Goal: Task Accomplishment & Management: Manage account settings

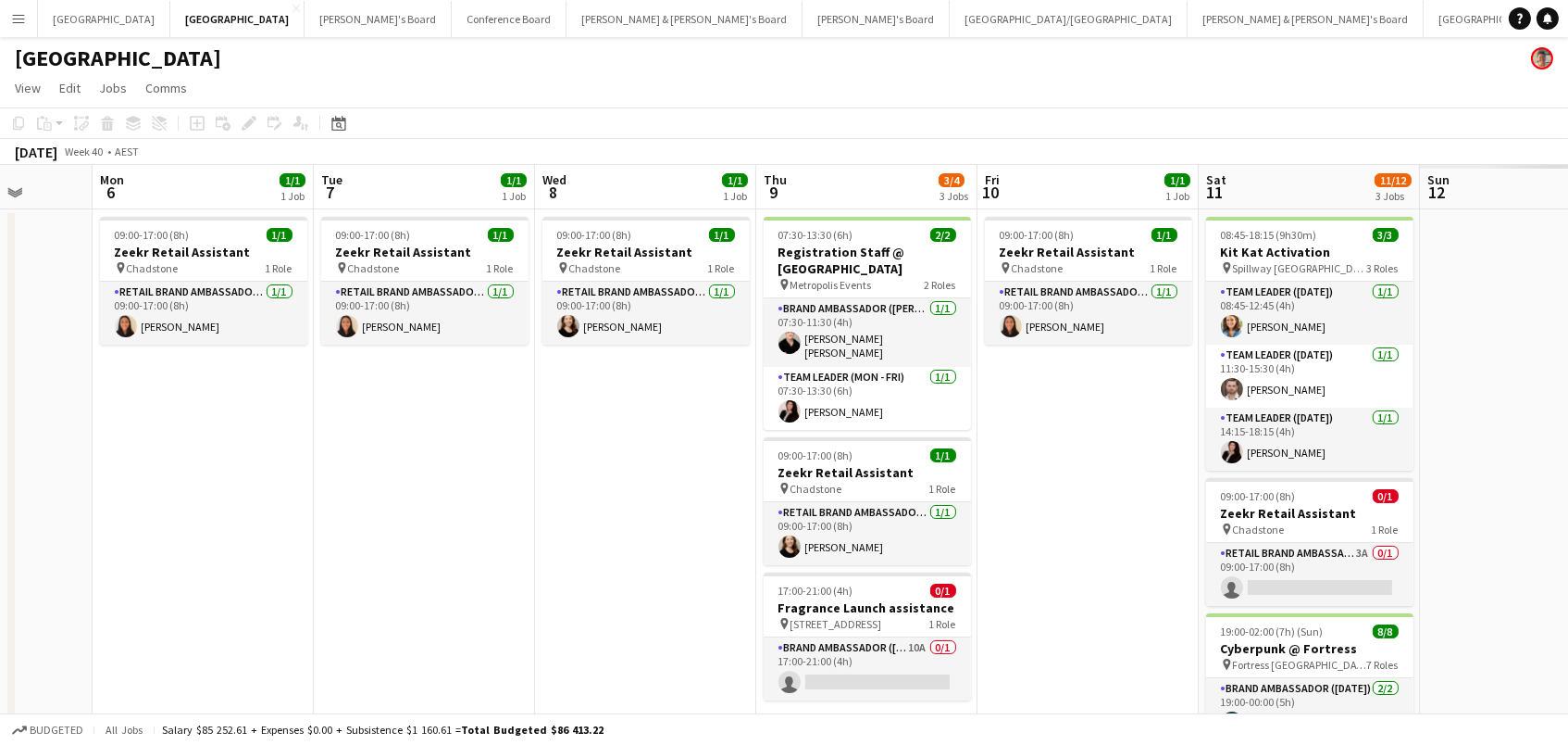
scroll to position [0, 627]
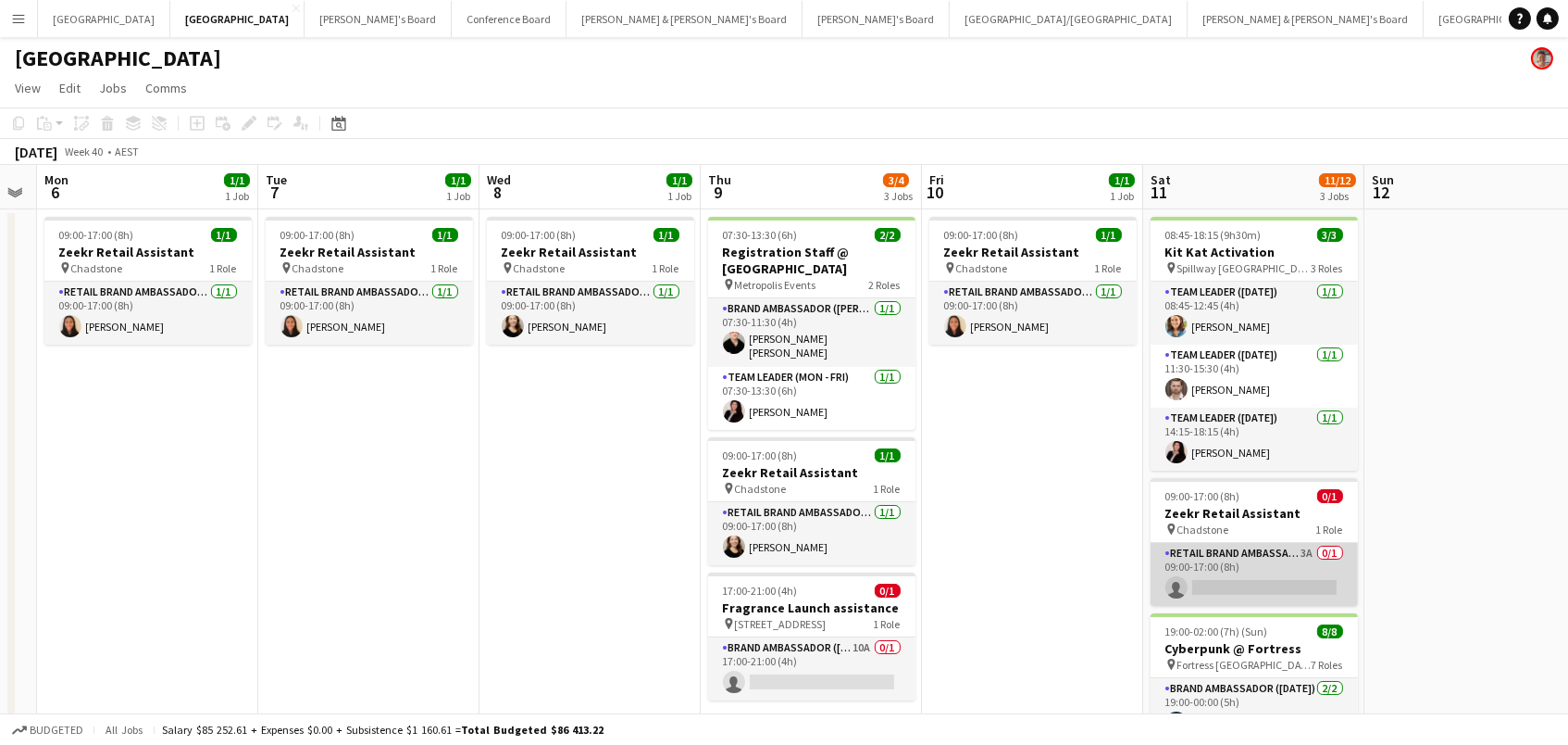
click at [1201, 558] on app-card-role "RETAIL Brand Ambassador ([DATE]) 3A 0/1 09:00-17:00 (8h) single-neutral-actions" at bounding box center [1254, 574] width 208 height 63
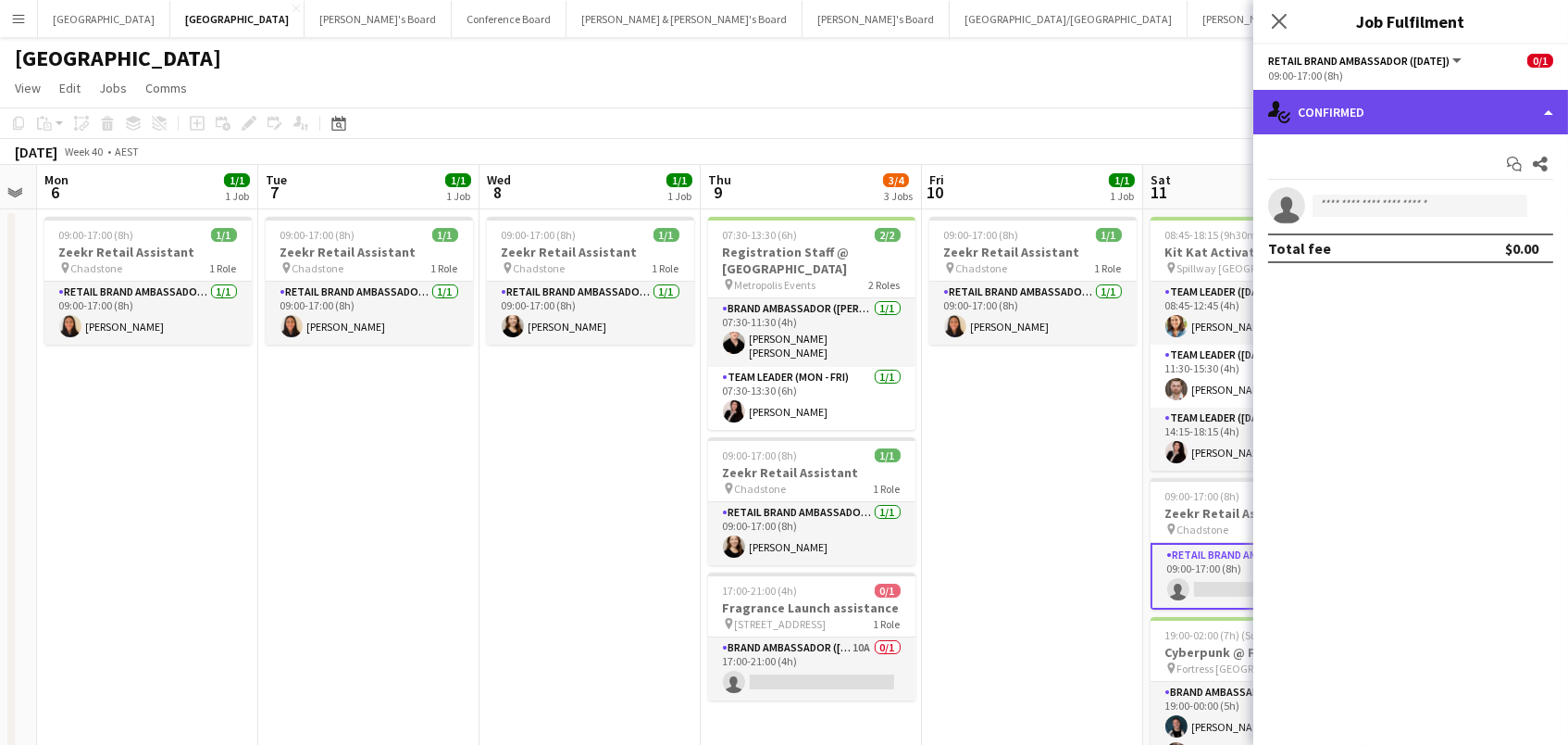
click at [1443, 93] on div "single-neutral-actions-check-2 Confirmed" at bounding box center [1410, 112] width 315 height 44
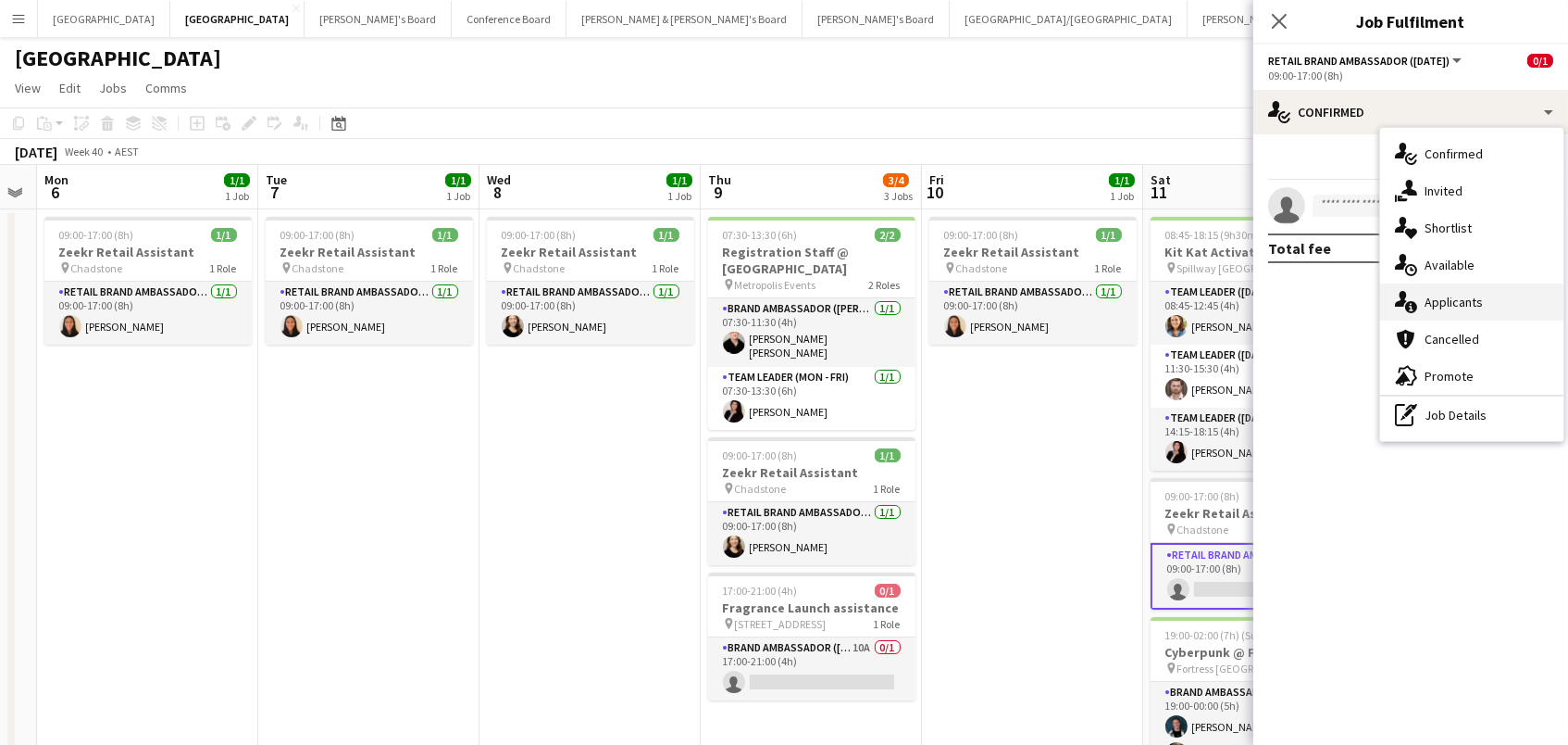
click at [1461, 310] on div "single-neutral-actions-information Applicants" at bounding box center [1471, 302] width 183 height 37
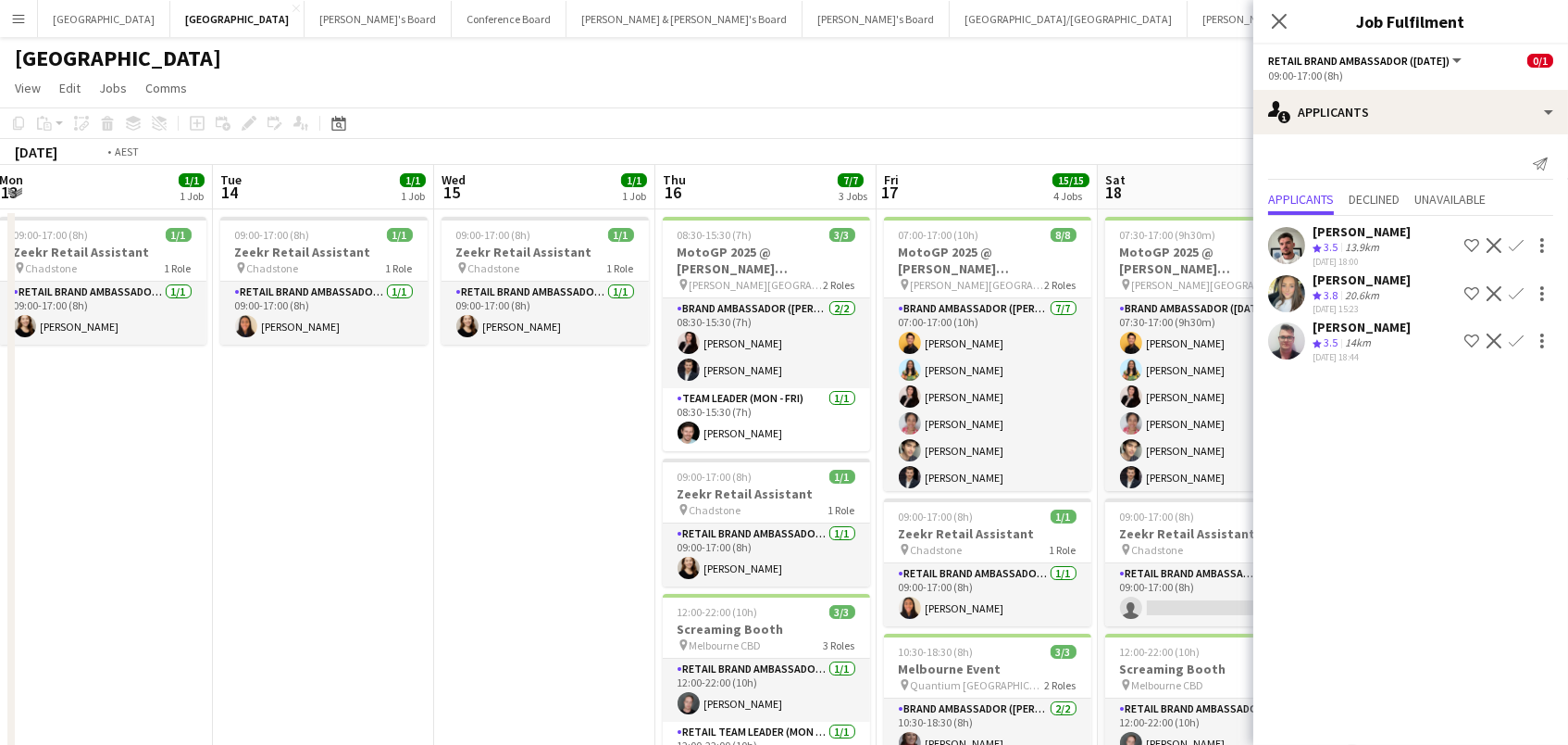
scroll to position [0, 554]
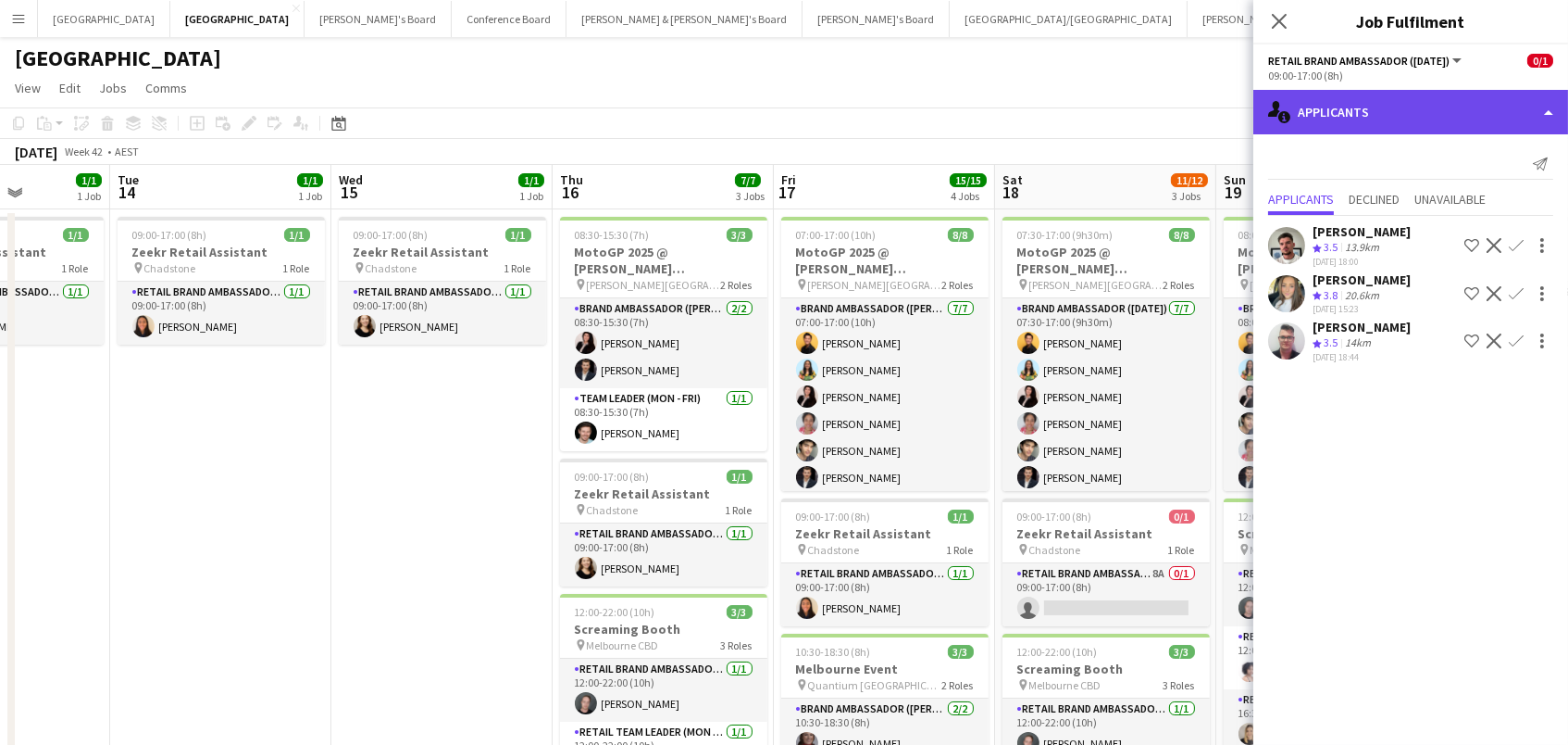
click at [1410, 109] on div "single-neutral-actions-information Applicants" at bounding box center [1410, 112] width 315 height 44
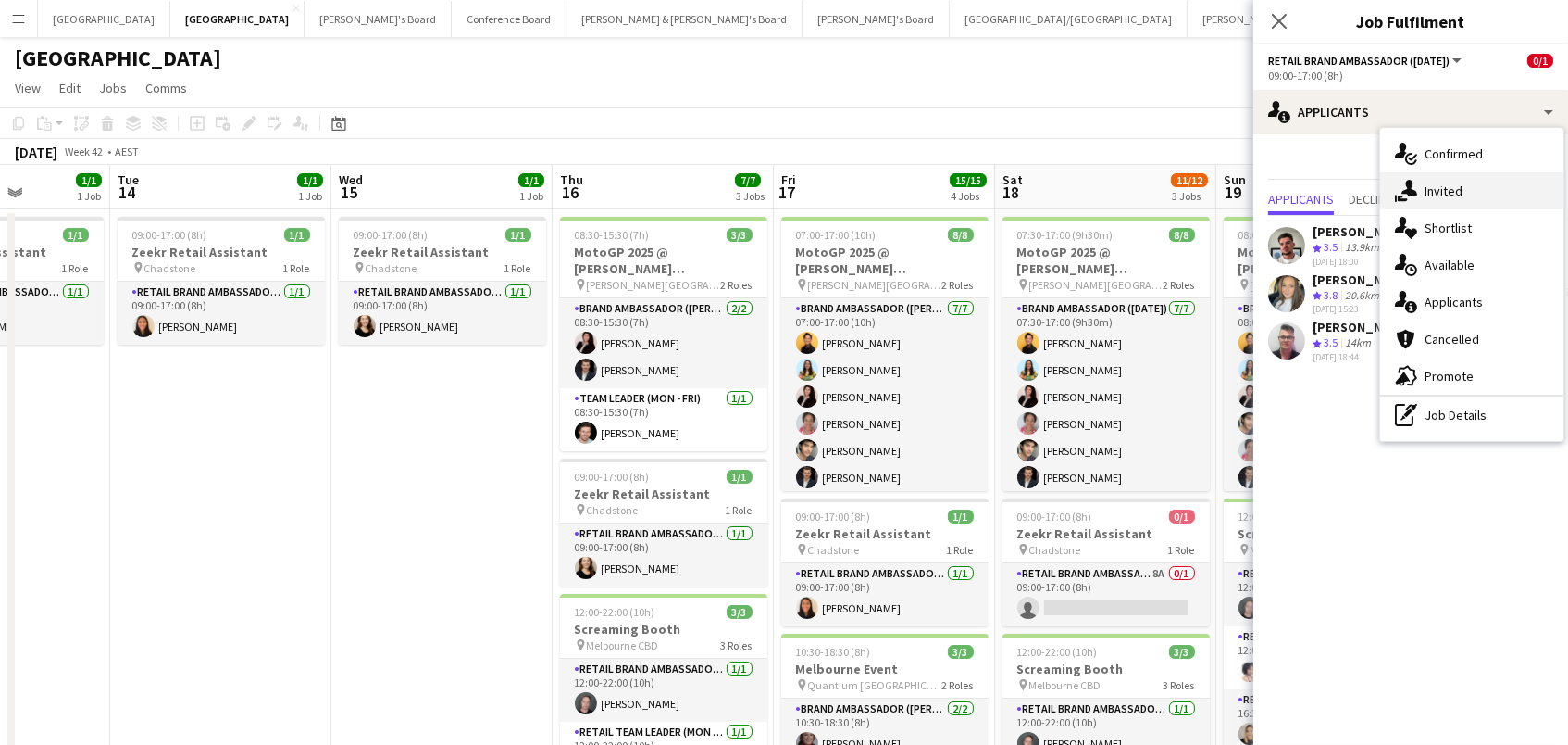
click at [1424, 205] on div "single-neutral-actions-share-1 Invited" at bounding box center [1471, 191] width 183 height 37
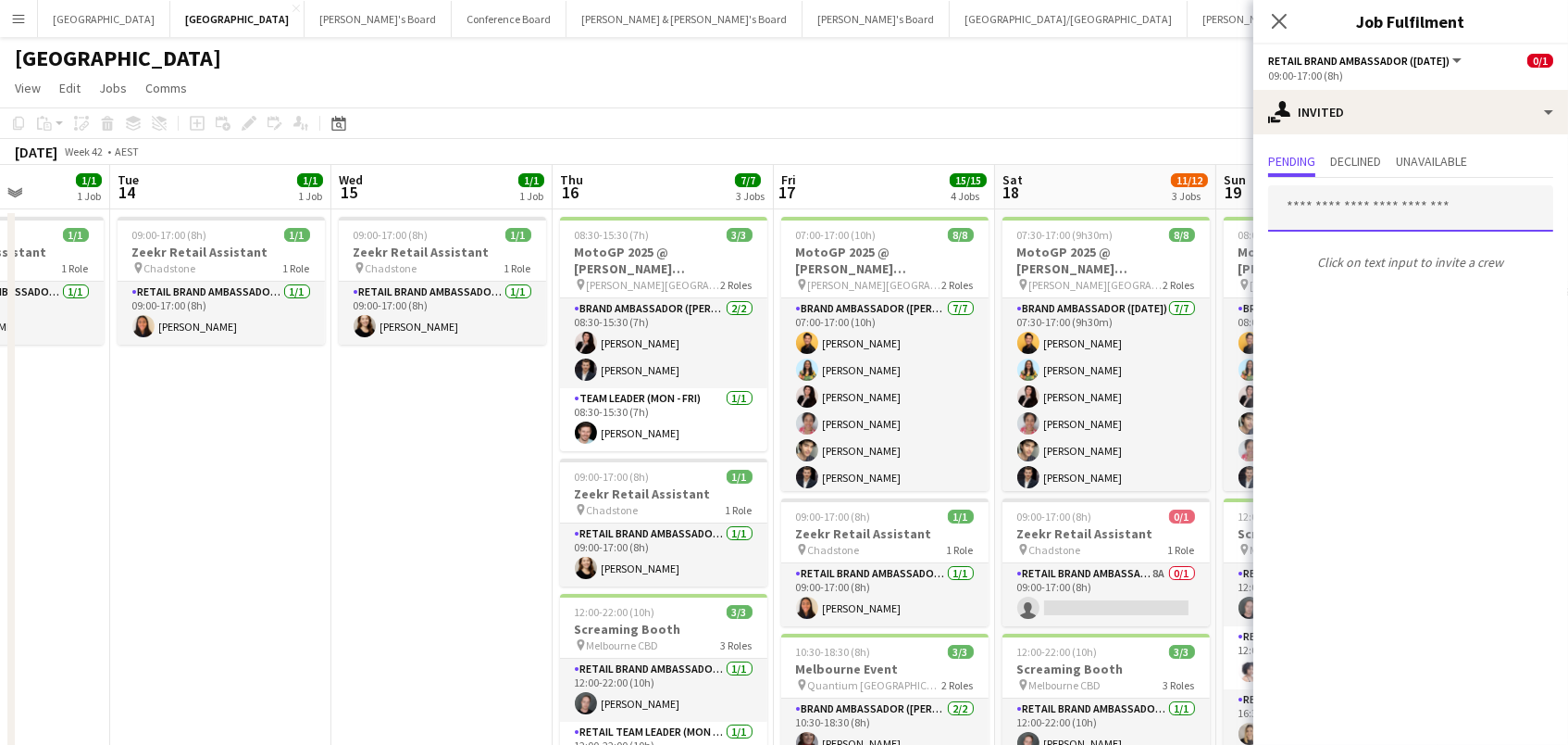
click at [1319, 200] on input "text" at bounding box center [1410, 208] width 285 height 46
type input "********"
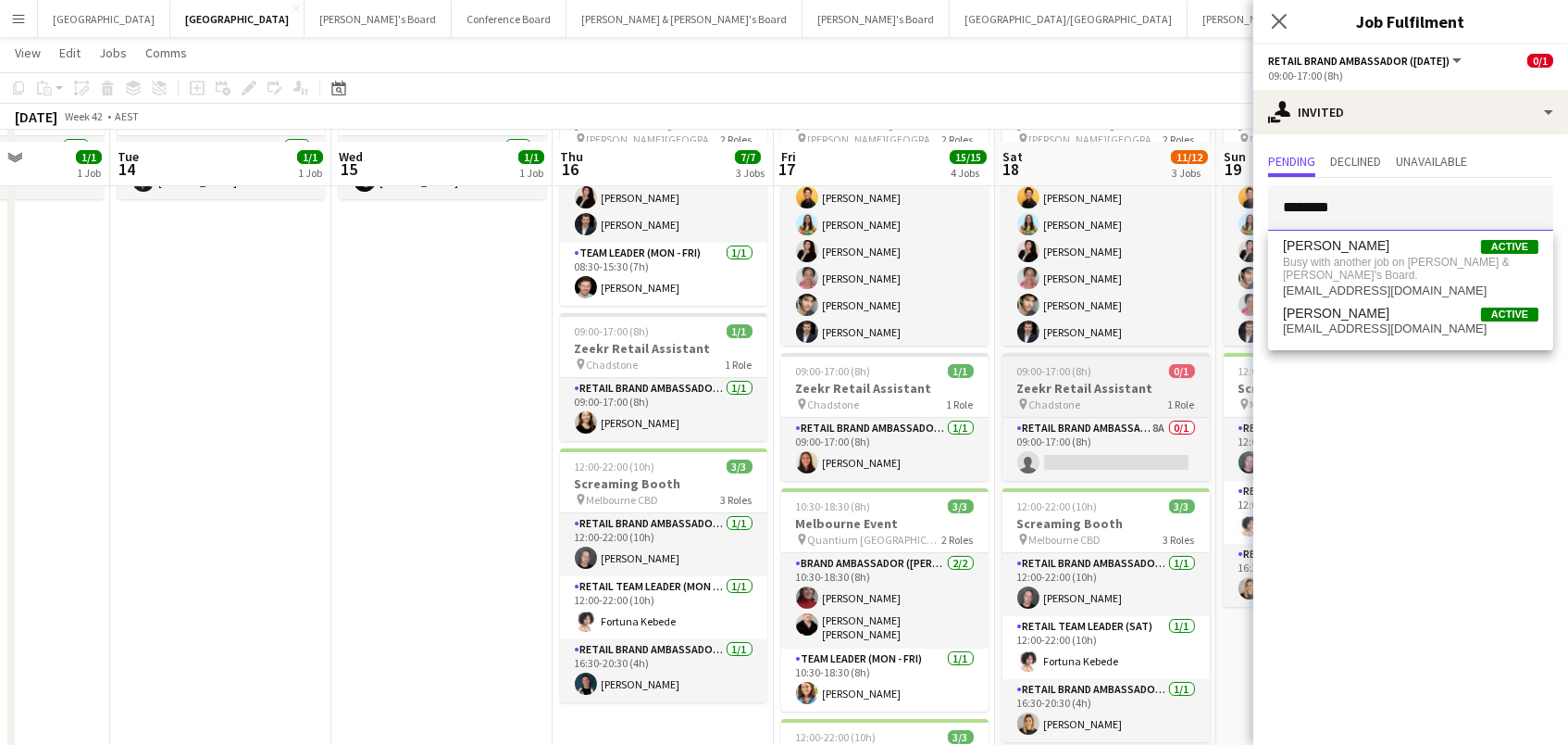
scroll to position [175, 0]
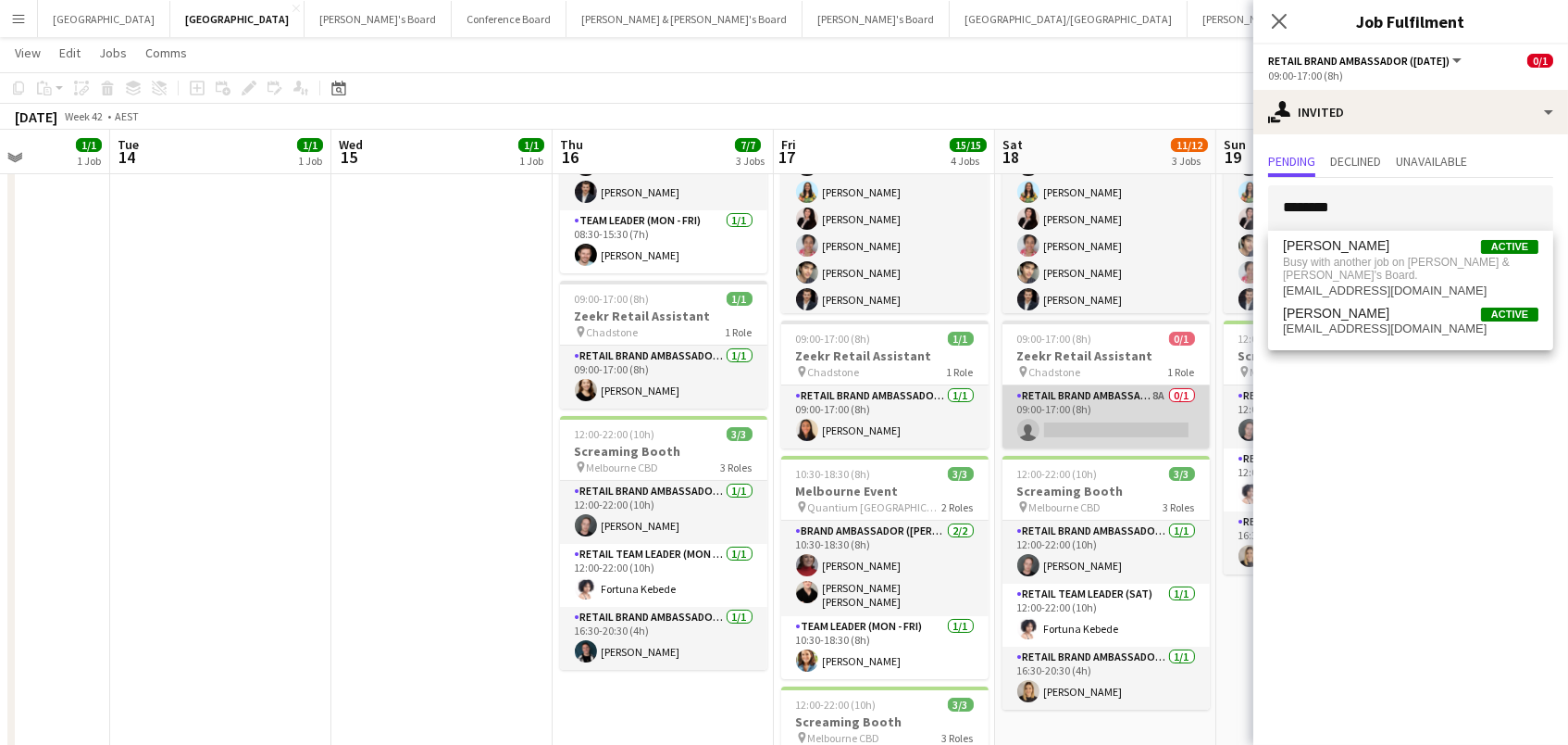
click at [1054, 418] on app-card-role "RETAIL Brand Ambassador ([DATE]) 8A 0/1 09:00-17:00 (8h) single-neutral-actions" at bounding box center [1106, 417] width 208 height 63
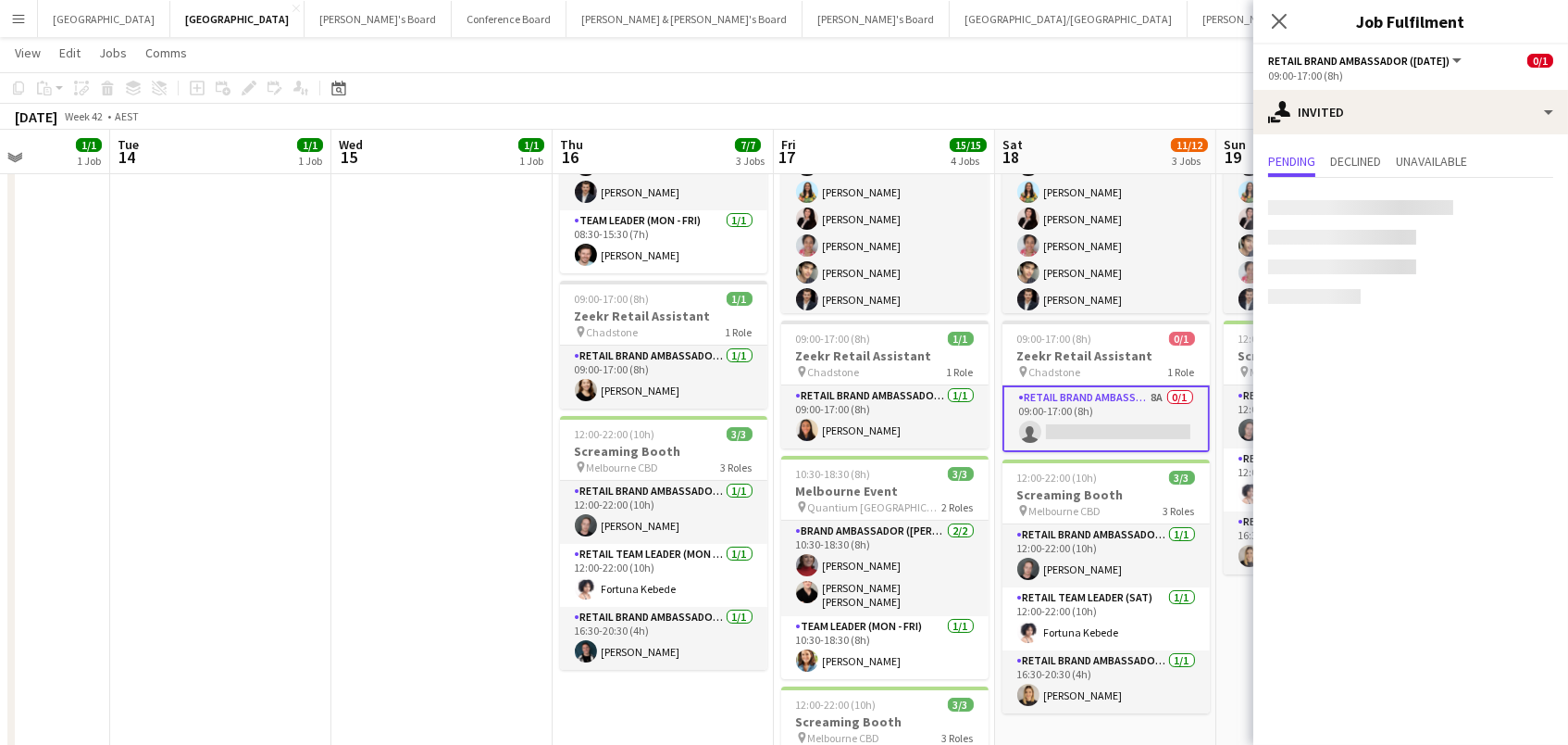
scroll to position [0, 553]
click at [1313, 210] on div at bounding box center [1360, 207] width 185 height 15
click at [1296, 208] on input "text" at bounding box center [1410, 208] width 285 height 46
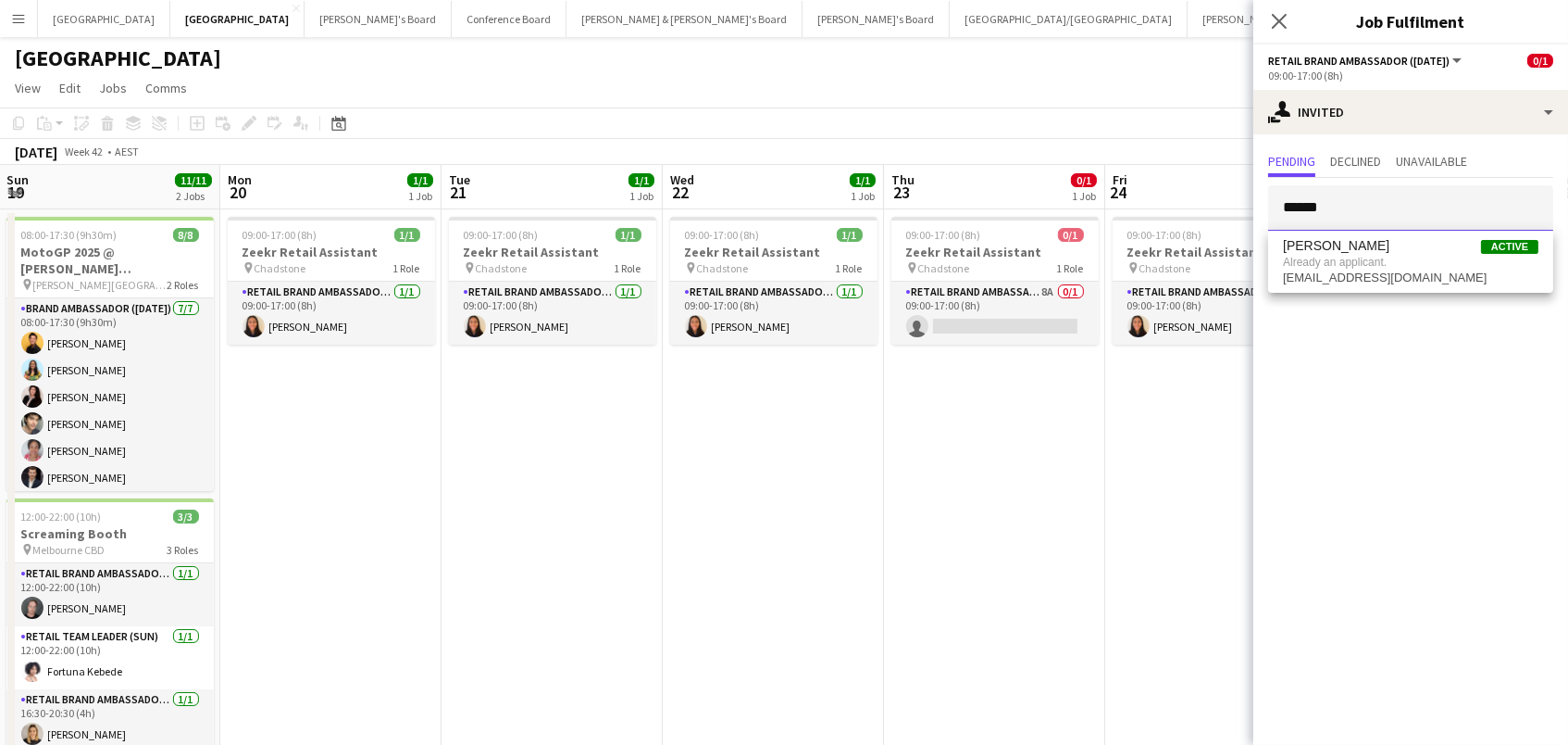
scroll to position [0, 896]
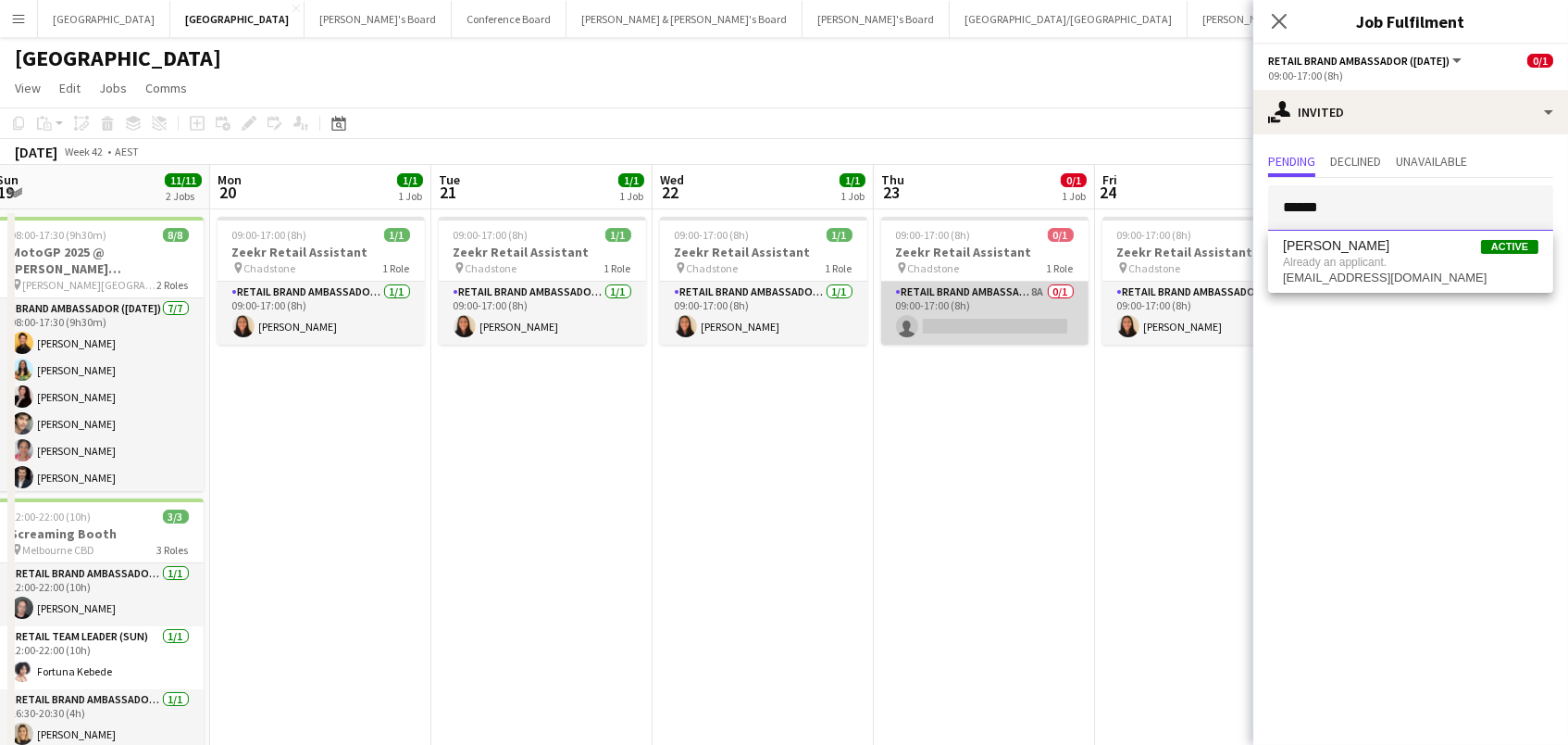
type input "******"
click at [1019, 304] on app-card-role "RETAIL Brand Ambassador (Mon - Fri) 8A 0/1 09:00-17:00 (8h) single-neutral-acti…" at bounding box center [985, 313] width 208 height 63
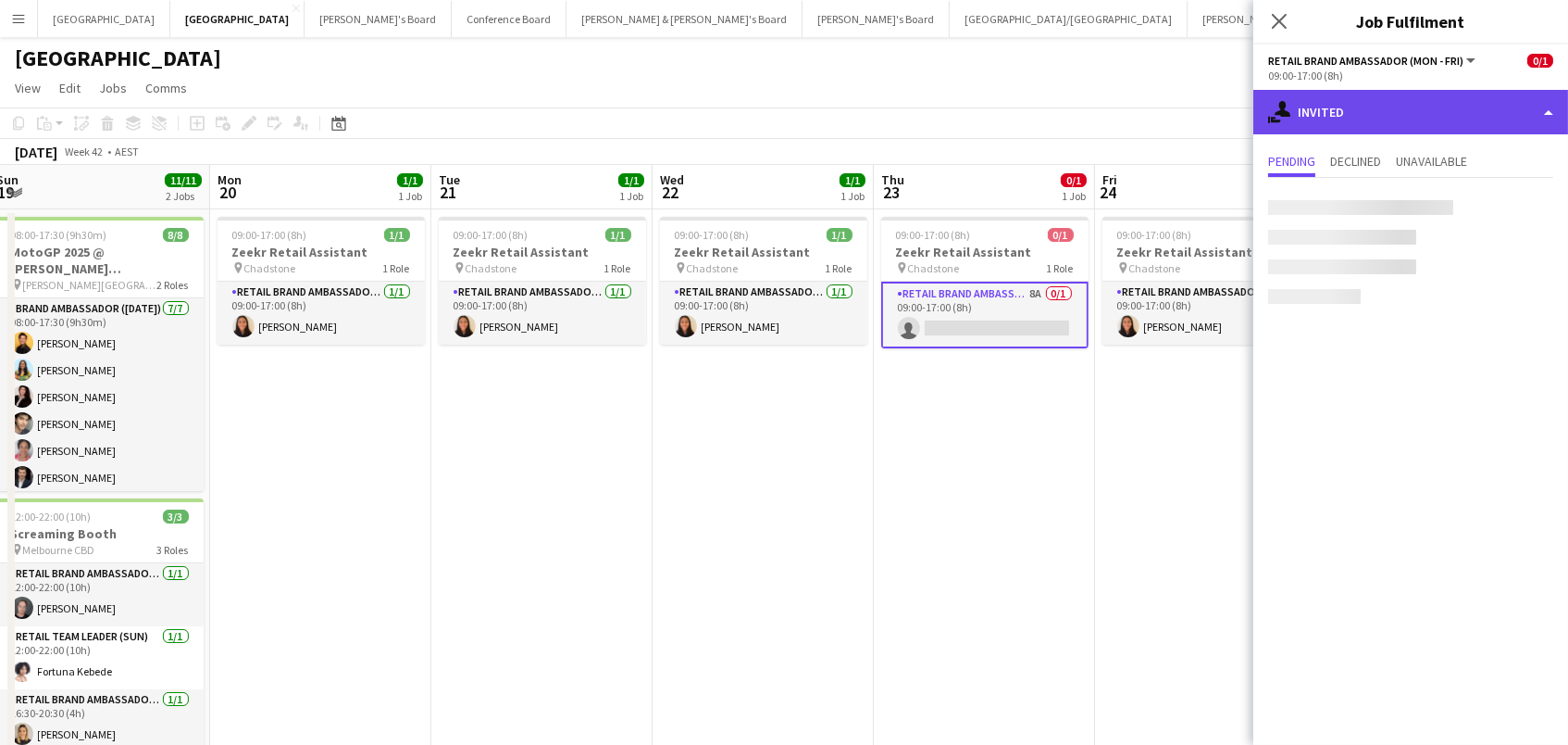
click at [1383, 116] on div "single-neutral-actions-share-1 Invited" at bounding box center [1410, 112] width 315 height 44
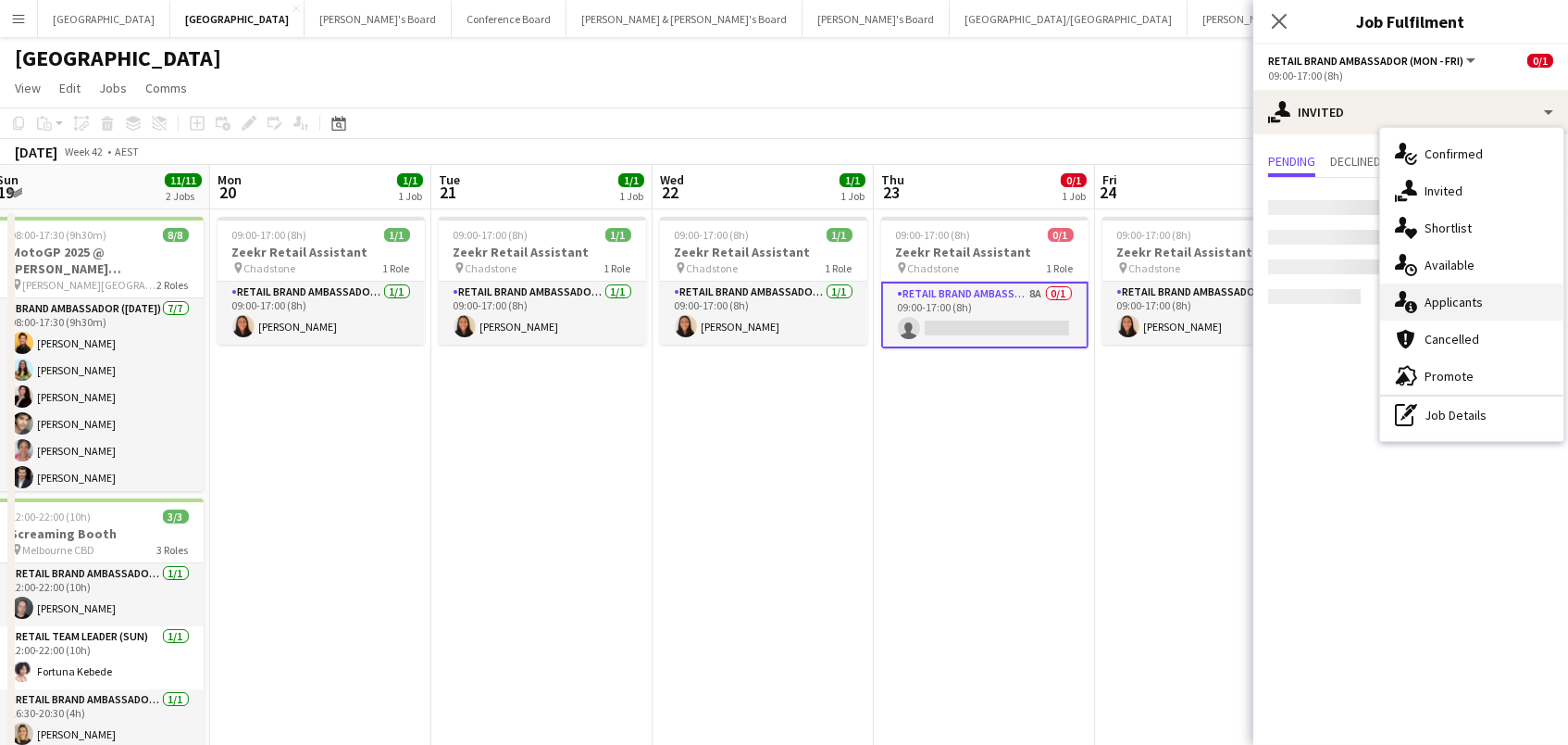
click at [1457, 299] on span "Applicants" at bounding box center [1454, 301] width 59 height 17
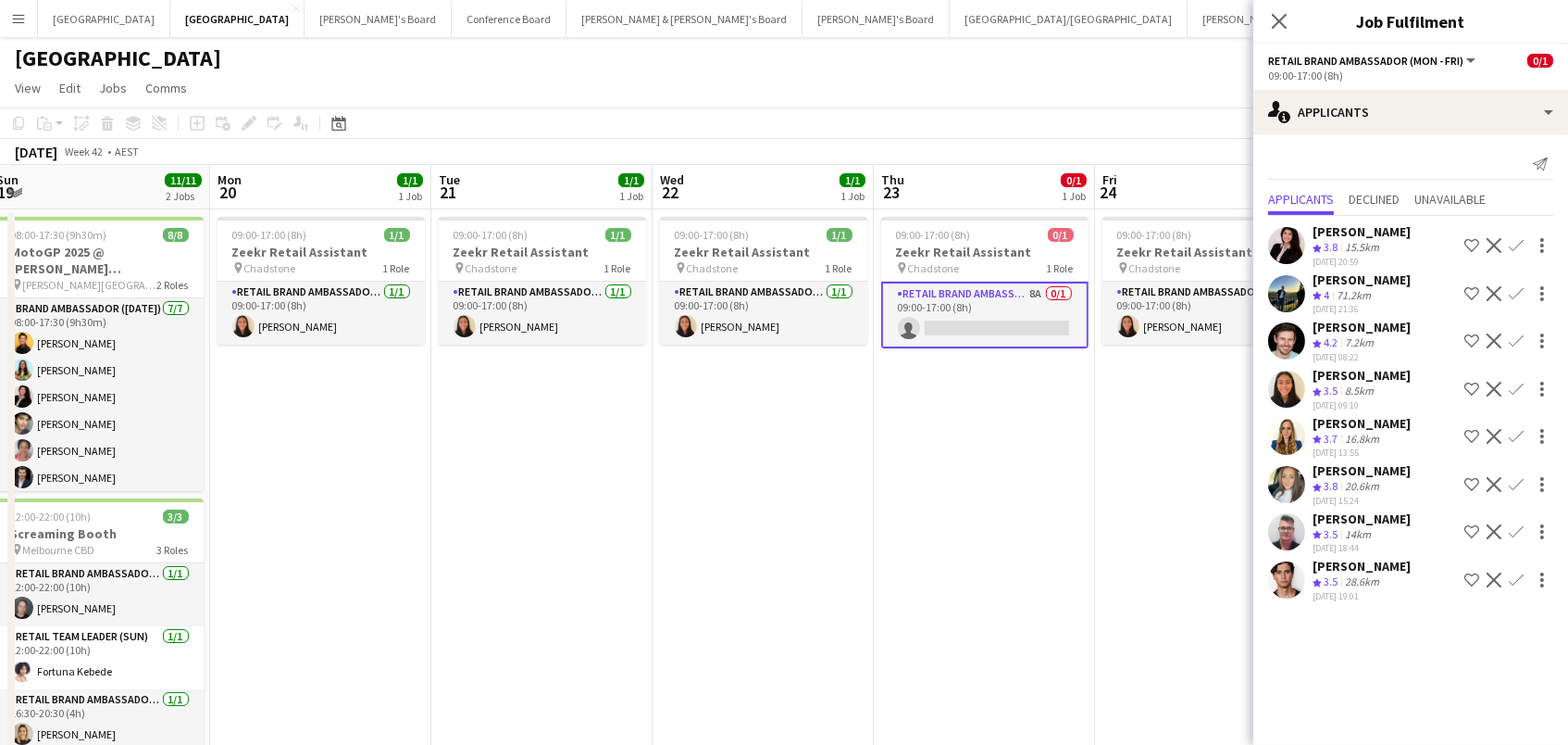
click at [1514, 572] on app-icon "Confirm" at bounding box center [1516, 579] width 15 height 15
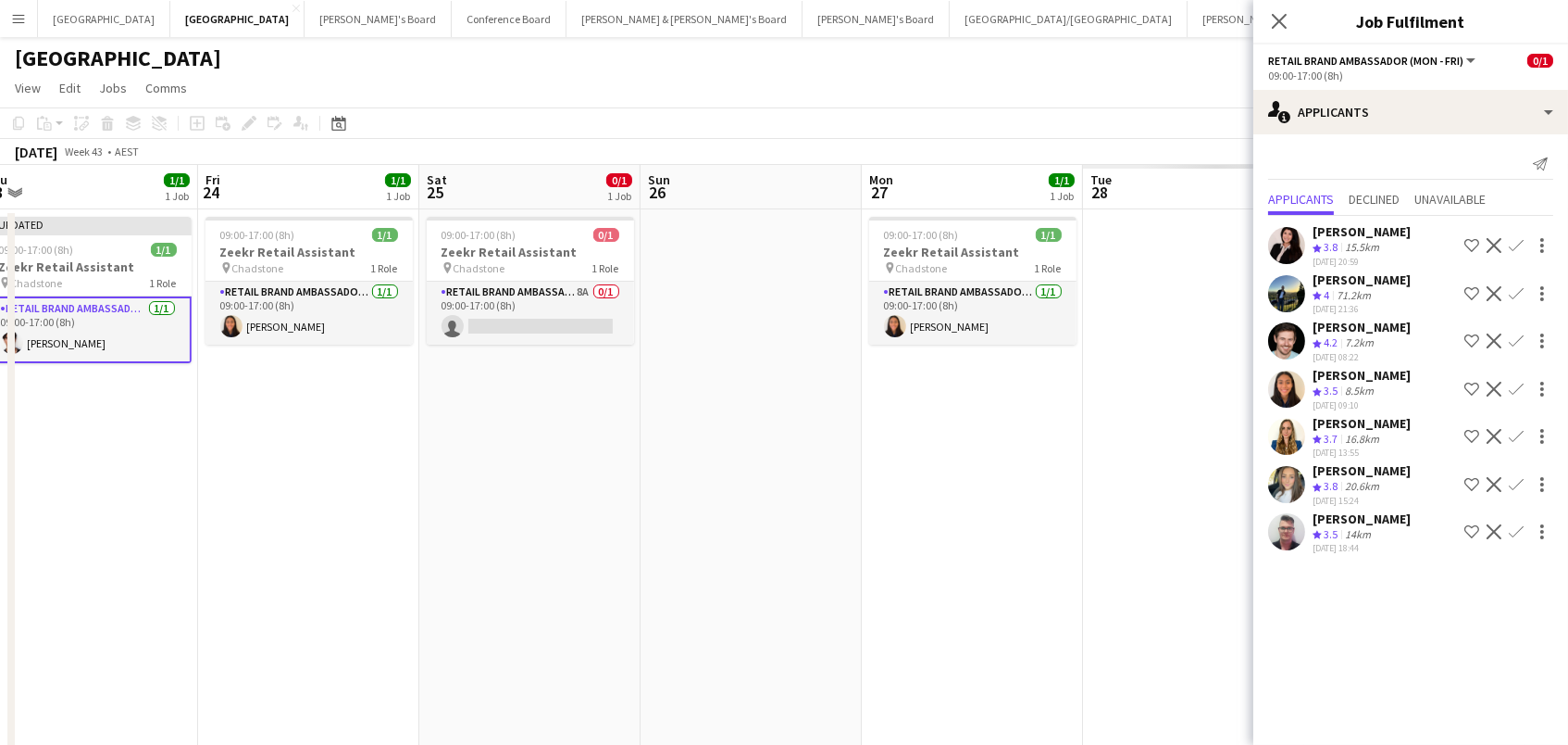
scroll to position [0, 501]
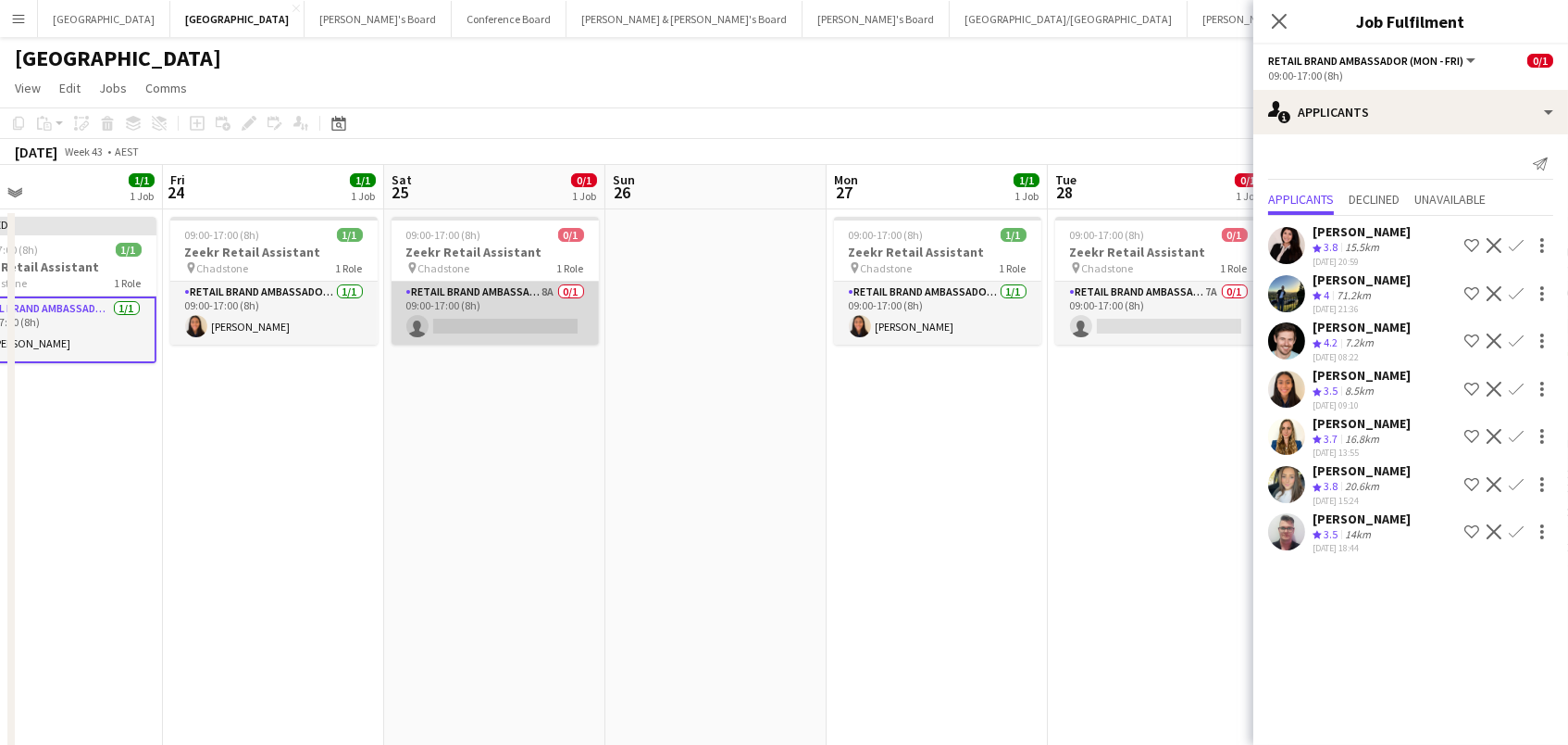
click at [573, 331] on app-card-role "RETAIL Brand Ambassador ([DATE]) 8A 0/1 09:00-17:00 (8h) single-neutral-actions" at bounding box center [496, 313] width 208 height 63
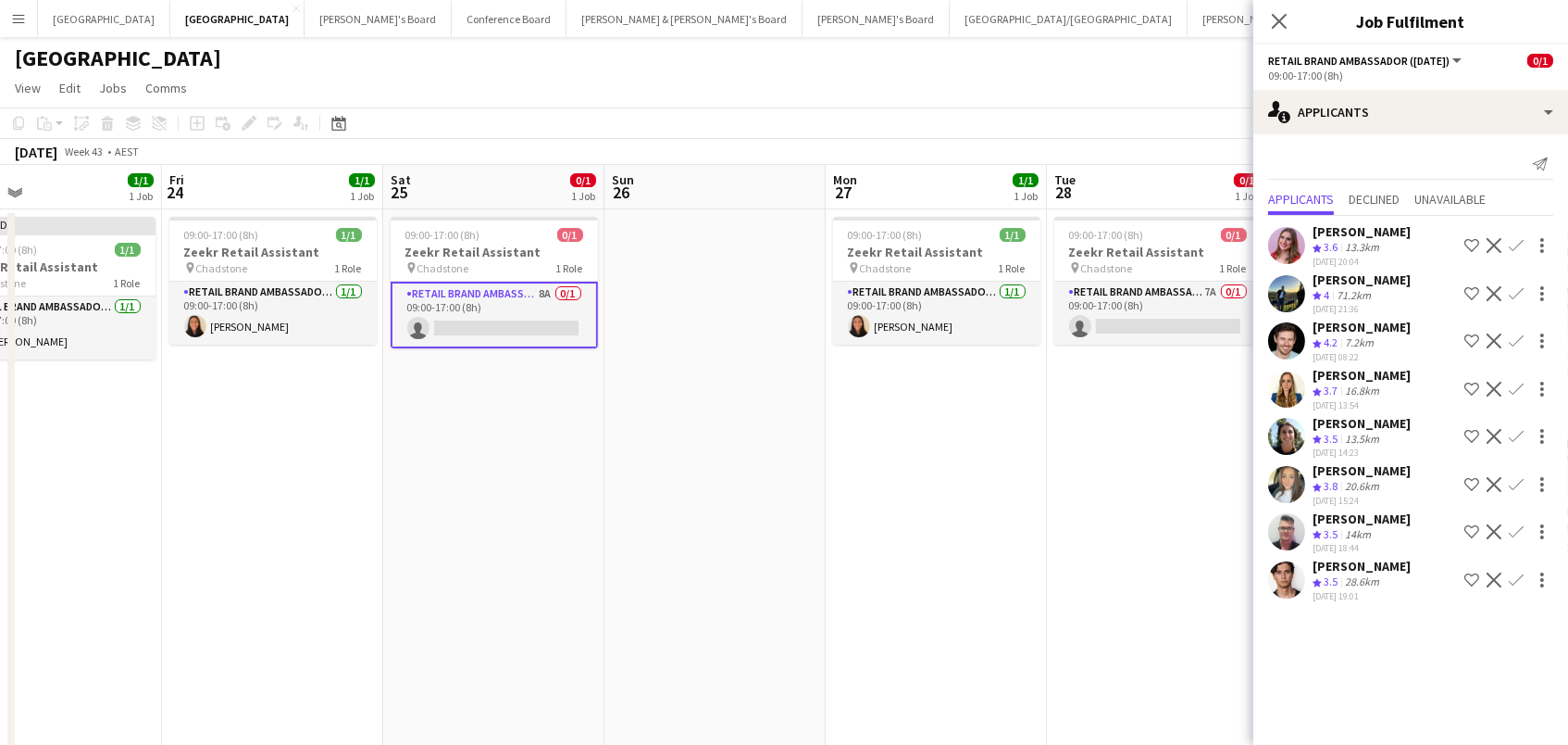
click at [1516, 572] on app-icon "Confirm" at bounding box center [1516, 579] width 15 height 15
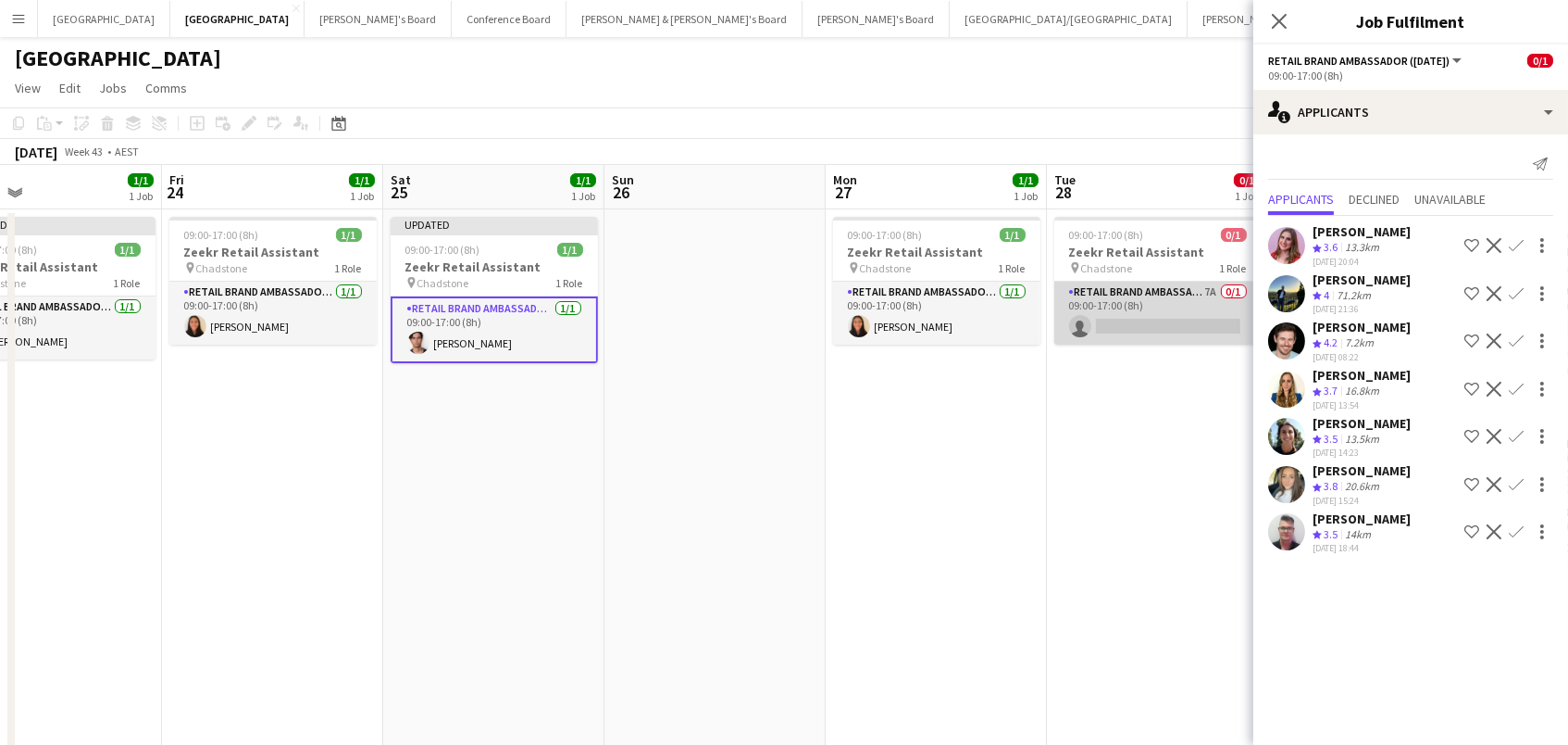
click at [1174, 318] on app-card-role "RETAIL Brand Ambassador (Mon - Fri) 7A 0/1 09:00-17:00 (8h) single-neutral-acti…" at bounding box center [1158, 313] width 208 height 63
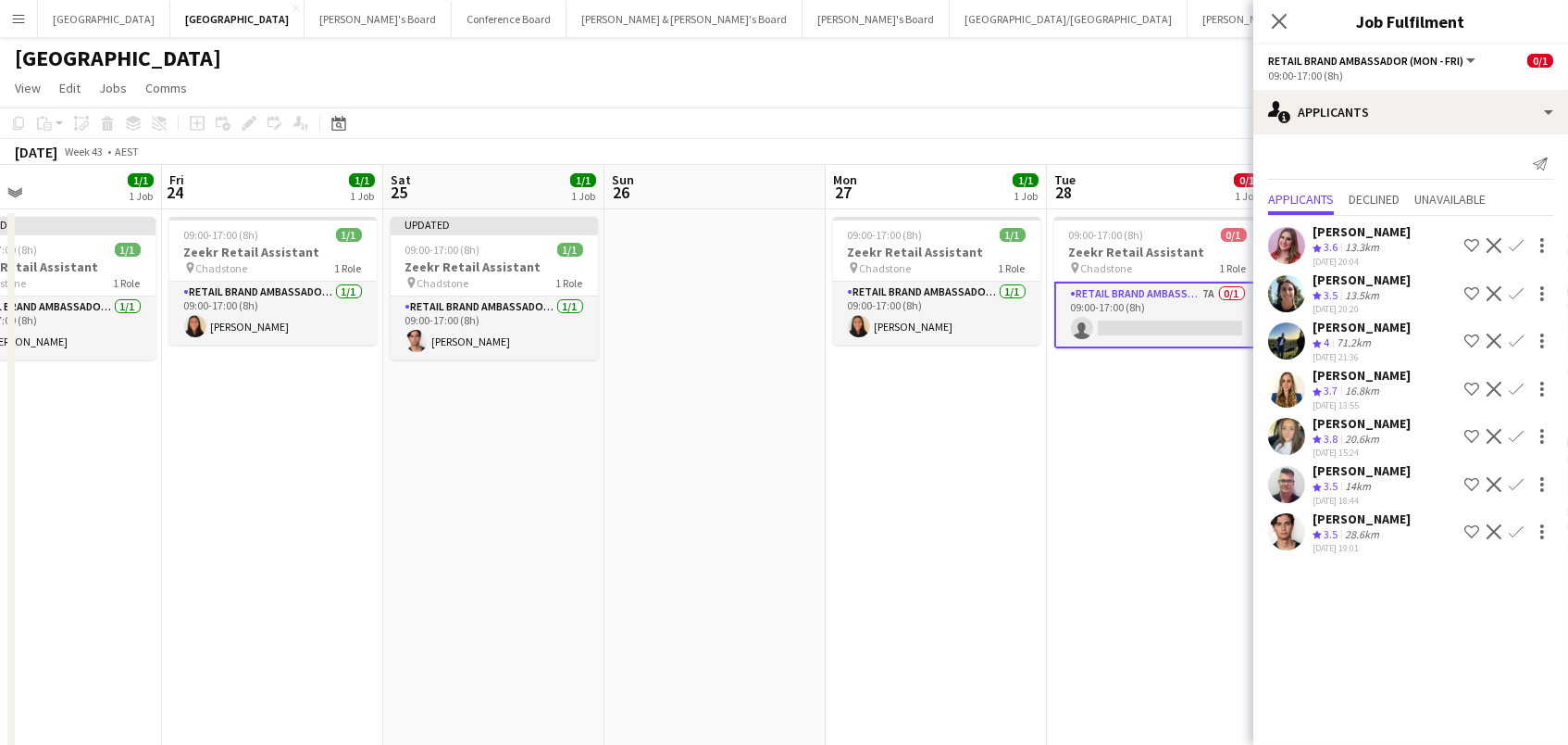
click at [1516, 524] on app-icon "Confirm" at bounding box center [1516, 531] width 15 height 15
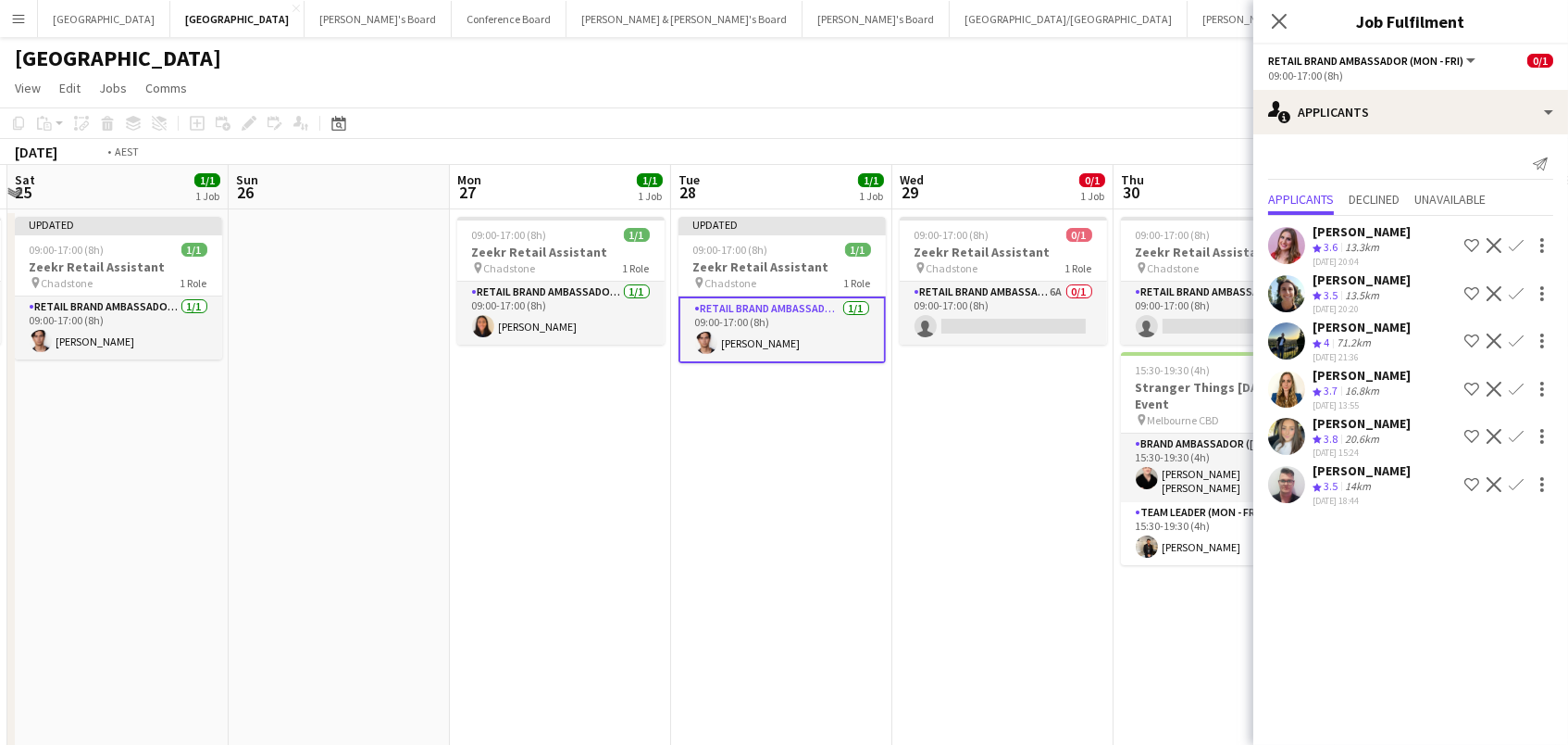
scroll to position [0, 558]
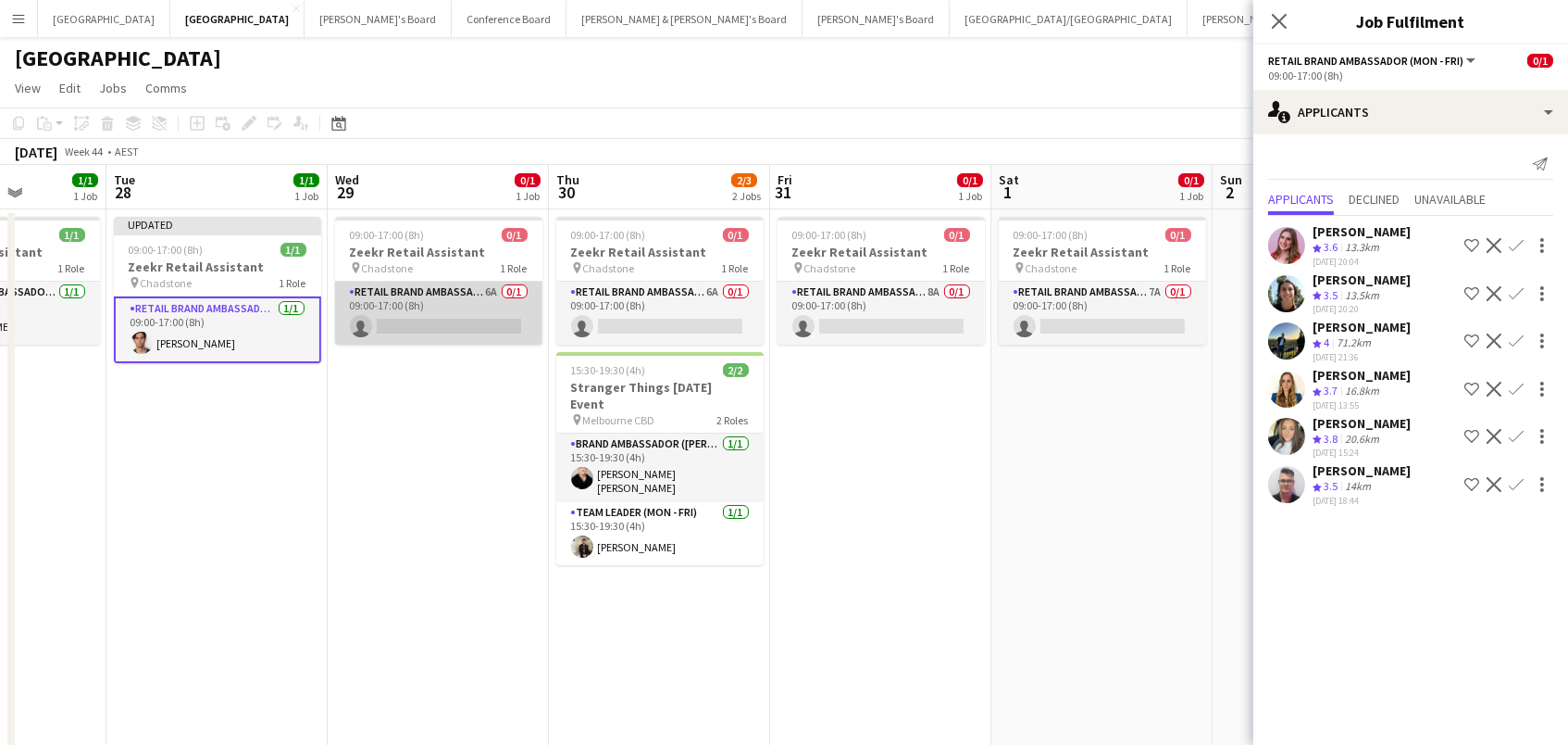
click at [497, 326] on app-card-role "RETAIL Brand Ambassador (Mon - Fri) 6A 0/1 09:00-17:00 (8h) single-neutral-acti…" at bounding box center [439, 313] width 208 height 63
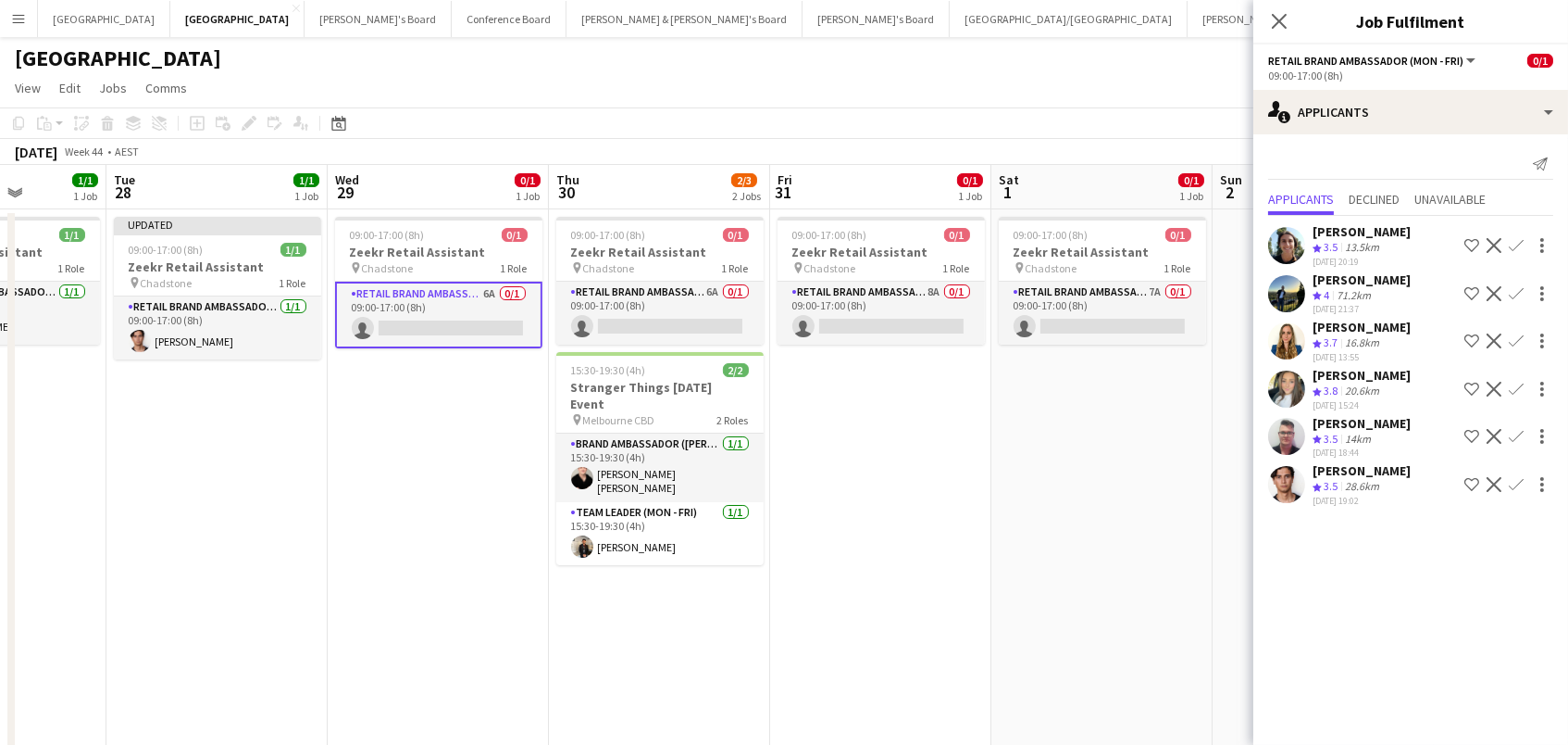
scroll to position [0, 0]
click at [1110, 314] on app-card-role "RETAIL Brand Ambassador ([DATE]) 7A 0/1 09:00-17:00 (8h) single-neutral-actions" at bounding box center [1102, 313] width 208 height 63
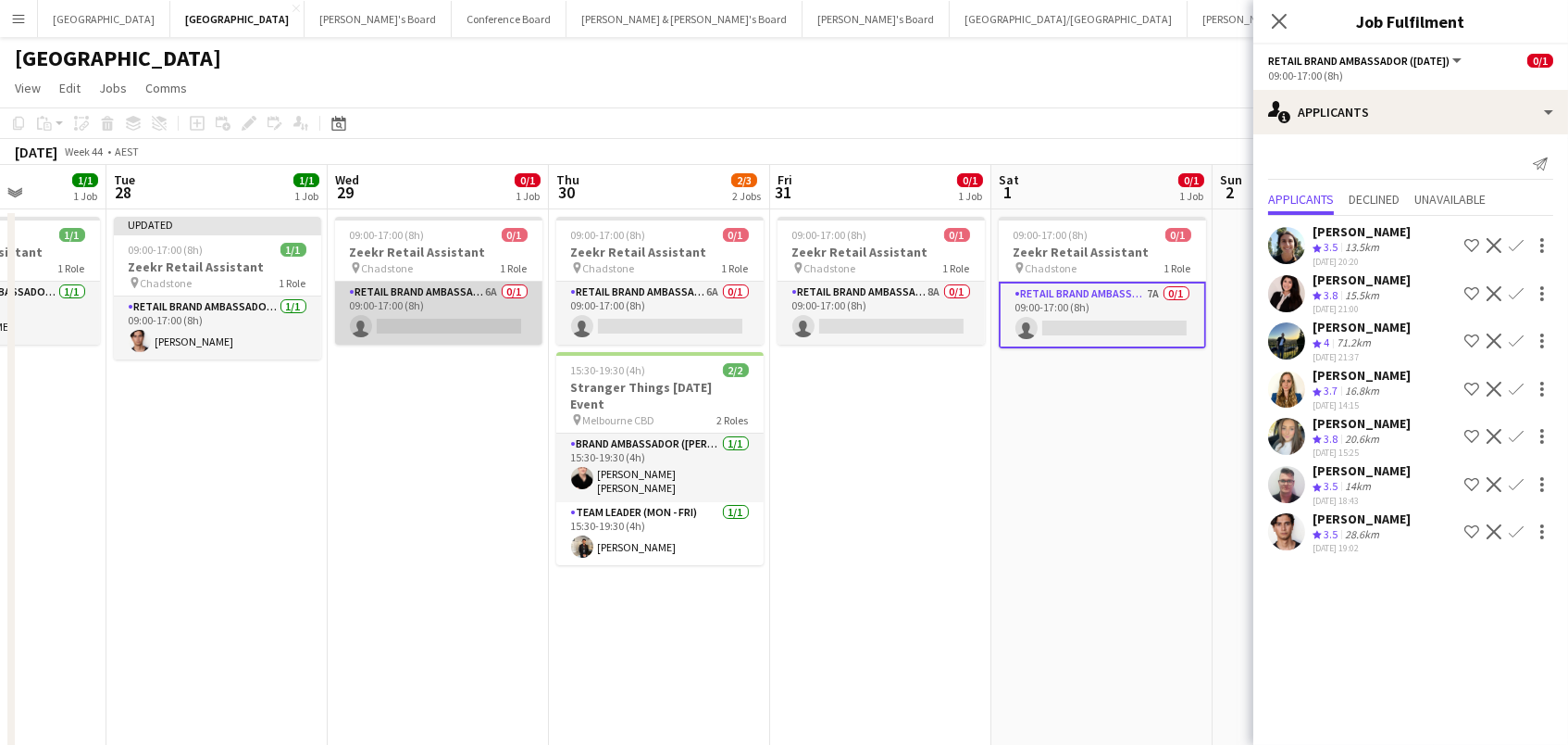
click at [397, 312] on app-card-role "RETAIL Brand Ambassador (Mon - Fri) 6A 0/1 09:00-17:00 (8h) single-neutral-acti…" at bounding box center [439, 313] width 208 height 63
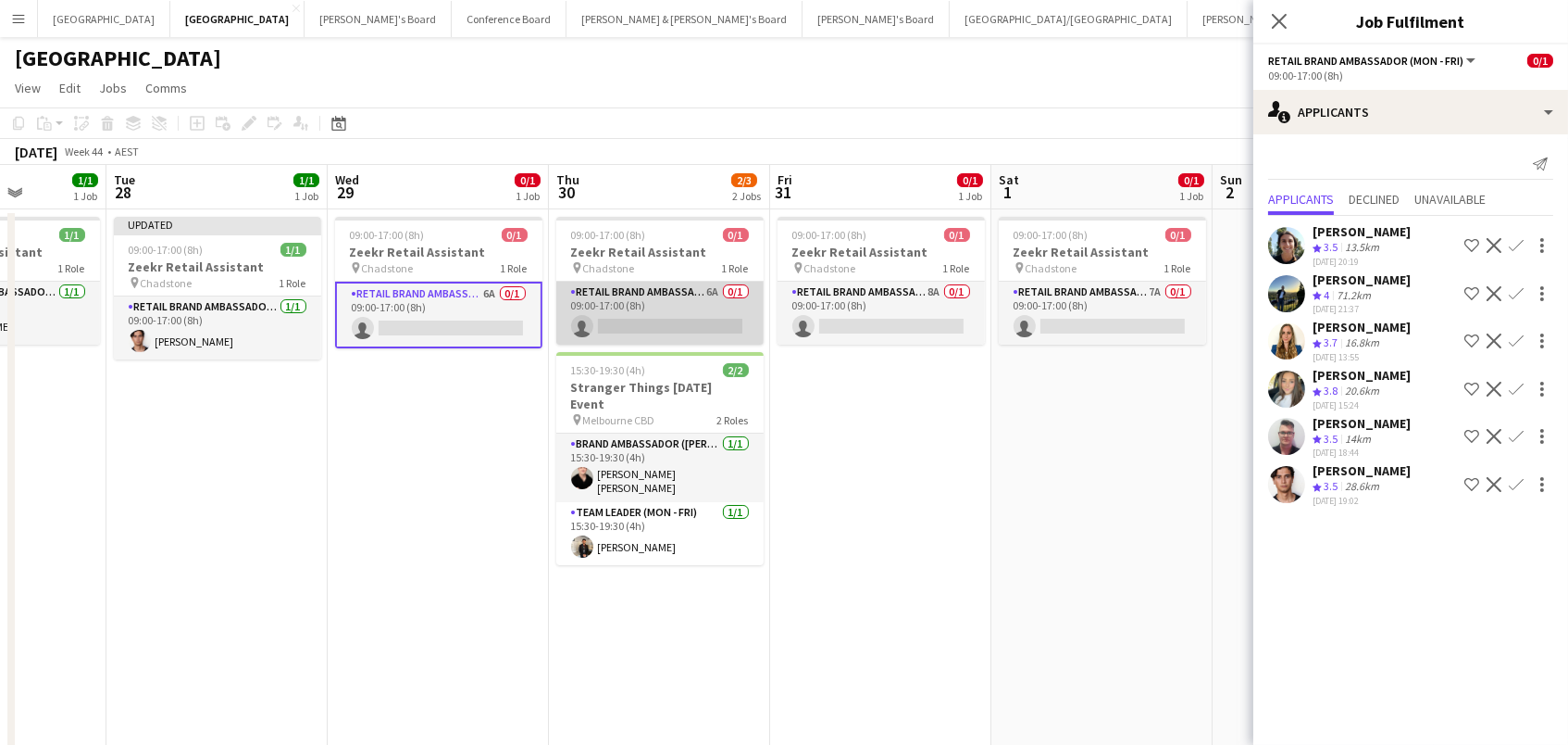
click at [670, 313] on app-card-role "RETAIL Brand Ambassador (Mon - Fri) 6A 0/1 09:00-17:00 (8h) single-neutral-acti…" at bounding box center [661, 313] width 208 height 63
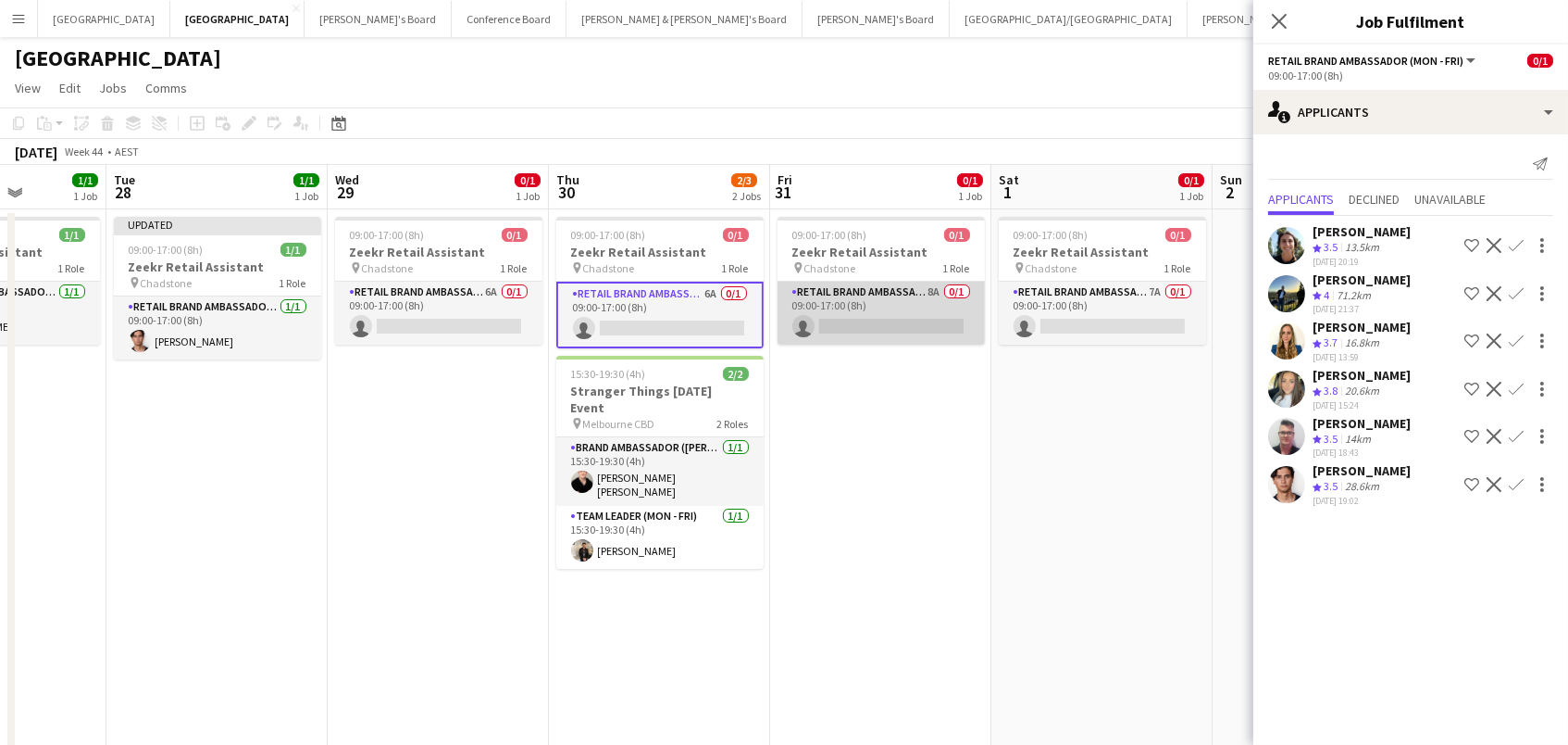
click at [855, 313] on app-card-role "RETAIL Brand Ambassador (Mon - Fri) 8A 0/1 09:00-17:00 (8h) single-neutral-acti…" at bounding box center [882, 313] width 208 height 63
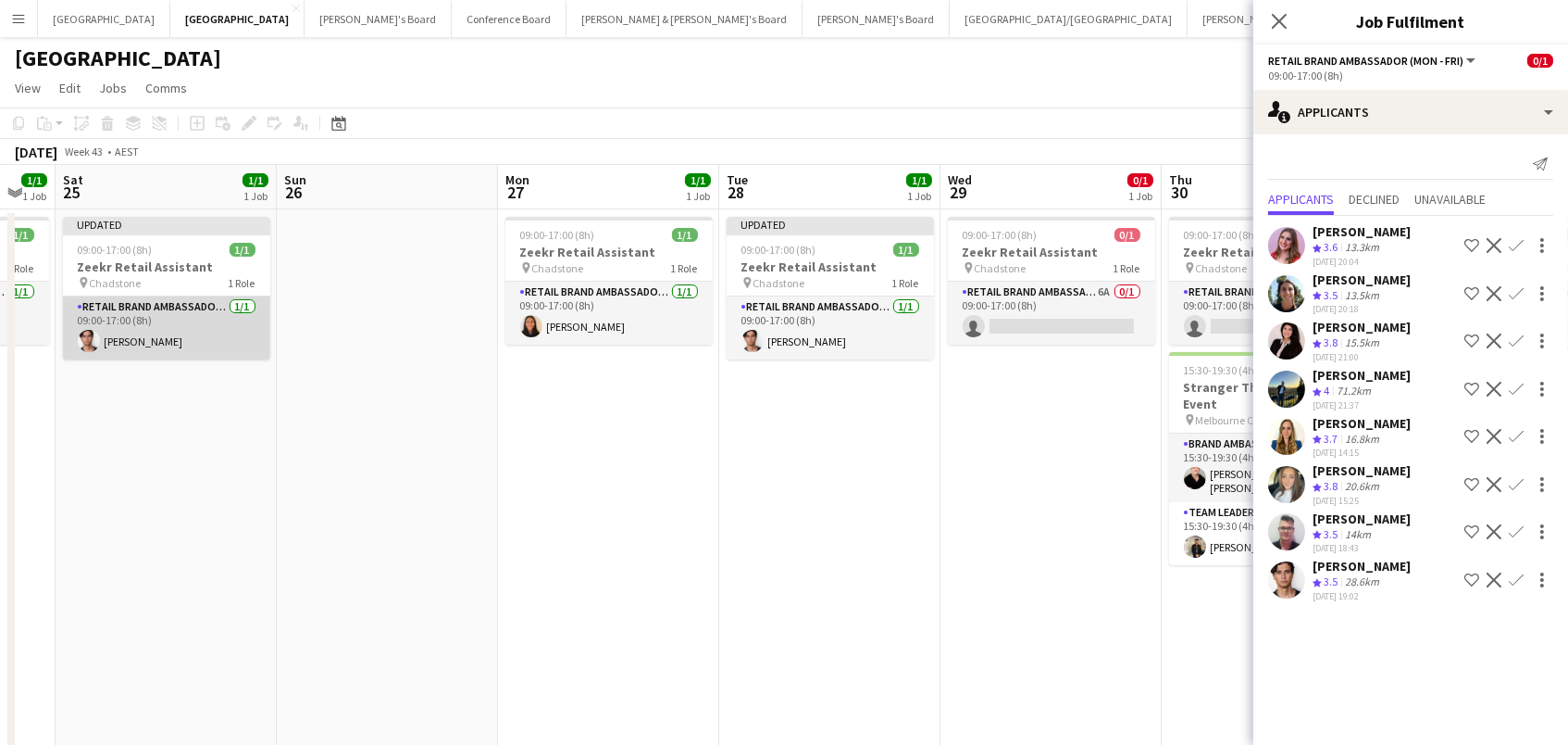
scroll to position [0, 864]
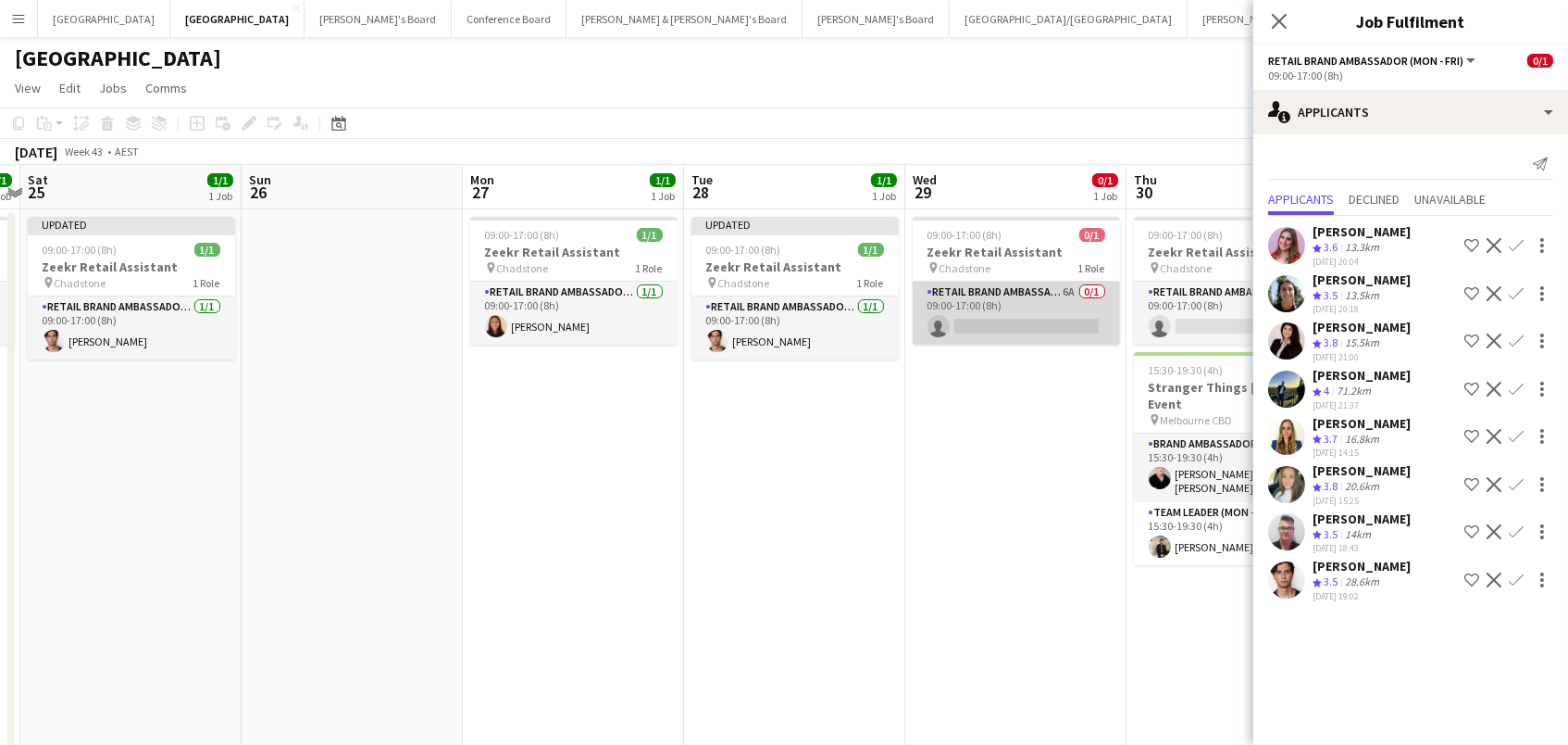
click at [996, 311] on app-card-role "RETAIL Brand Ambassador (Mon - Fri) 6A 0/1 09:00-17:00 (8h) single-neutral-acti…" at bounding box center [1016, 313] width 208 height 63
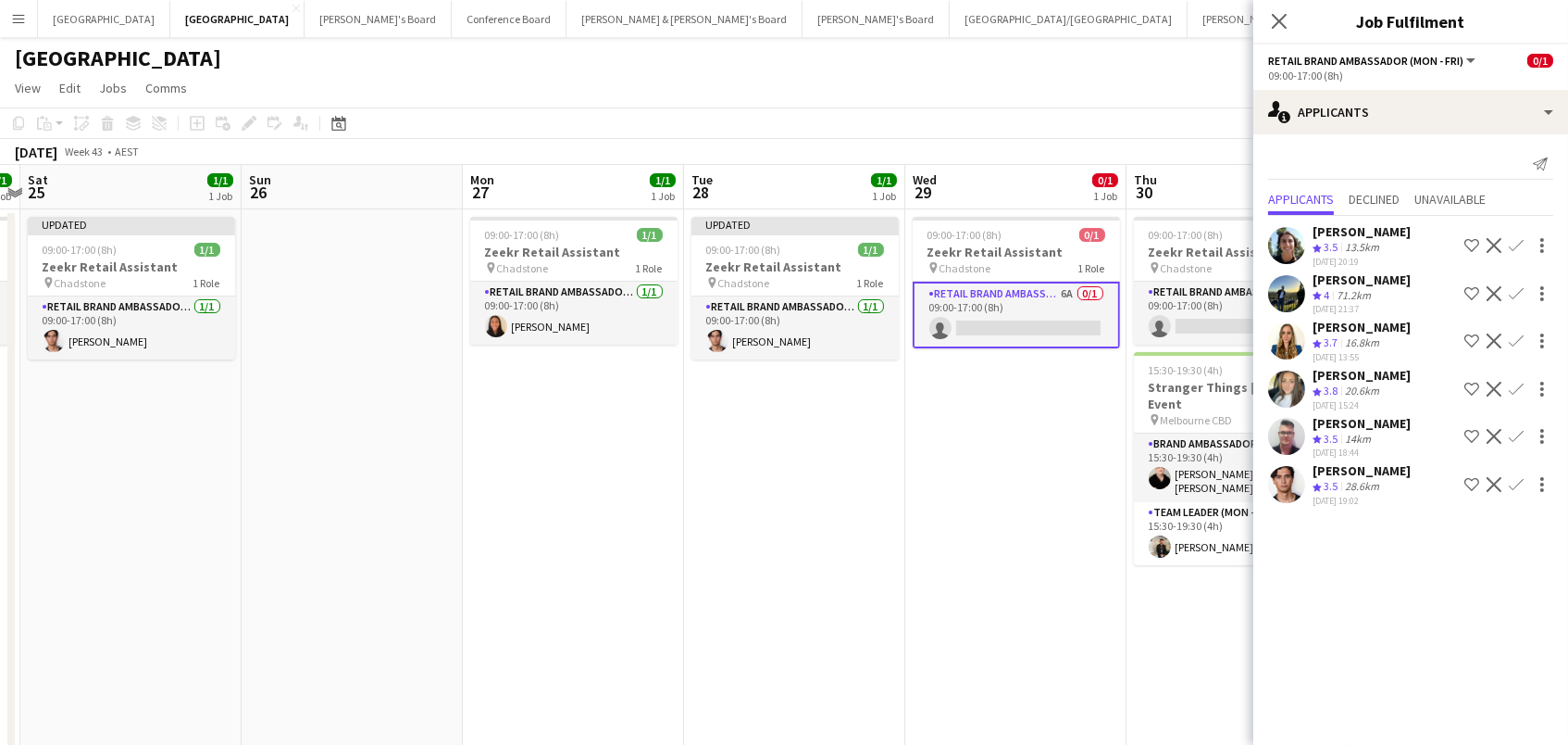
click at [1516, 477] on app-icon "Confirm" at bounding box center [1516, 484] width 15 height 15
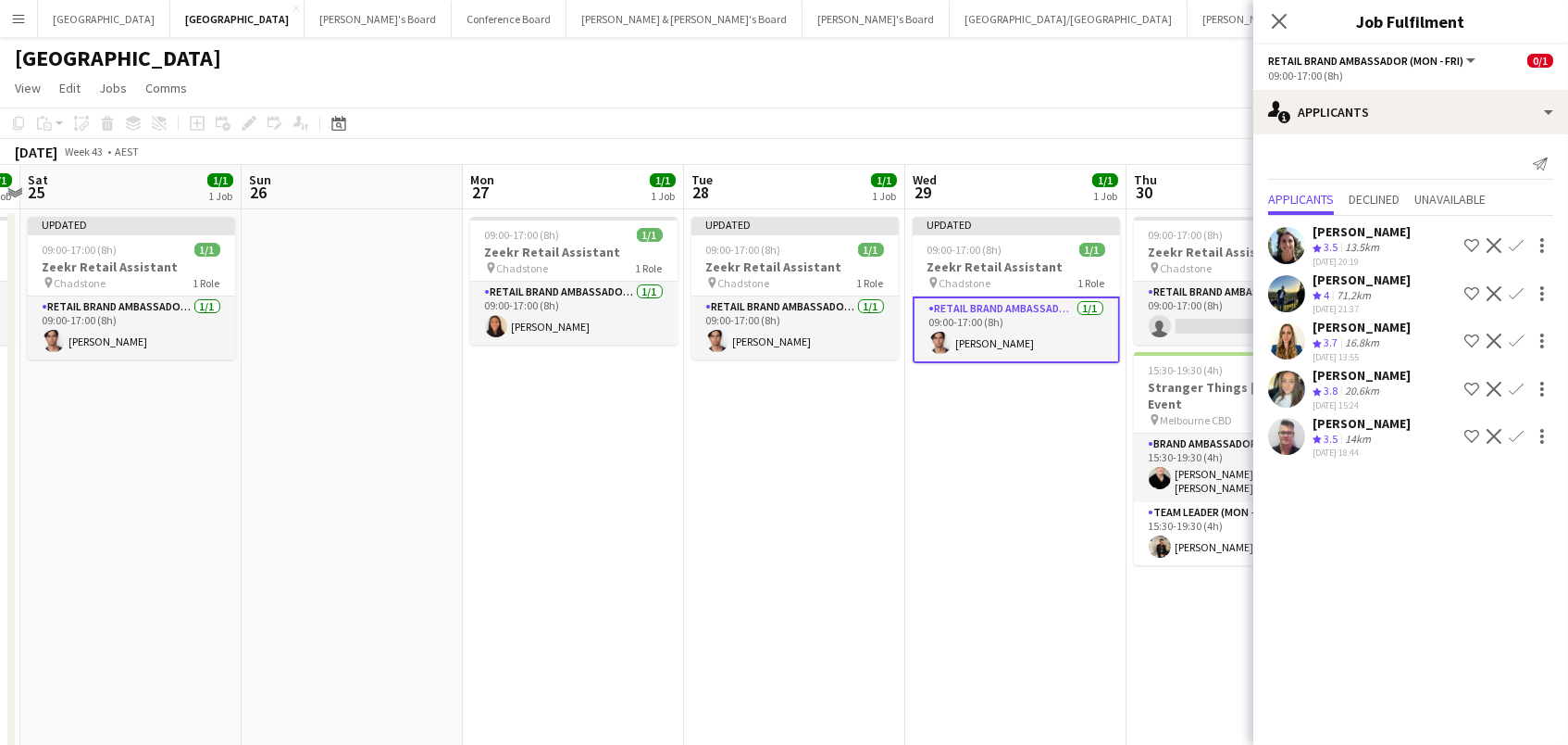
click at [1001, 488] on app-date-cell "Updated 09:00-17:00 (8h) 1/1 Zeekr Retail Assistant pin Chadstone 1 Role RETAIL…" at bounding box center [1016, 689] width 221 height 962
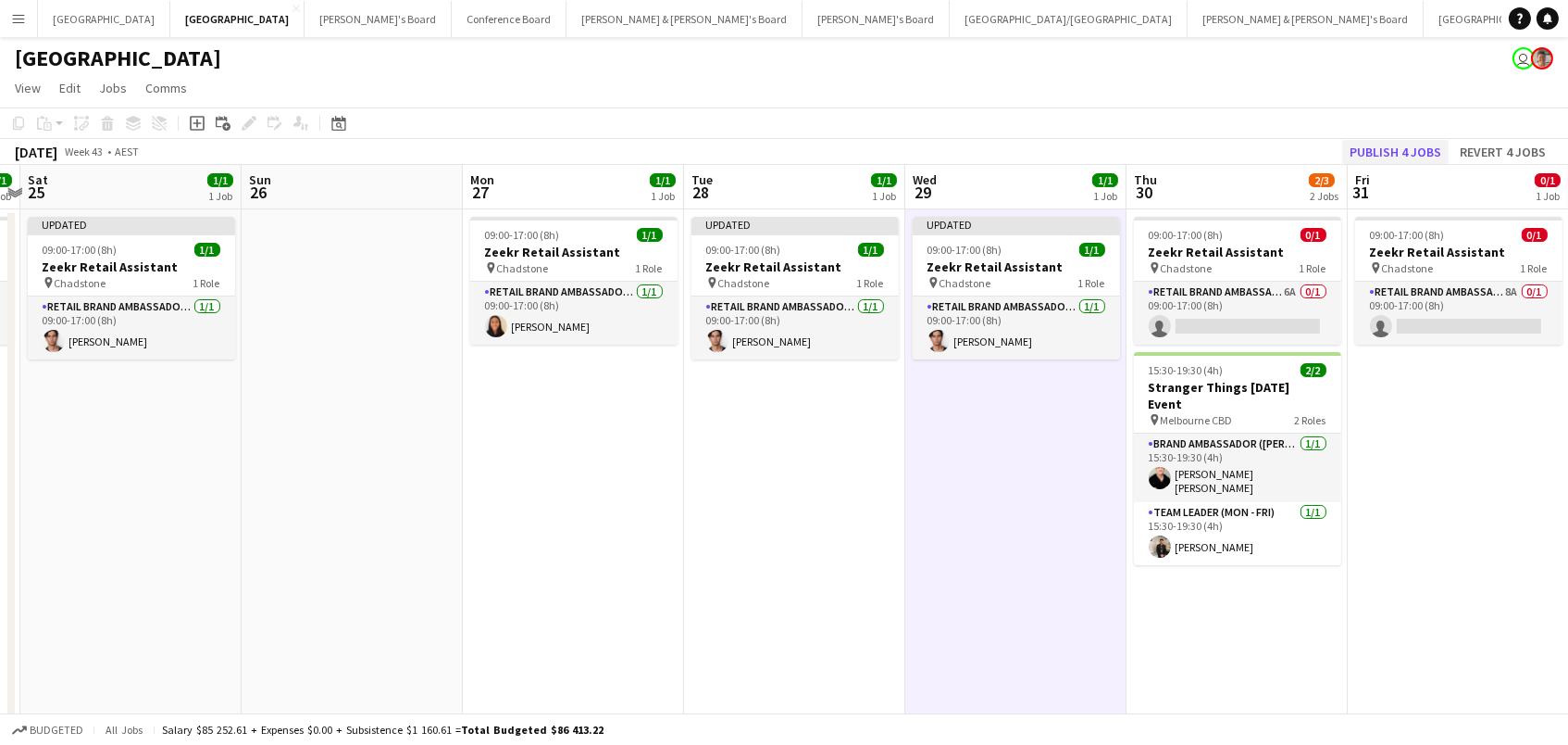
click at [1396, 155] on button "Publish 4 jobs" at bounding box center [1396, 152] width 107 height 25
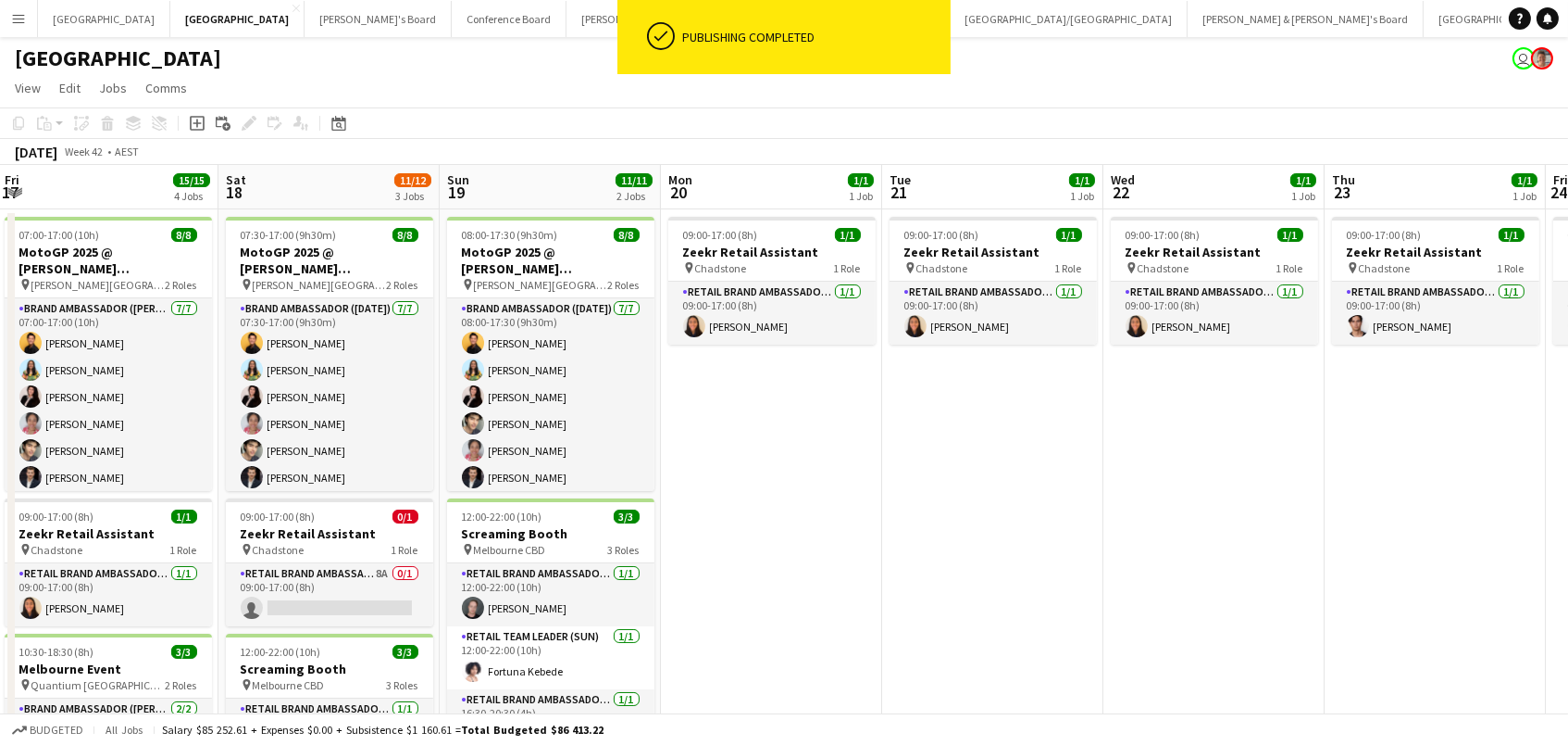
scroll to position [0, 489]
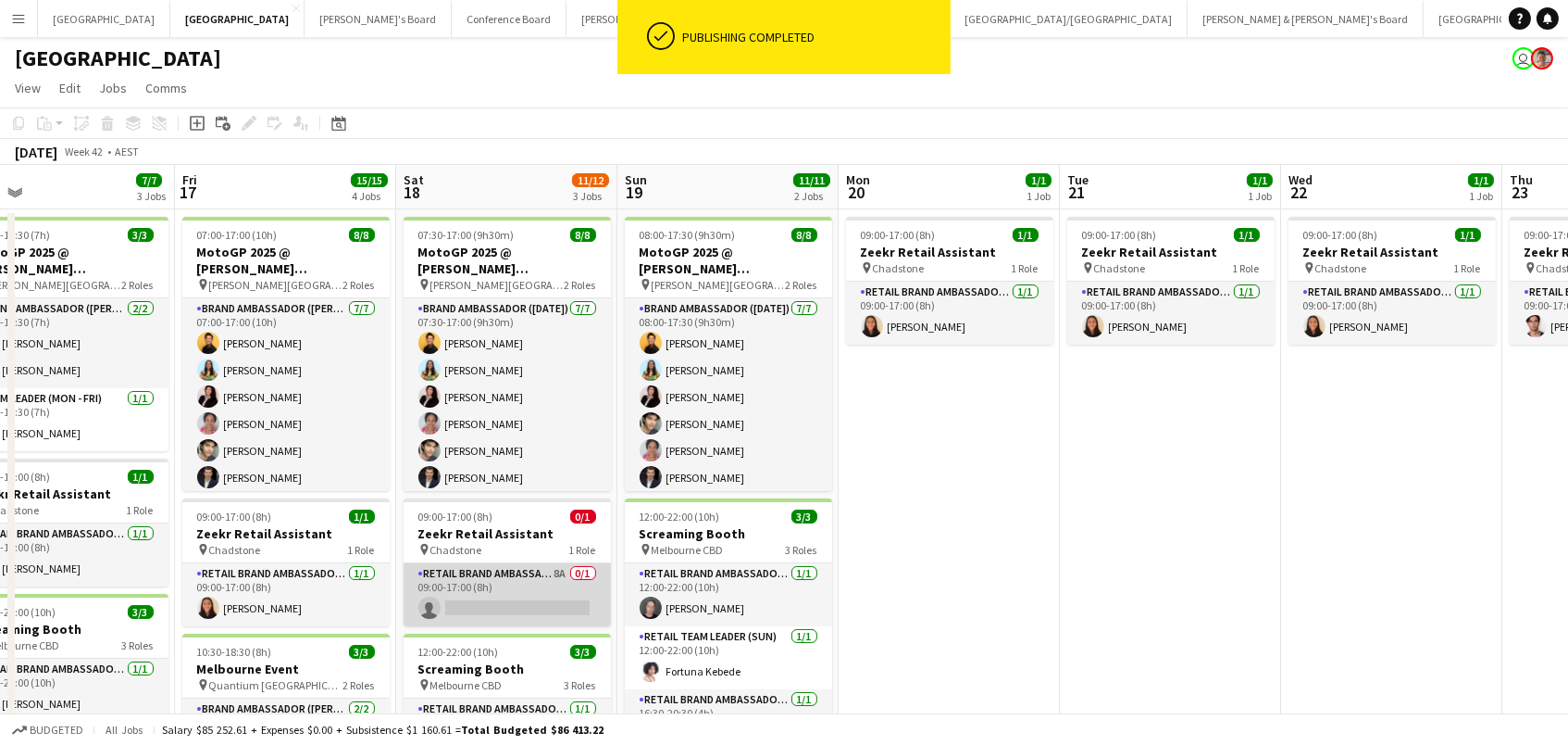
click at [474, 588] on app-card-role "RETAIL Brand Ambassador ([DATE]) 8A 0/1 09:00-17:00 (8h) single-neutral-actions" at bounding box center [508, 594] width 208 height 63
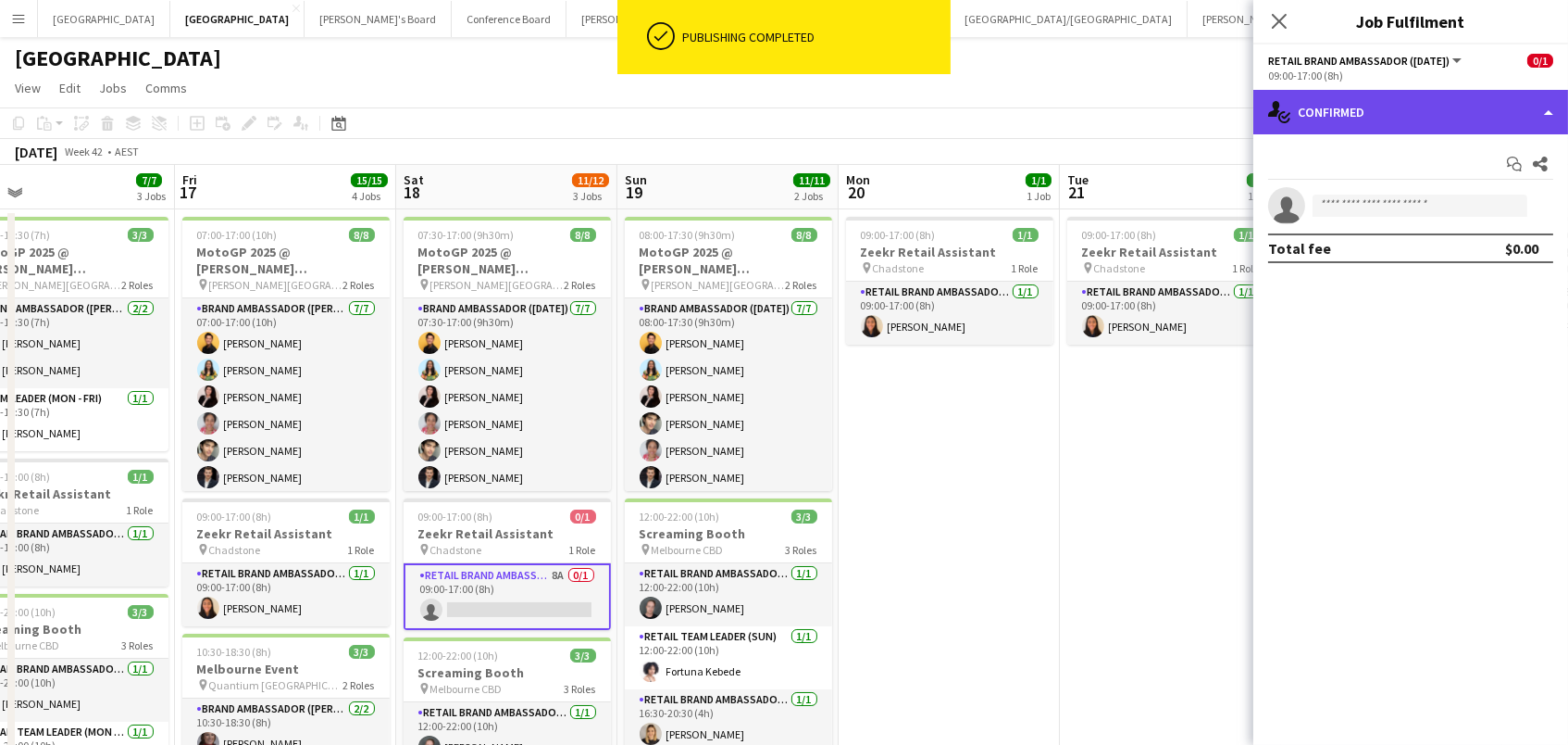
click at [1354, 101] on div "single-neutral-actions-check-2 Confirmed" at bounding box center [1410, 112] width 315 height 44
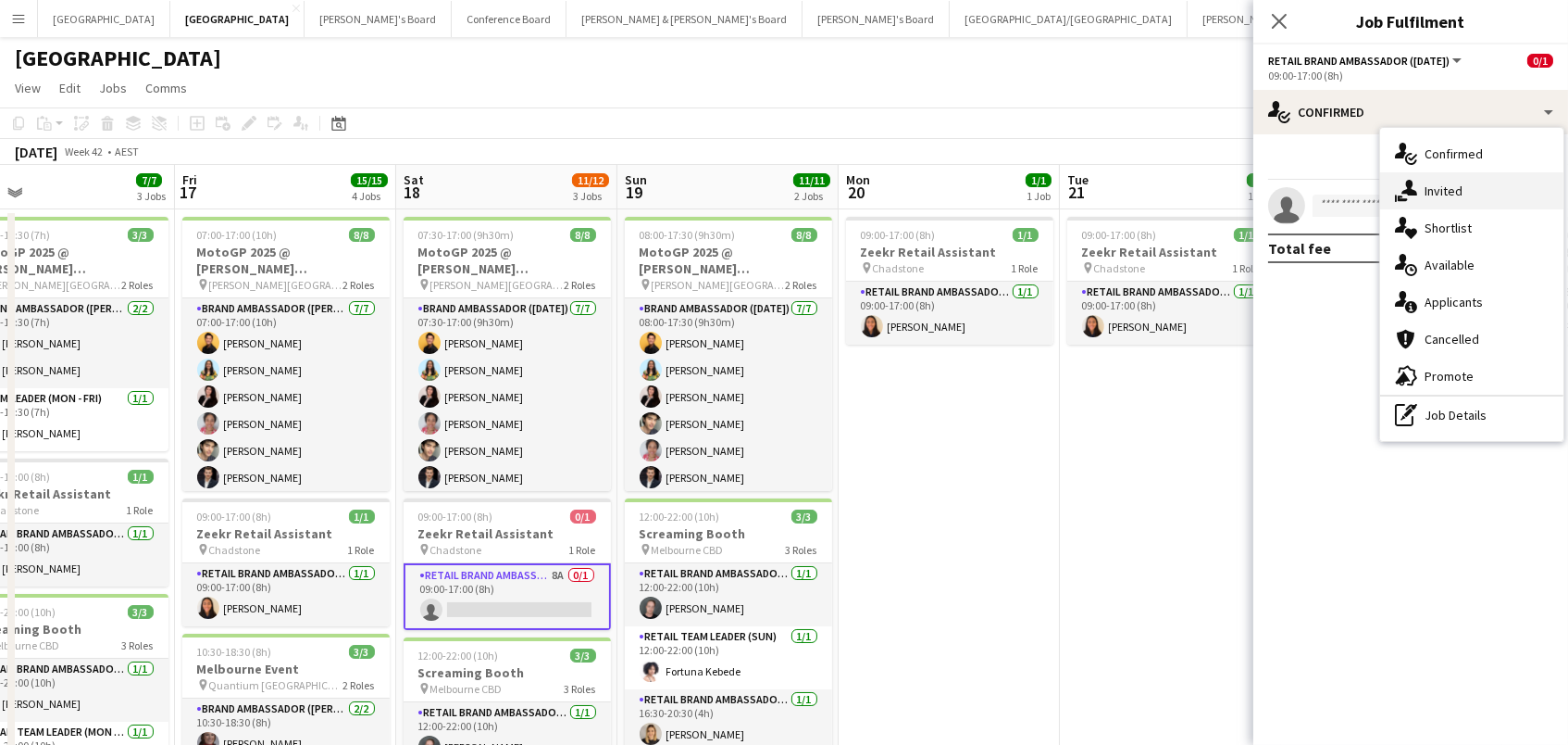
click at [1435, 200] on div "single-neutral-actions-share-1 Invited" at bounding box center [1471, 191] width 183 height 37
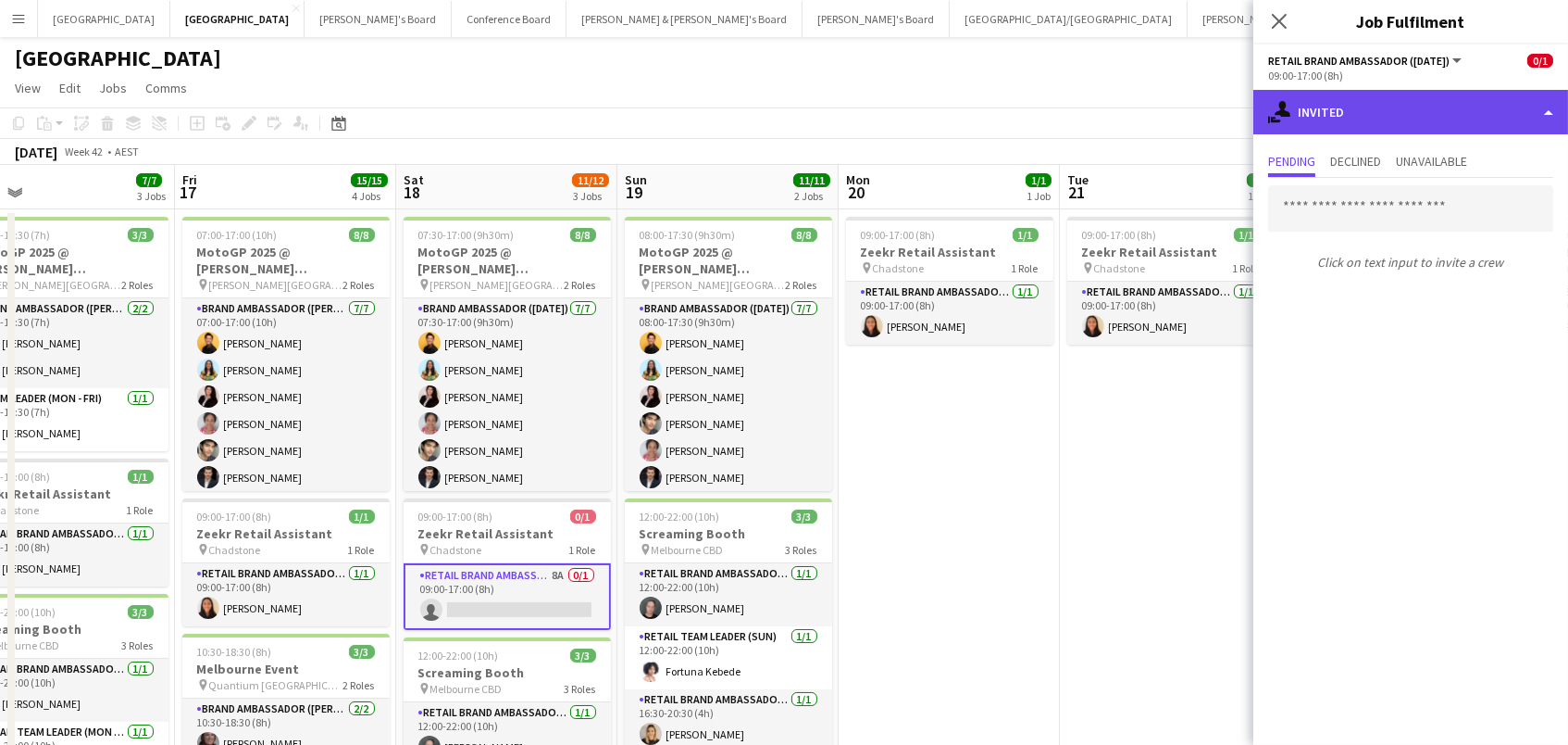
click at [1349, 113] on div "single-neutral-actions-share-1 Invited" at bounding box center [1410, 112] width 315 height 44
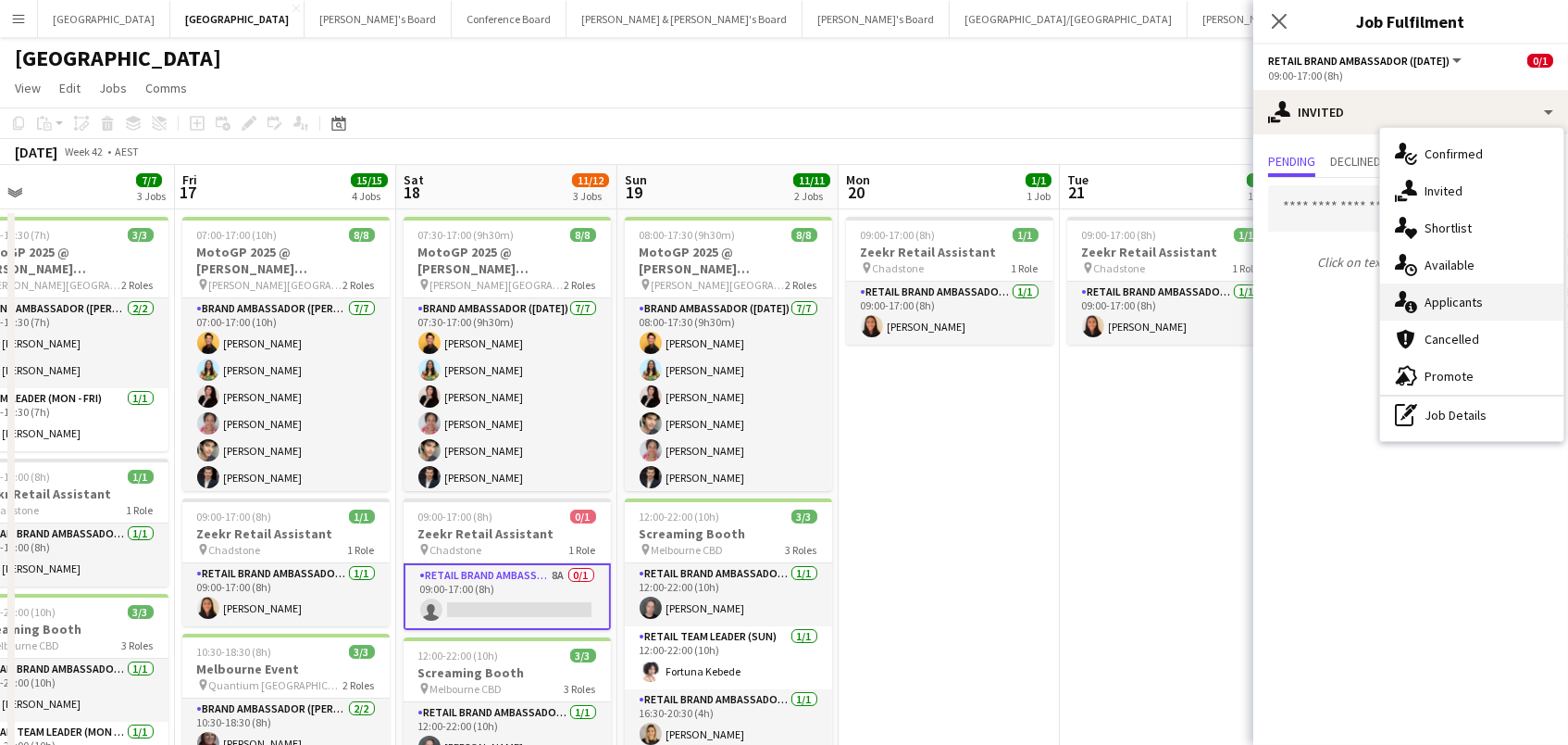
click at [1479, 305] on span "Applicants" at bounding box center [1454, 301] width 59 height 17
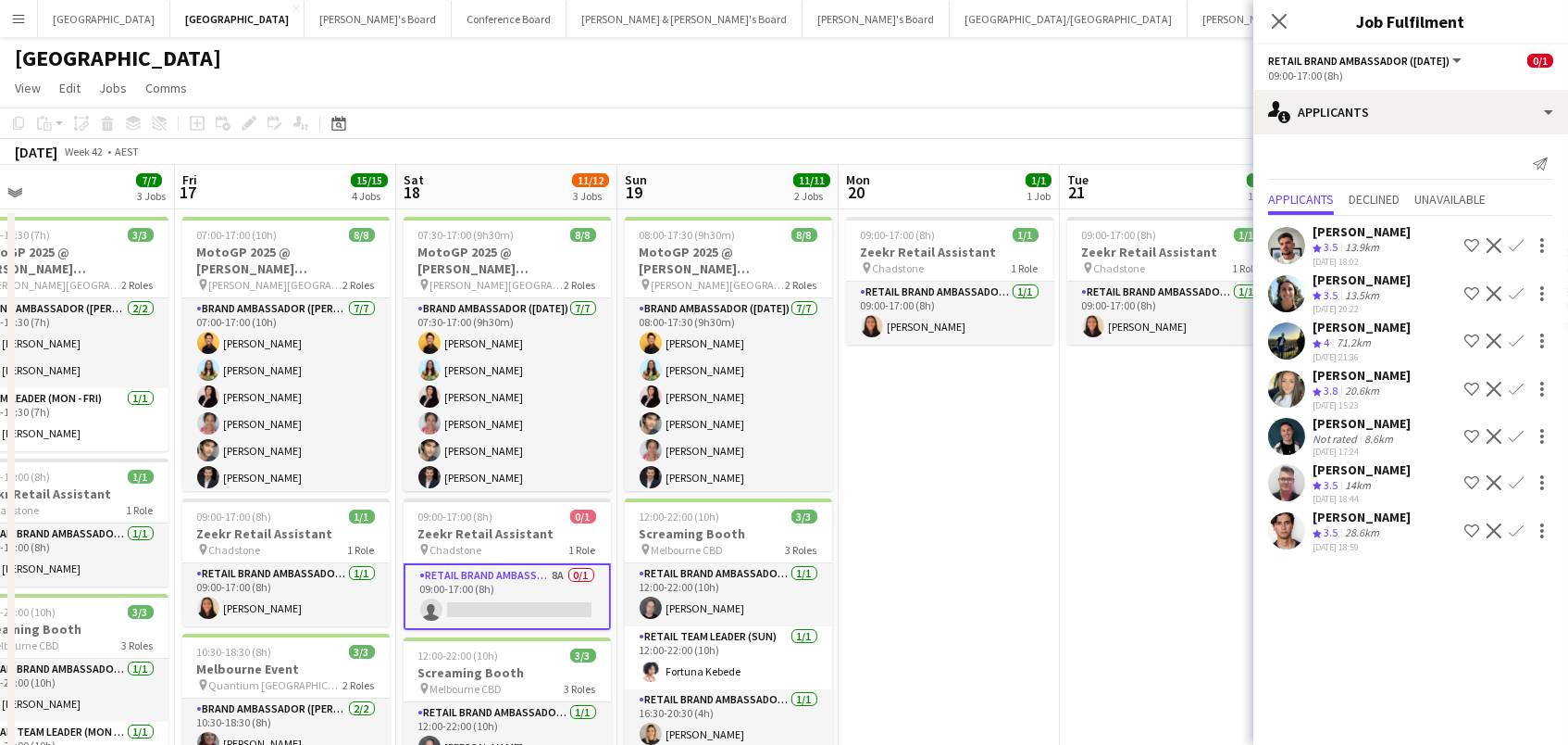
click at [1516, 523] on app-icon "Confirm" at bounding box center [1516, 530] width 15 height 15
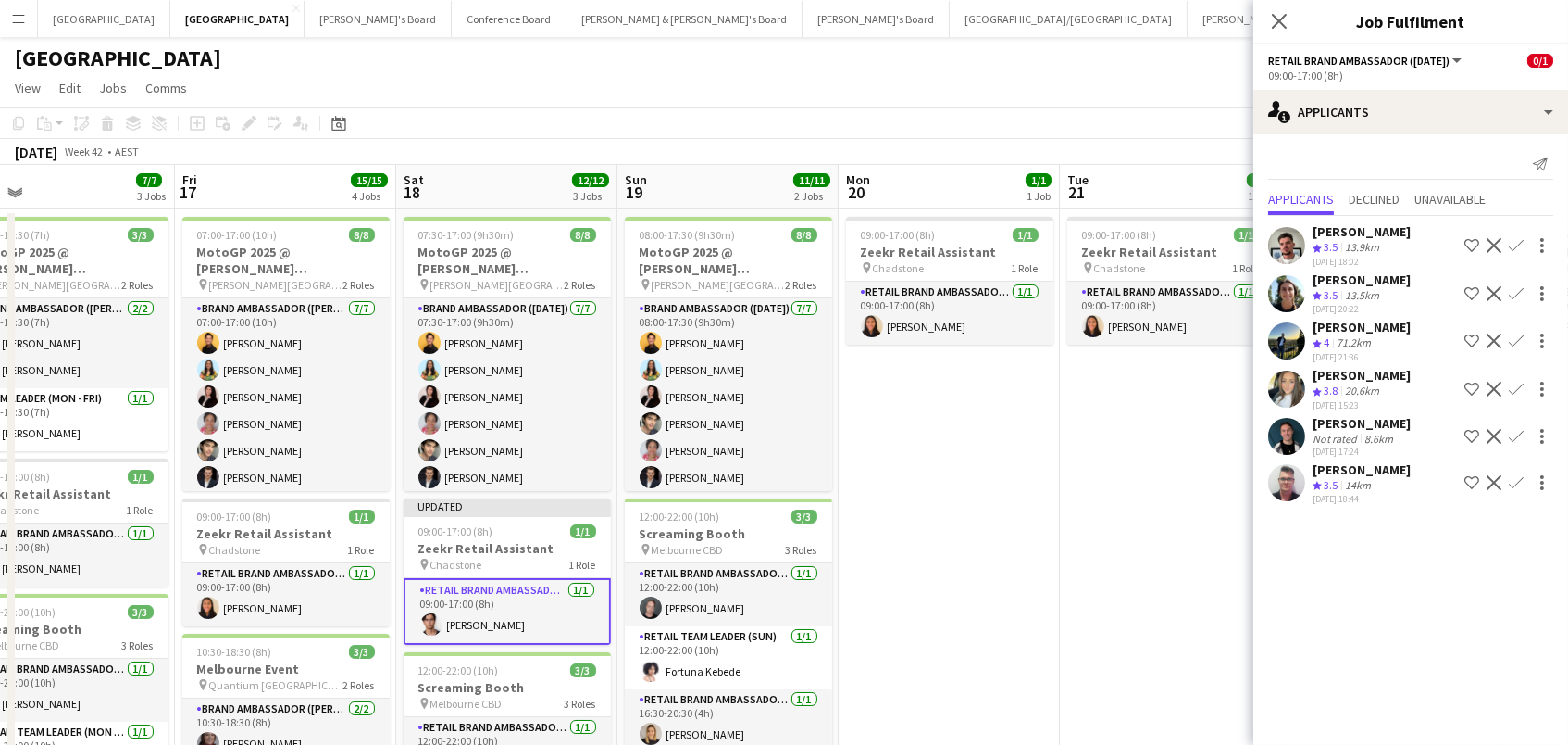
click at [995, 499] on app-date-cell "09:00-17:00 (8h) 1/1 Zeekr Retail Assistant pin Chadstone 1 Role RETAIL Brand A…" at bounding box center [950, 689] width 221 height 962
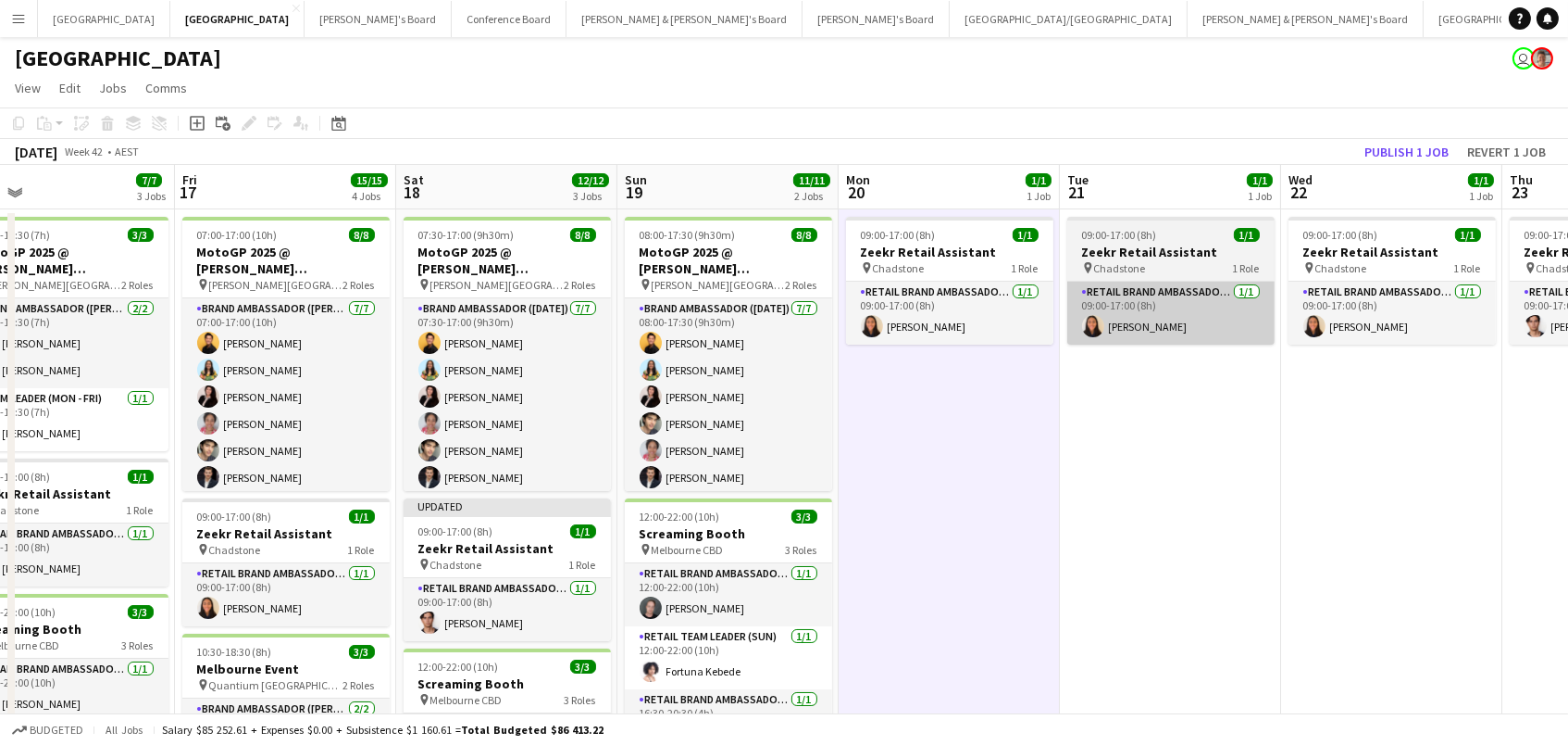
drag, startPoint x: 1393, startPoint y: 146, endPoint x: 1120, endPoint y: 294, distance: 310.5
click at [1392, 146] on button "Publish 1 job" at bounding box center [1406, 152] width 99 height 25
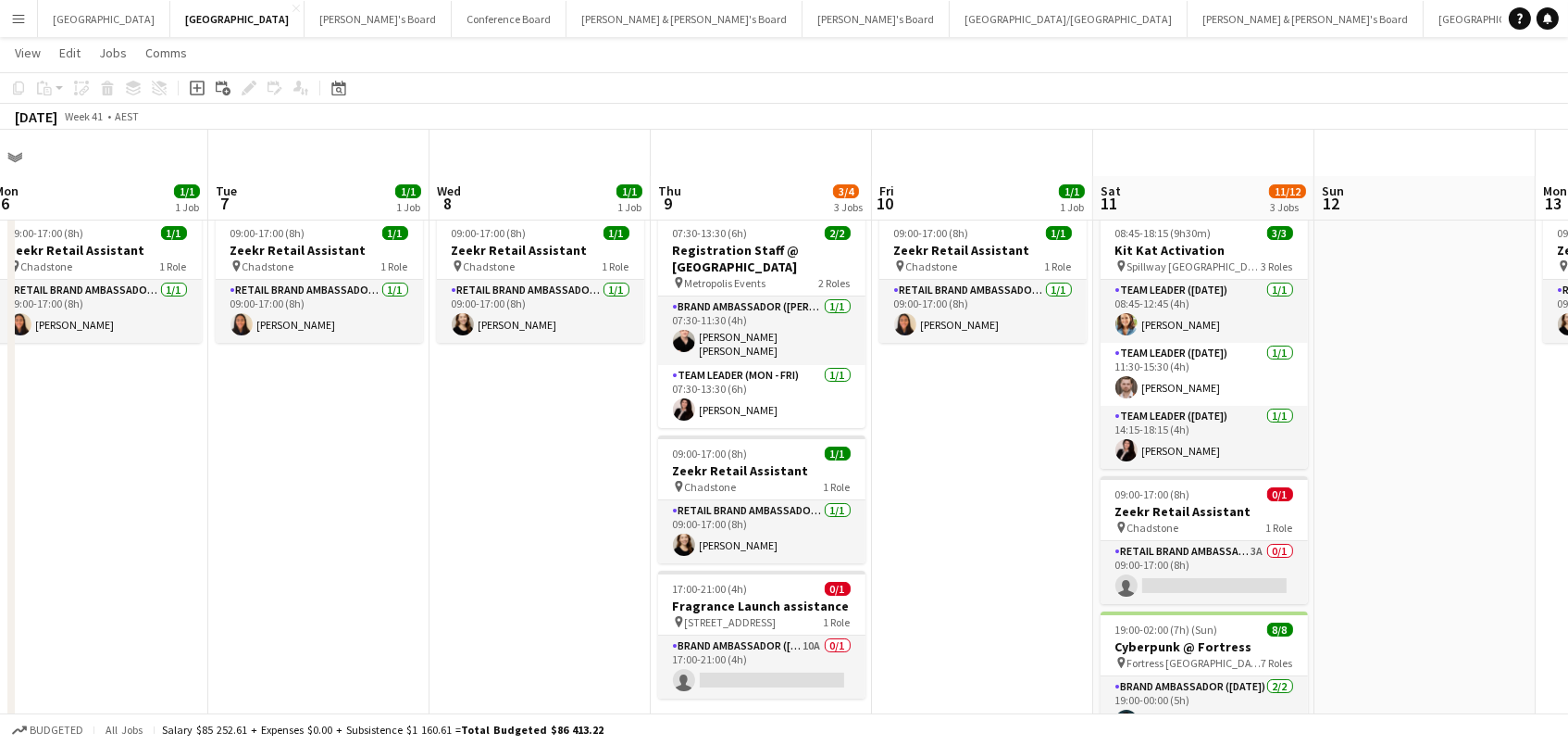
scroll to position [77, 0]
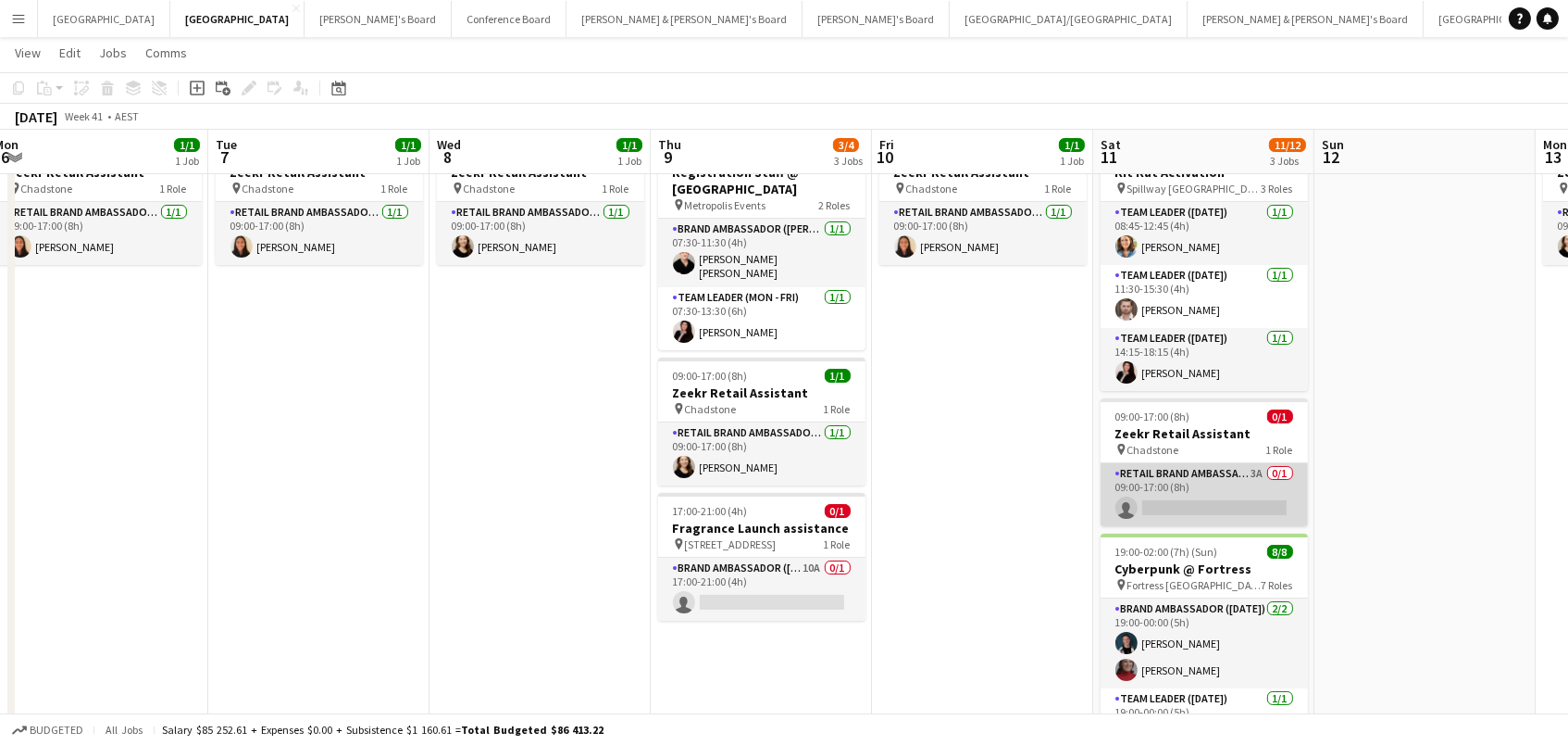
click at [1261, 502] on app-card-role "RETAIL Brand Ambassador ([DATE]) 3A 0/1 09:00-17:00 (8h) single-neutral-actions" at bounding box center [1204, 494] width 208 height 63
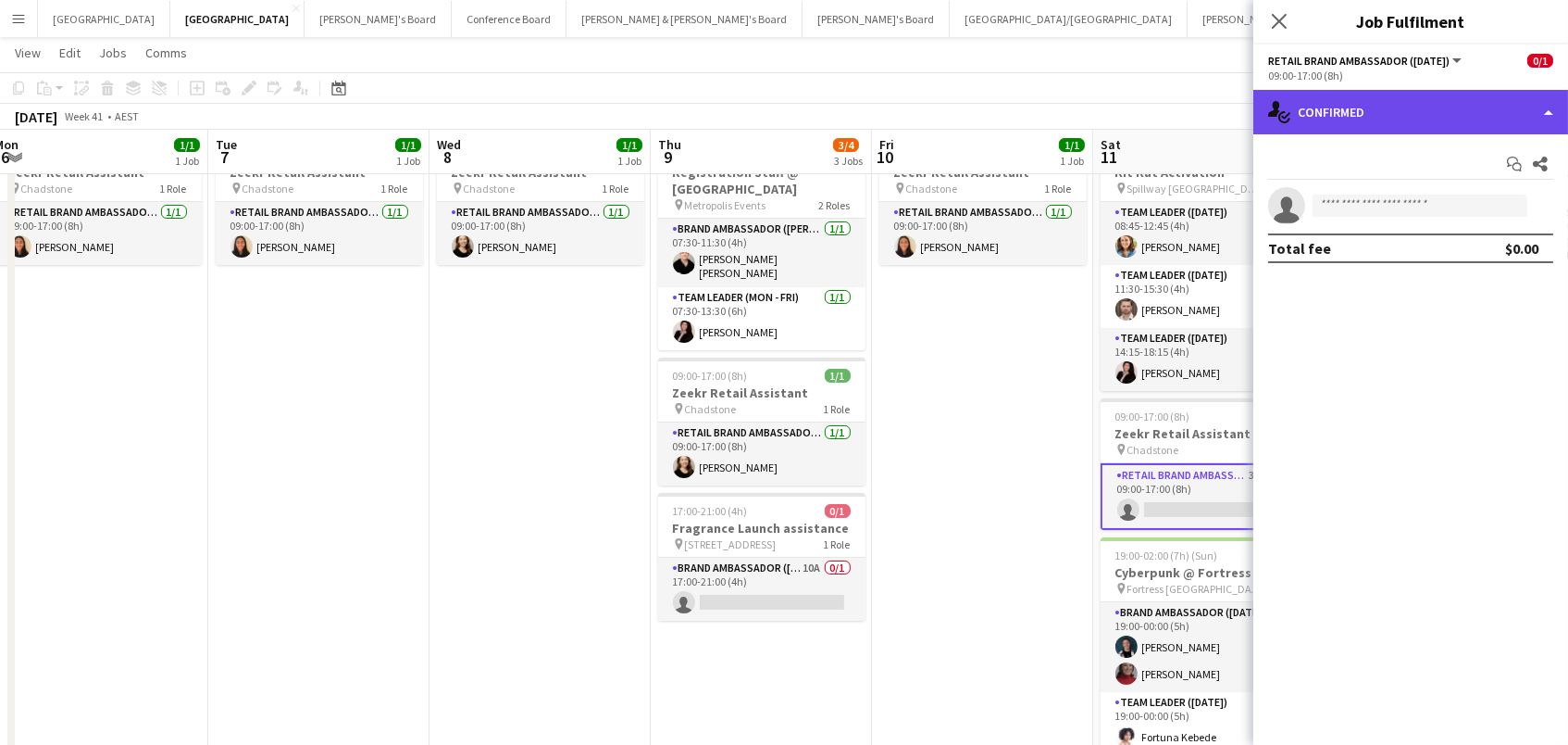
click at [1378, 106] on div "single-neutral-actions-check-2 Confirmed" at bounding box center [1410, 112] width 315 height 44
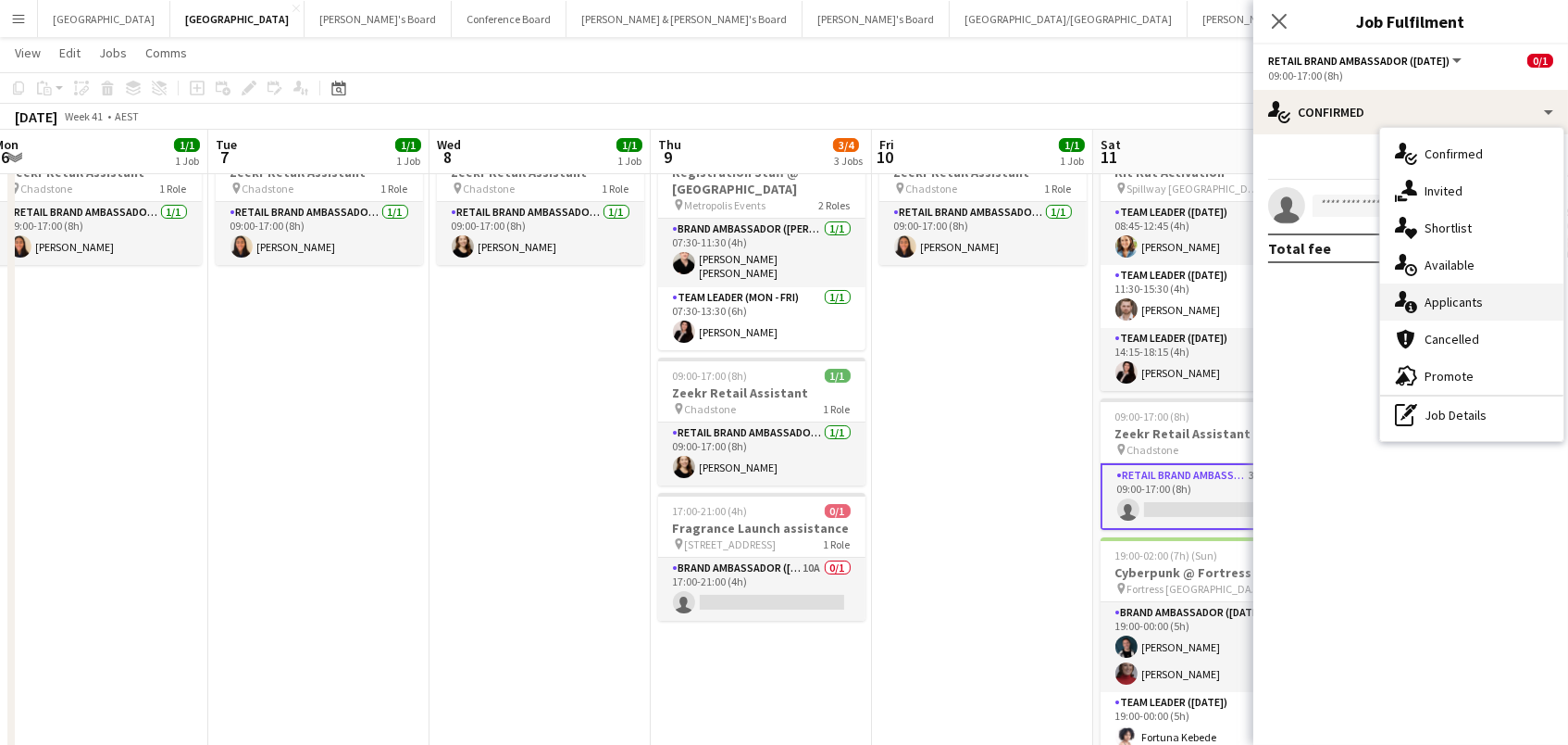
click at [1470, 297] on span "Applicants" at bounding box center [1454, 301] width 59 height 17
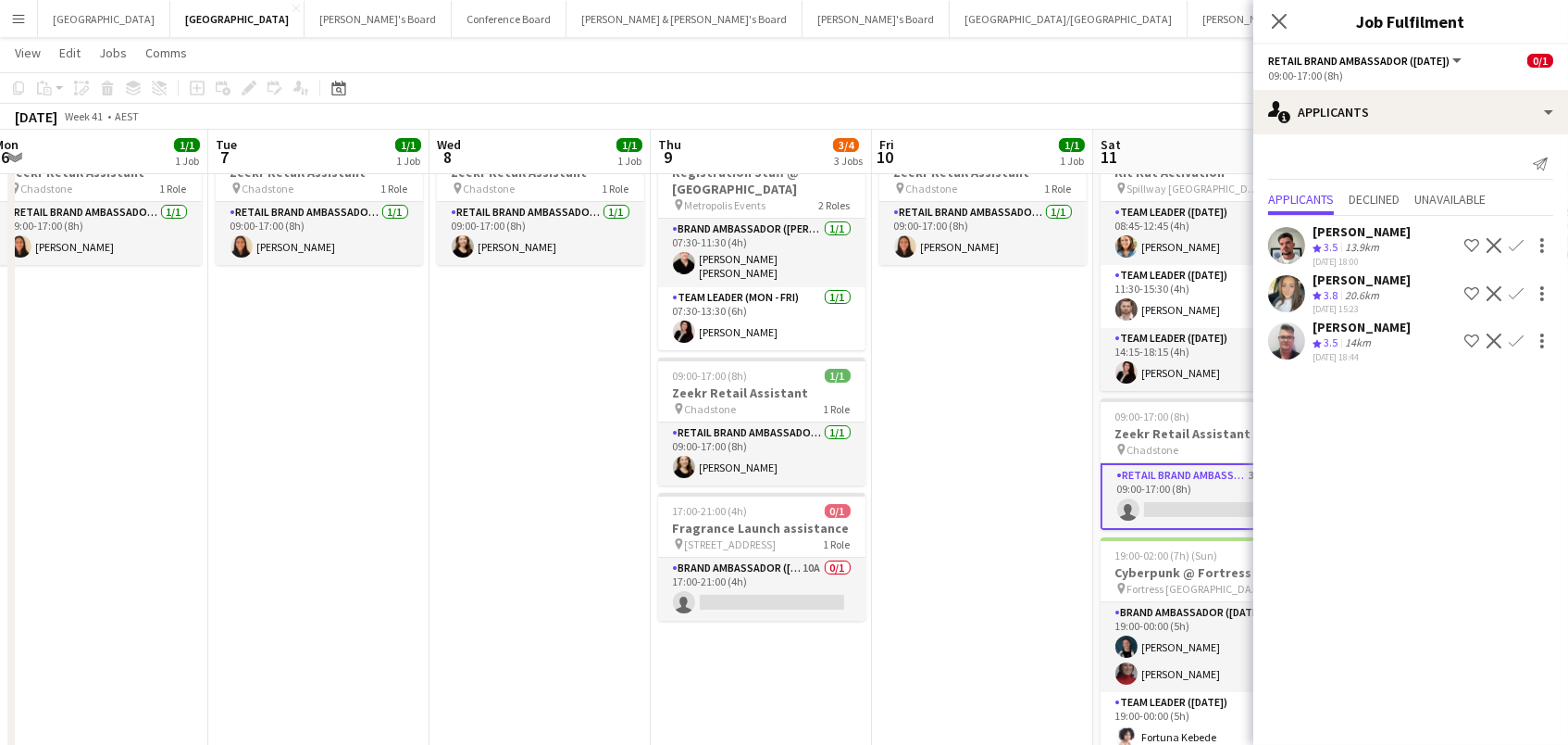
click at [1004, 479] on app-date-cell "09:00-17:00 (8h) 1/1 Zeekr Retail Assistant pin Chadstone 1 Role RETAIL Brand A…" at bounding box center [983, 610] width 221 height 962
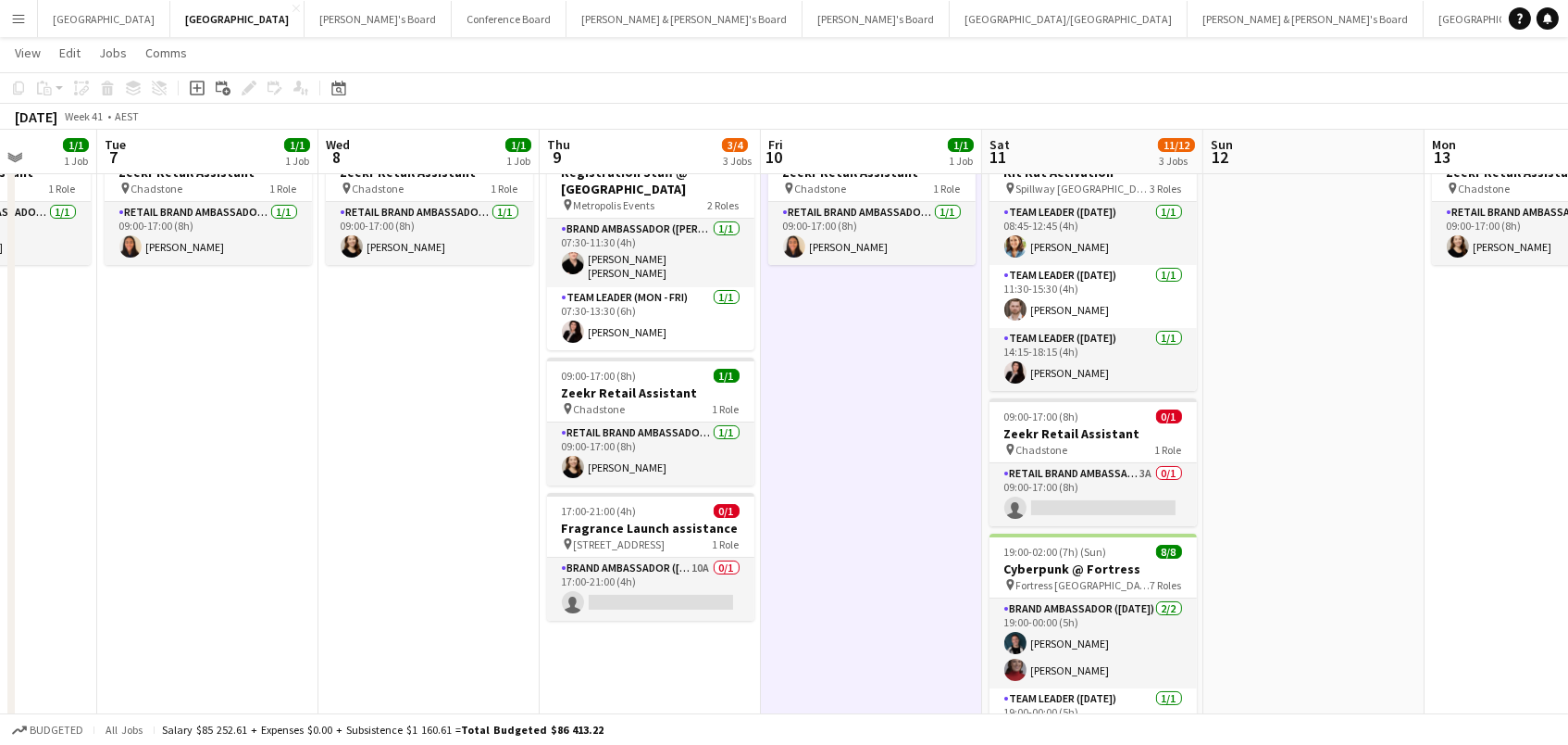
scroll to position [0, 473]
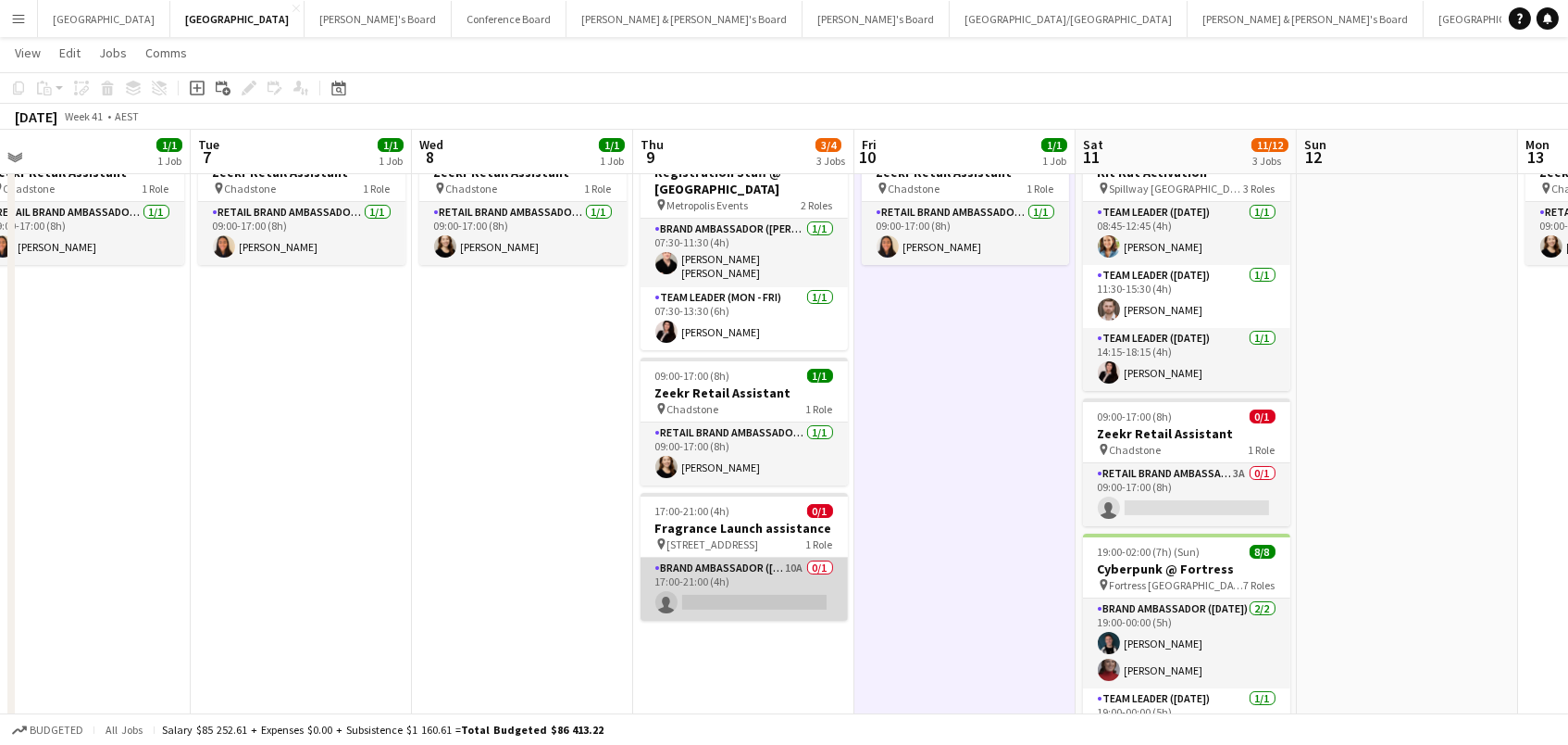
click at [725, 569] on app-card-role "Brand Ambassador (Mon - Fri) 10A 0/1 17:00-21:00 (4h) single-neutral-actions" at bounding box center [745, 589] width 208 height 63
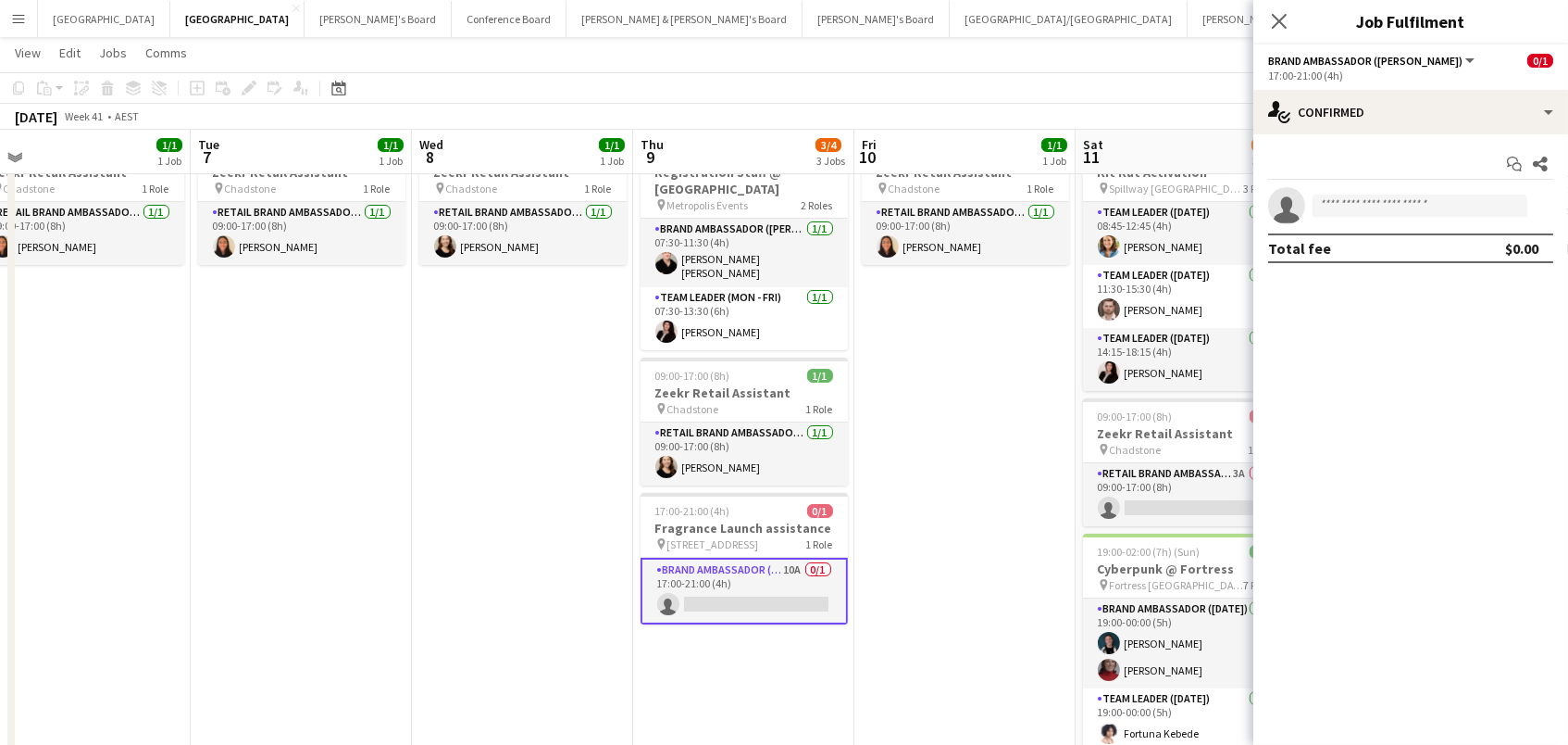
click at [1447, 64] on div "Brand Ambassador ([PERSON_NAME]) All roles Brand Ambassador ([PERSON_NAME]) 0/1" at bounding box center [1410, 60] width 285 height 17
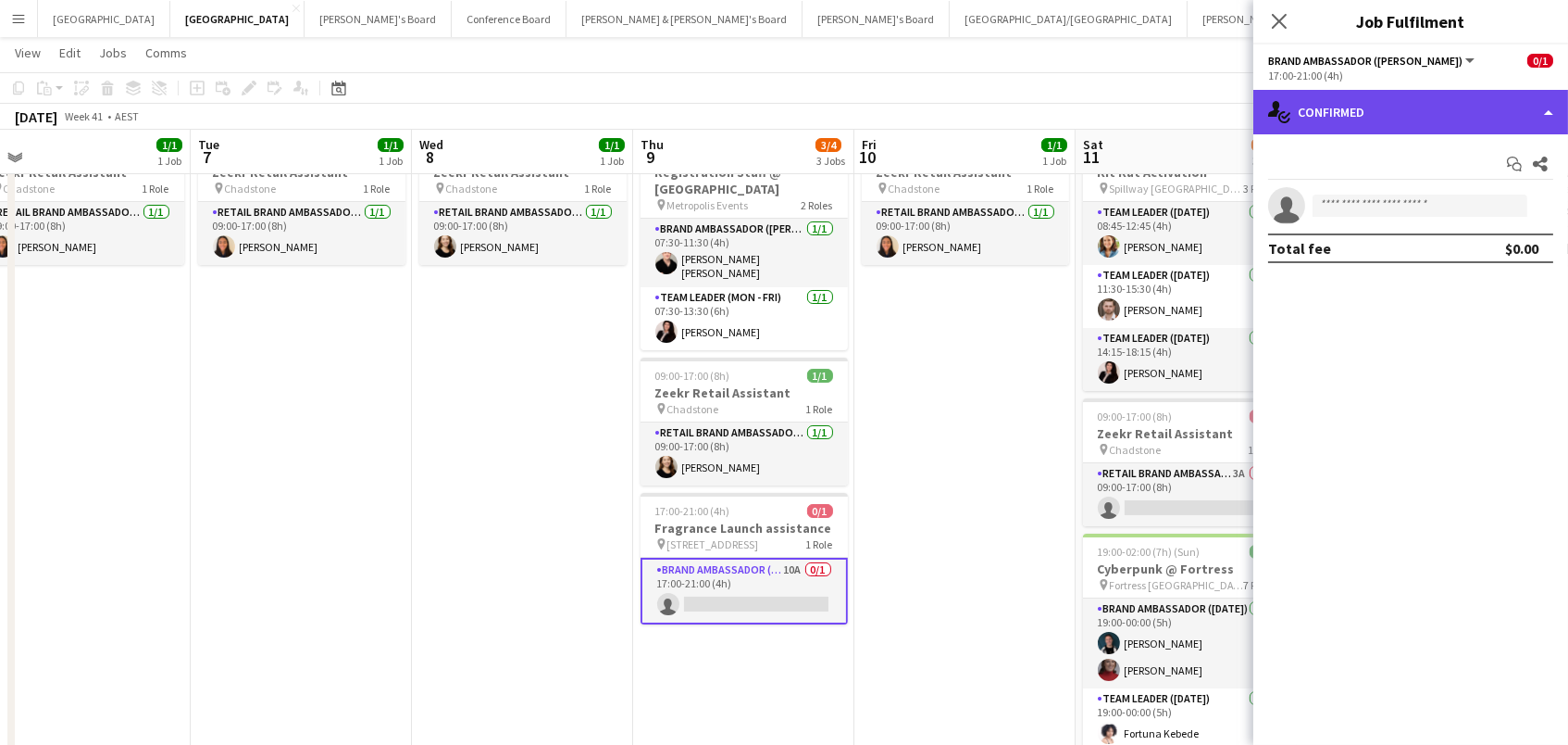
click at [1436, 101] on div "single-neutral-actions-check-2 Confirmed" at bounding box center [1410, 112] width 315 height 44
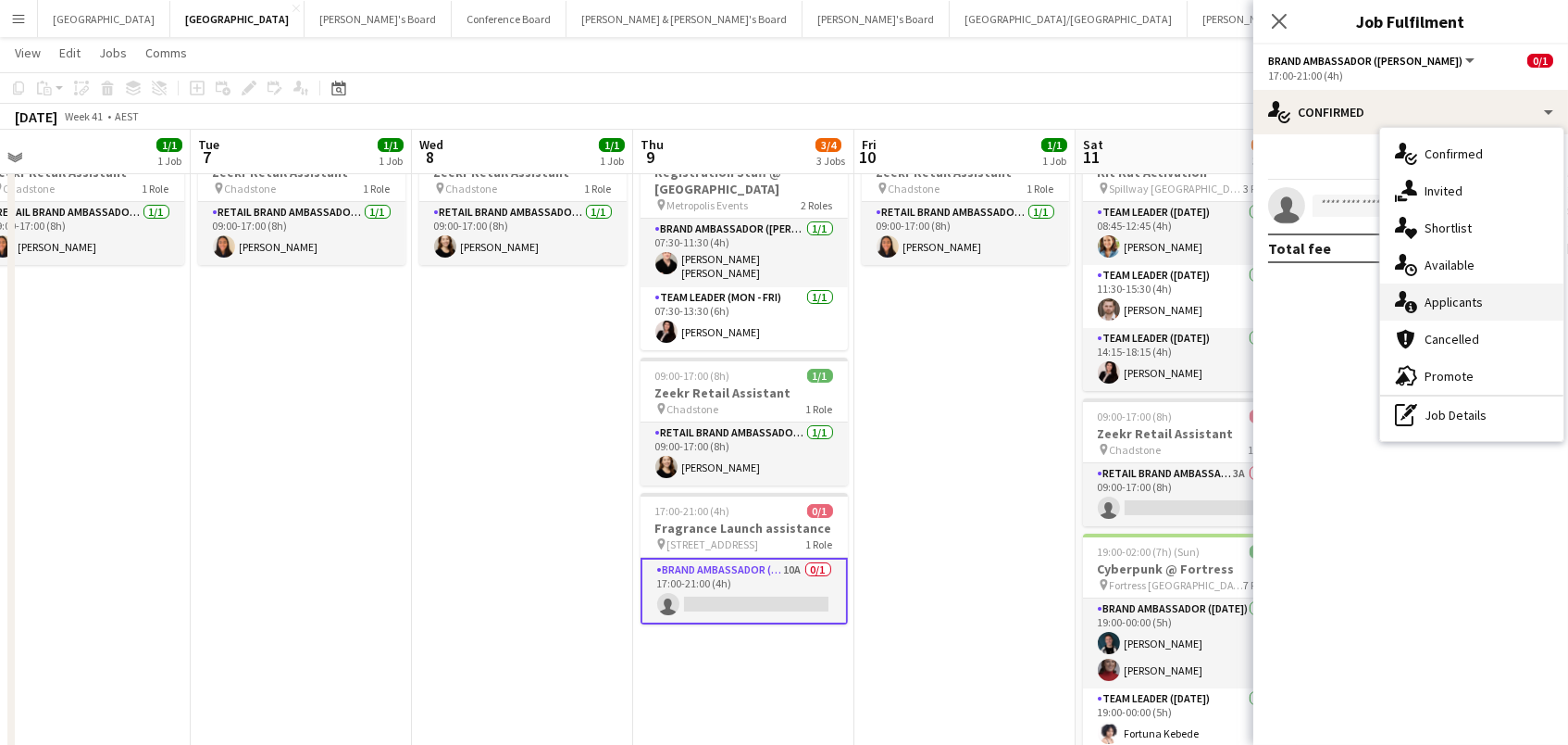
click at [1473, 312] on div "single-neutral-actions-information Applicants" at bounding box center [1471, 302] width 183 height 37
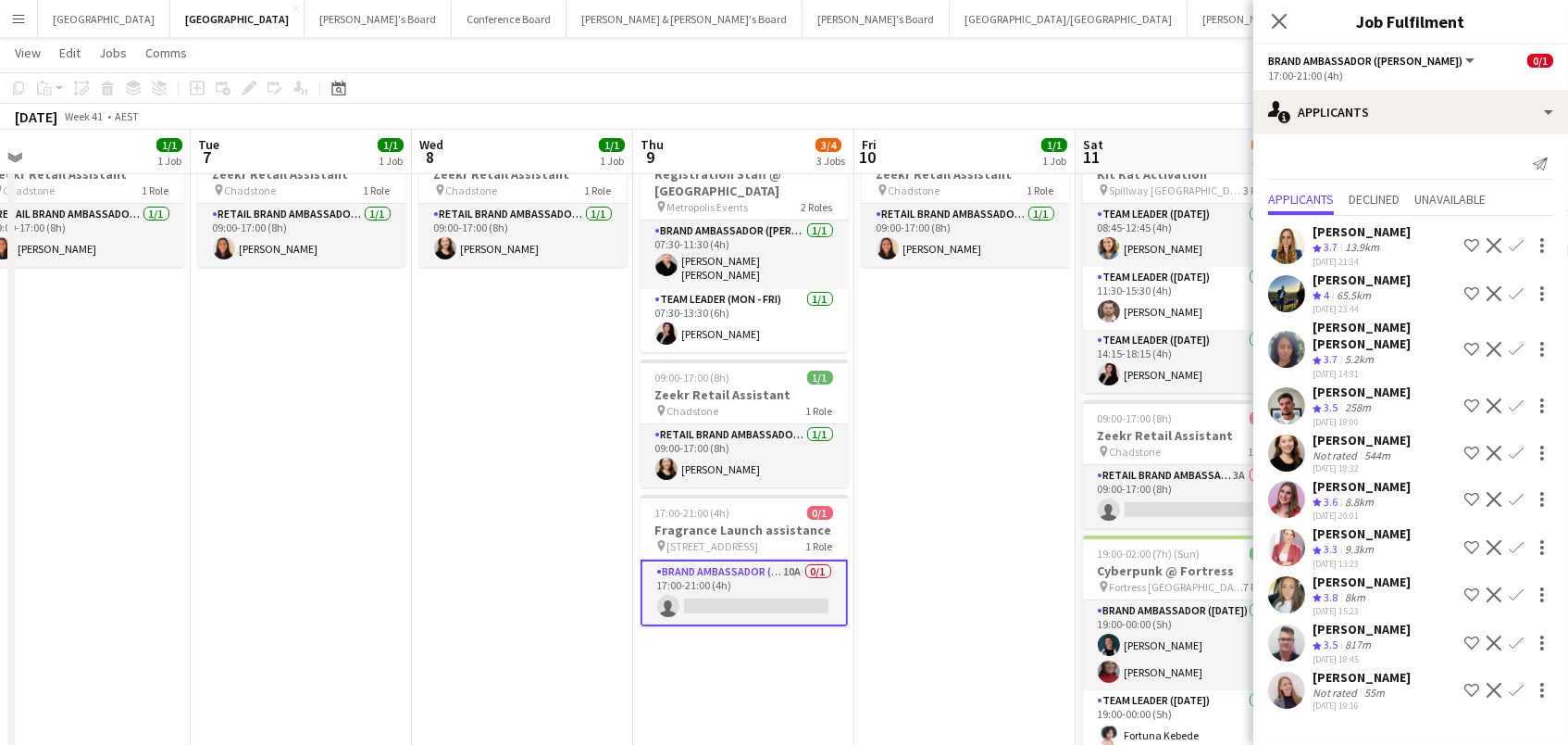
scroll to position [75, 0]
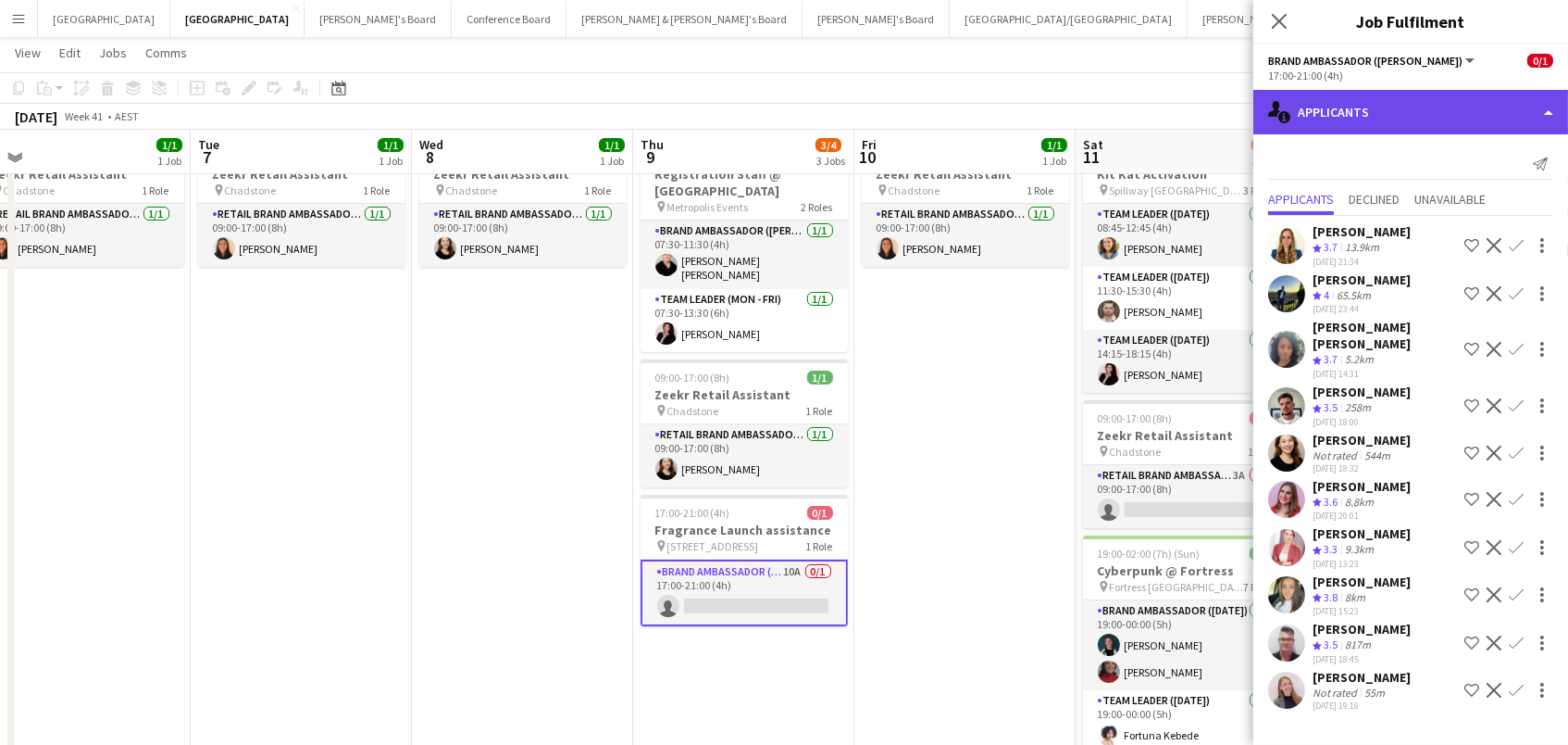
click at [1318, 112] on div "single-neutral-actions-information Applicants" at bounding box center [1410, 112] width 315 height 44
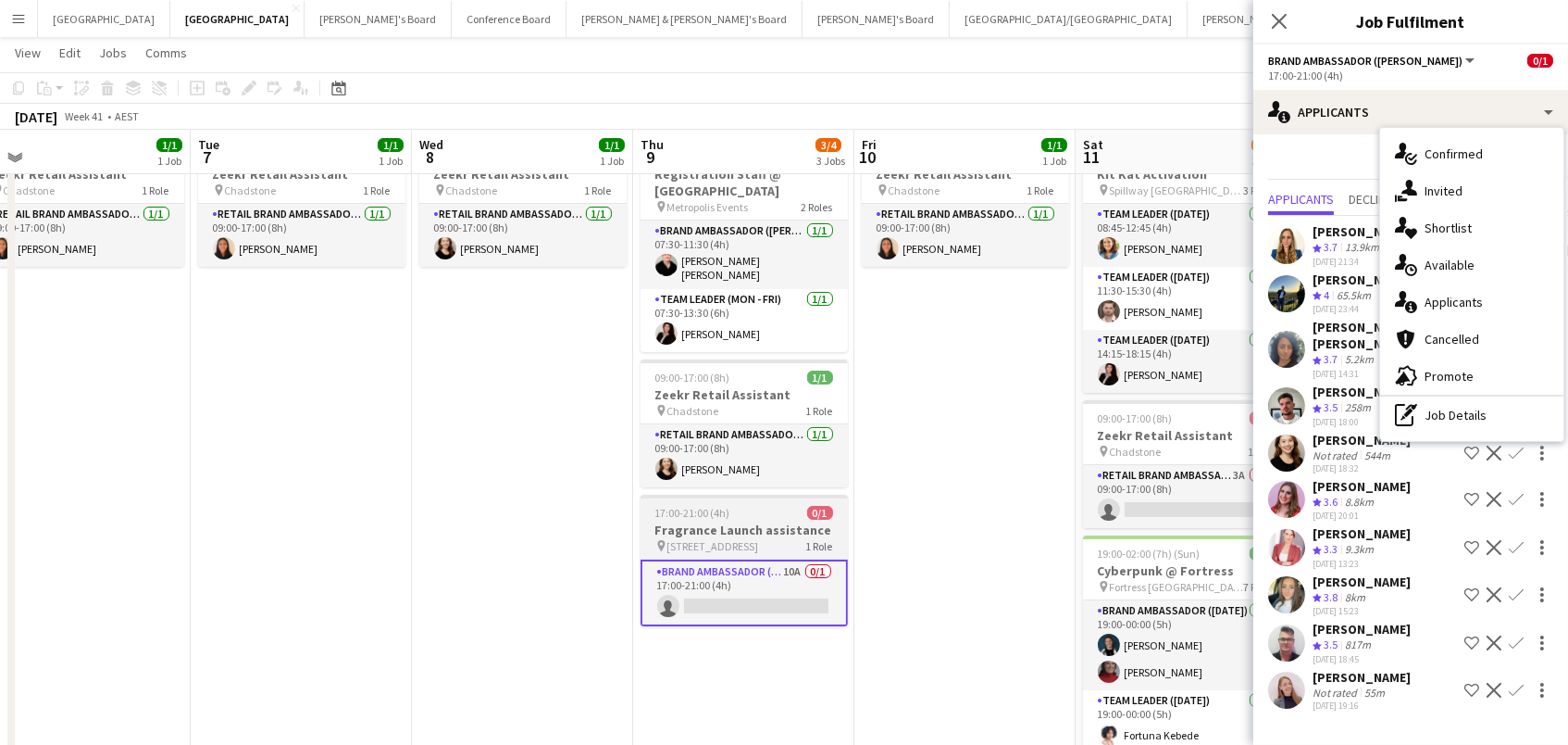
click at [759, 522] on h3 "Fragrance Launch assistance" at bounding box center [745, 529] width 208 height 17
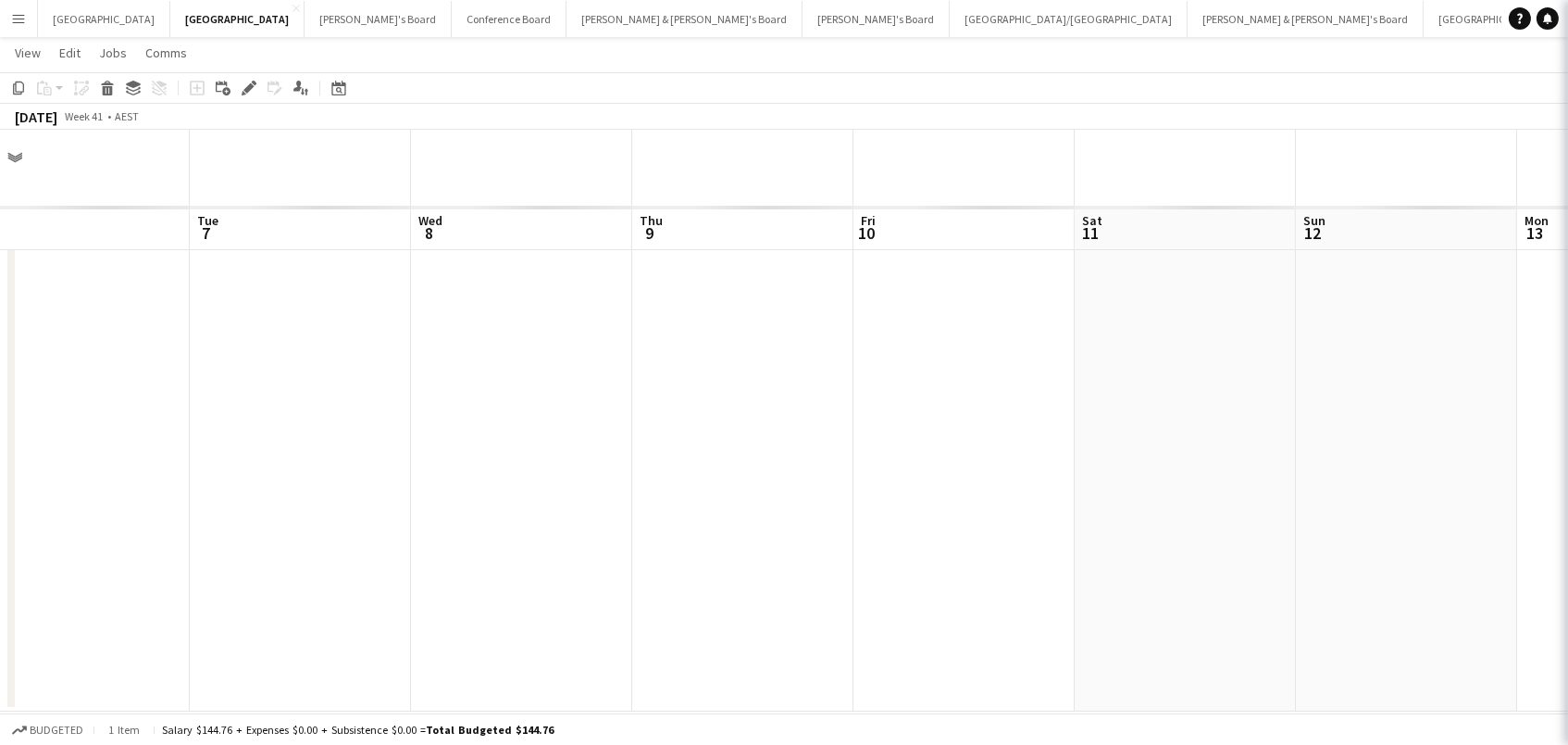
scroll to position [0, 0]
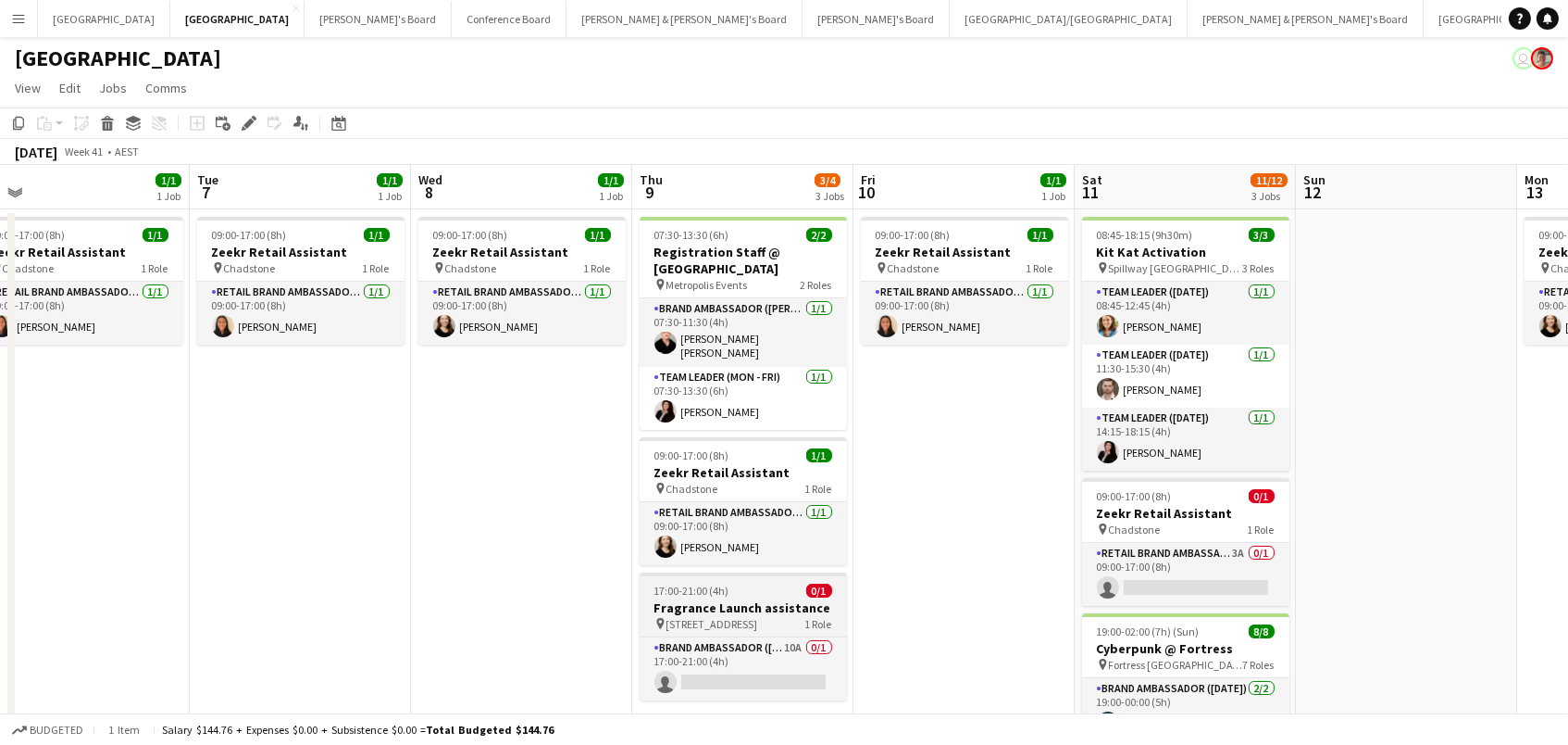
click at [759, 617] on span "[STREET_ADDRESS]" at bounding box center [712, 623] width 92 height 14
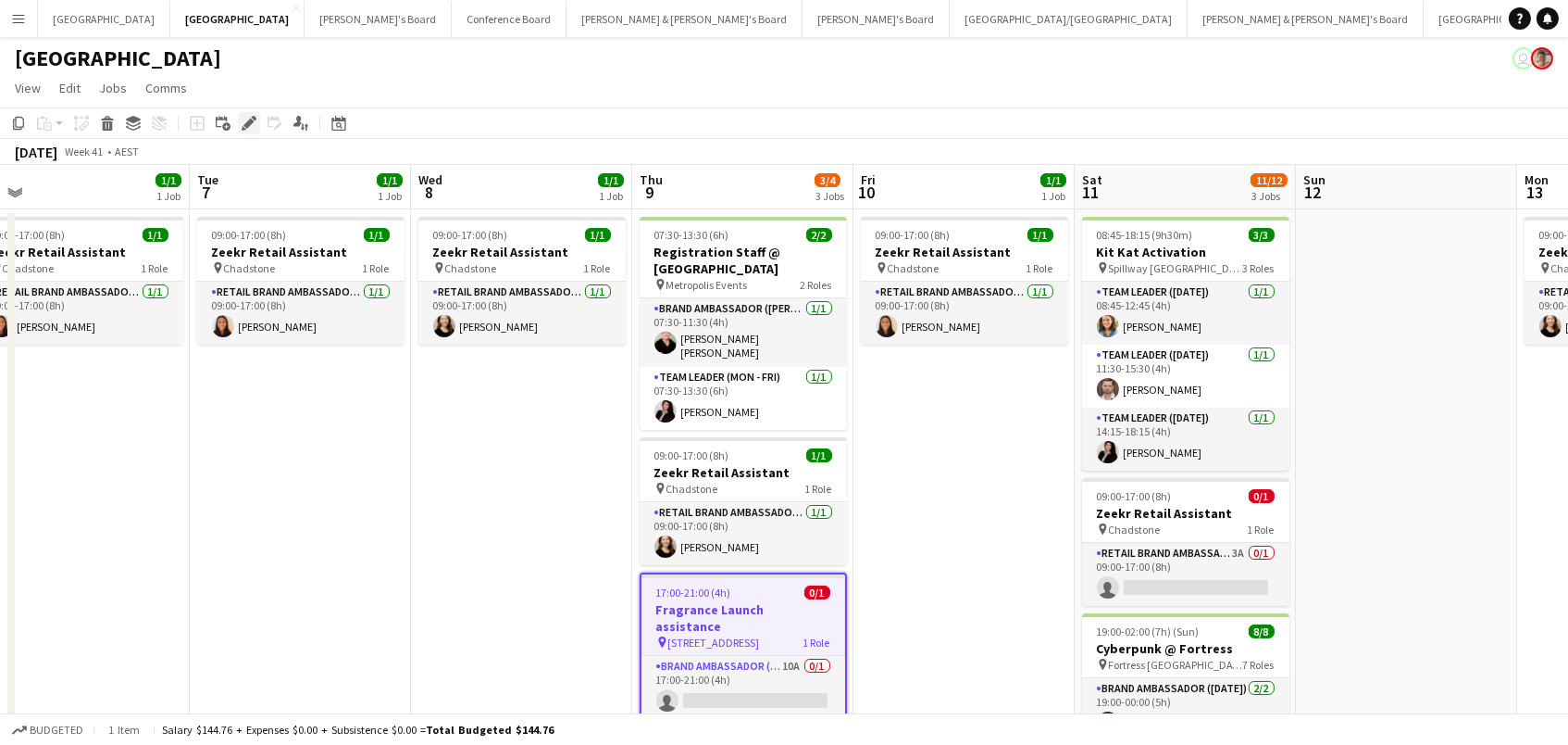
click at [249, 123] on icon at bounding box center [248, 124] width 10 height 10
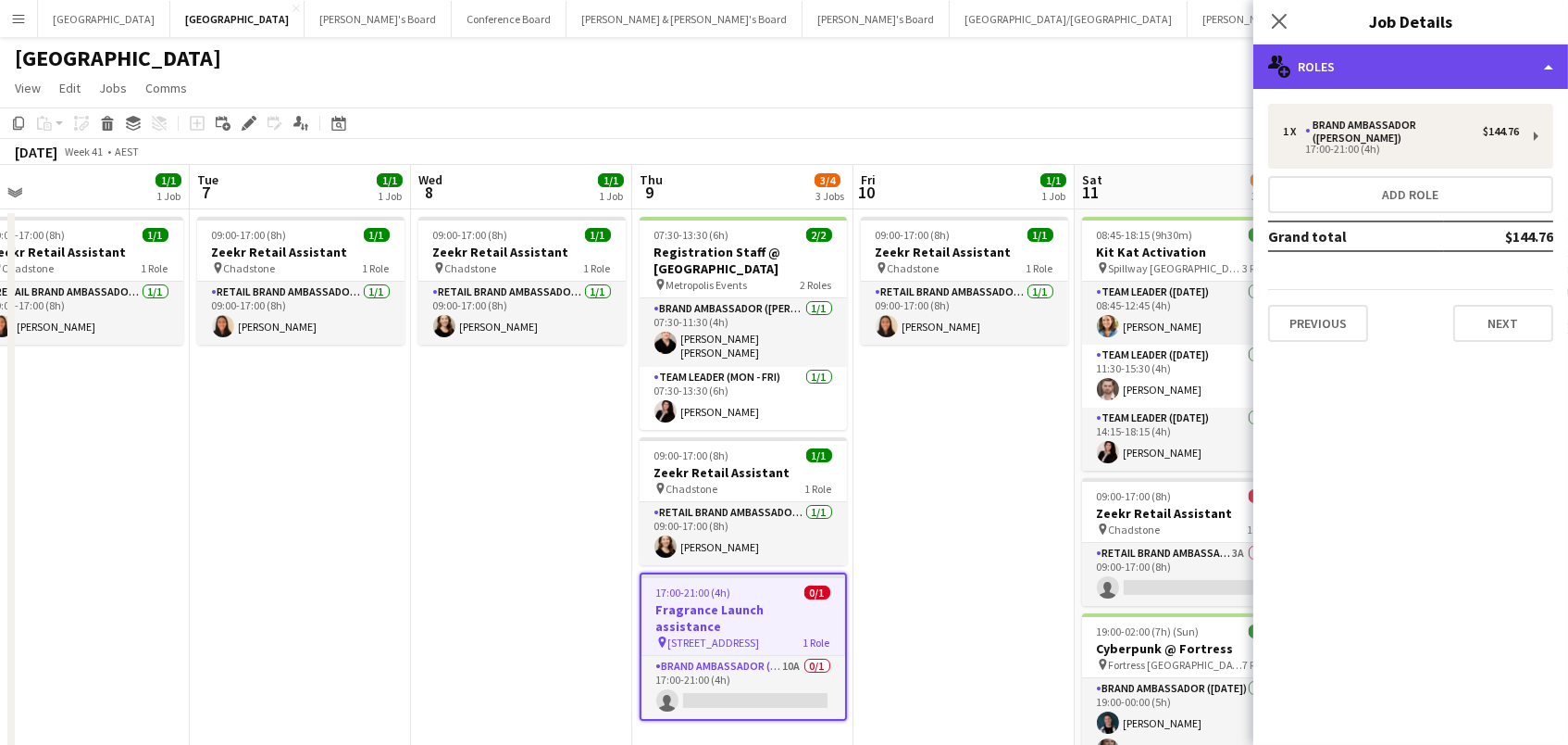
click at [1347, 60] on div "multiple-users-add Roles" at bounding box center [1410, 66] width 315 height 44
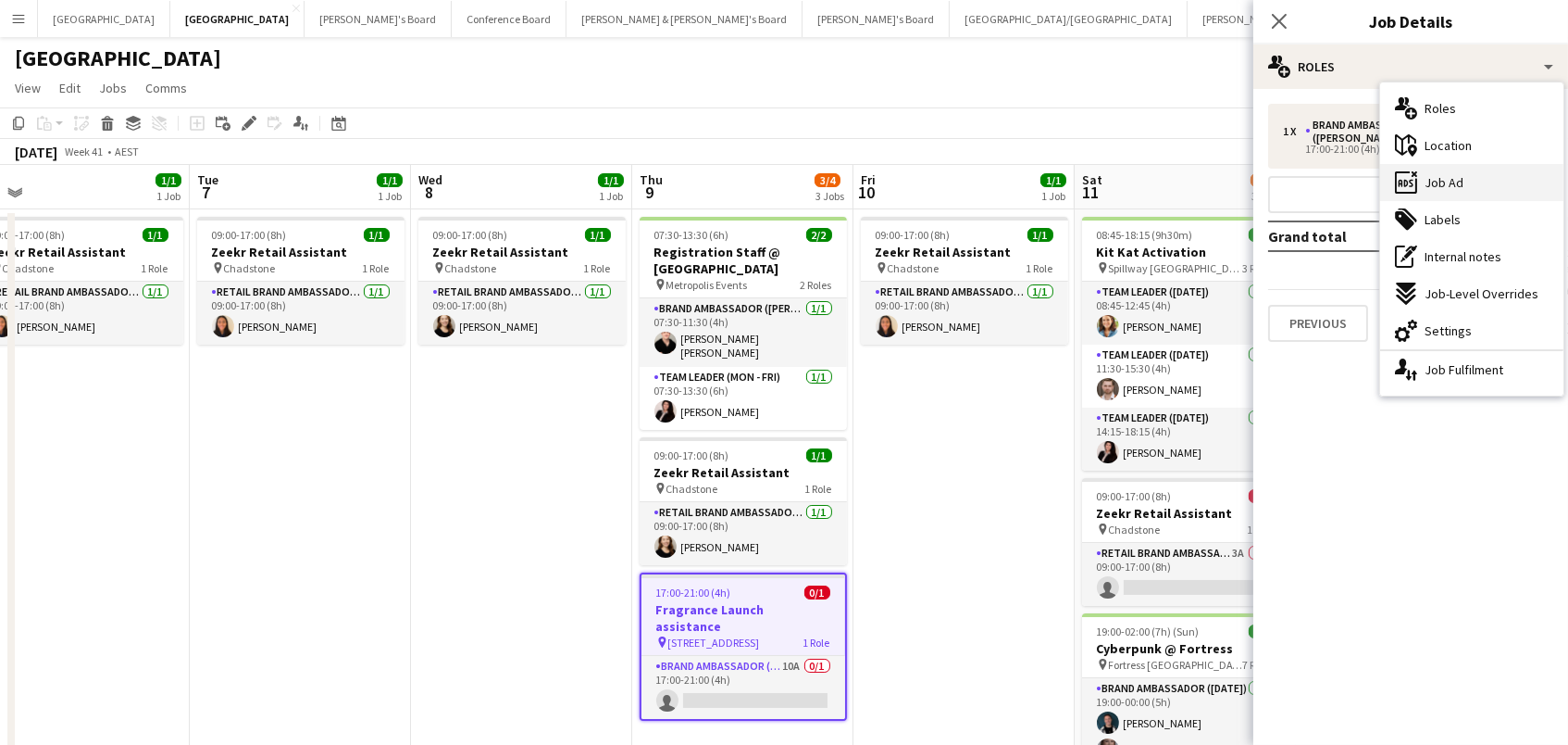
click at [1451, 192] on div "ads-window Job Ad" at bounding box center [1471, 182] width 183 height 37
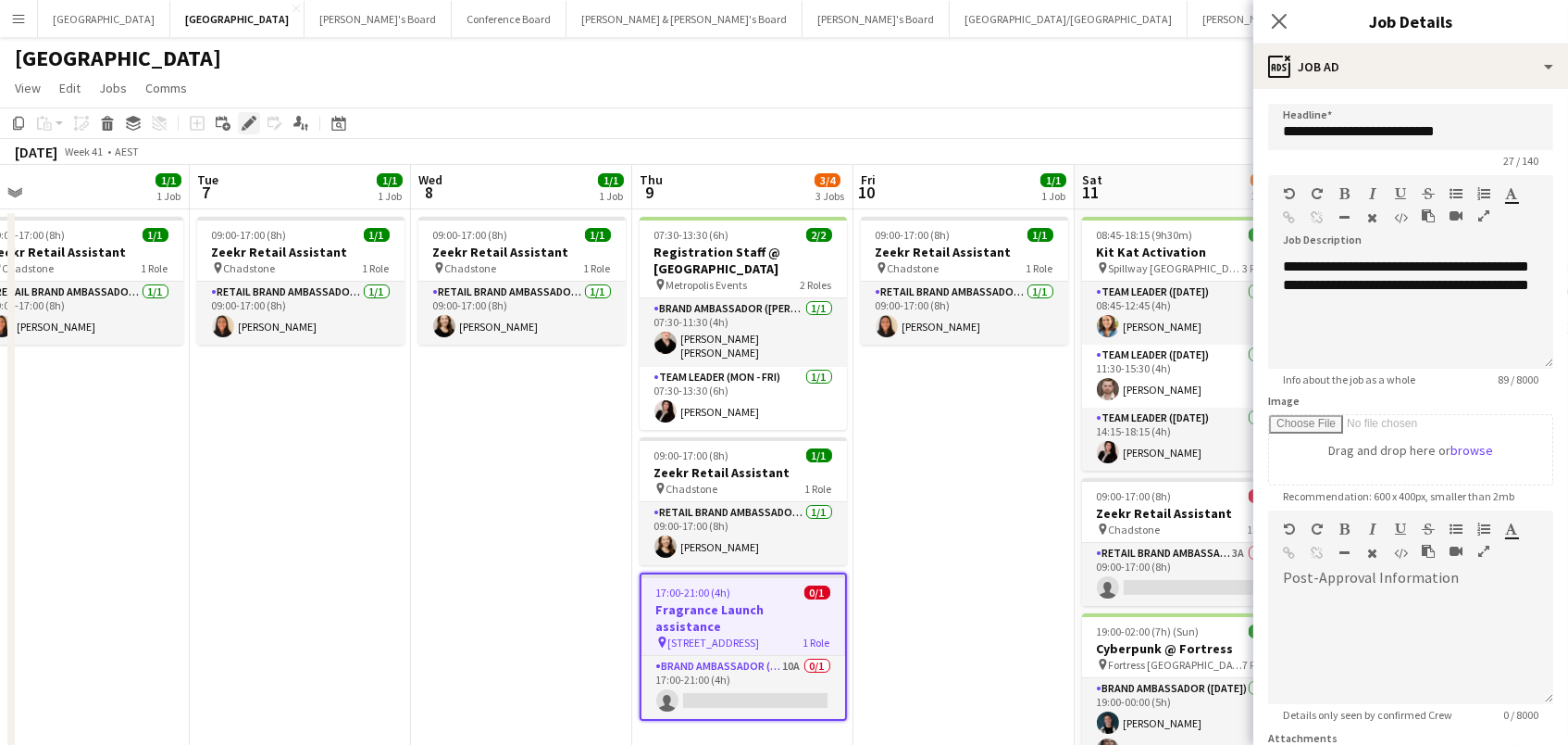
click at [245, 125] on icon at bounding box center [248, 124] width 10 height 10
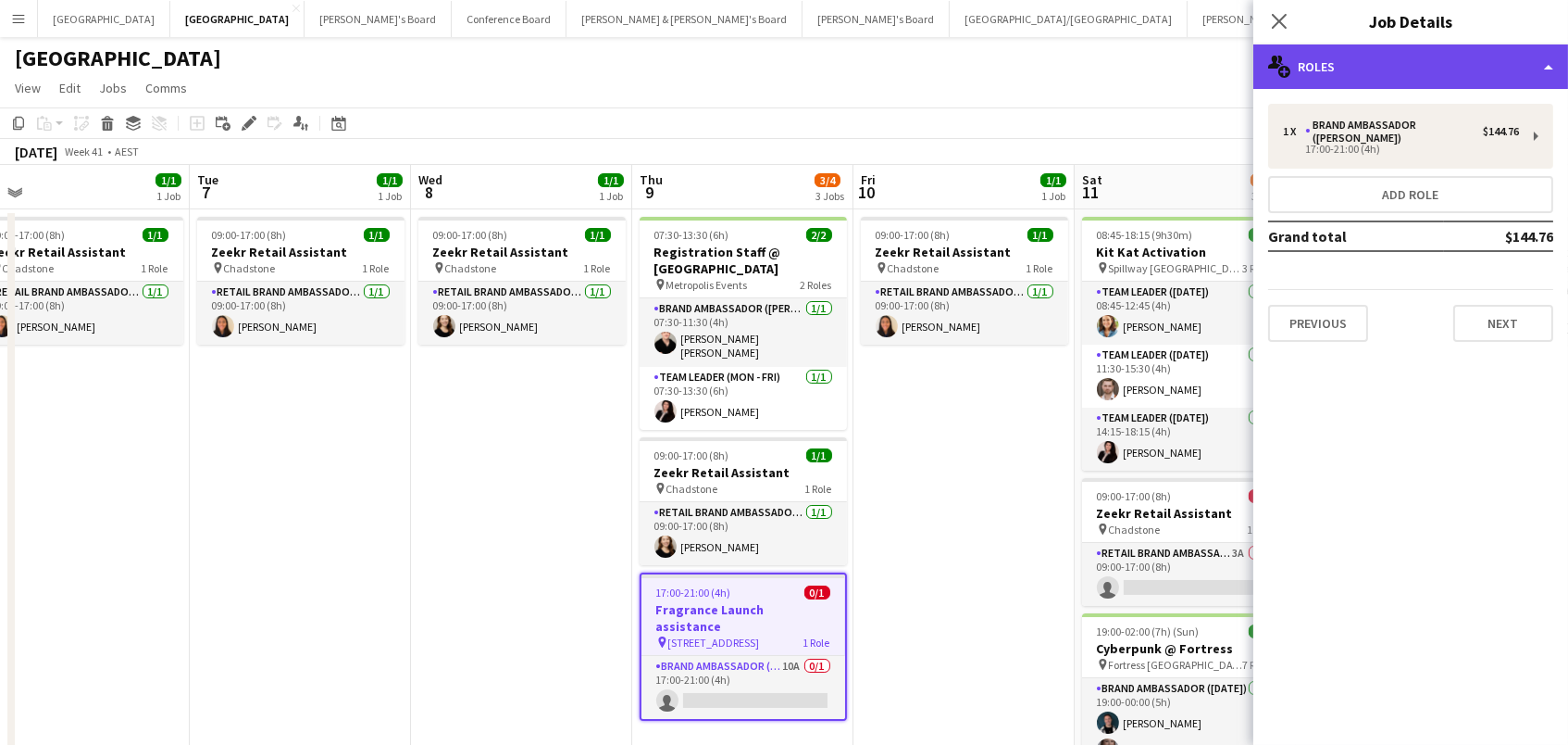
click at [1386, 55] on div "multiple-users-add Roles" at bounding box center [1410, 66] width 315 height 44
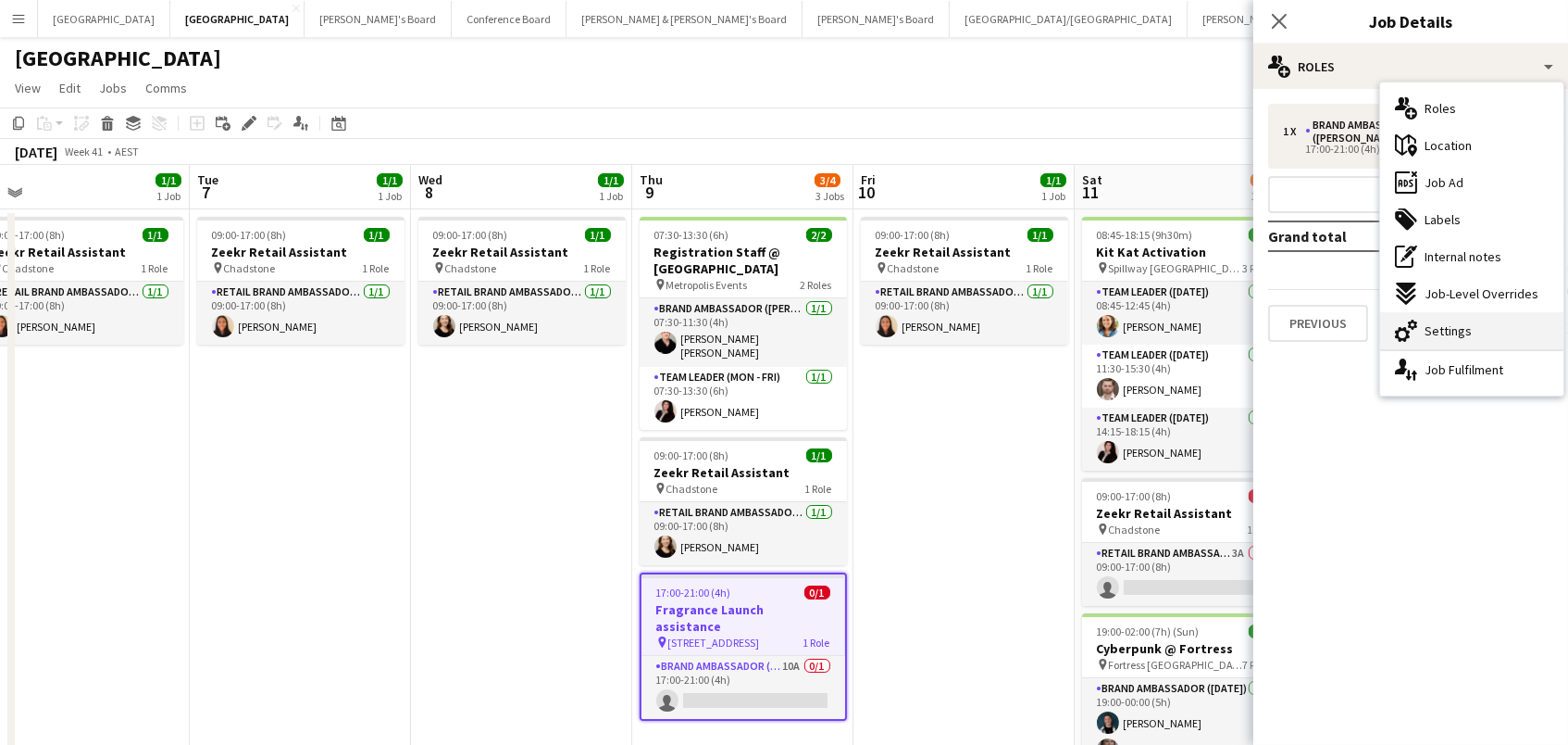
click at [1491, 331] on div "cog-double-3 Settings" at bounding box center [1471, 330] width 183 height 37
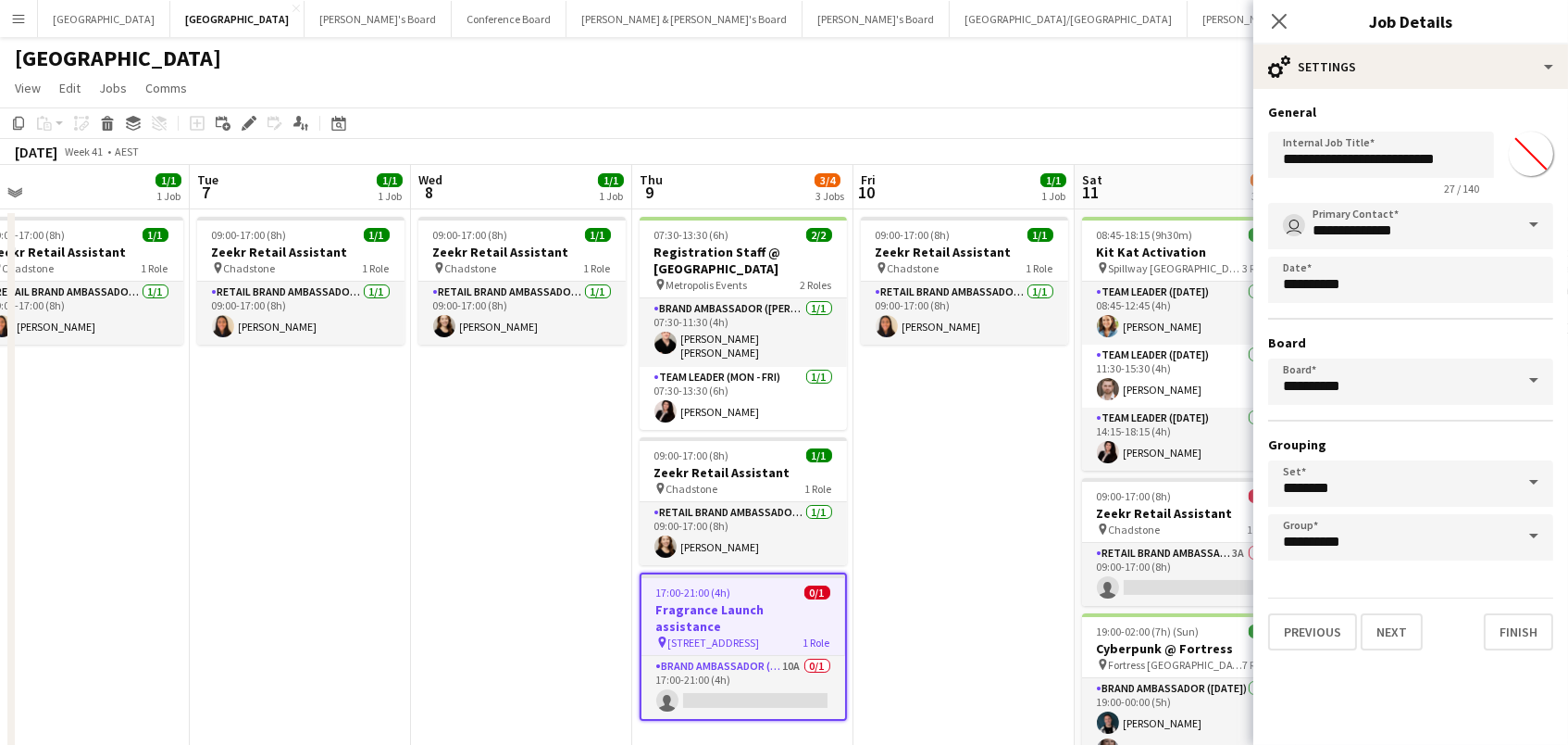
click at [1532, 144] on input "*******" at bounding box center [1531, 154] width 67 height 67
type input "*******"
click at [911, 480] on app-date-cell "09:00-17:00 (8h) 1/1 Zeekr Retail Assistant pin Chadstone 1 Role RETAIL Brand A…" at bounding box center [964, 575] width 221 height 734
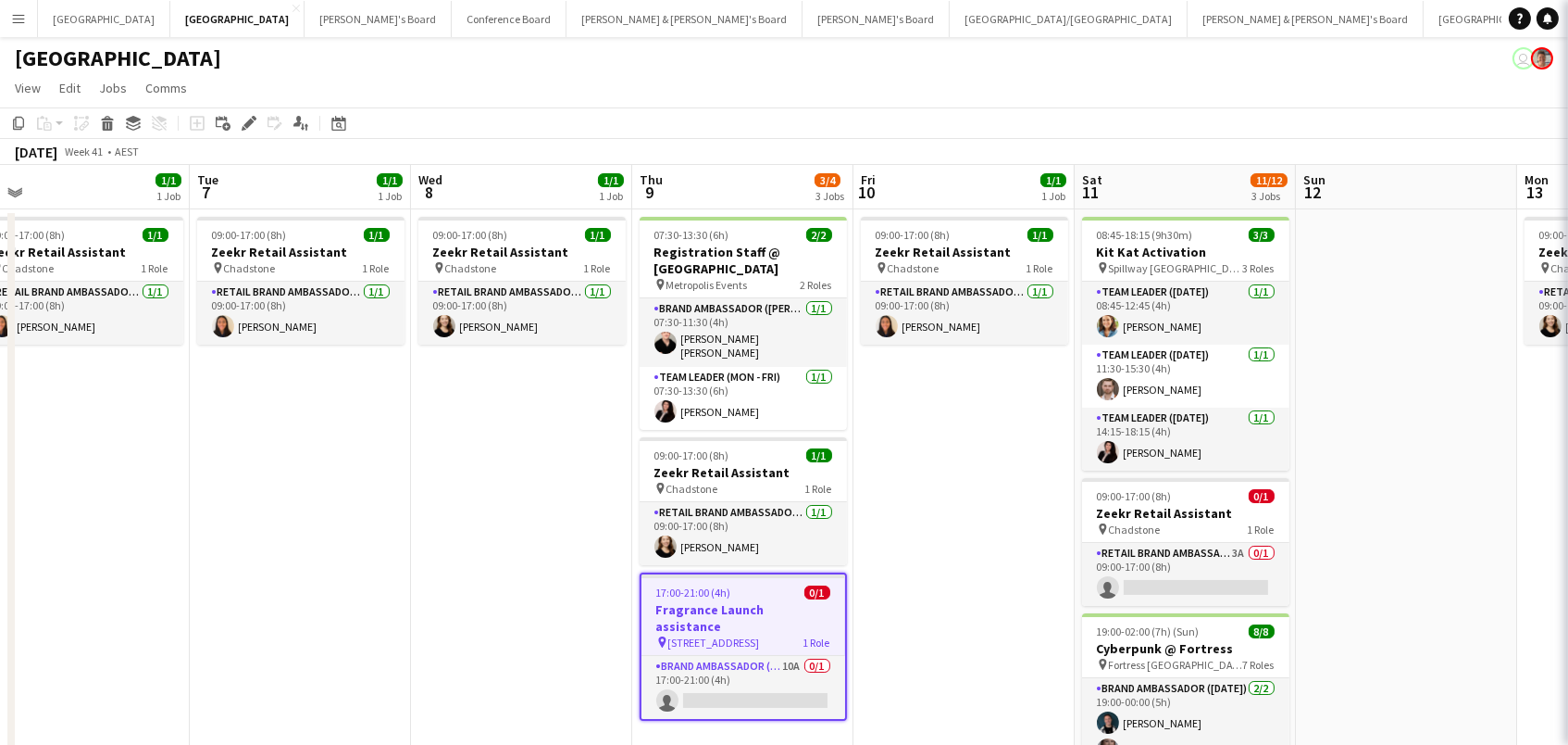
scroll to position [0, 473]
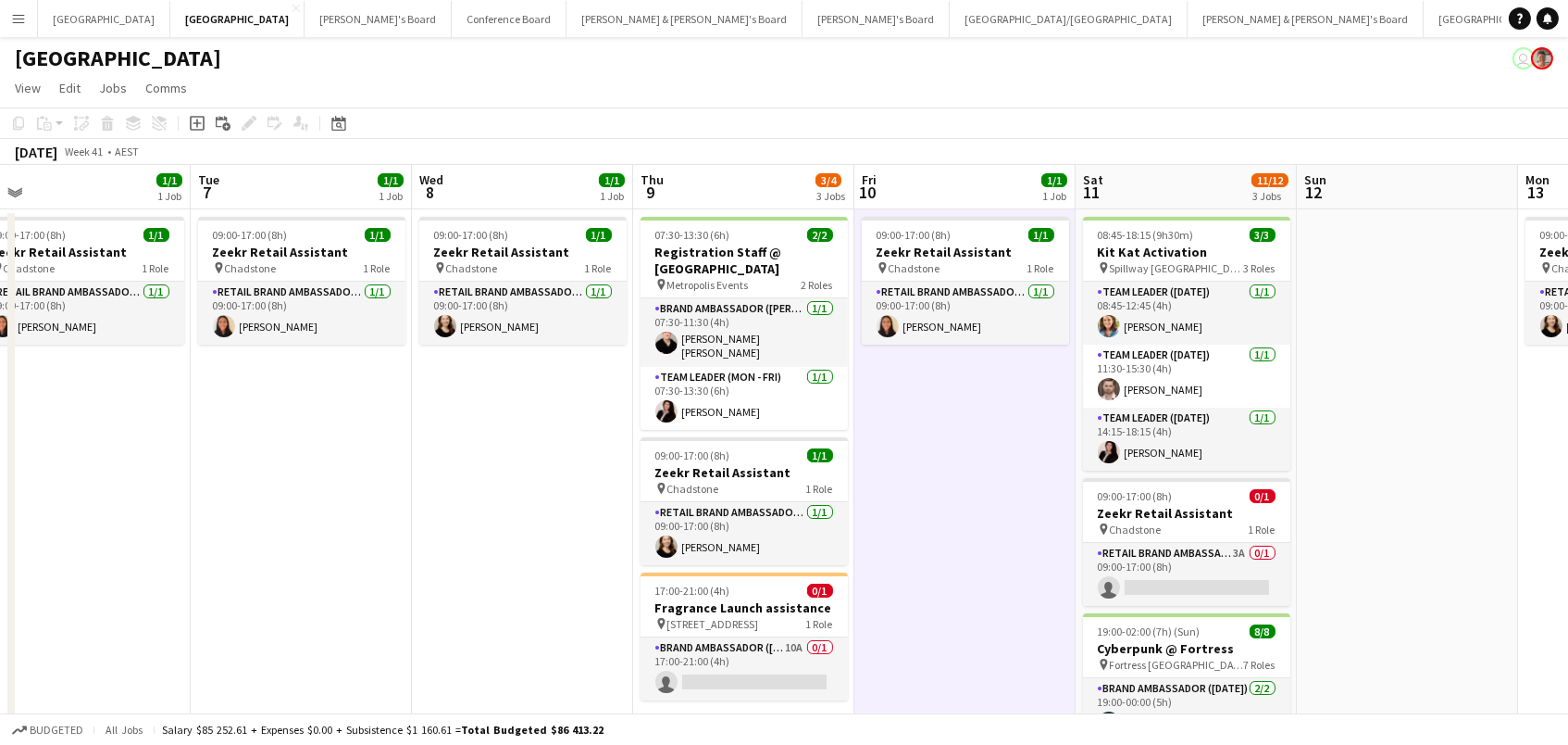
click at [745, 636] on div "Brand Ambassador (Mon - Fri) 10A 0/1 17:00-21:00 (4h) single-neutral-actions" at bounding box center [745, 668] width 208 height 64
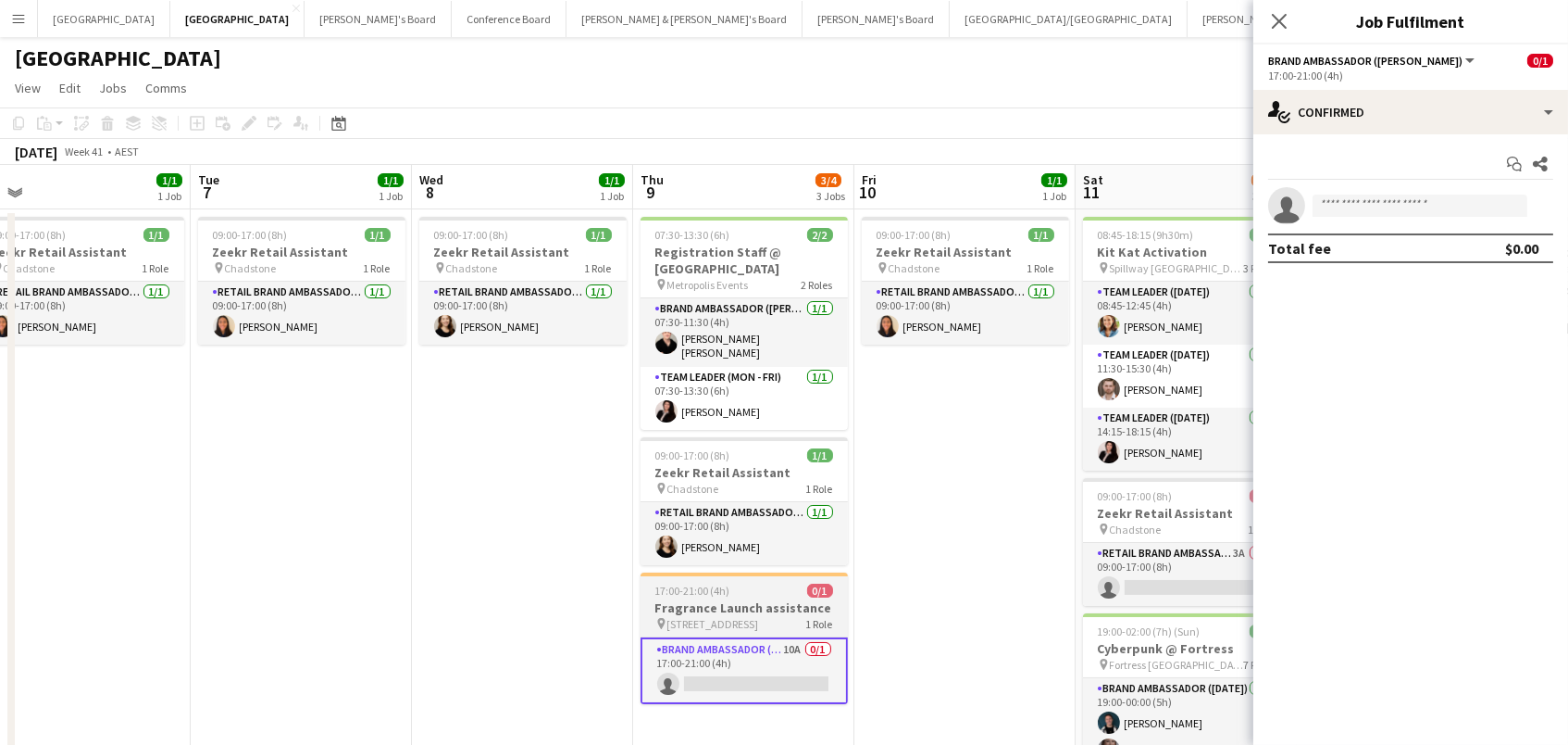
click at [744, 599] on h3 "Fragrance Launch assistance" at bounding box center [745, 607] width 208 height 17
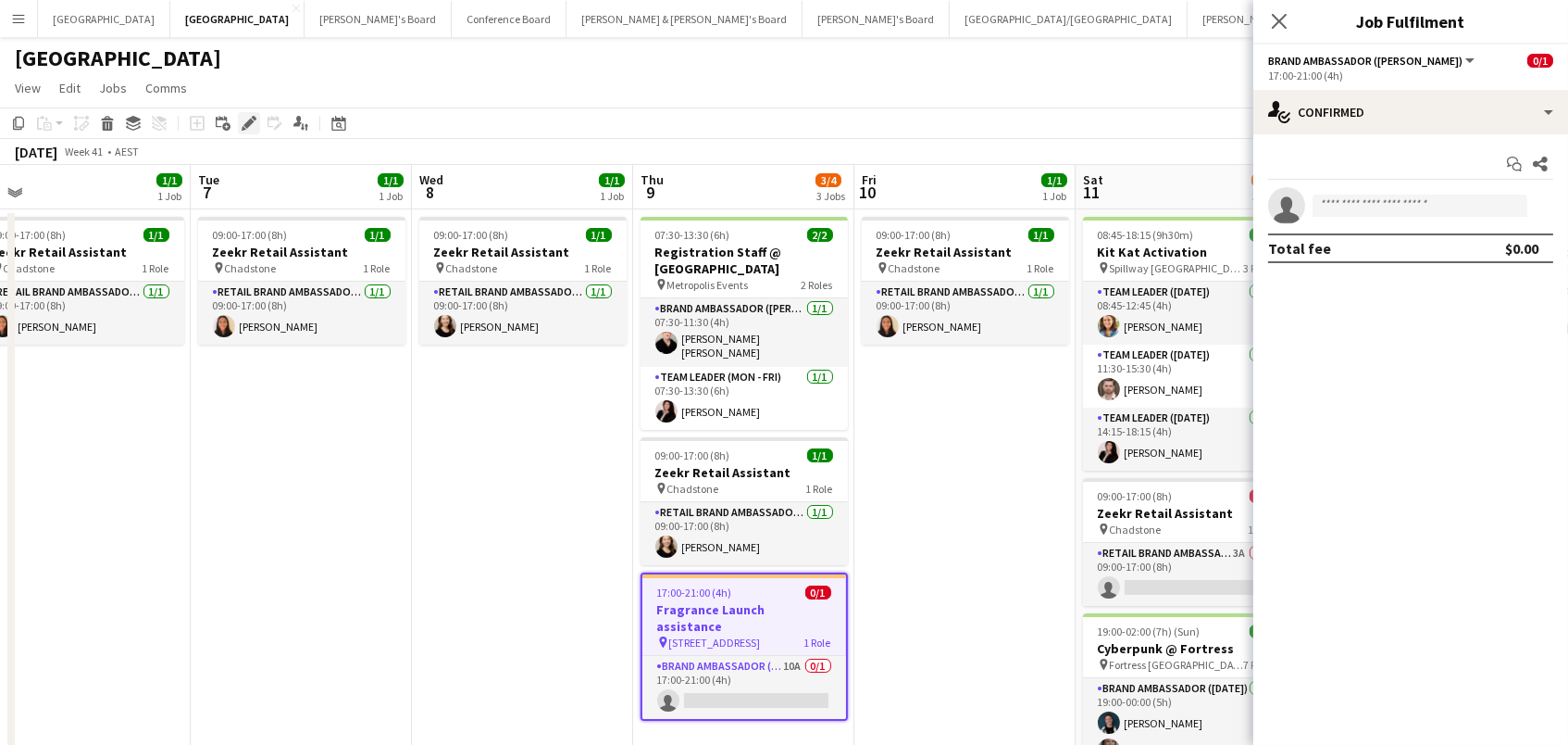
click at [244, 122] on icon at bounding box center [248, 124] width 10 height 10
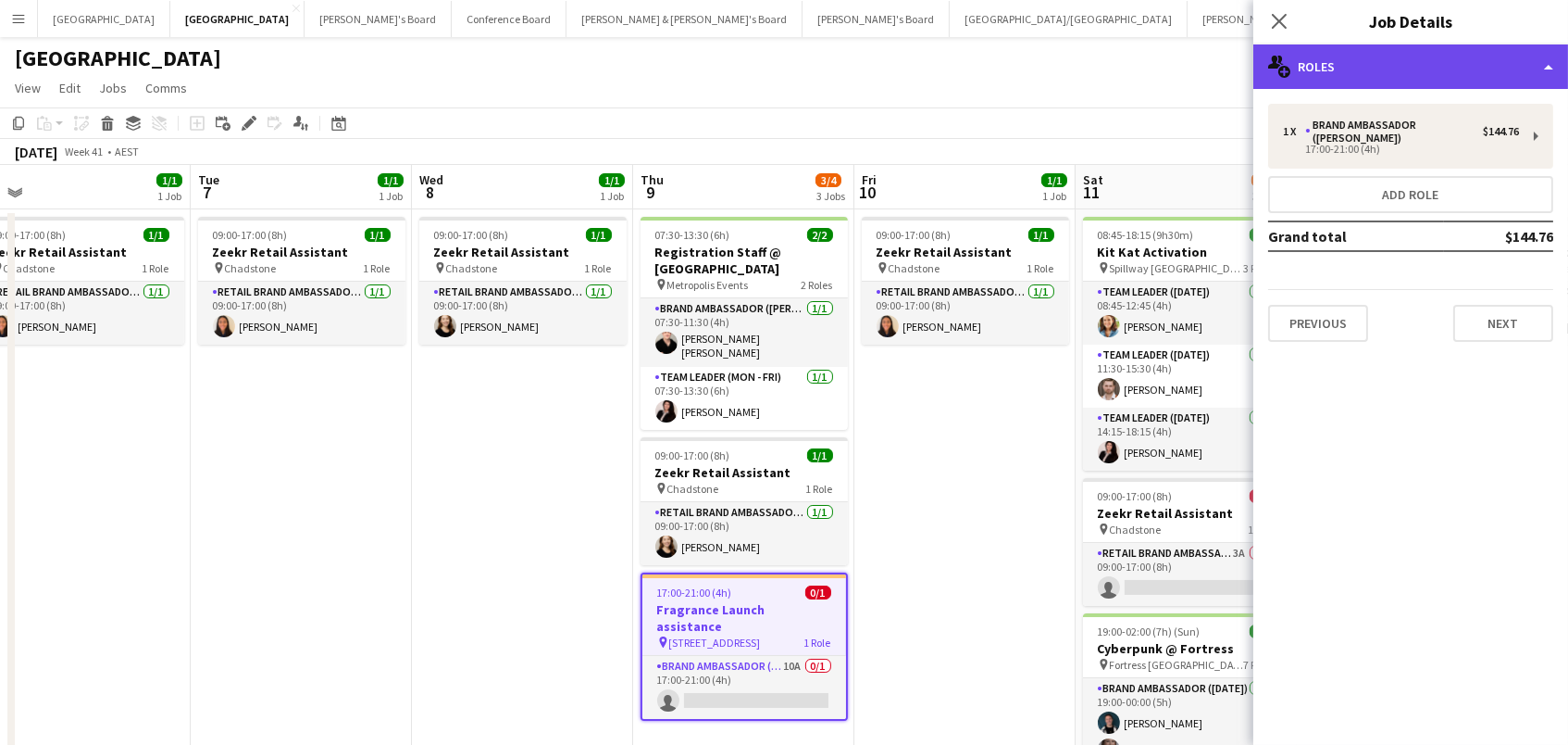
click at [1386, 63] on div "multiple-users-add Roles" at bounding box center [1410, 66] width 315 height 44
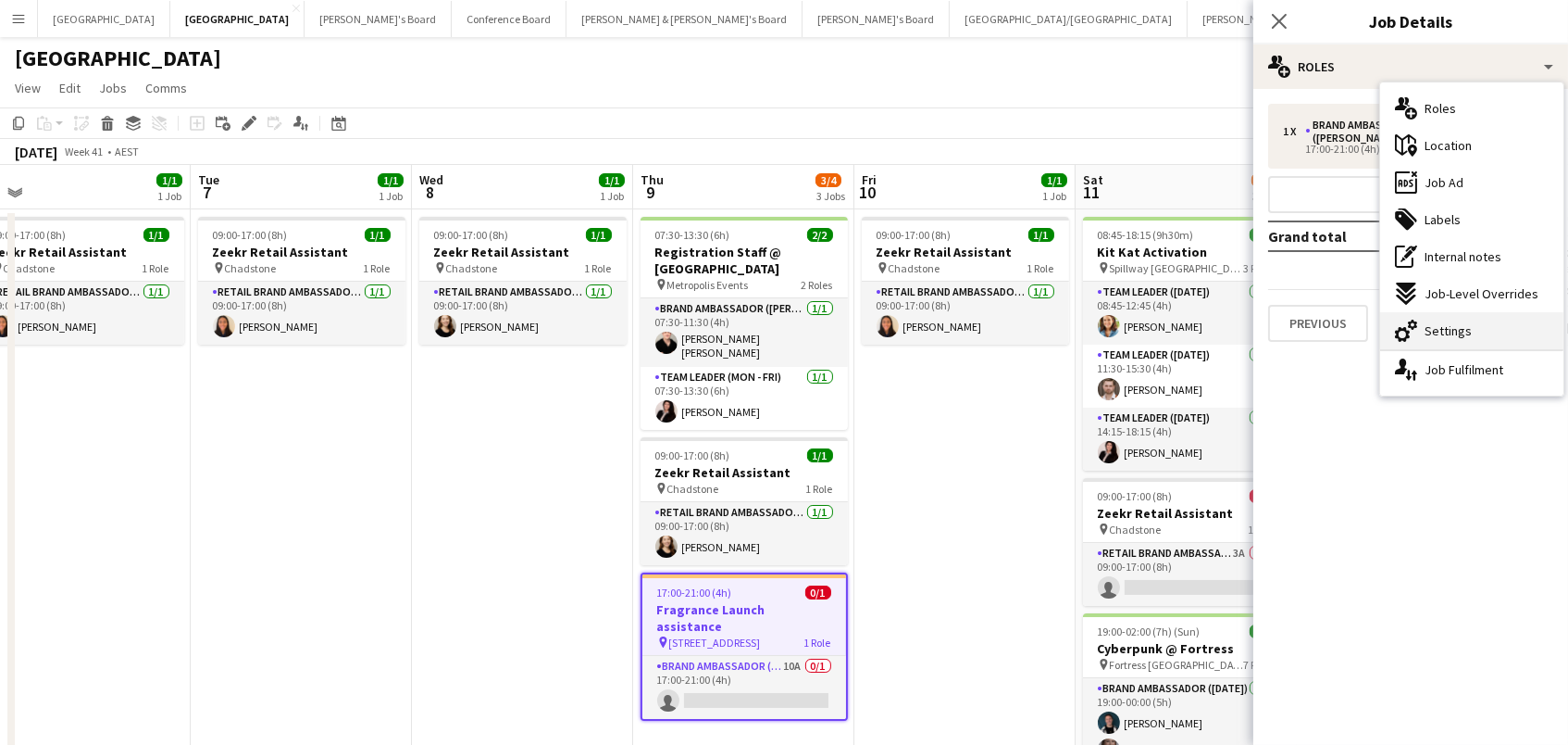
click at [1443, 320] on div "cog-double-3 Settings" at bounding box center [1471, 330] width 183 height 37
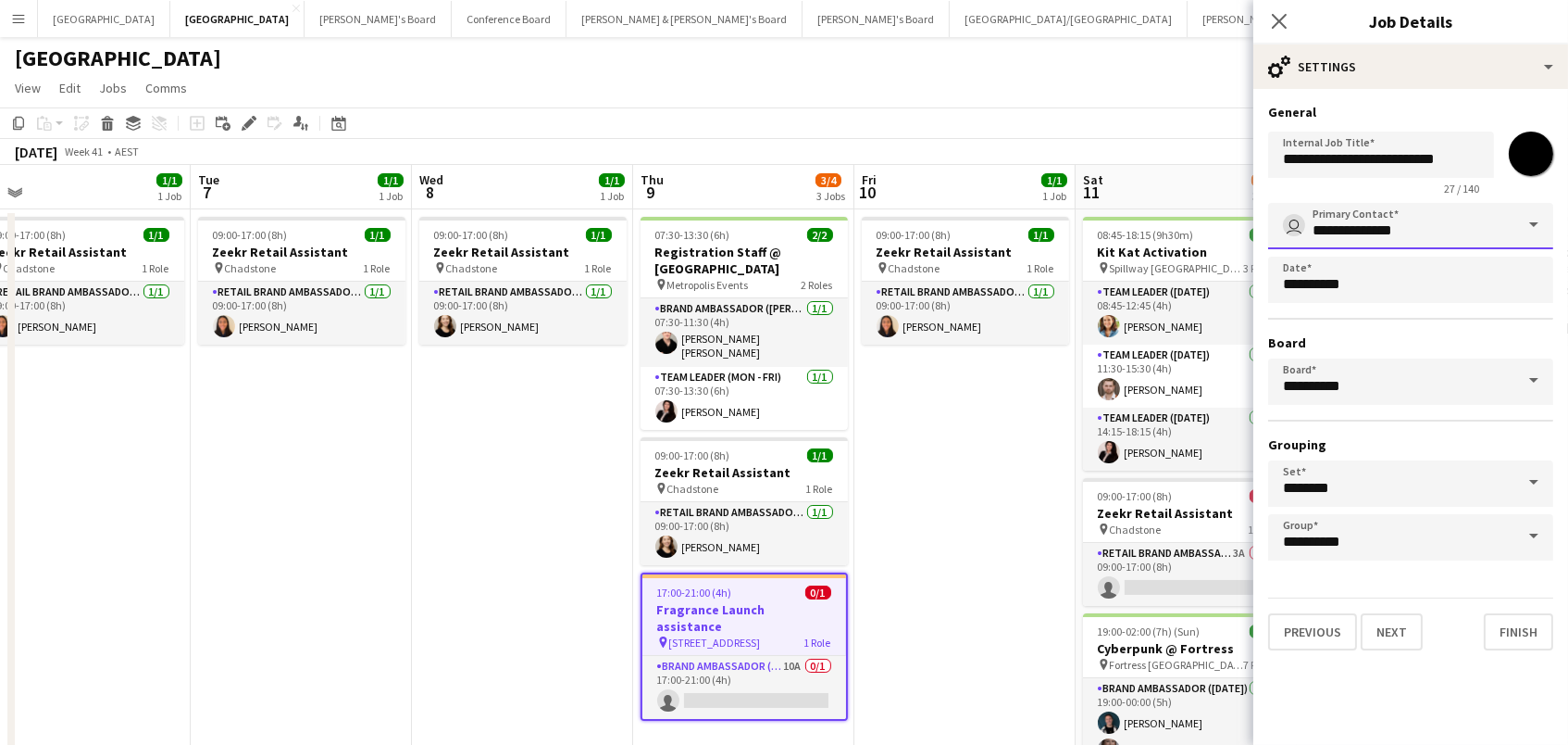
click at [1446, 225] on input "**********" at bounding box center [1410, 225] width 285 height 46
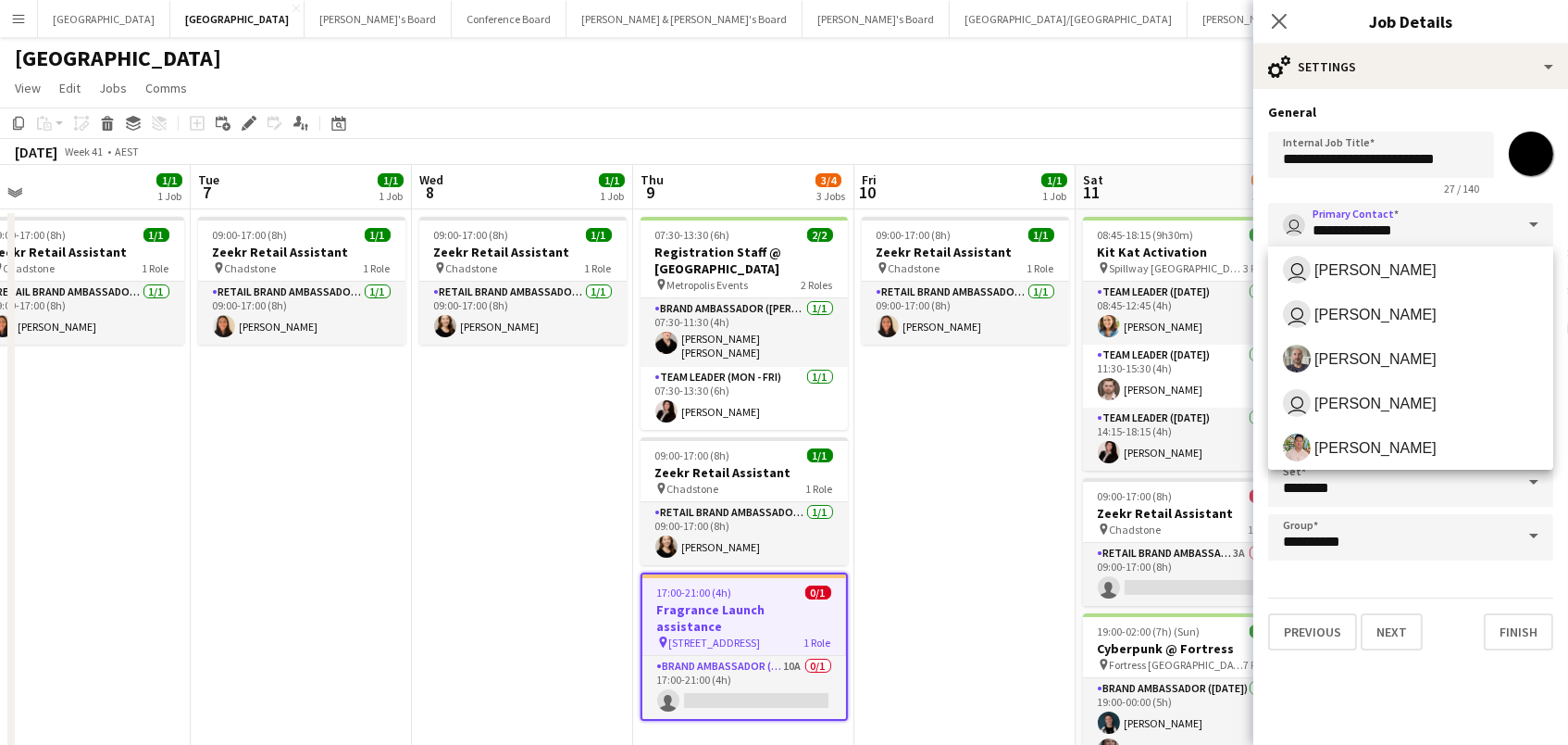
scroll to position [299, 0]
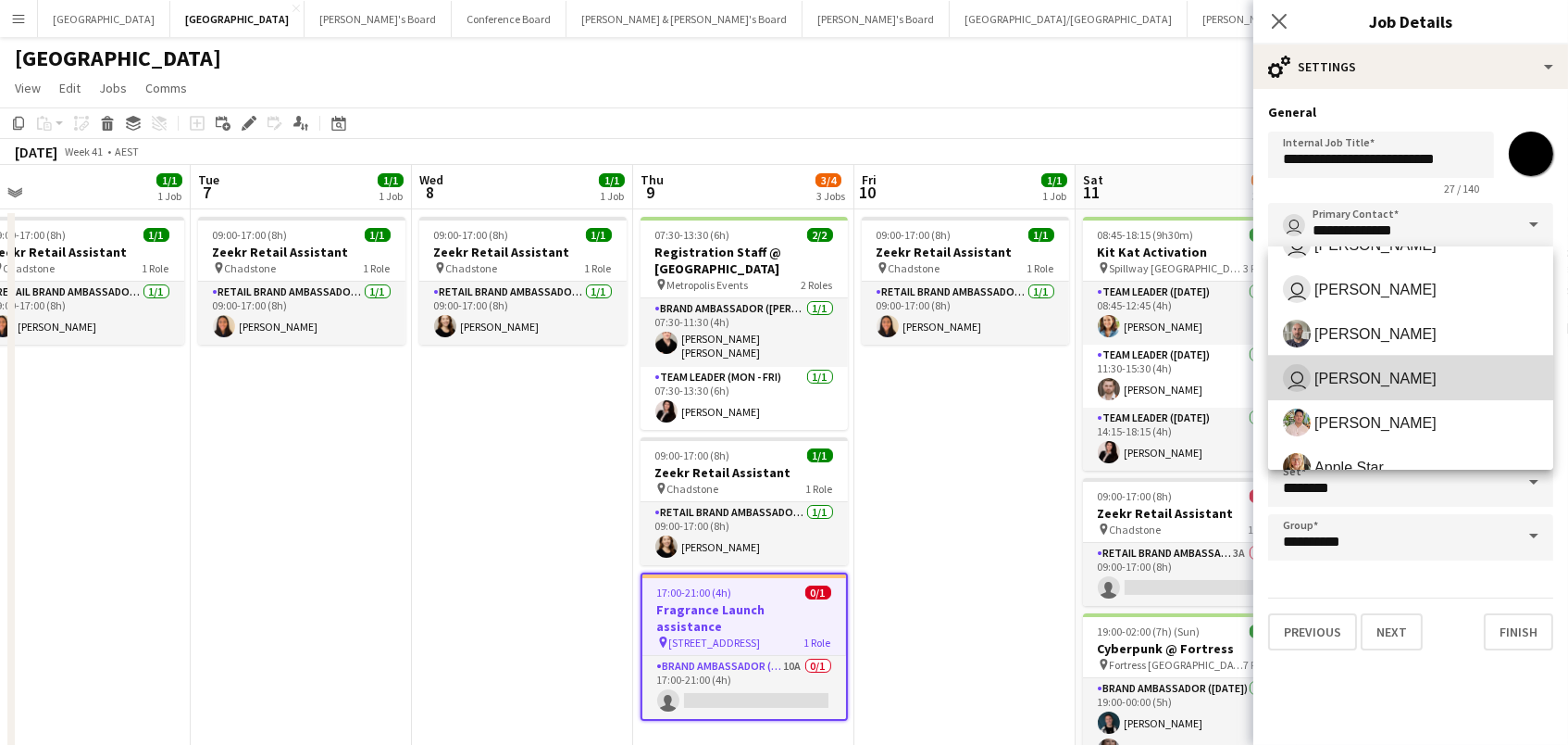
click at [1367, 380] on span "[PERSON_NAME]" at bounding box center [1375, 378] width 122 height 18
type input "********"
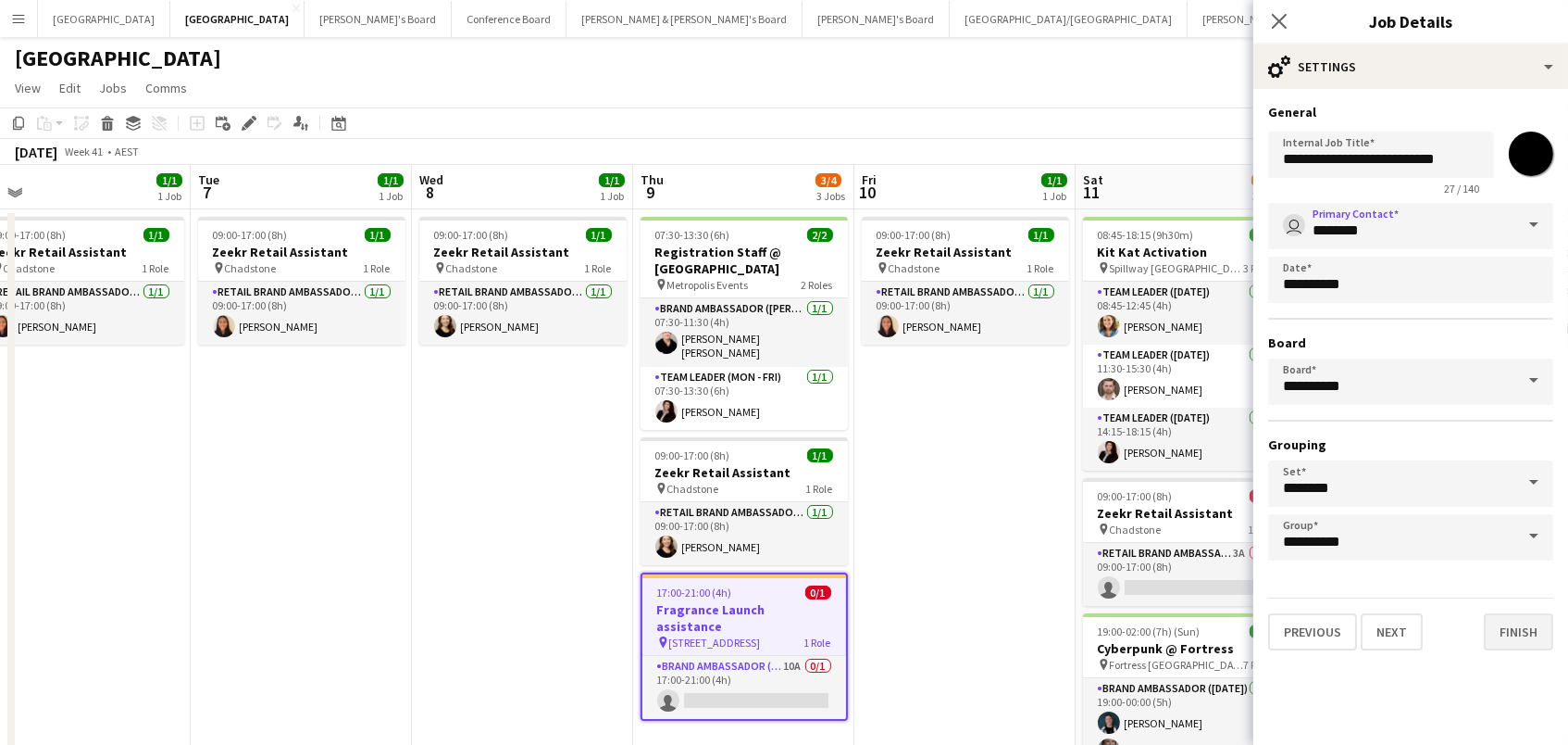
click at [1528, 634] on button "Finish" at bounding box center [1518, 631] width 70 height 37
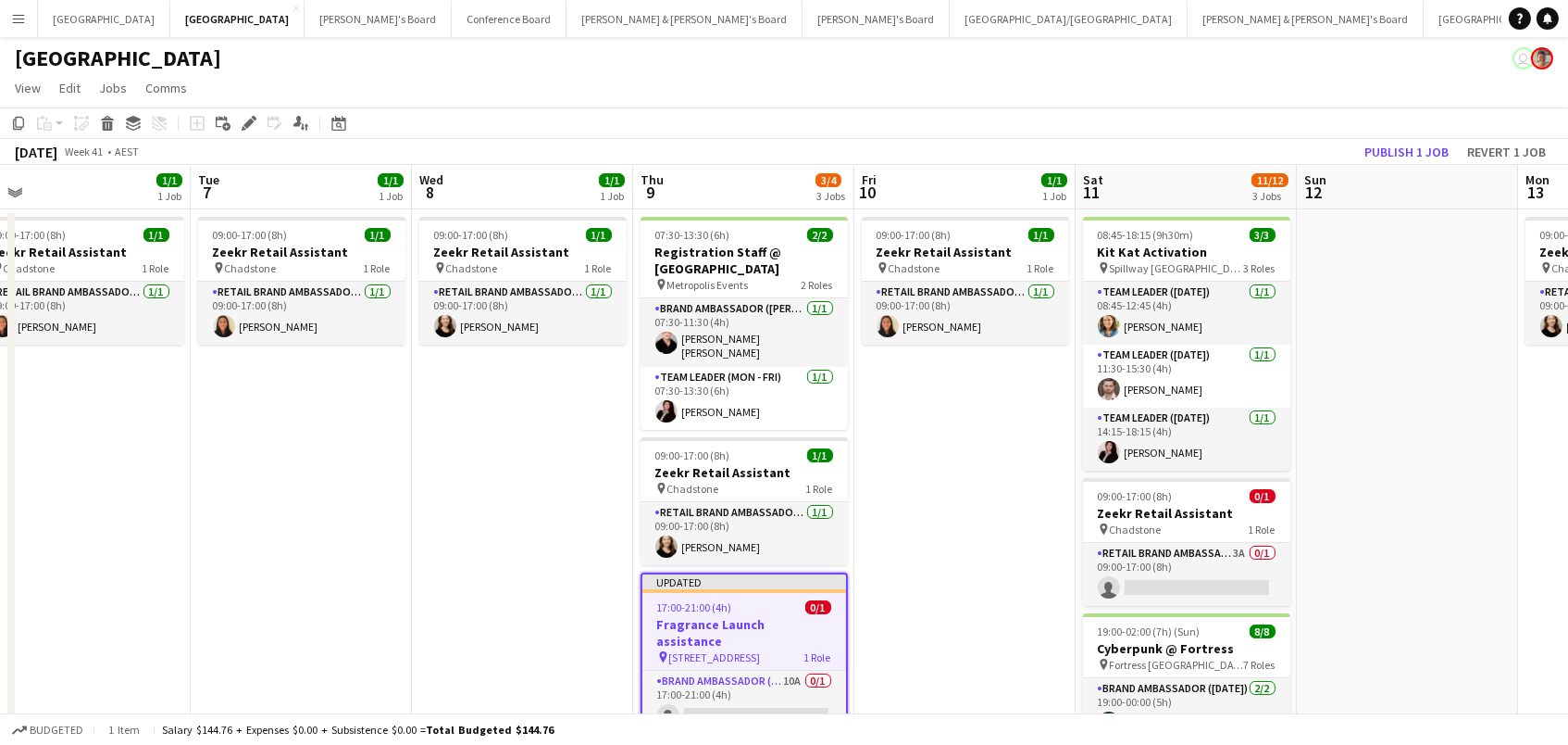
click at [1002, 515] on app-date-cell "09:00-17:00 (8h) 1/1 Zeekr Retail Assistant pin Chadstone 1 Role RETAIL Brand A…" at bounding box center [965, 575] width 221 height 734
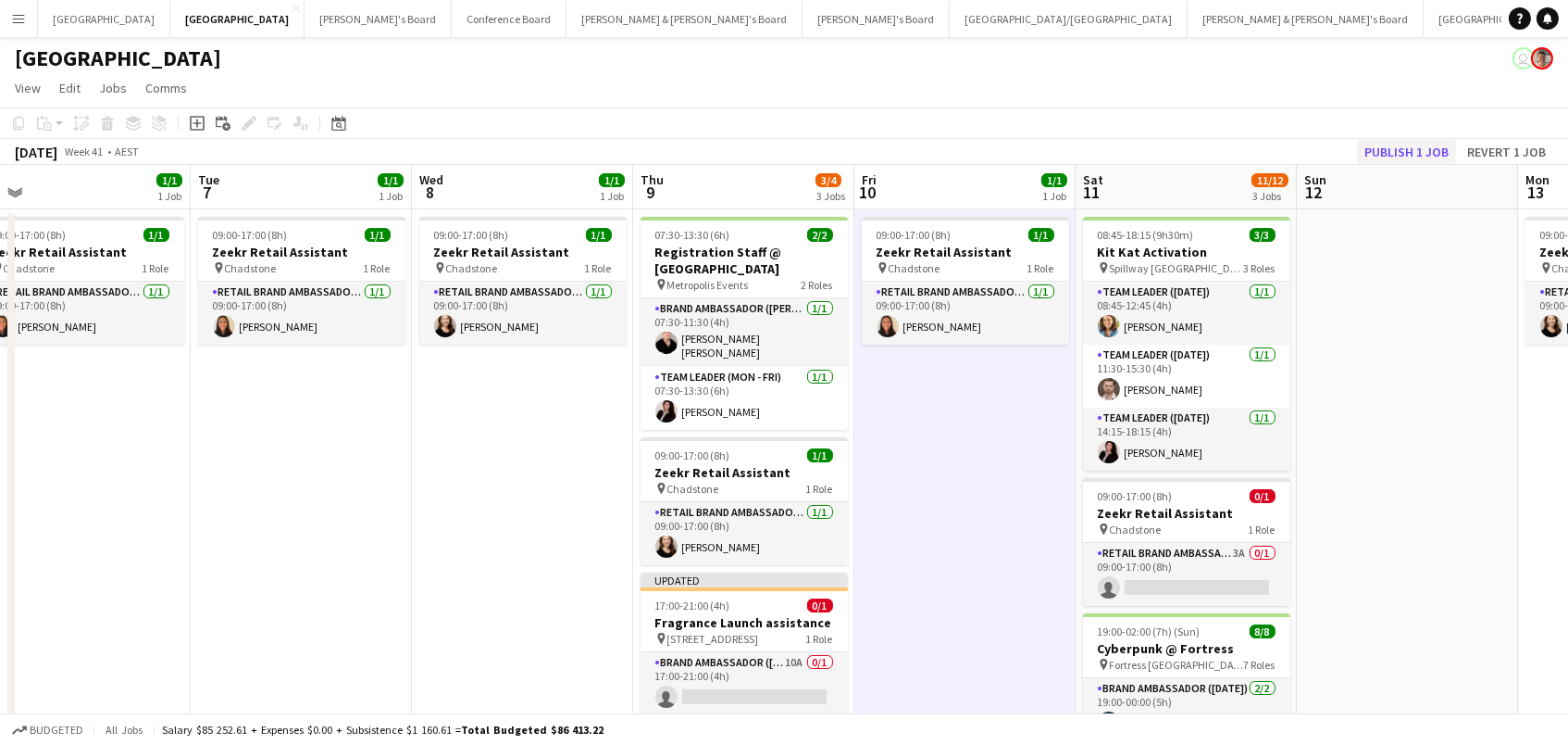
click at [1435, 147] on button "Publish 1 job" at bounding box center [1406, 152] width 99 height 25
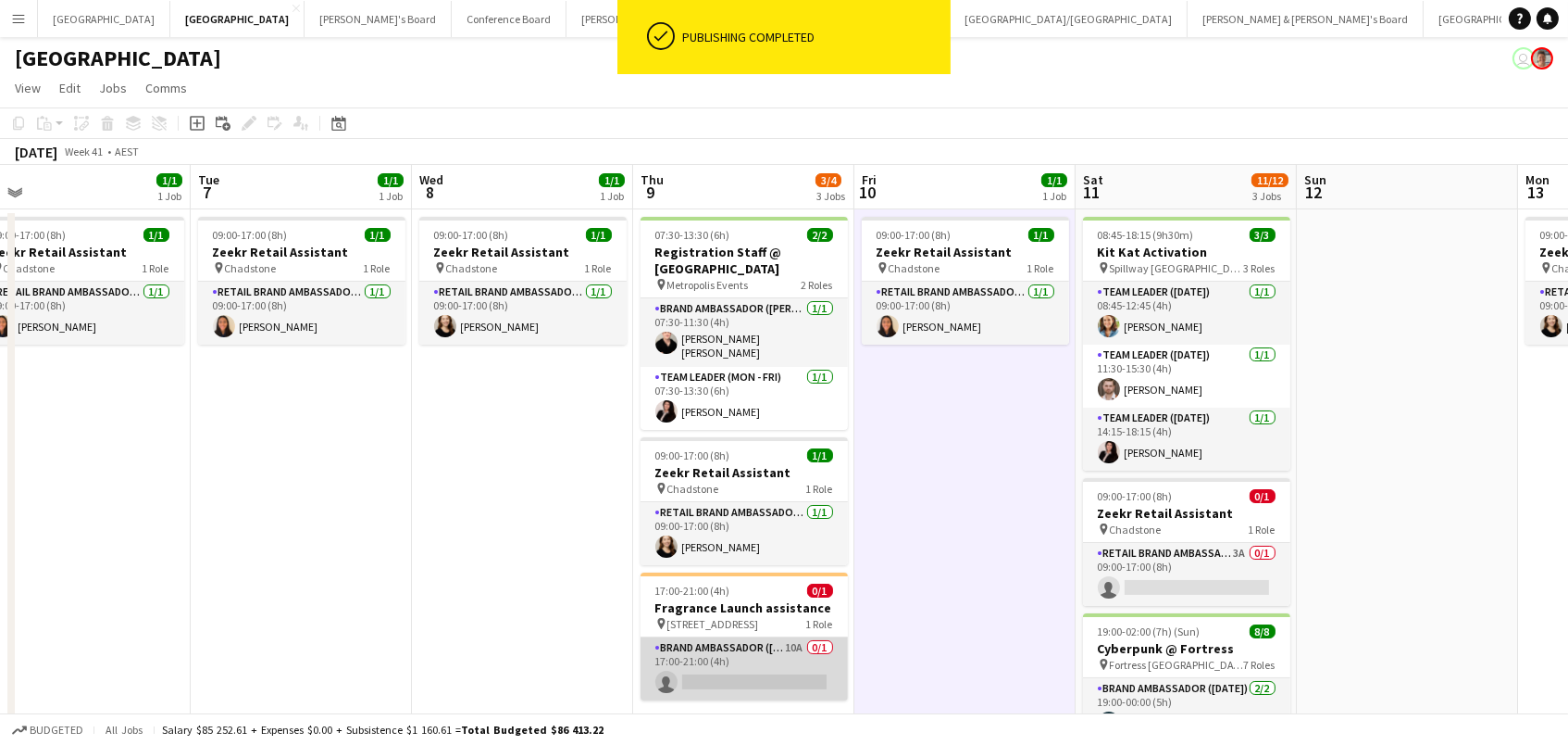
click at [711, 655] on app-card-role "Brand Ambassador (Mon - Fri) 10A 0/1 17:00-21:00 (4h) single-neutral-actions" at bounding box center [745, 669] width 208 height 63
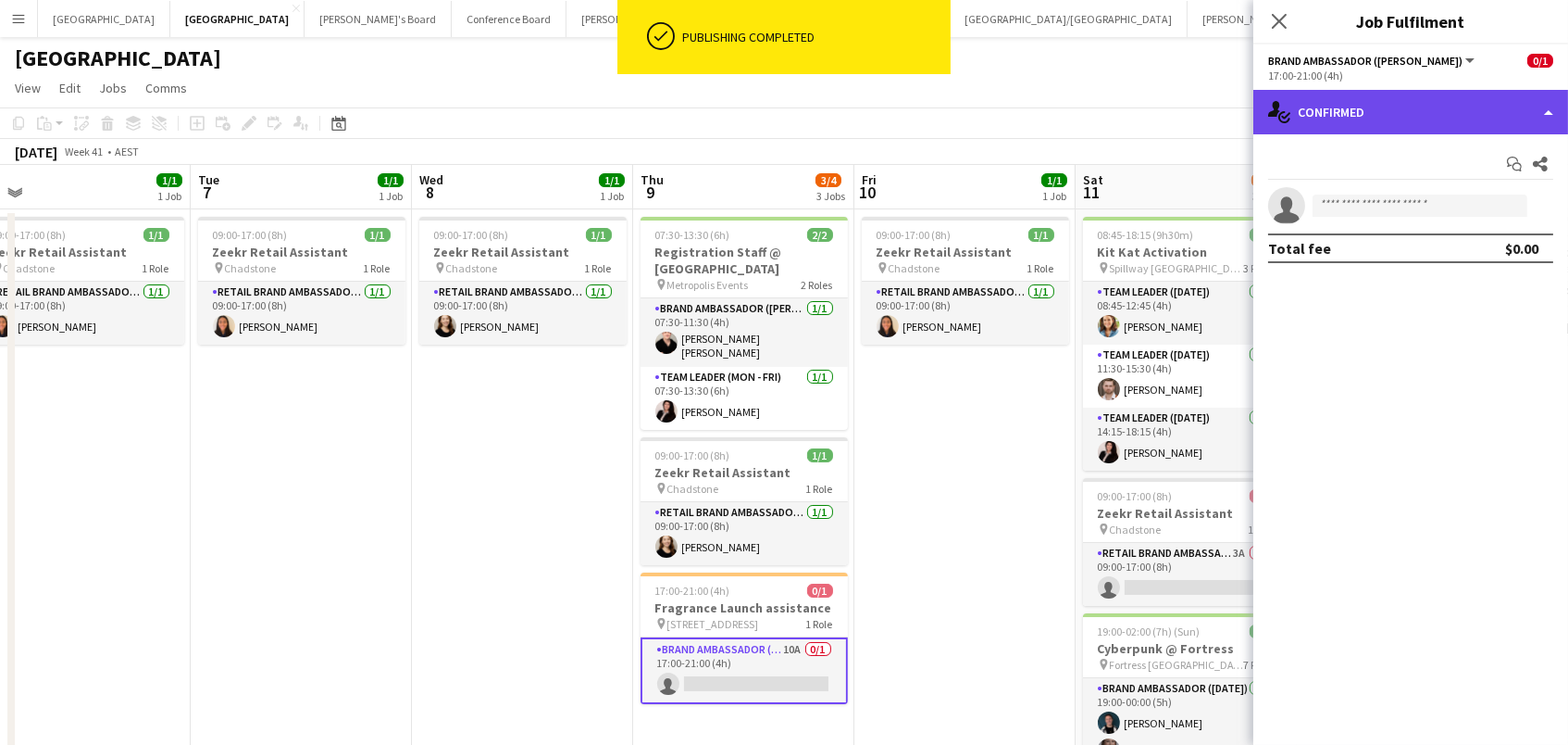
click at [1353, 94] on div "single-neutral-actions-check-2 Confirmed" at bounding box center [1410, 112] width 315 height 44
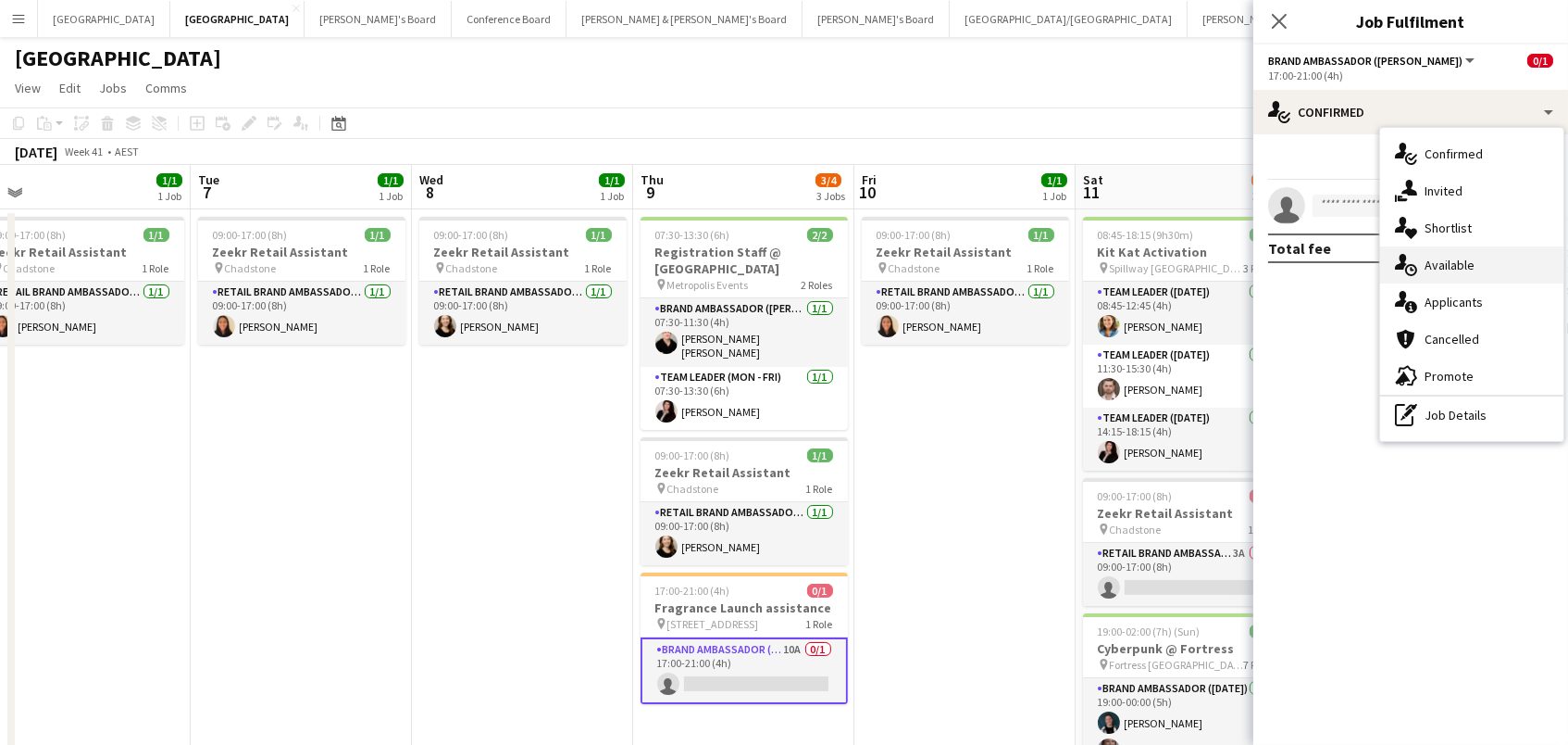
click at [1439, 266] on span "Available" at bounding box center [1449, 265] width 50 height 17
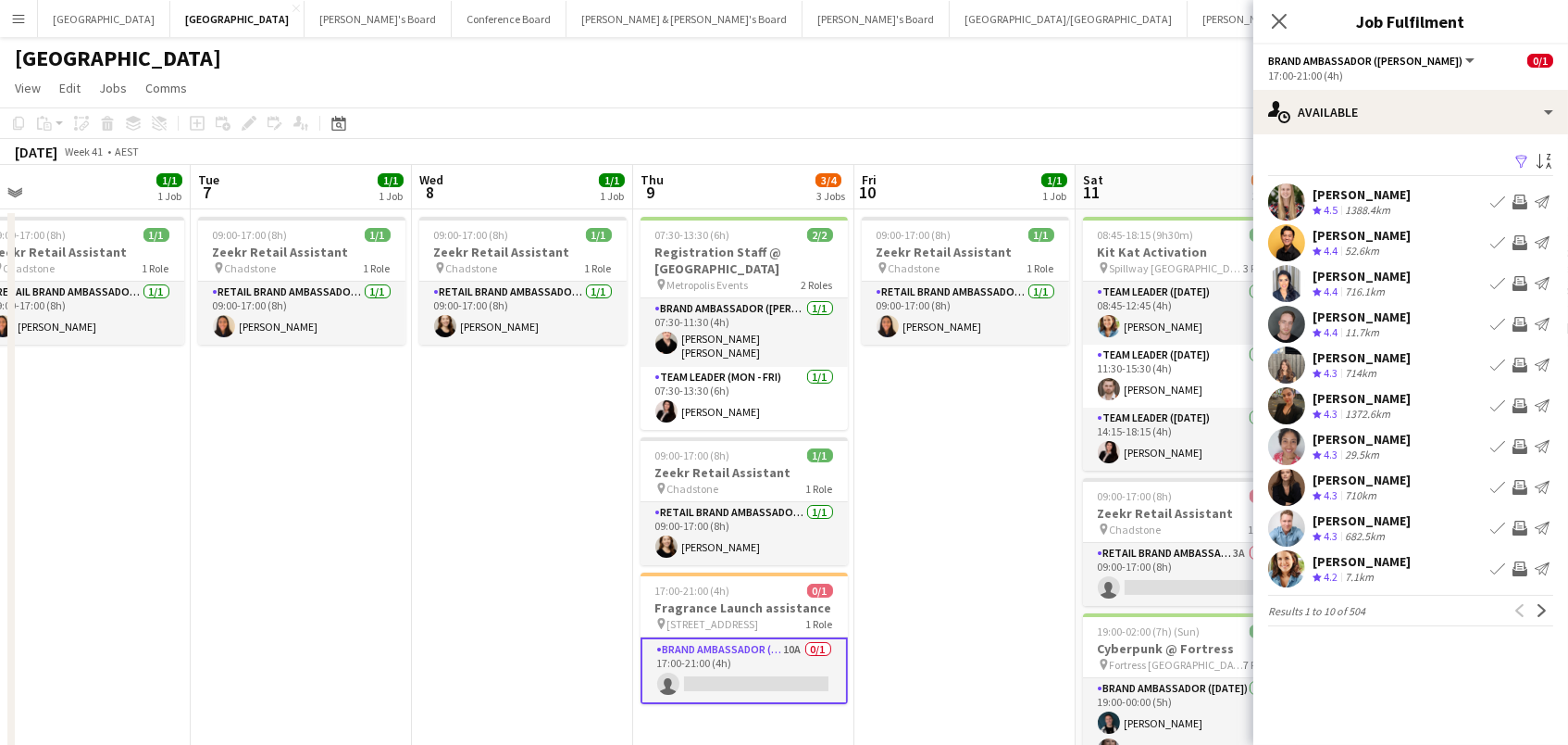
click at [1519, 157] on app-icon "Filter" at bounding box center [1521, 163] width 15 height 18
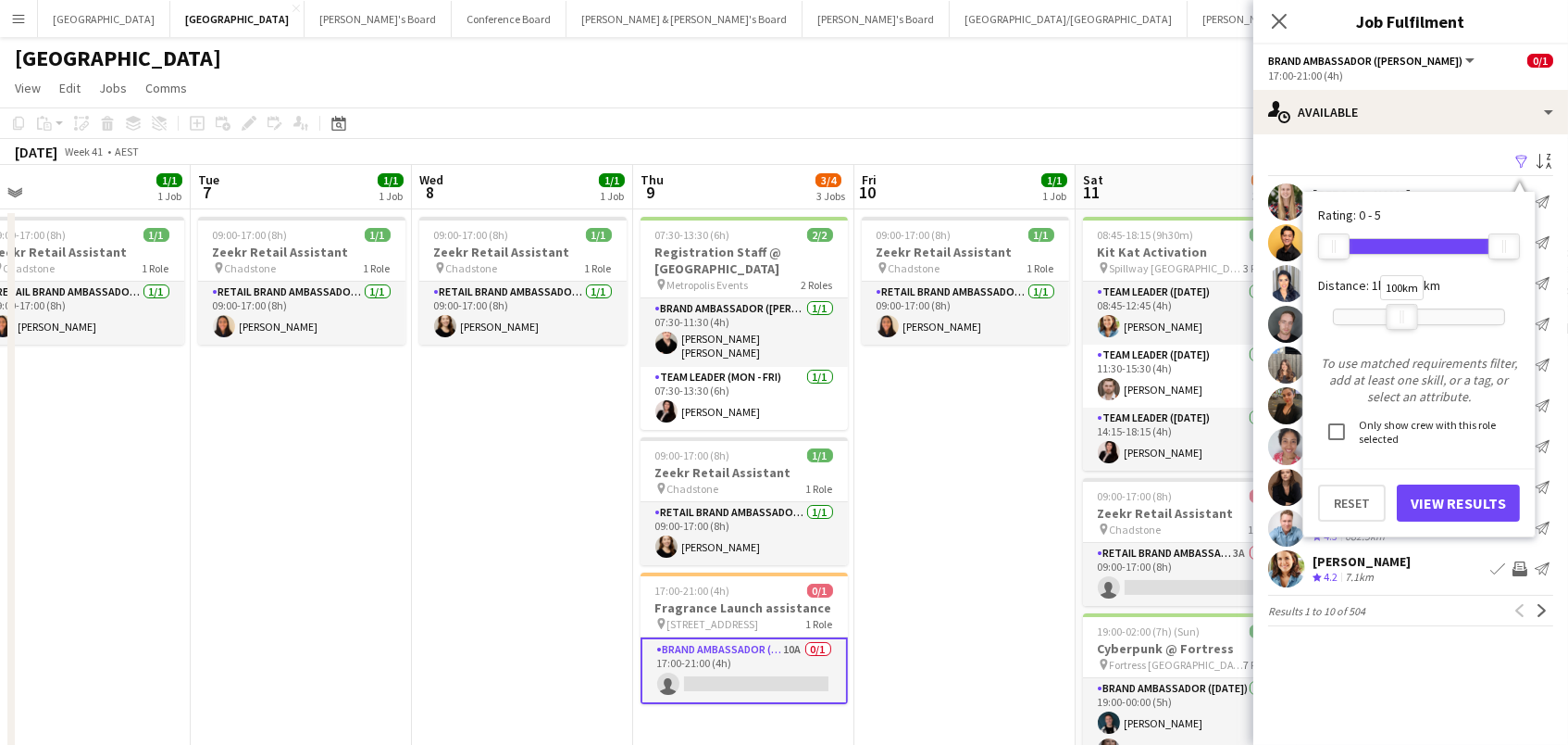
drag, startPoint x: 1498, startPoint y: 318, endPoint x: 1433, endPoint y: 482, distance: 176.4
click at [1397, 322] on div at bounding box center [1402, 317] width 29 height 25
click at [1435, 508] on button "View Results" at bounding box center [1458, 503] width 123 height 37
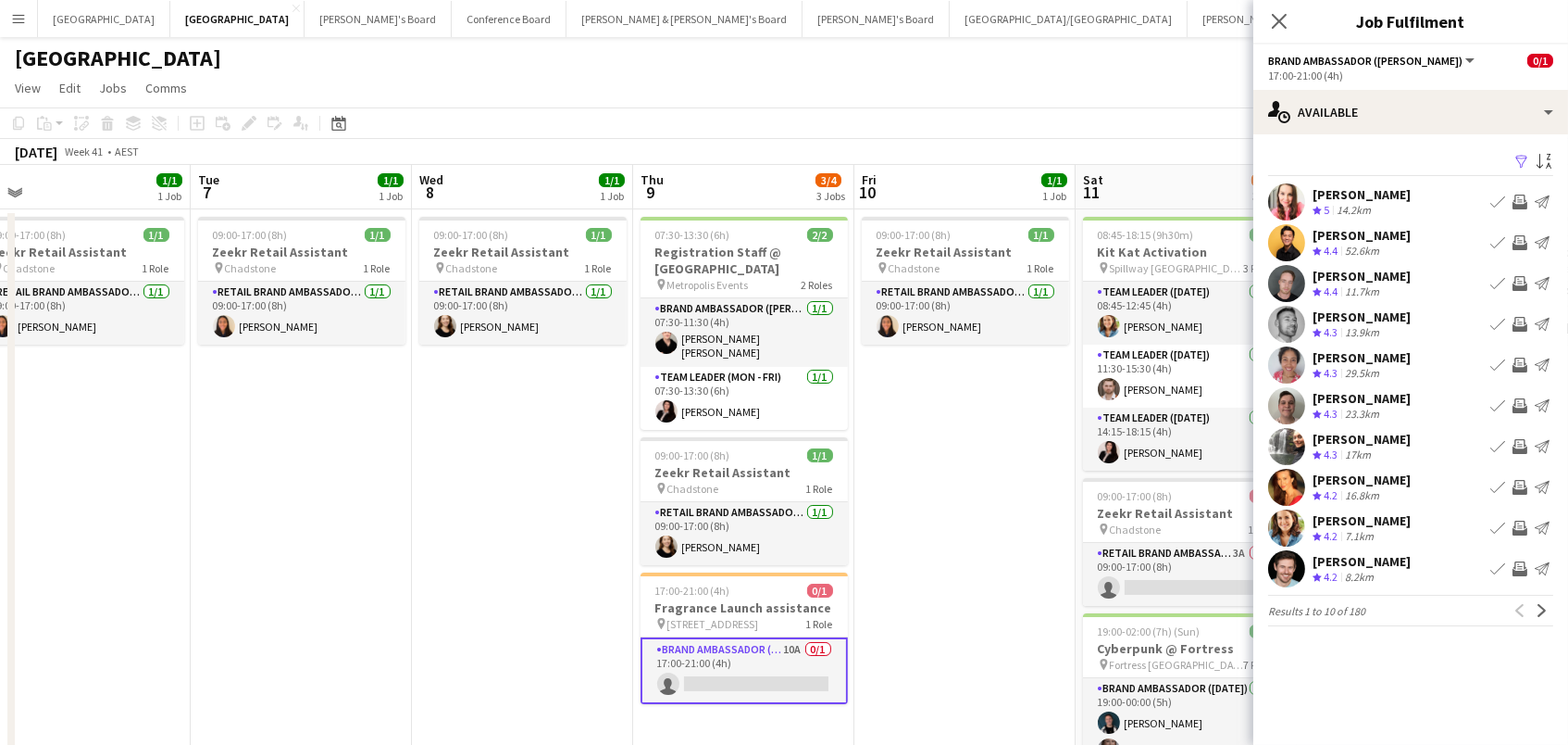
click at [1517, 239] on app-icon "Invite crew" at bounding box center [1520, 242] width 15 height 15
click at [1527, 279] on app-icon "Invite crew" at bounding box center [1520, 283] width 15 height 15
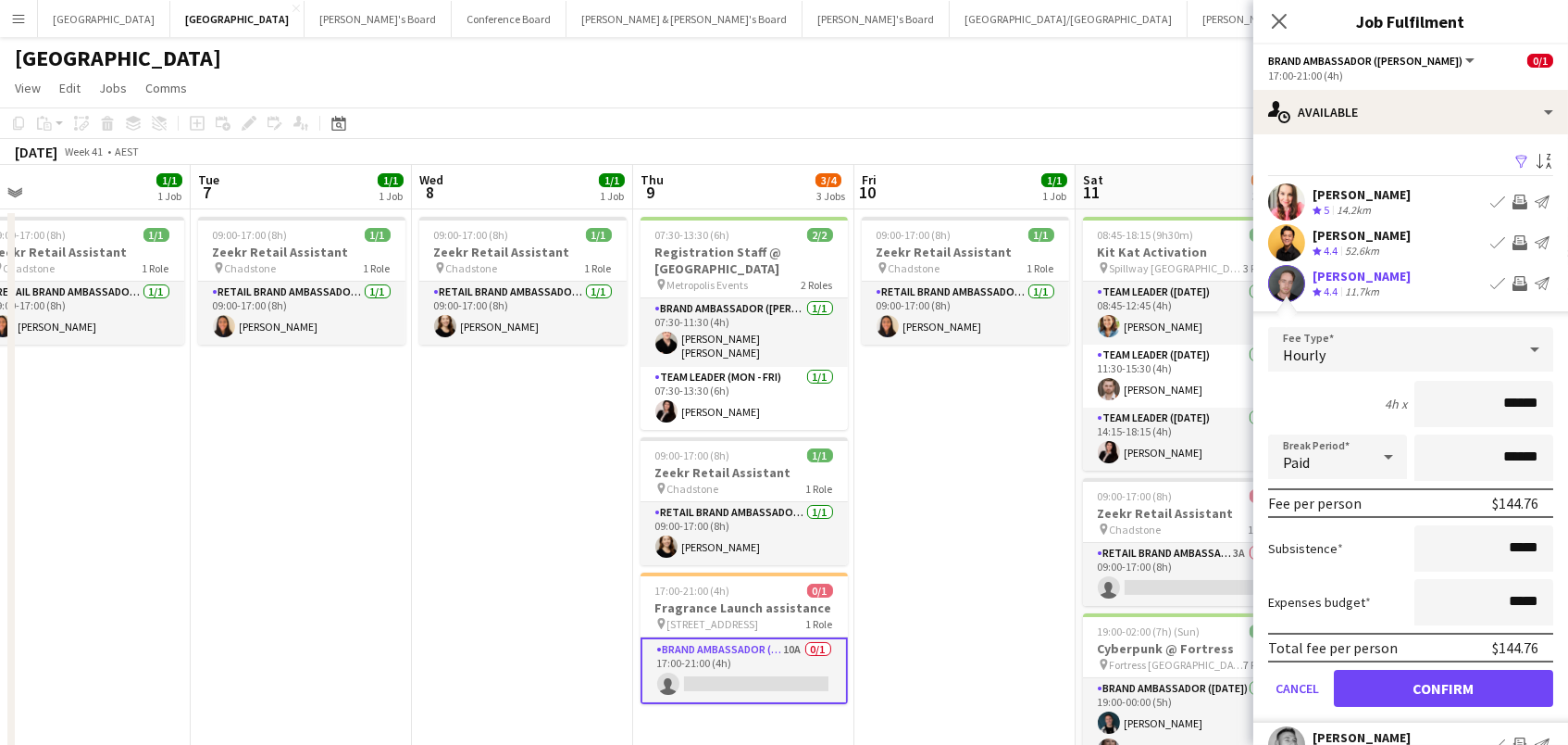
click at [1526, 242] on app-icon "Invite crew" at bounding box center [1520, 242] width 15 height 15
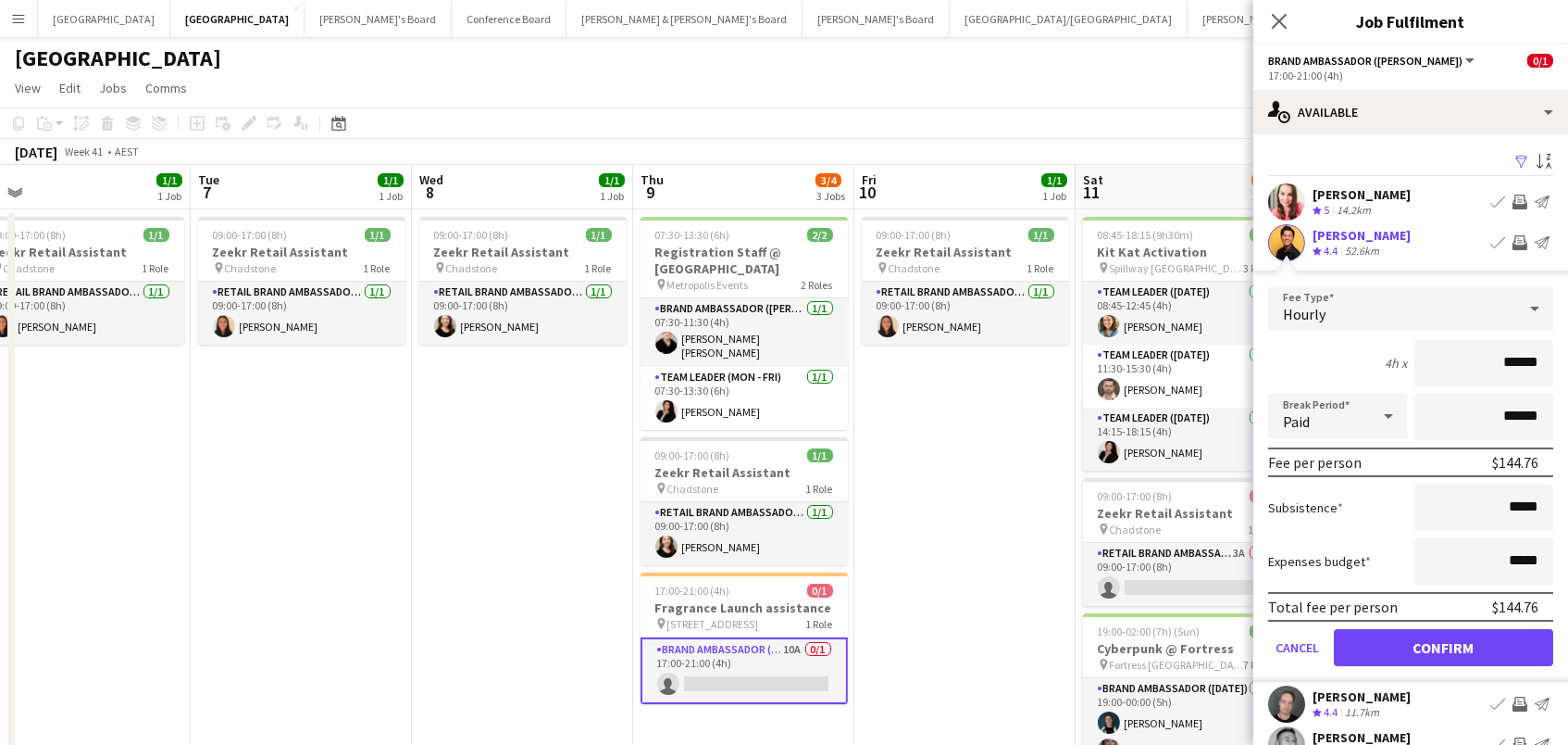
click at [1410, 651] on button "Confirm" at bounding box center [1444, 647] width 220 height 37
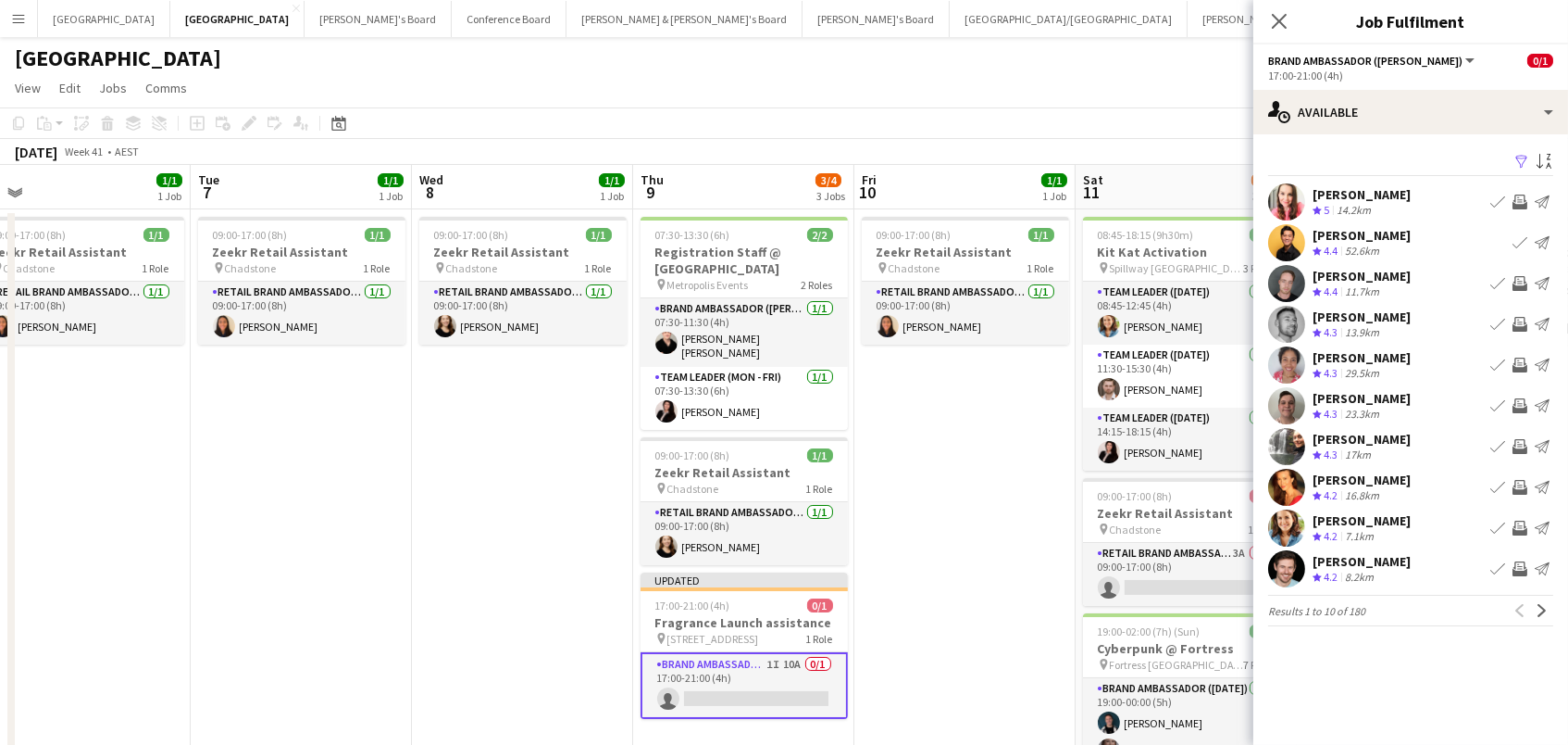
click at [1520, 318] on app-icon "Invite crew" at bounding box center [1520, 323] width 15 height 15
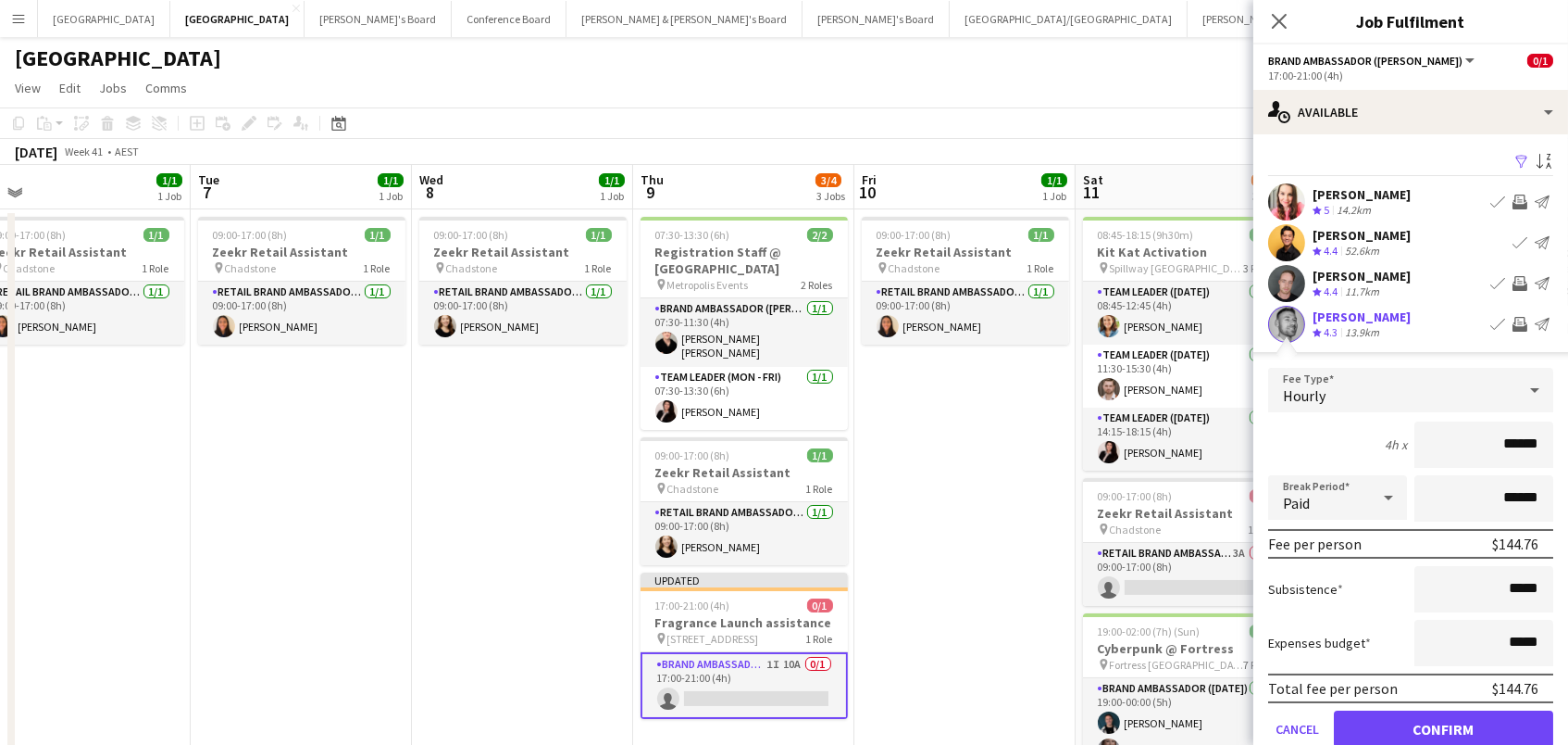
click at [1420, 724] on button "Confirm" at bounding box center [1444, 729] width 220 height 37
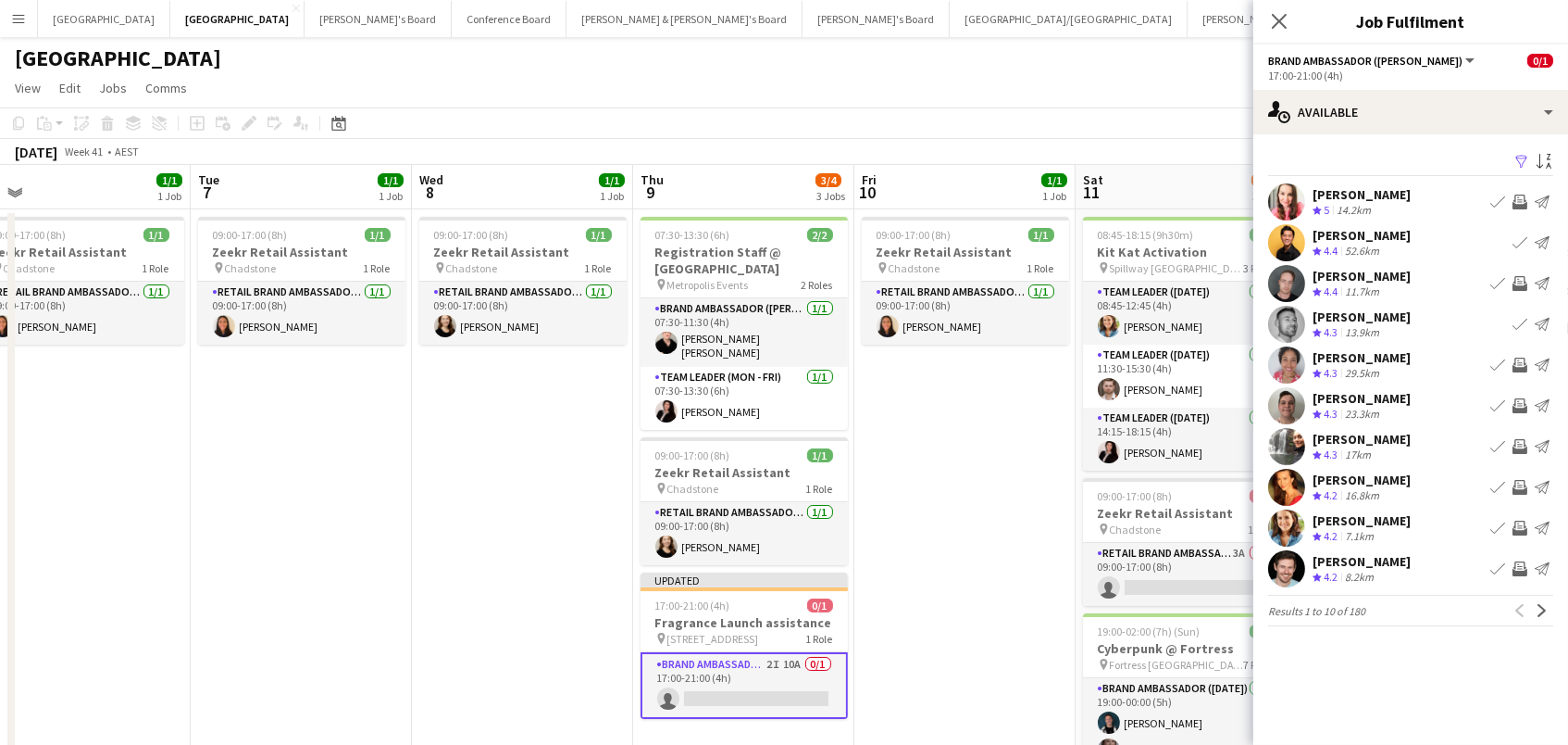
click at [1519, 360] on app-icon "Invite crew" at bounding box center [1520, 365] width 15 height 15
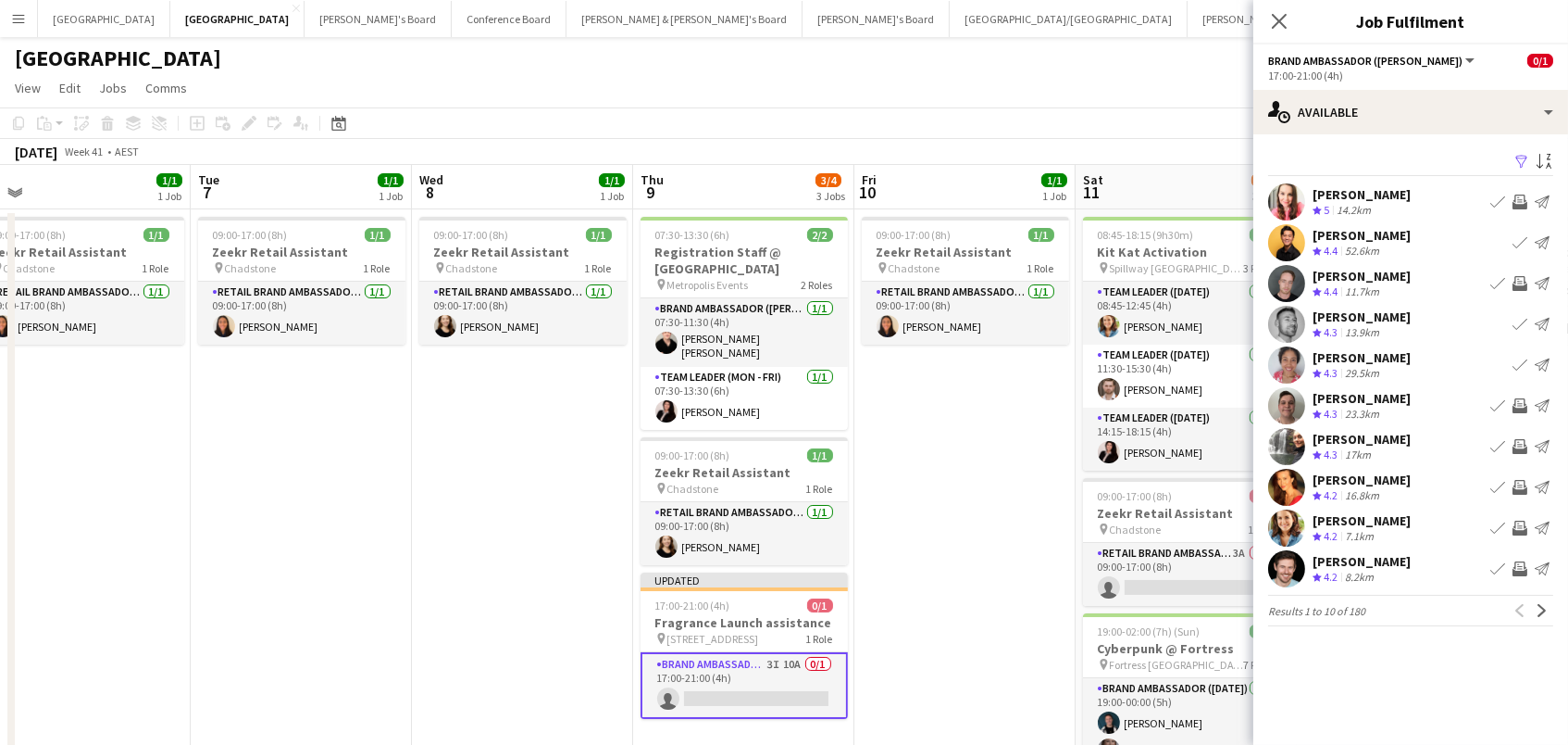
click at [1521, 439] on app-icon "Invite crew" at bounding box center [1520, 446] width 15 height 15
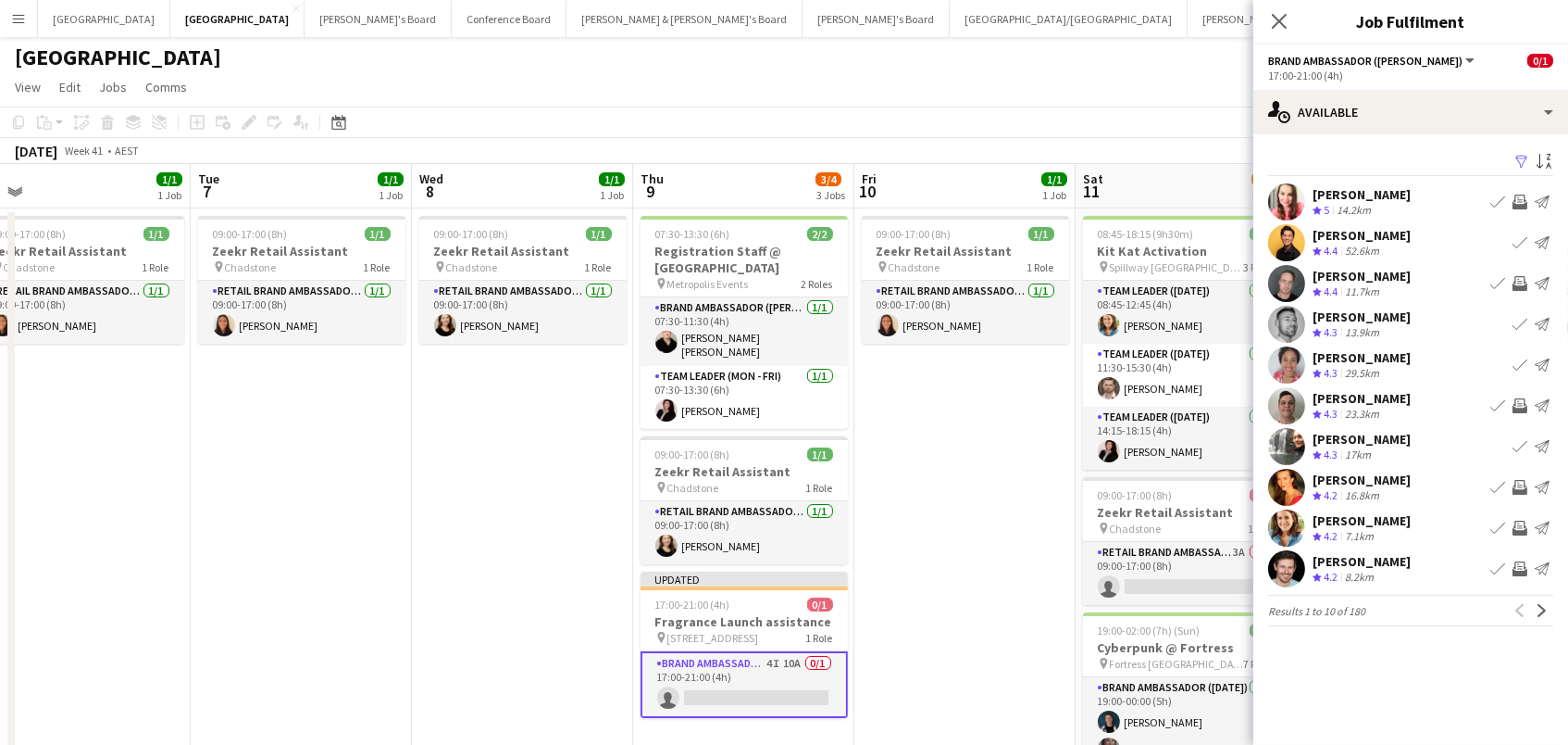
click at [1519, 482] on app-icon "Invite crew" at bounding box center [1520, 486] width 15 height 15
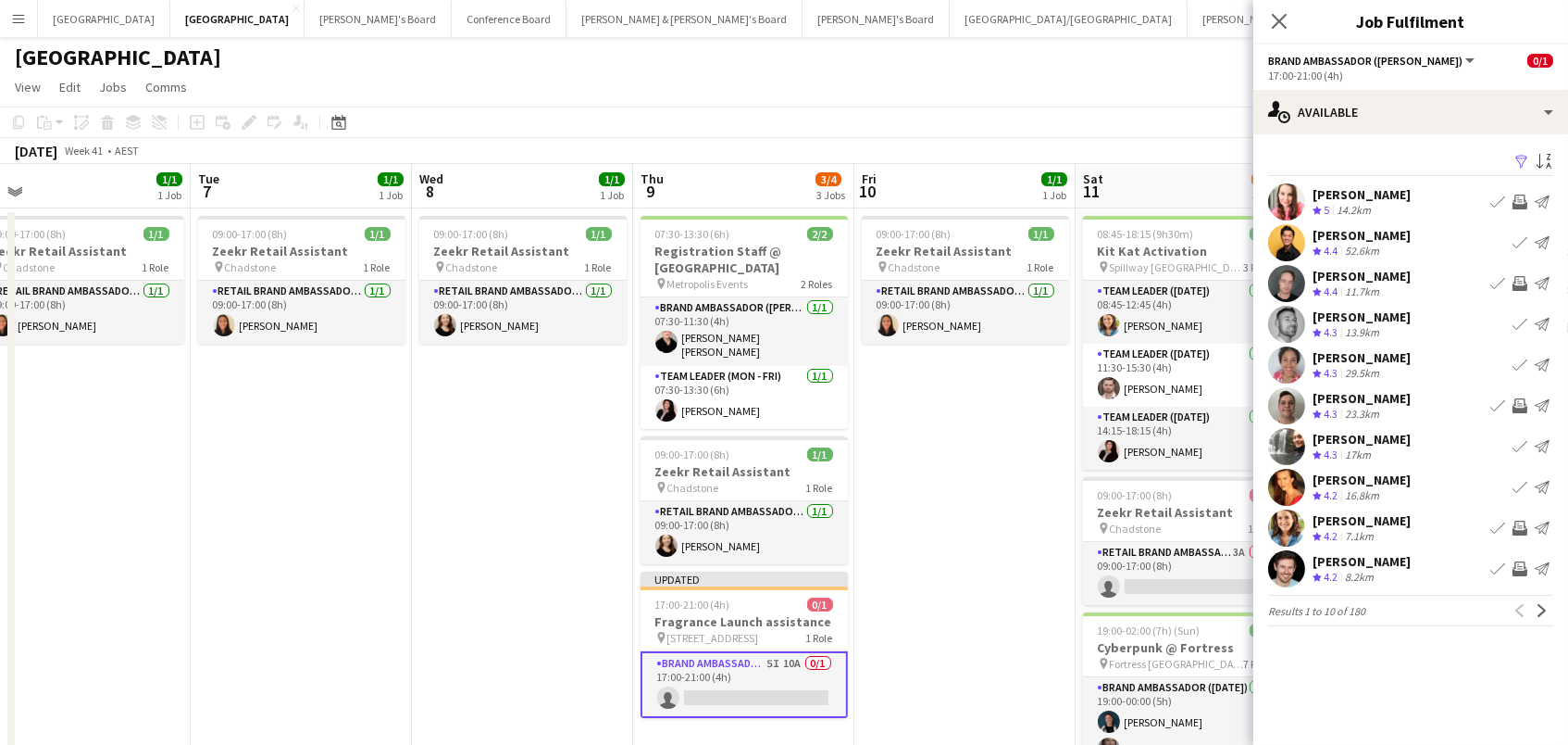
click at [1516, 565] on app-icon "Invite crew" at bounding box center [1520, 568] width 15 height 15
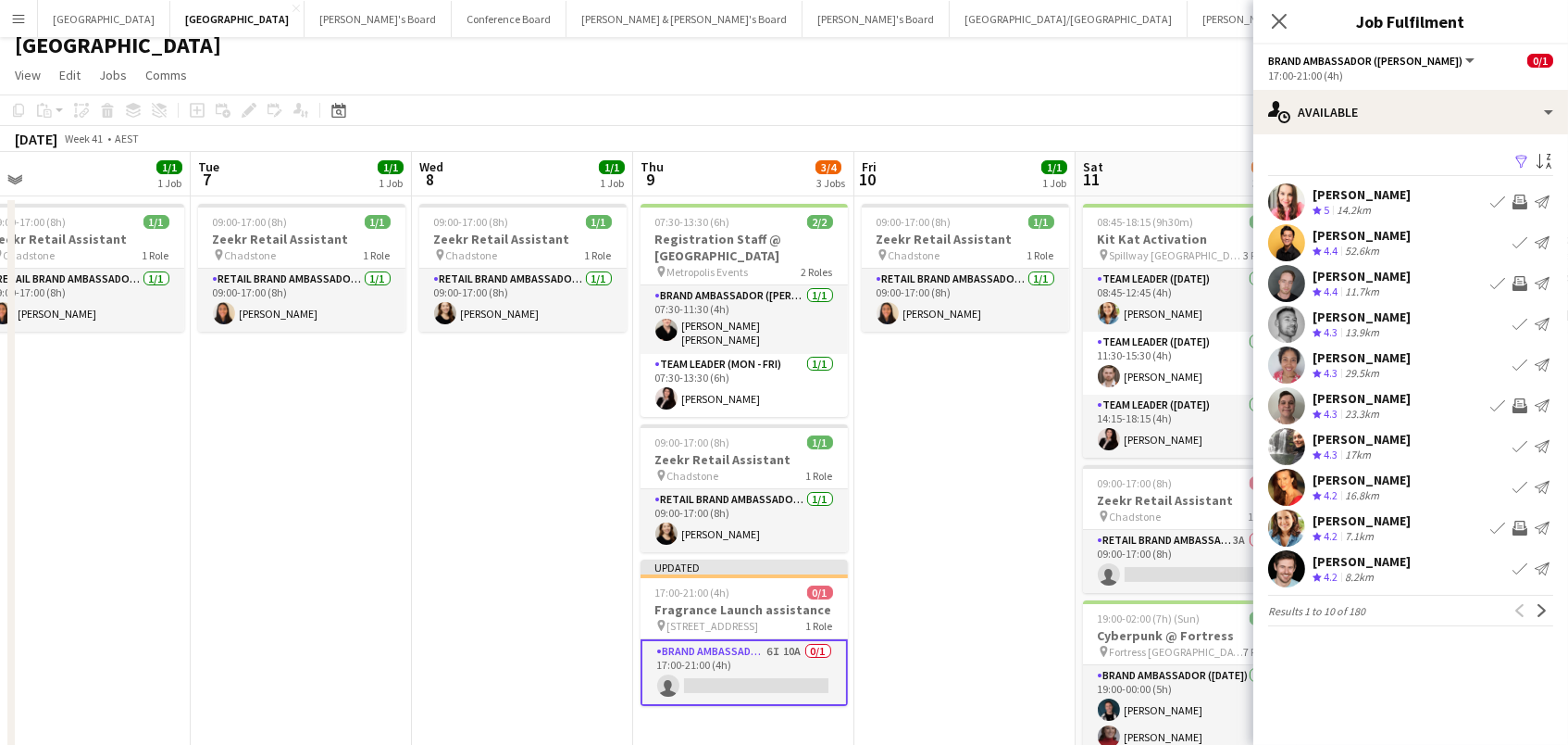
scroll to position [13, 0]
click at [1540, 610] on app-icon "Next" at bounding box center [1542, 610] width 13 height 13
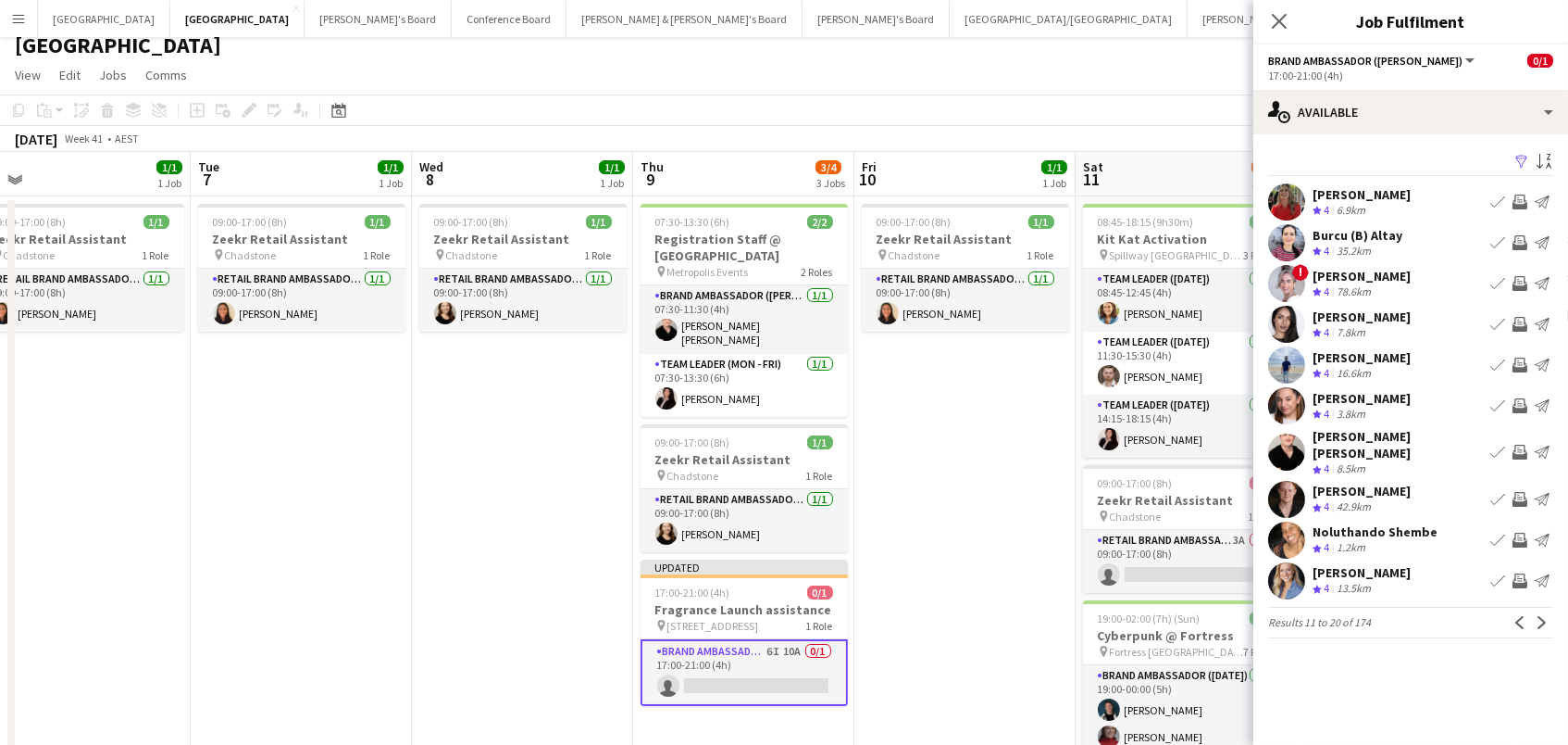
click at [1519, 196] on app-icon "Invite crew" at bounding box center [1520, 201] width 15 height 15
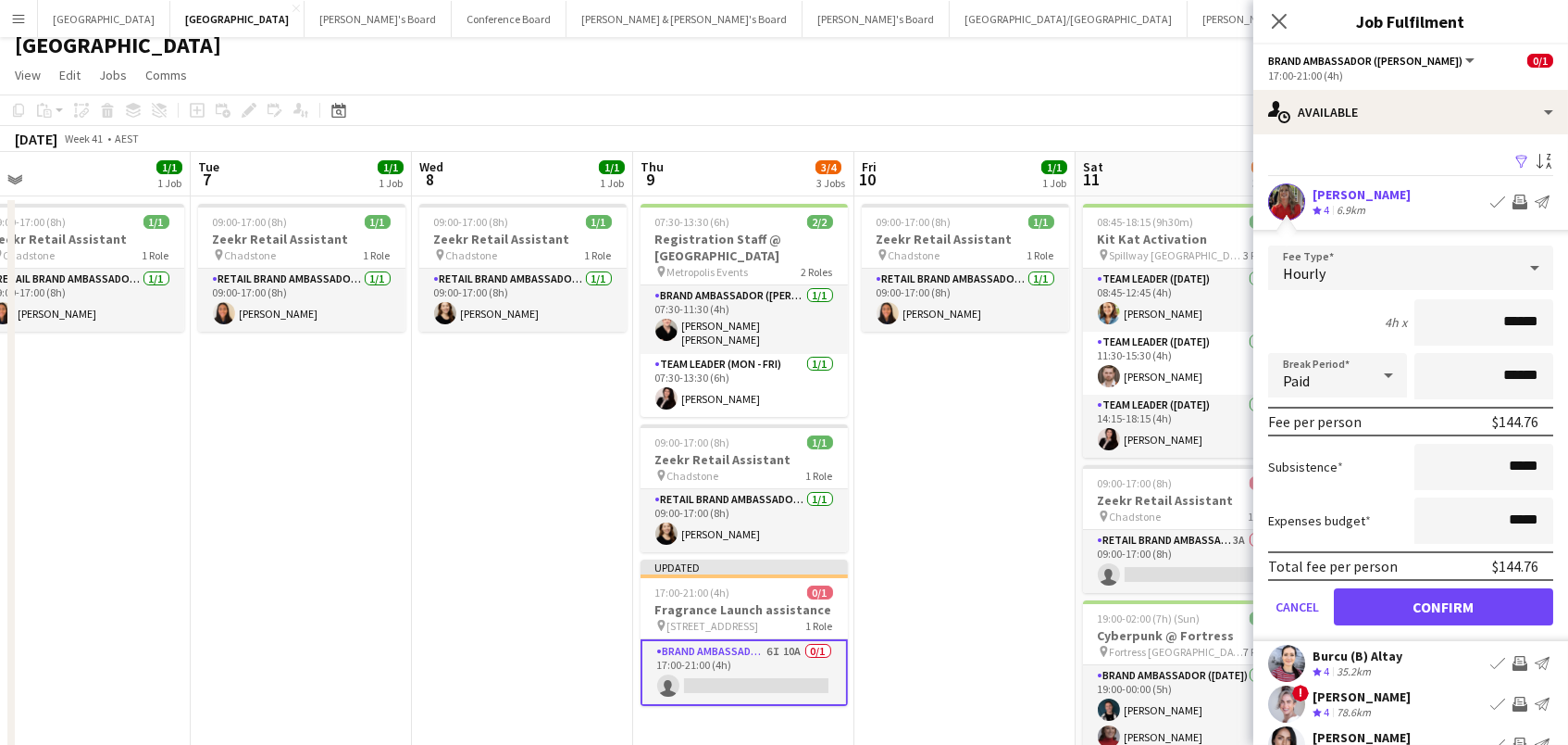
click at [1444, 604] on button "Confirm" at bounding box center [1444, 607] width 220 height 37
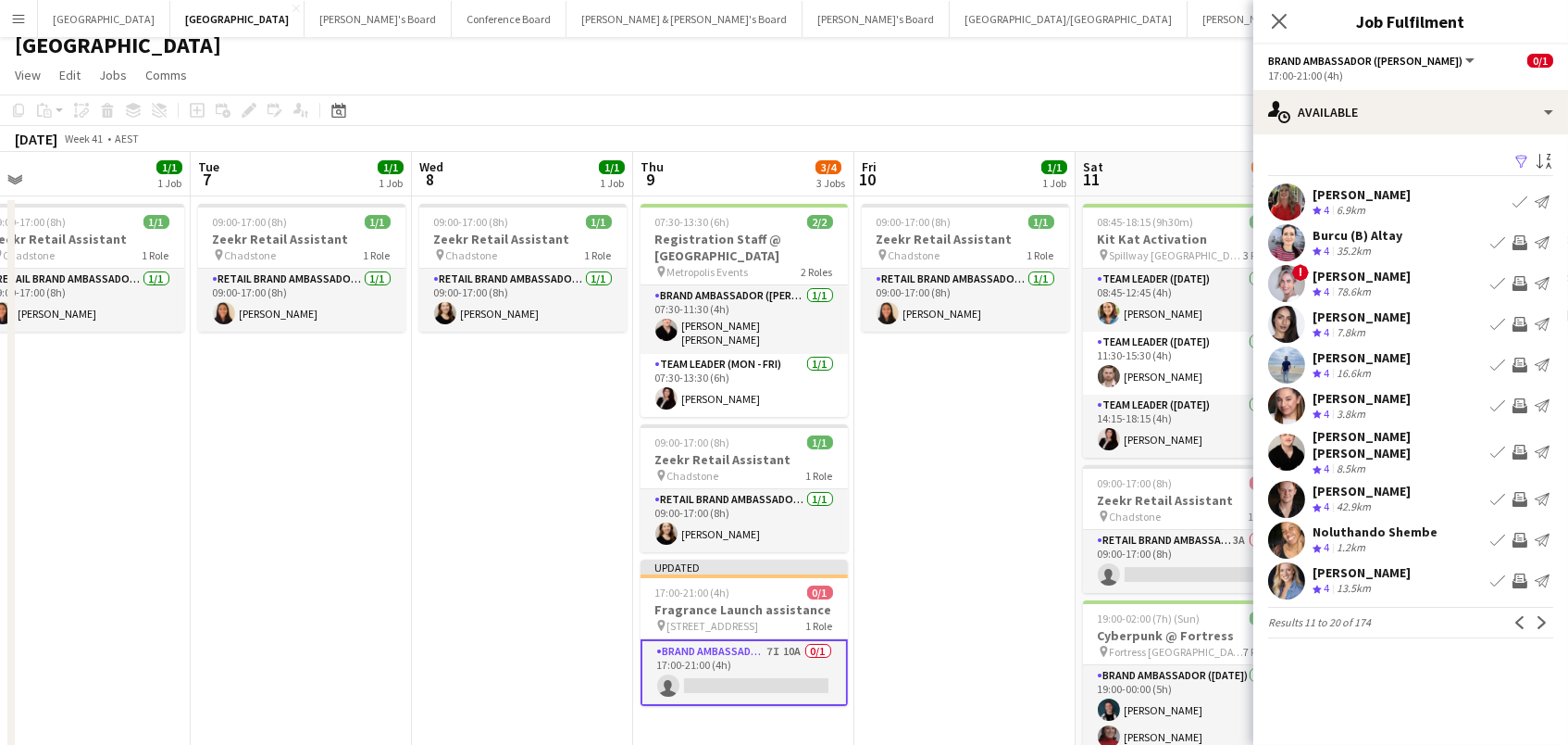
click at [1519, 445] on app-icon "Invite crew" at bounding box center [1520, 451] width 15 height 15
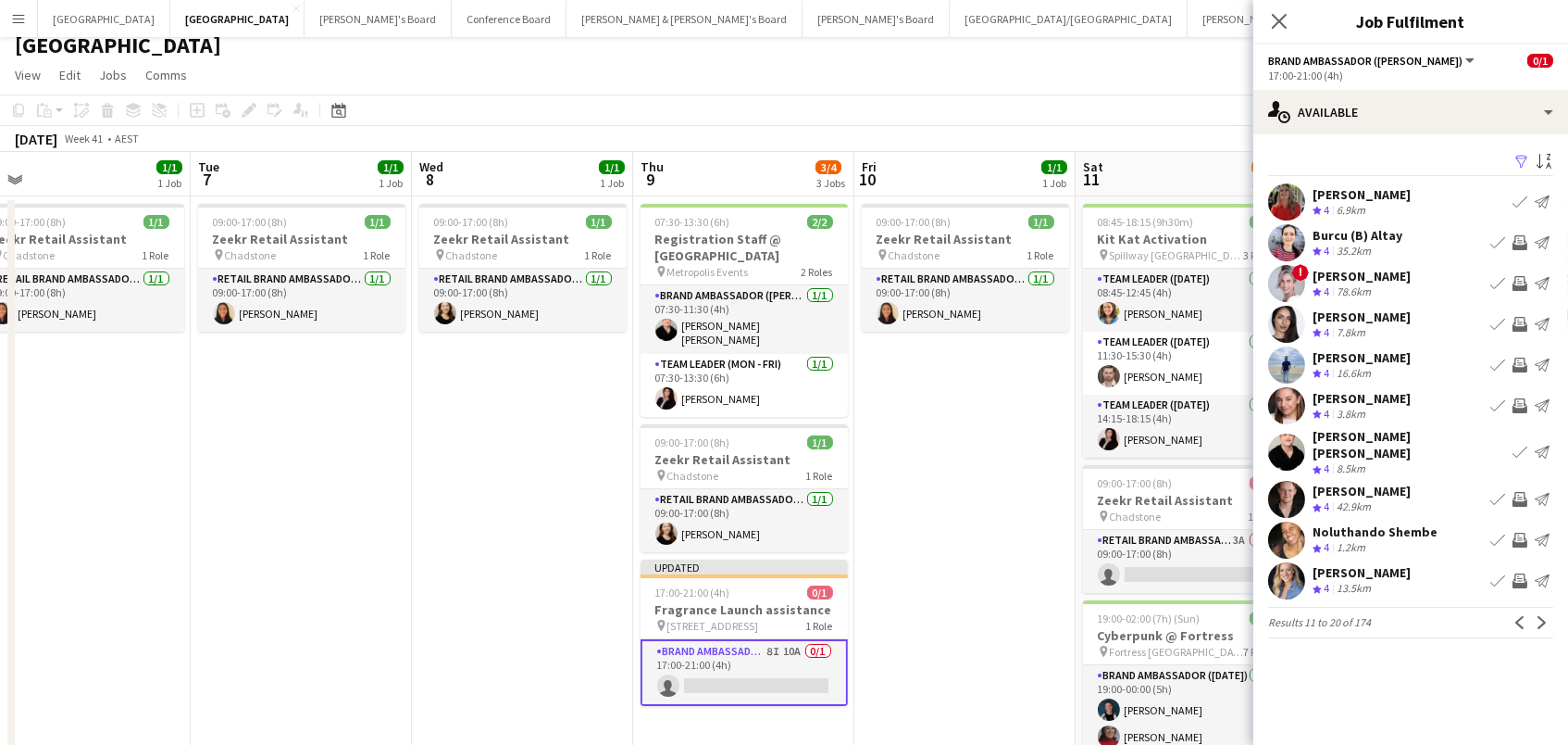
click at [1519, 492] on app-icon "Invite crew" at bounding box center [1520, 499] width 15 height 15
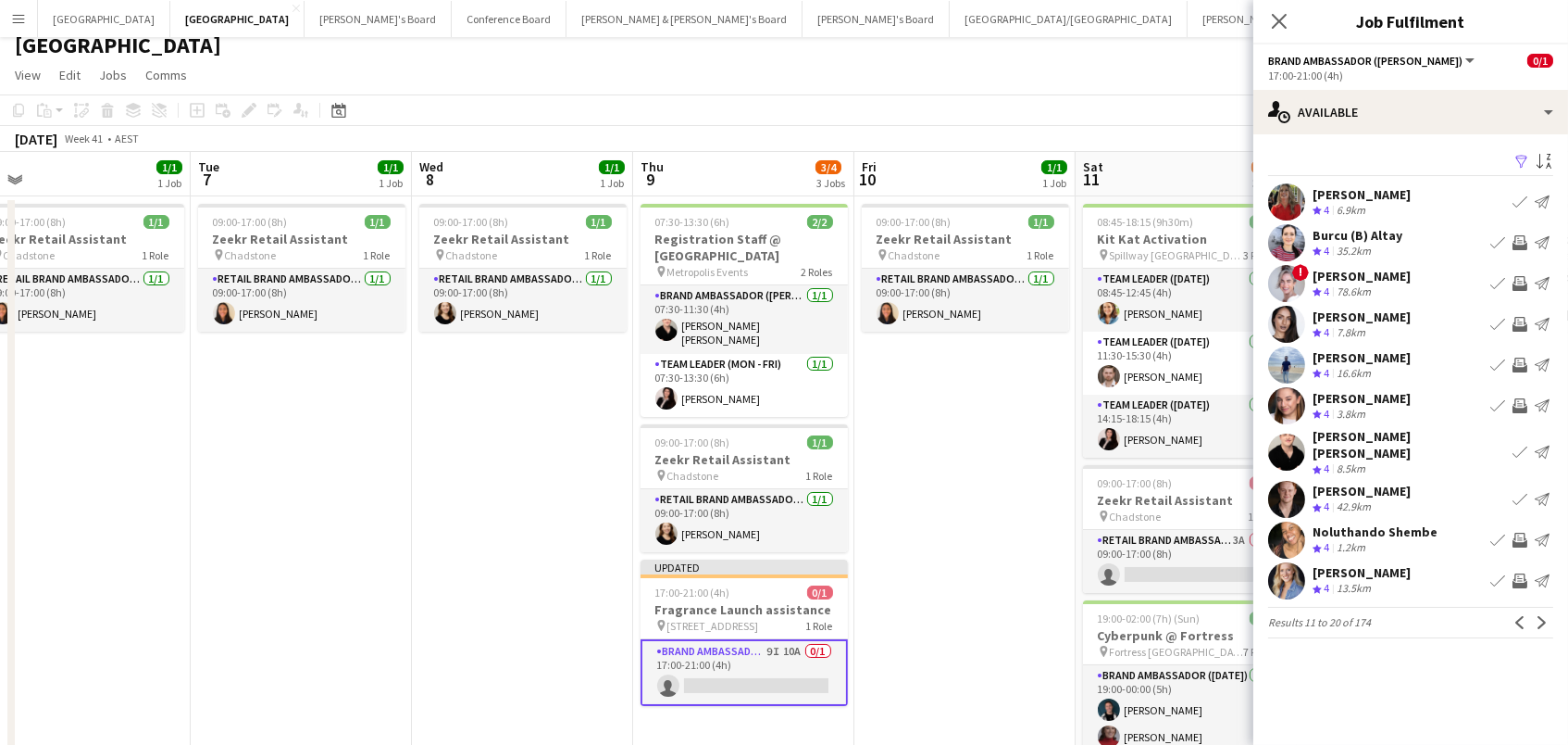
click at [1523, 573] on app-icon "Invite crew" at bounding box center [1520, 580] width 15 height 15
click at [1544, 616] on app-icon "Next" at bounding box center [1542, 621] width 13 height 13
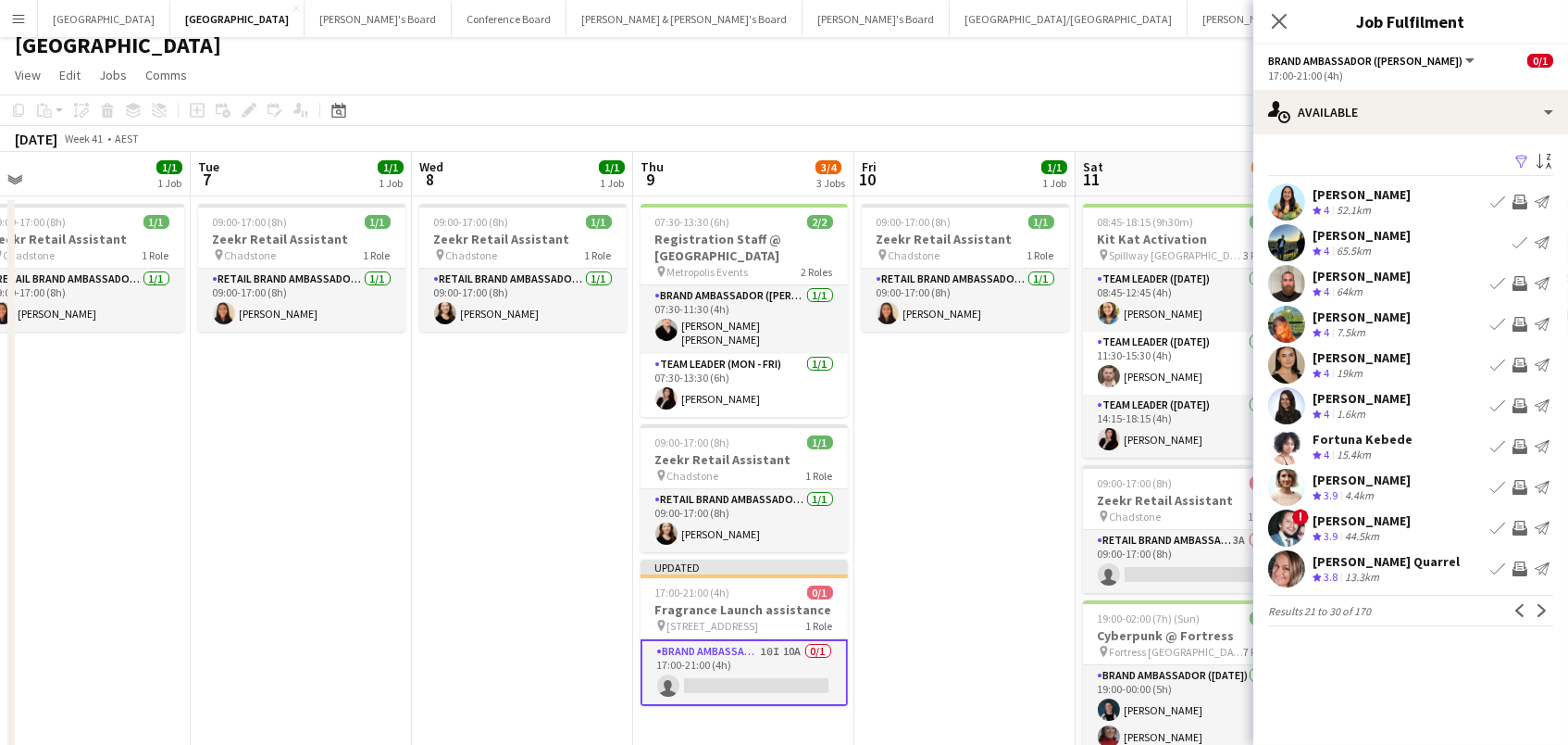
click at [1516, 323] on app-icon "Invite crew" at bounding box center [1520, 323] width 15 height 15
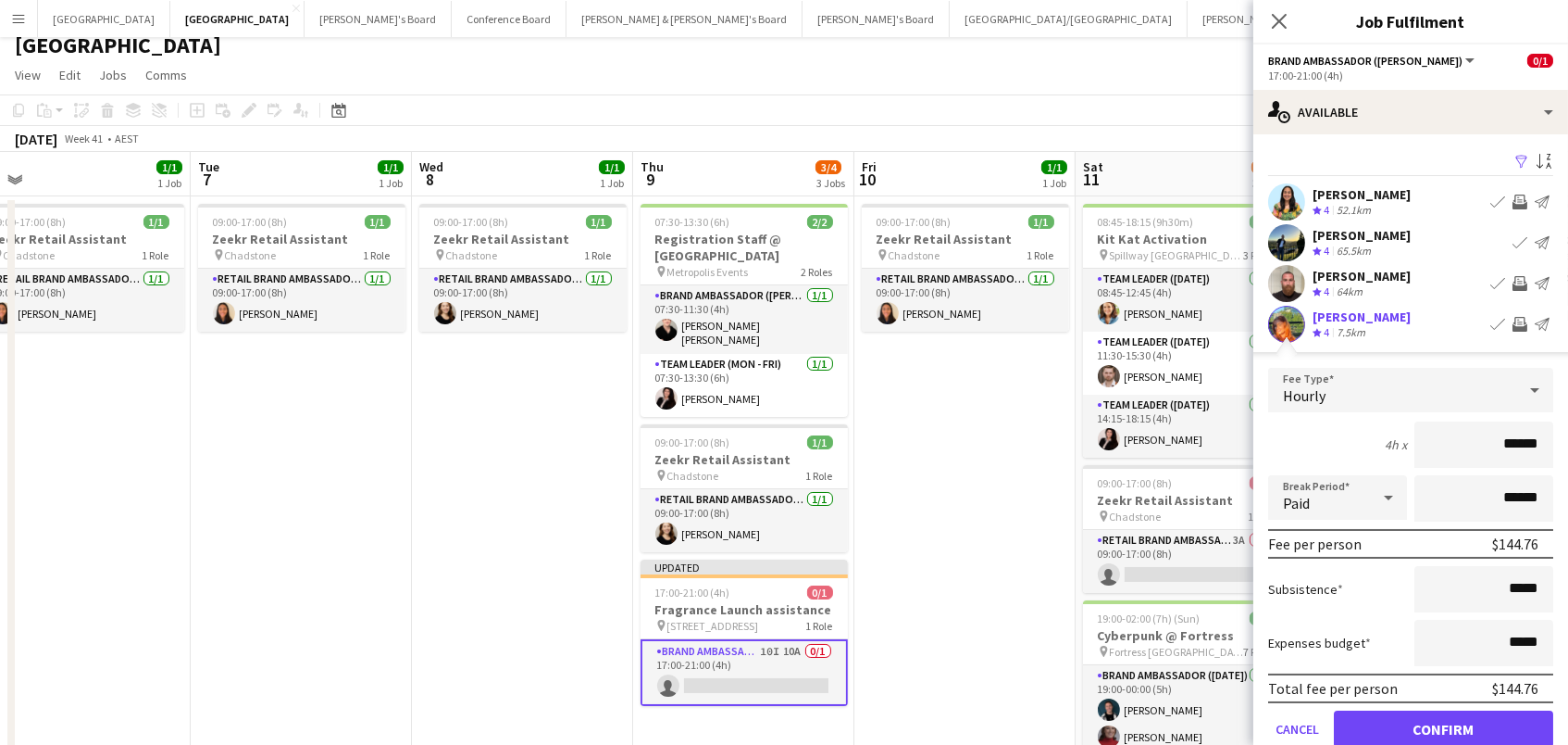
click at [1444, 726] on button "Confirm" at bounding box center [1444, 729] width 220 height 37
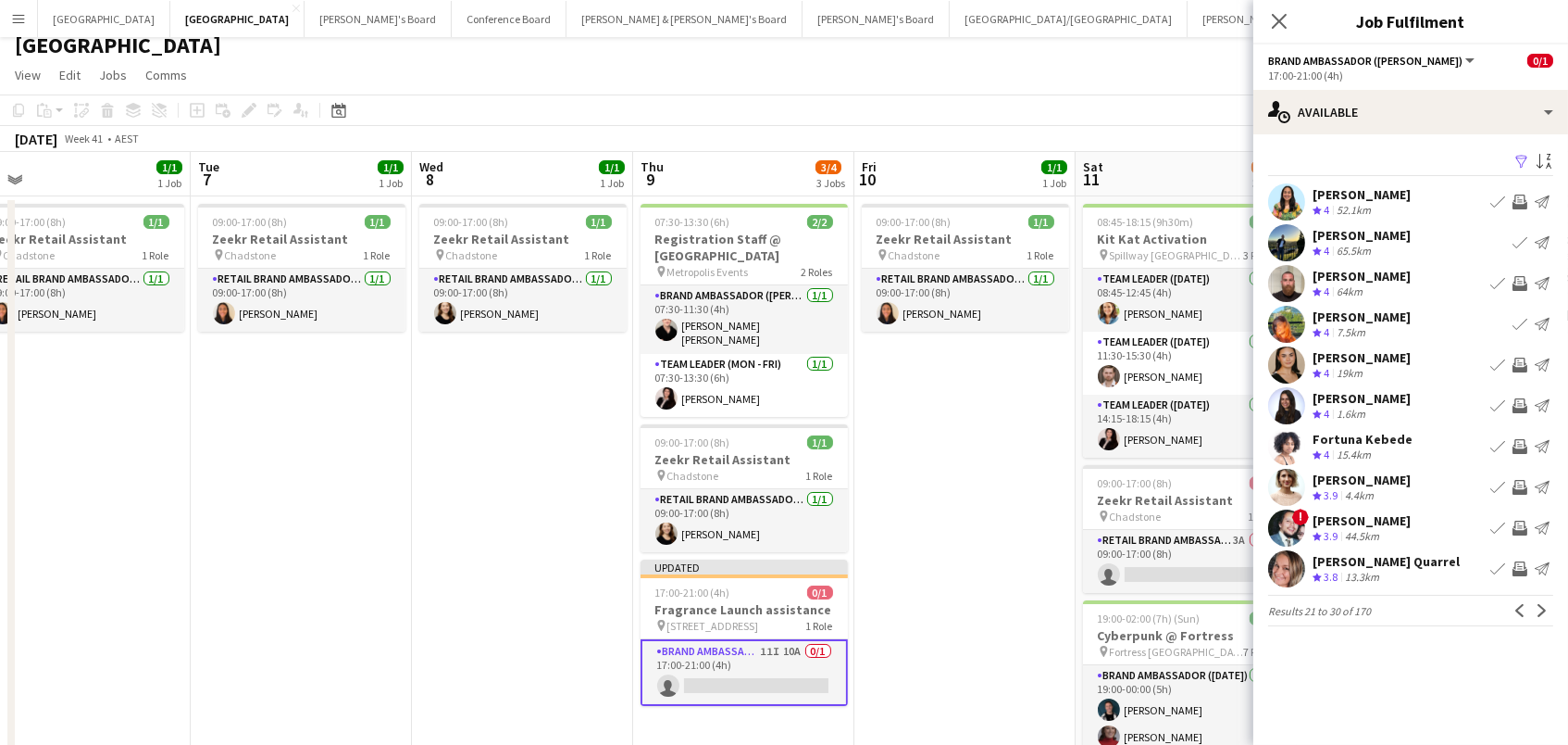
click at [1521, 447] on app-icon "Invite crew" at bounding box center [1520, 446] width 15 height 15
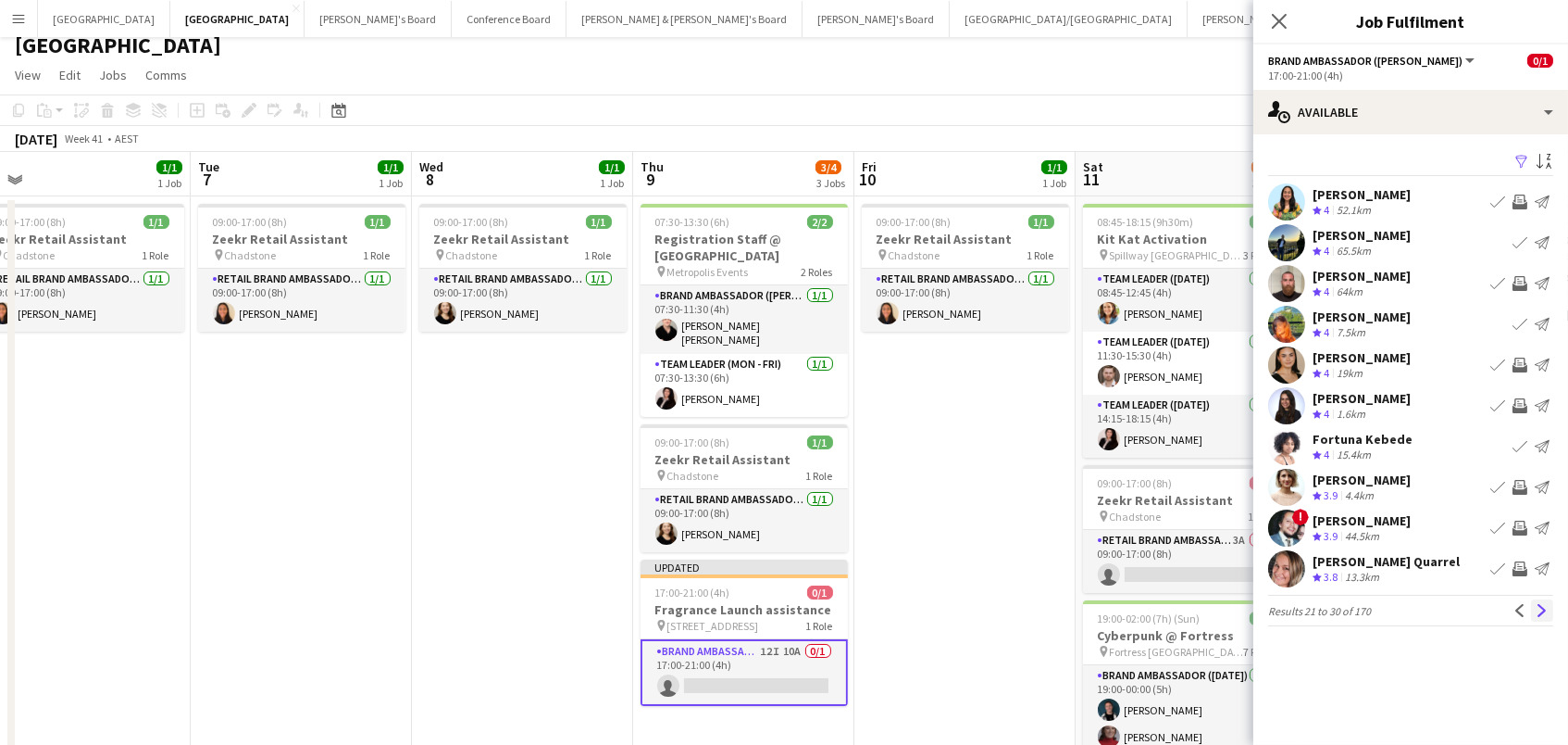
click at [1541, 607] on app-icon "Next" at bounding box center [1542, 610] width 13 height 13
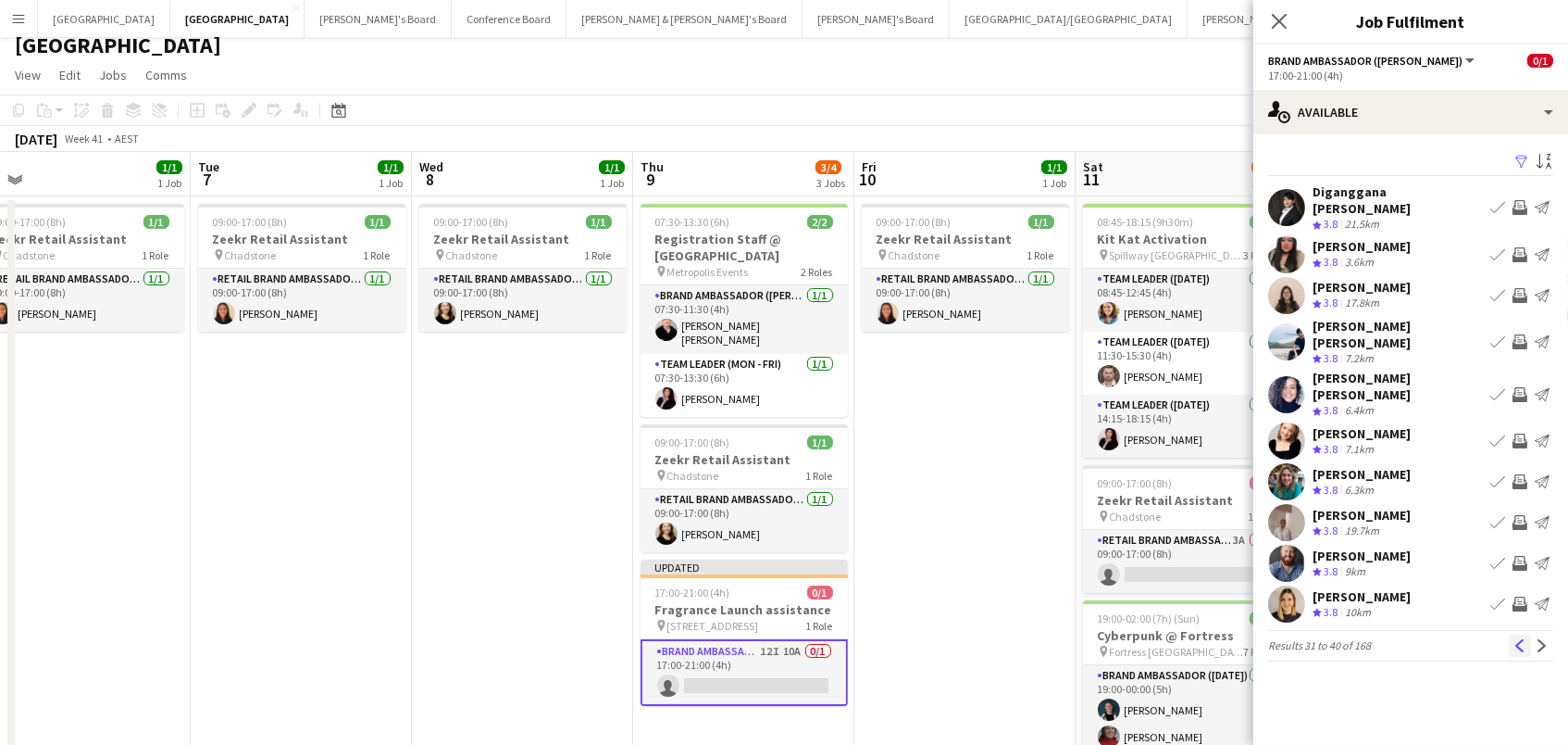
click at [1519, 639] on app-icon "Previous" at bounding box center [1520, 645] width 13 height 13
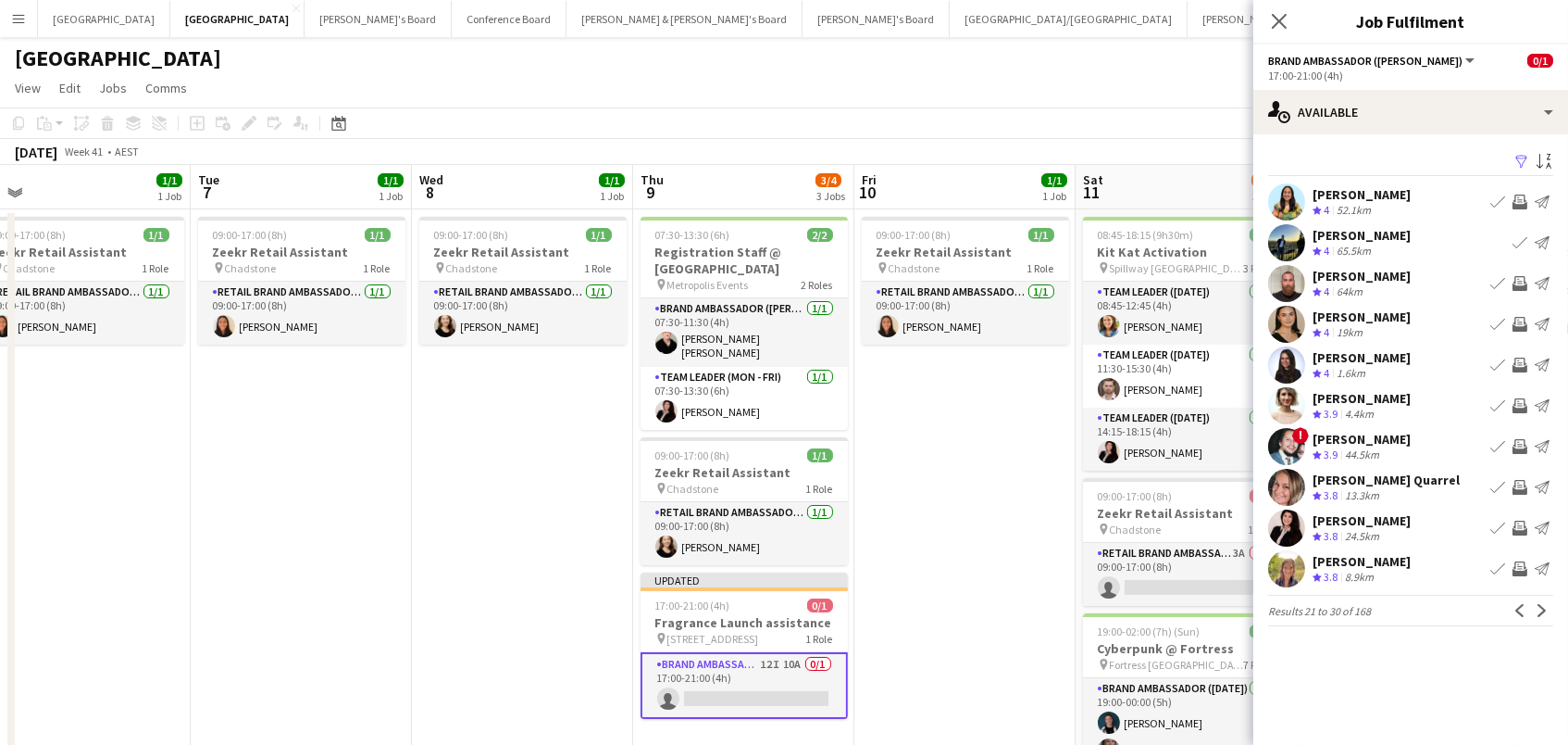
scroll to position [-1, 0]
click at [1516, 404] on app-icon "Invite crew" at bounding box center [1520, 405] width 15 height 15
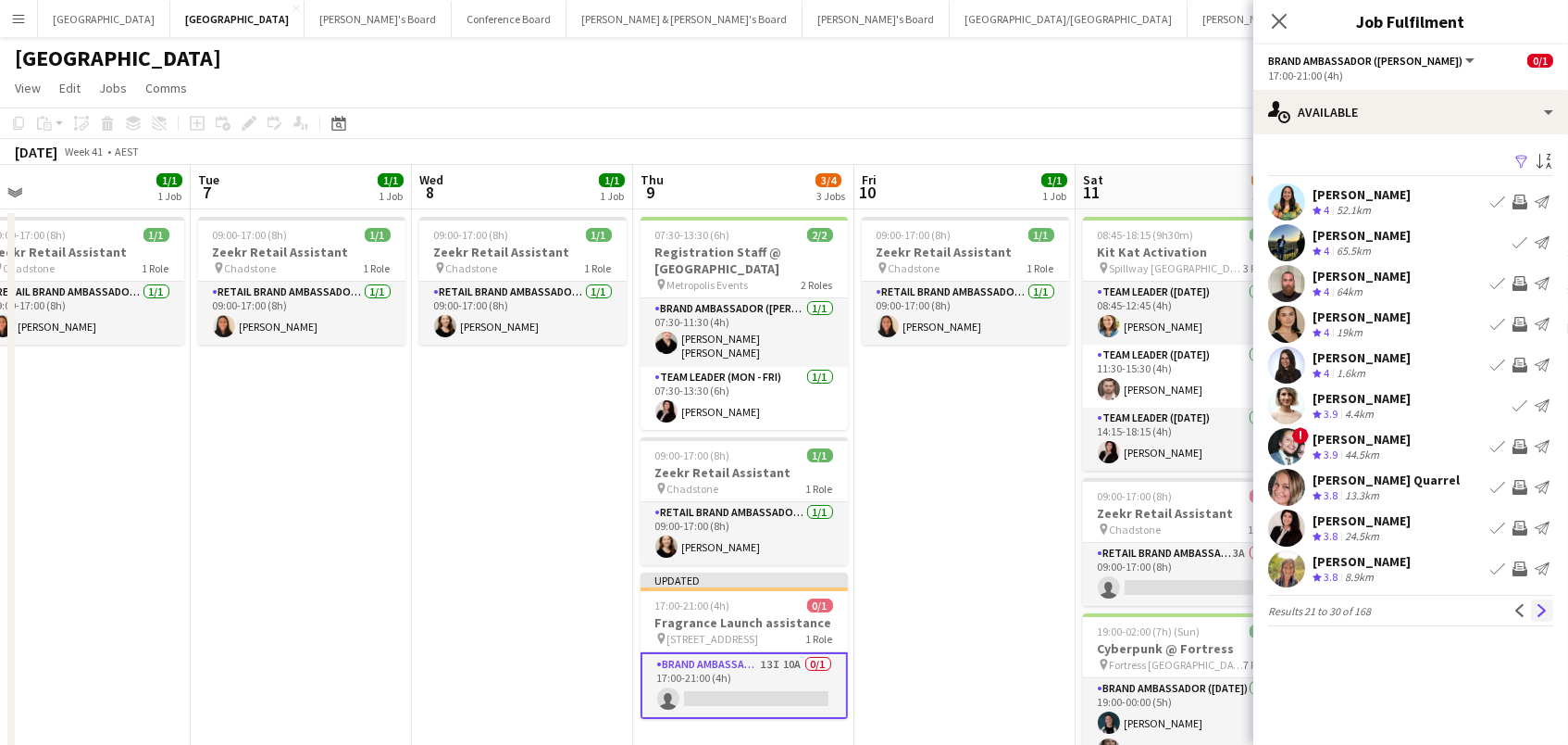
click at [1547, 611] on app-icon "Next" at bounding box center [1542, 610] width 13 height 13
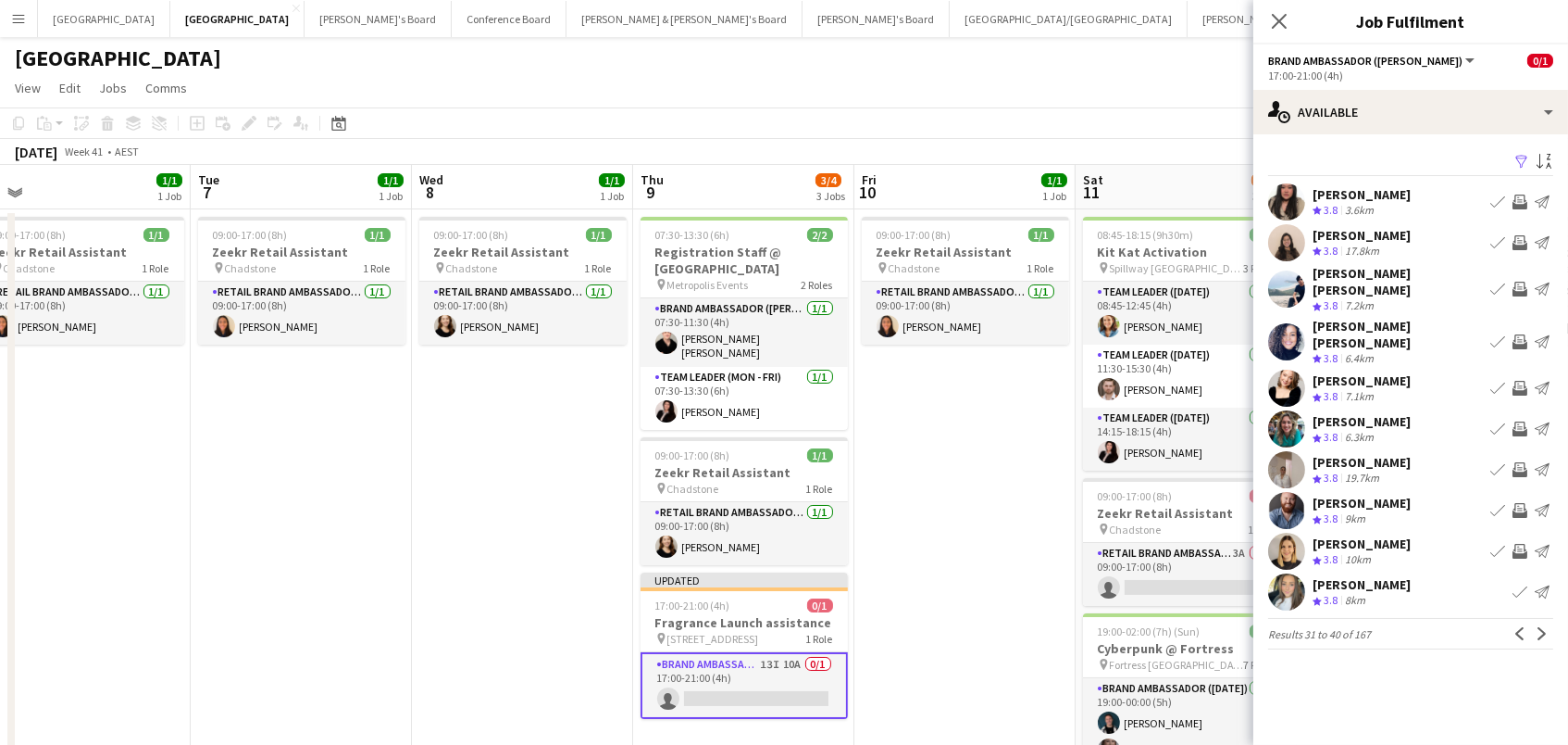
click at [1522, 544] on app-icon "Invite crew" at bounding box center [1520, 551] width 15 height 15
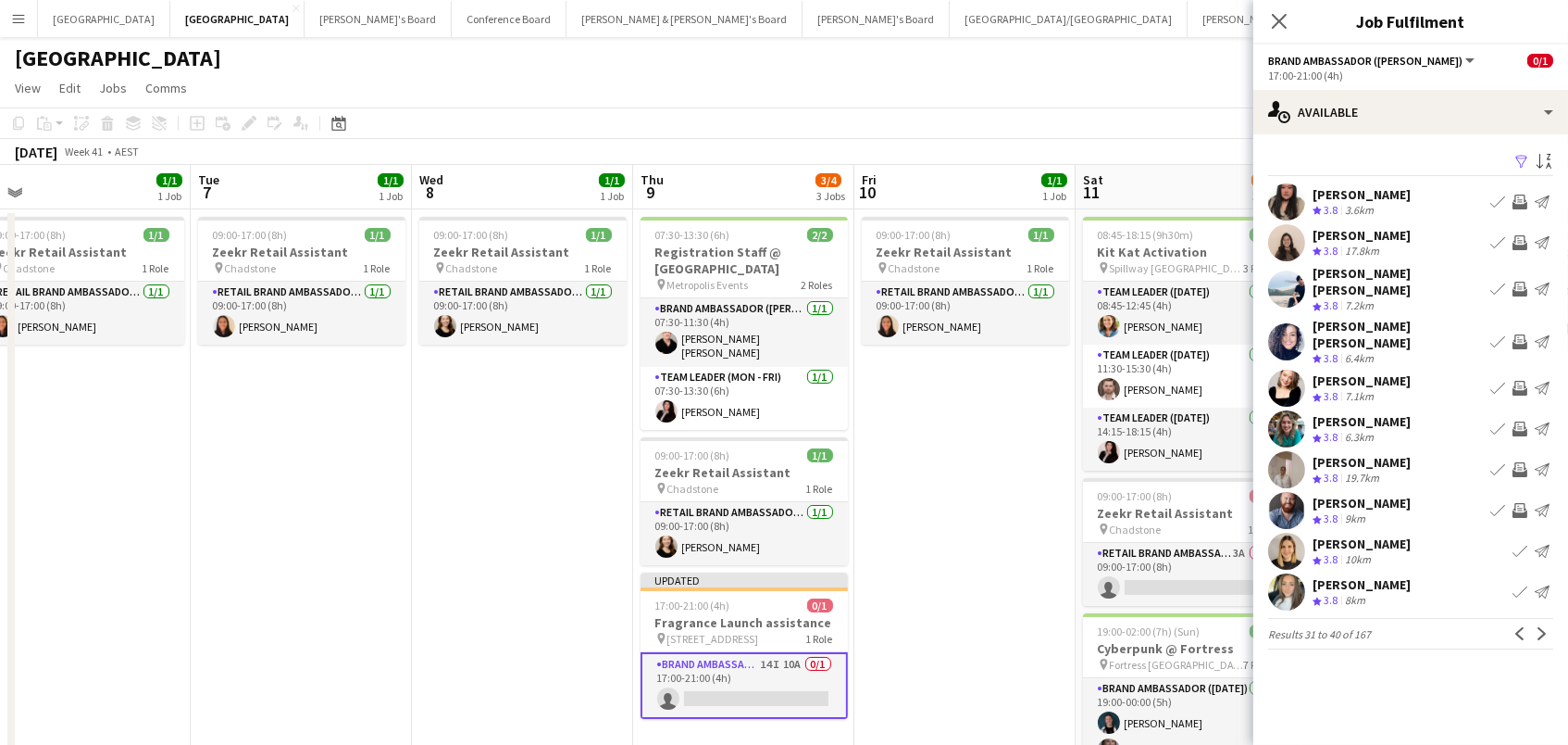
click at [1516, 422] on app-icon "Invite crew" at bounding box center [1520, 428] width 15 height 15
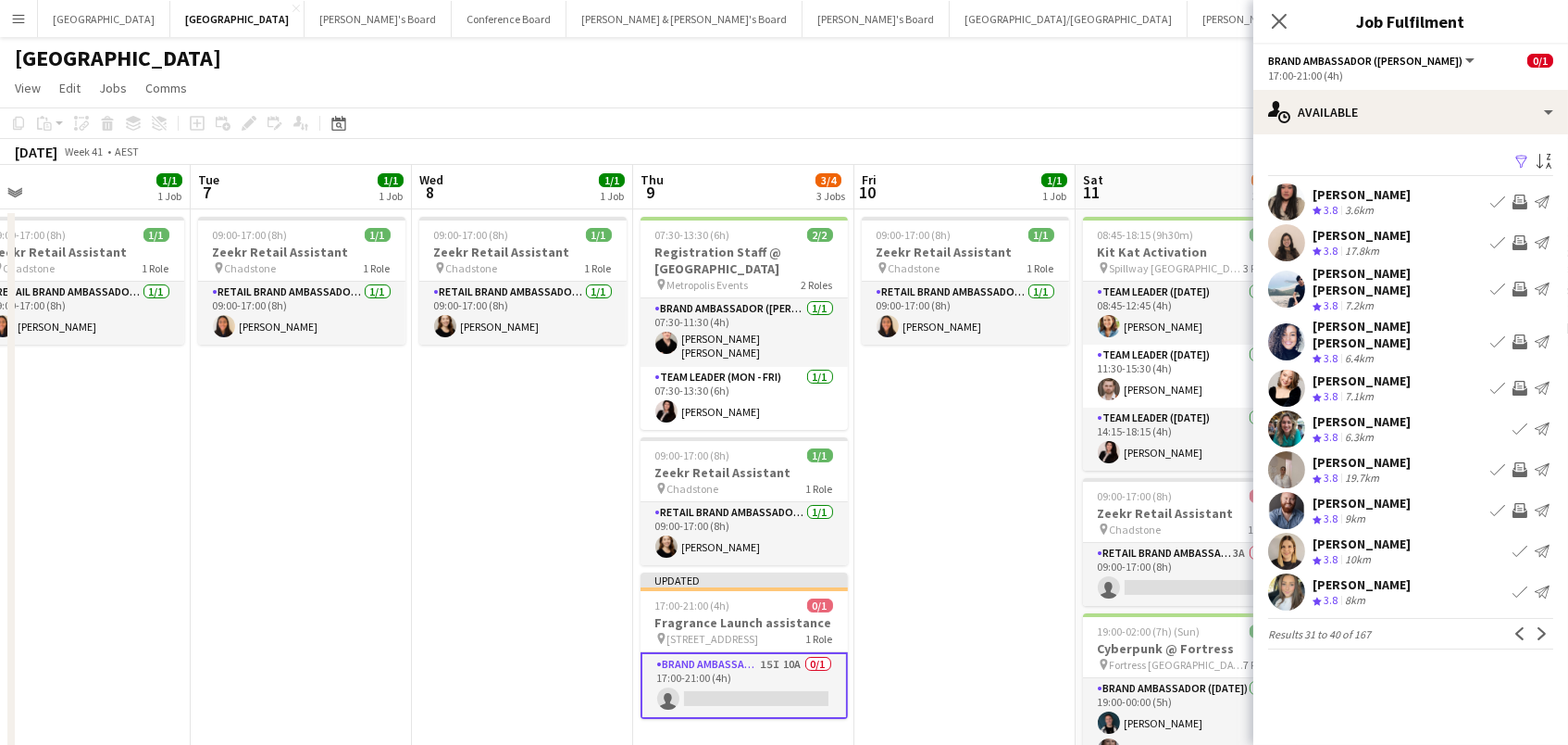
click at [1519, 334] on app-icon "Invite crew" at bounding box center [1520, 341] width 15 height 15
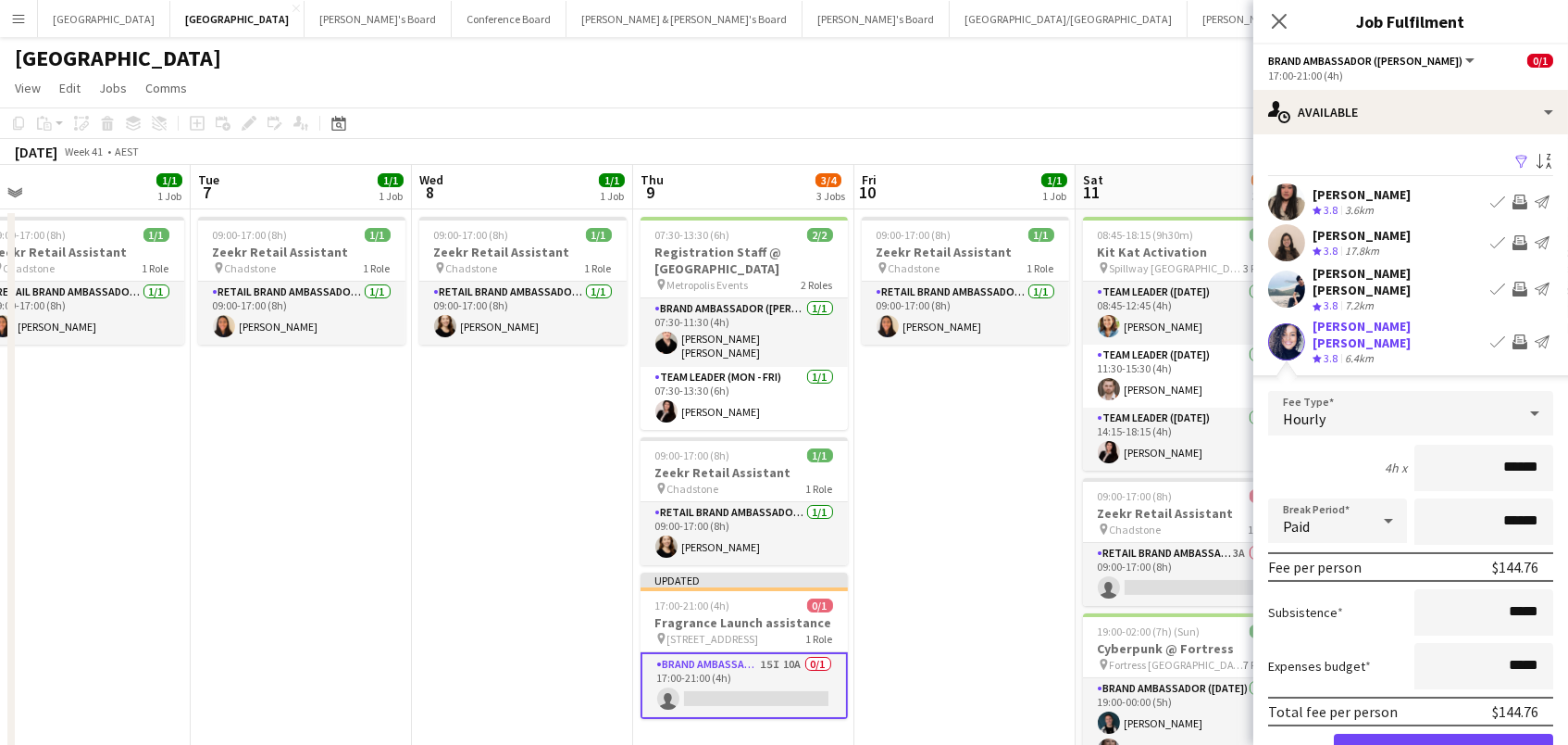
click at [1444, 735] on button "Confirm" at bounding box center [1444, 752] width 220 height 37
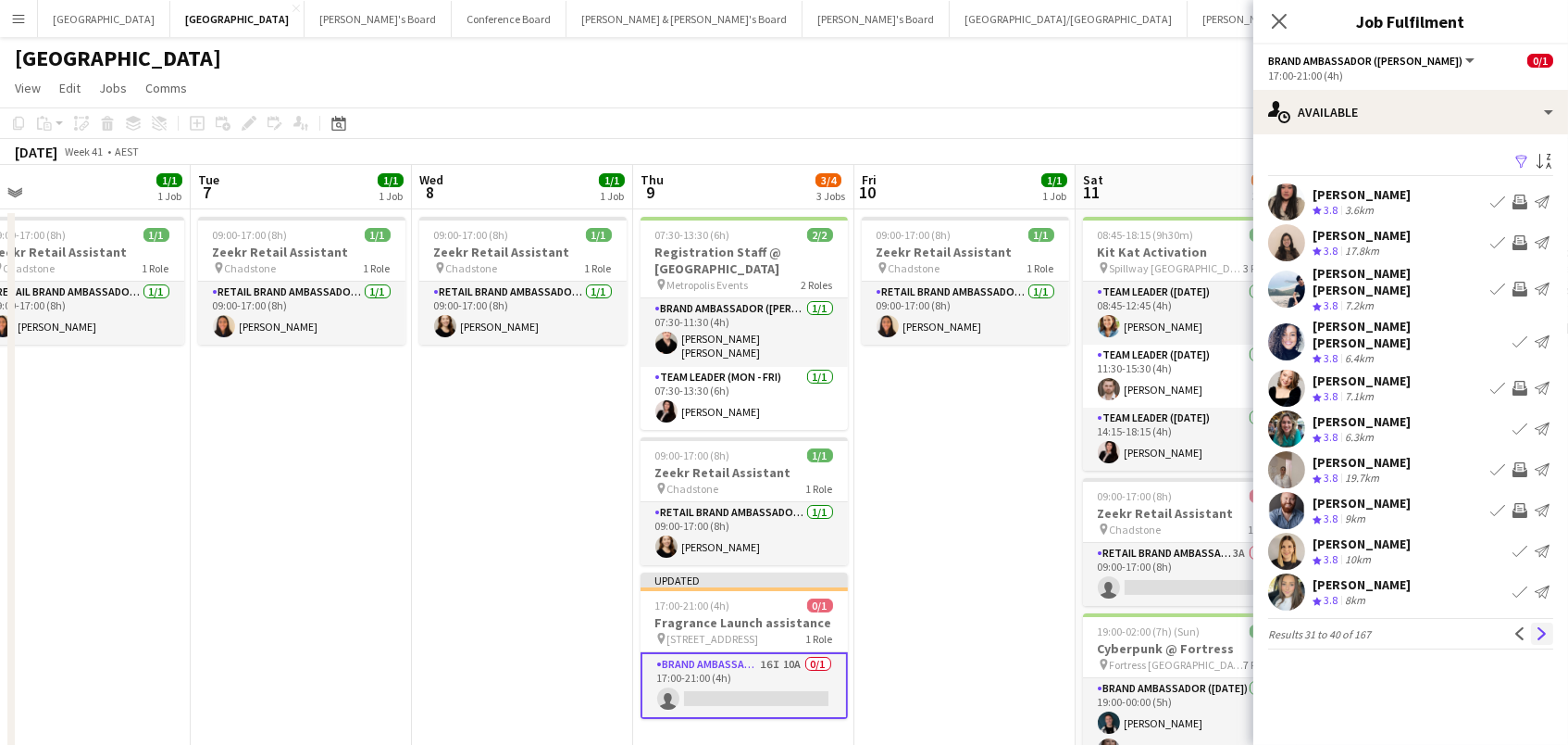
click at [1536, 627] on app-icon "Next" at bounding box center [1542, 633] width 13 height 13
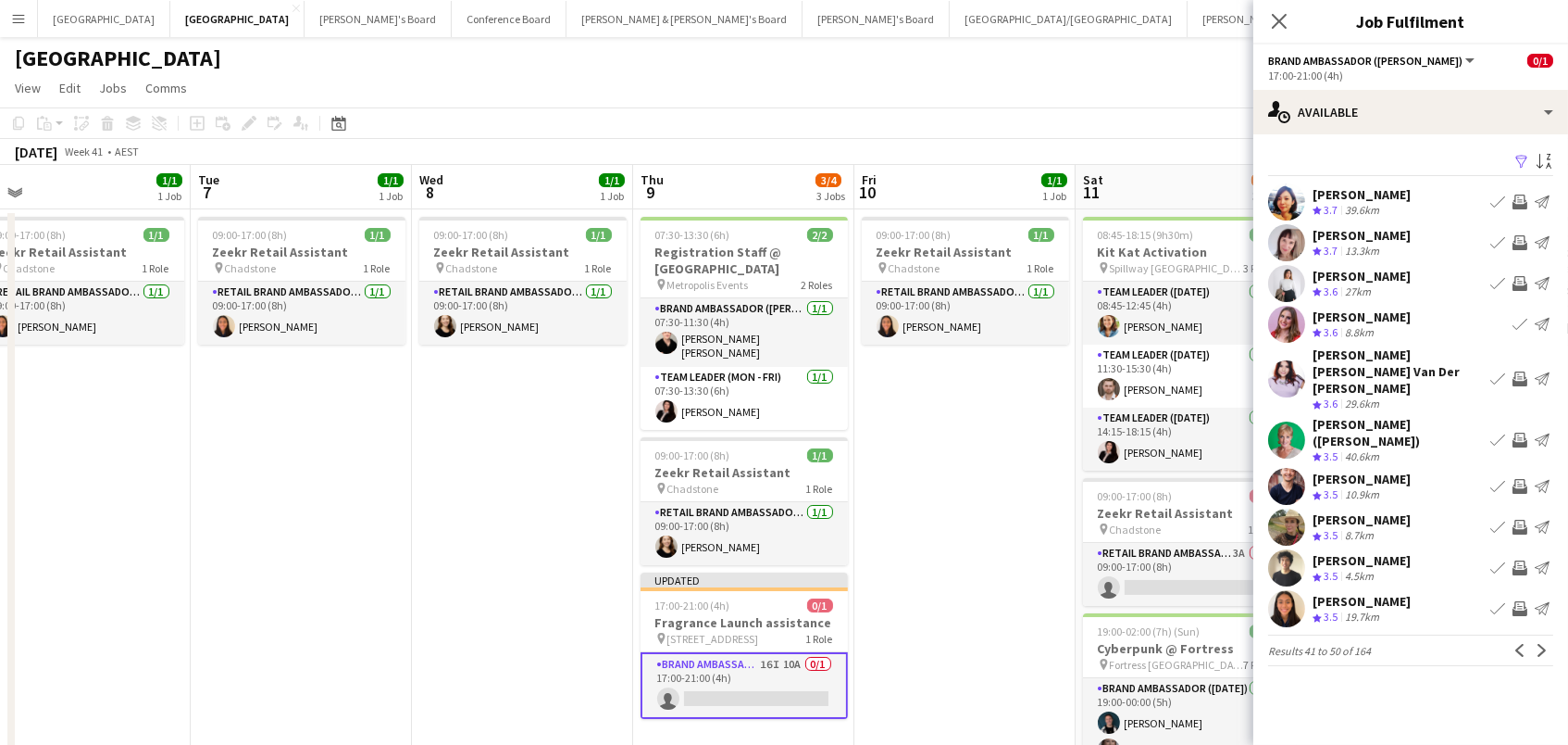
click at [1519, 195] on app-icon "Invite crew" at bounding box center [1520, 201] width 15 height 15
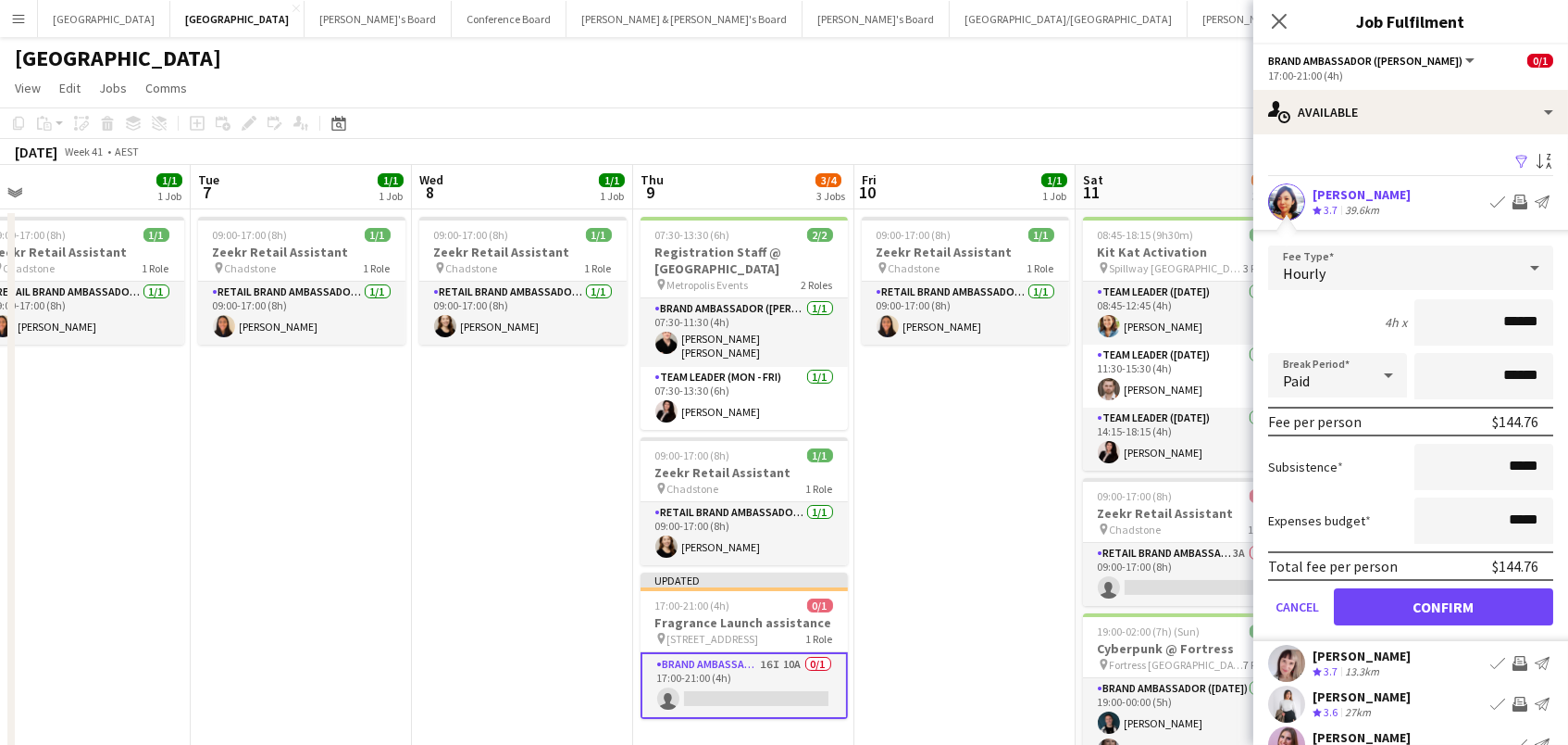
click at [1444, 604] on button "Confirm" at bounding box center [1444, 607] width 220 height 37
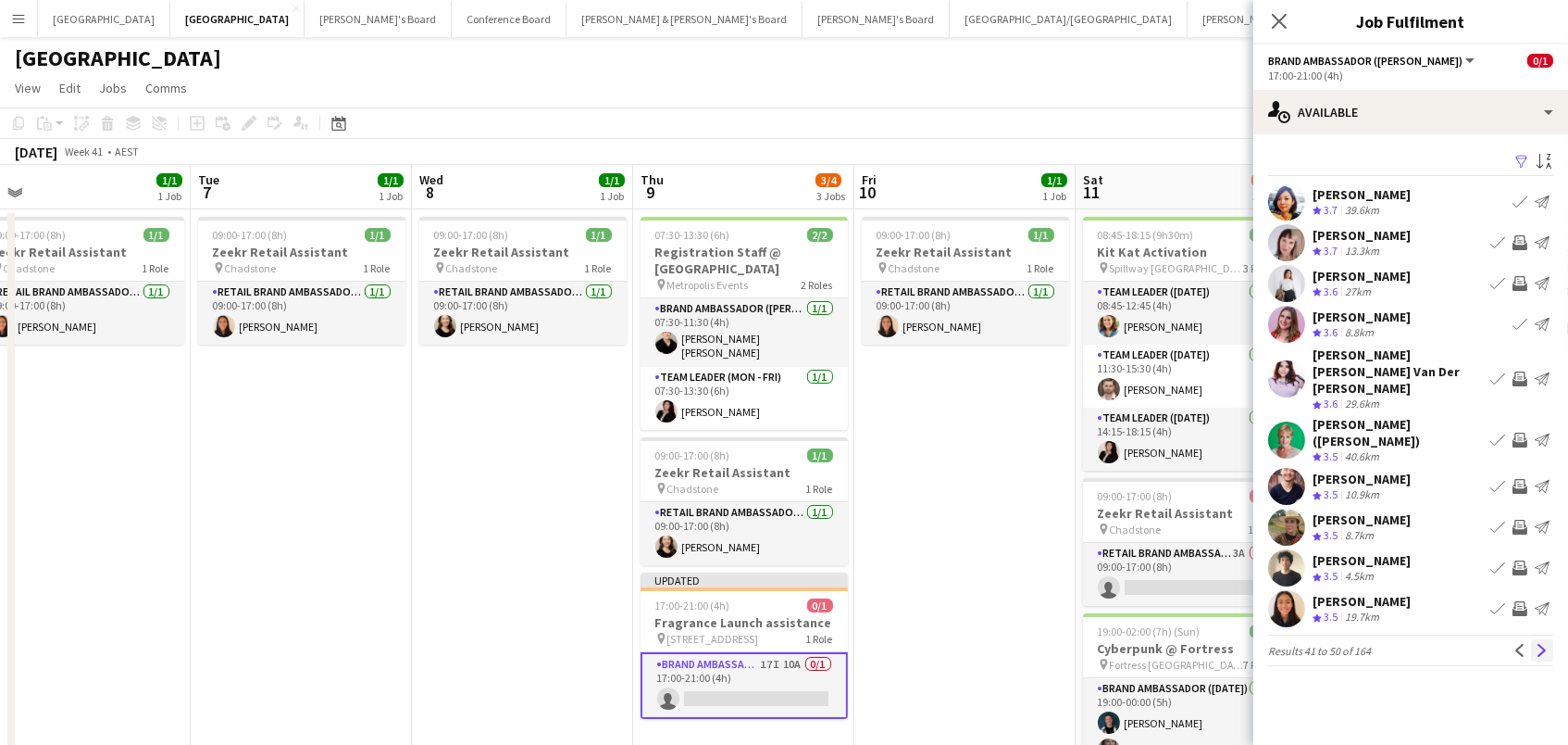
click at [1541, 644] on app-icon "Next" at bounding box center [1542, 650] width 13 height 13
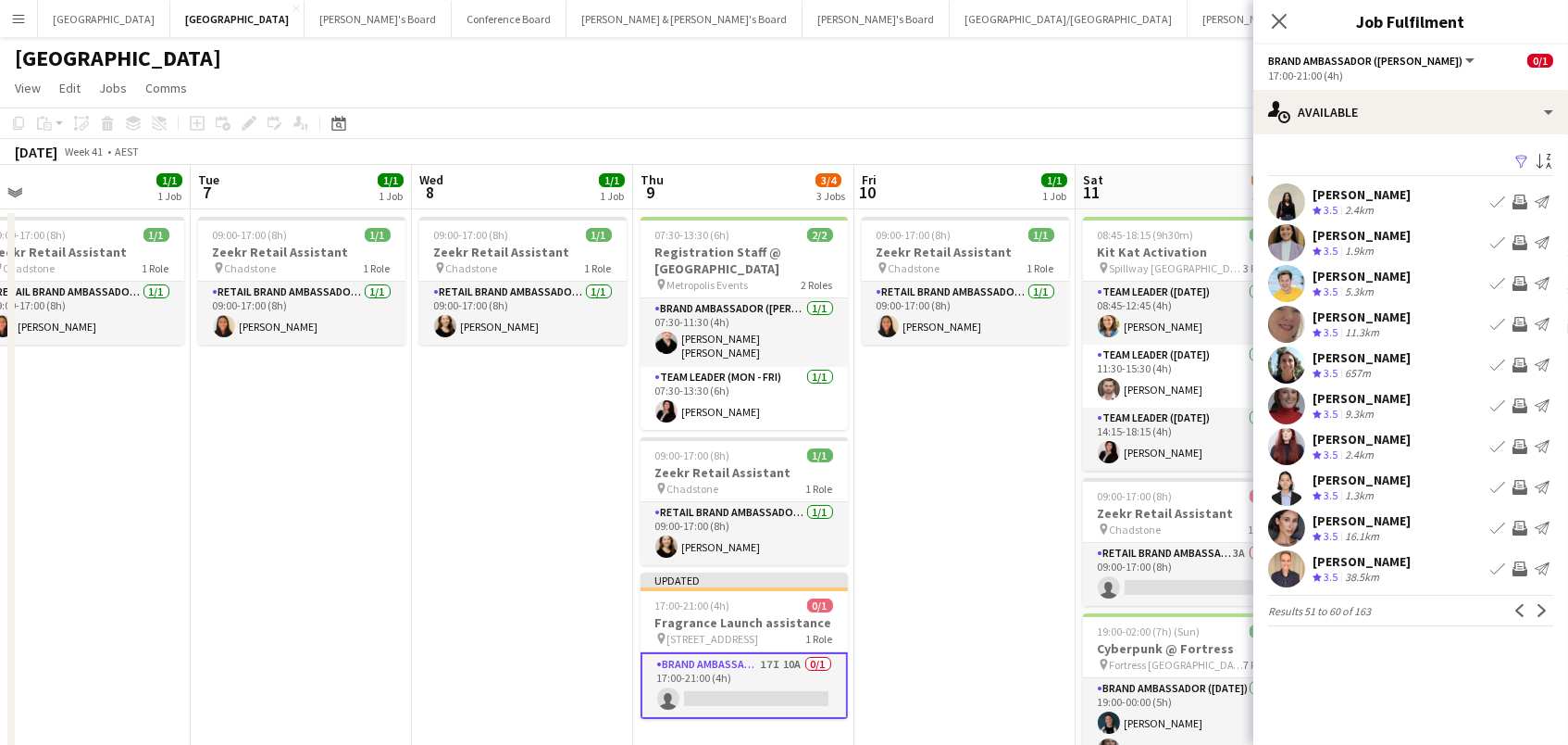
click at [1516, 525] on app-icon "Invite crew" at bounding box center [1520, 527] width 15 height 15
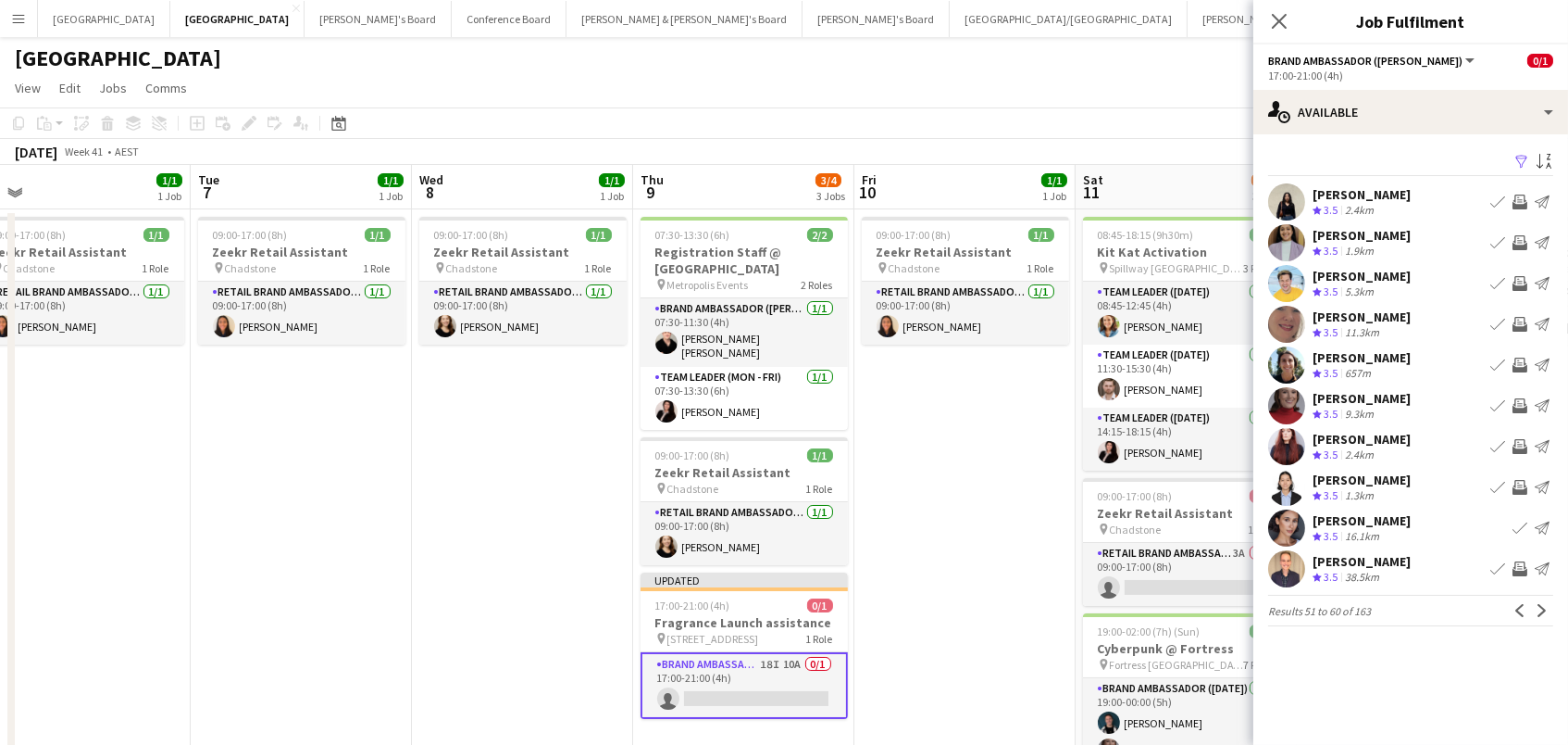
click at [1517, 400] on app-icon "Invite crew" at bounding box center [1520, 405] width 15 height 15
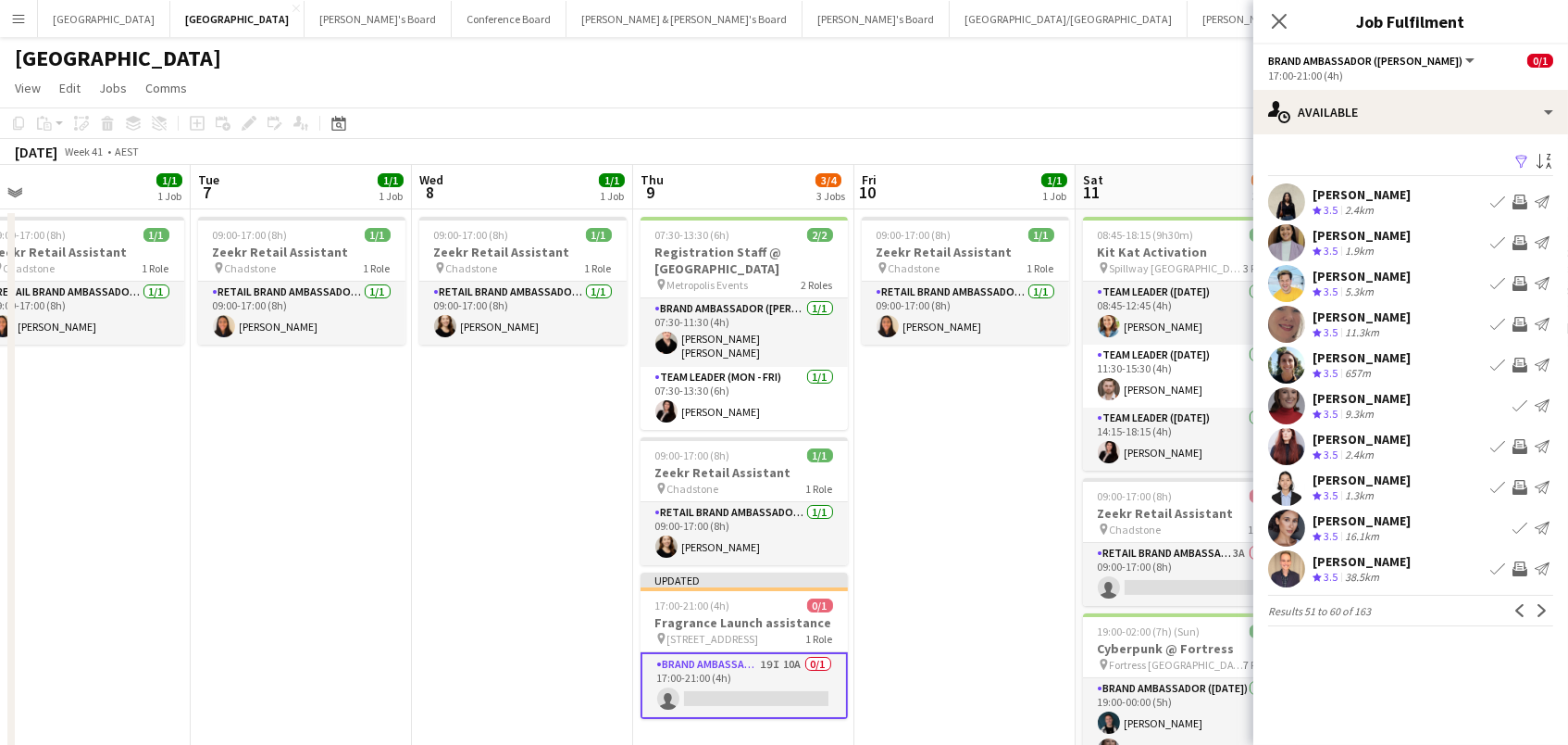
click at [1517, 445] on app-icon "Invite crew" at bounding box center [1520, 446] width 15 height 15
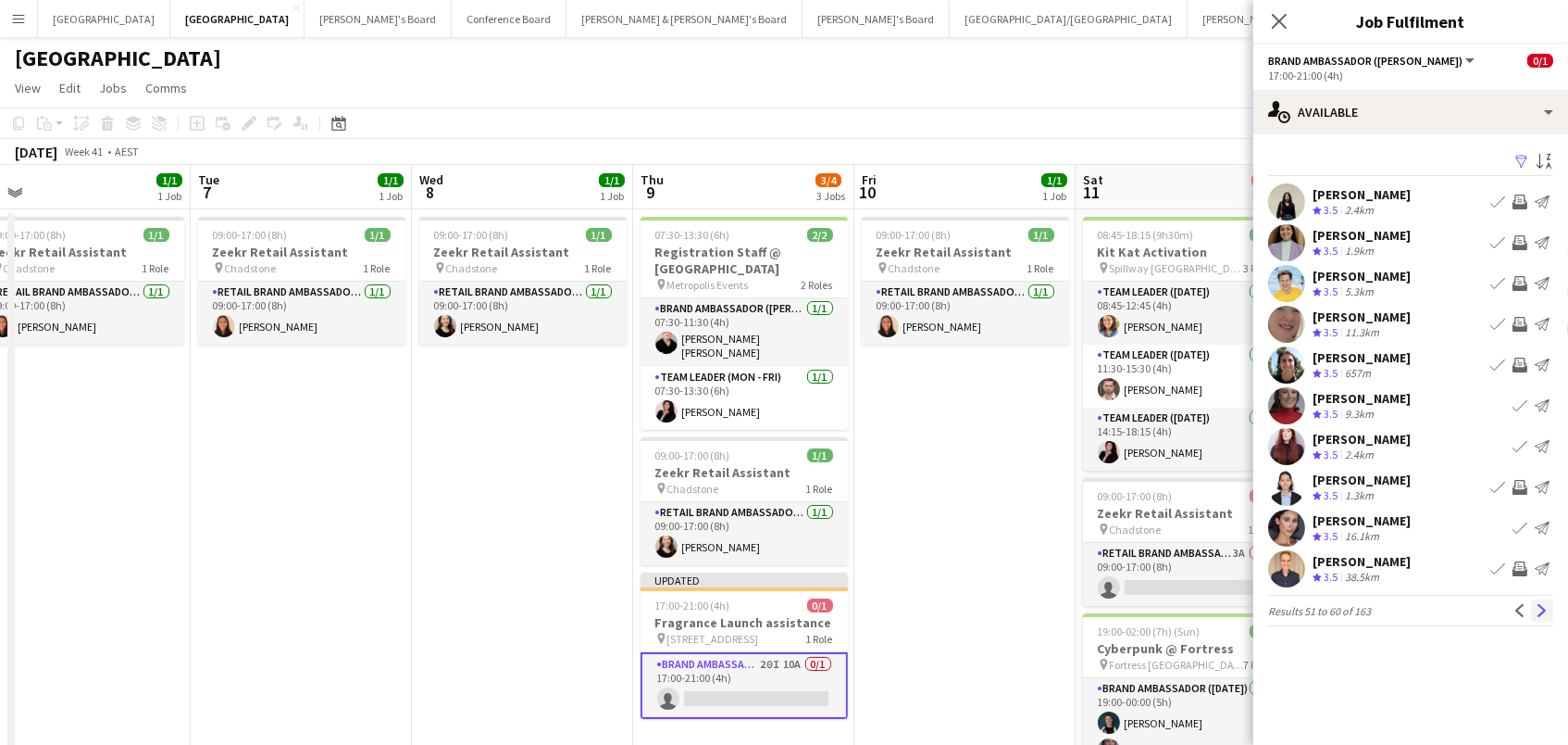
click at [1542, 606] on app-icon "Next" at bounding box center [1542, 610] width 13 height 13
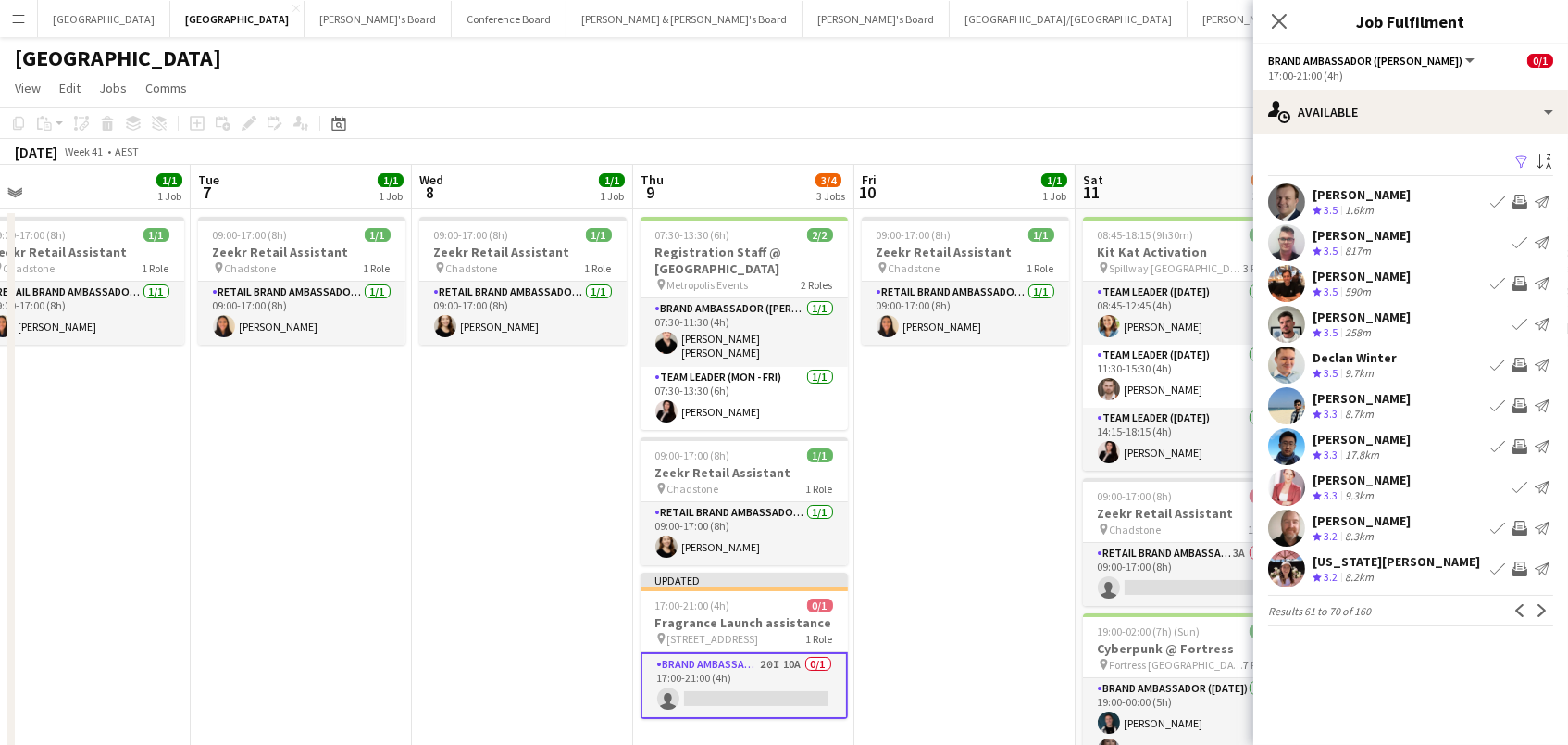
drag, startPoint x: 1001, startPoint y: 542, endPoint x: 1017, endPoint y: 528, distance: 21.3
click at [1002, 541] on app-date-cell "09:00-17:00 (8h) 1/1 Zeekr Retail Assistant pin Chadstone 1 Role RETAIL Brand A…" at bounding box center [965, 575] width 221 height 734
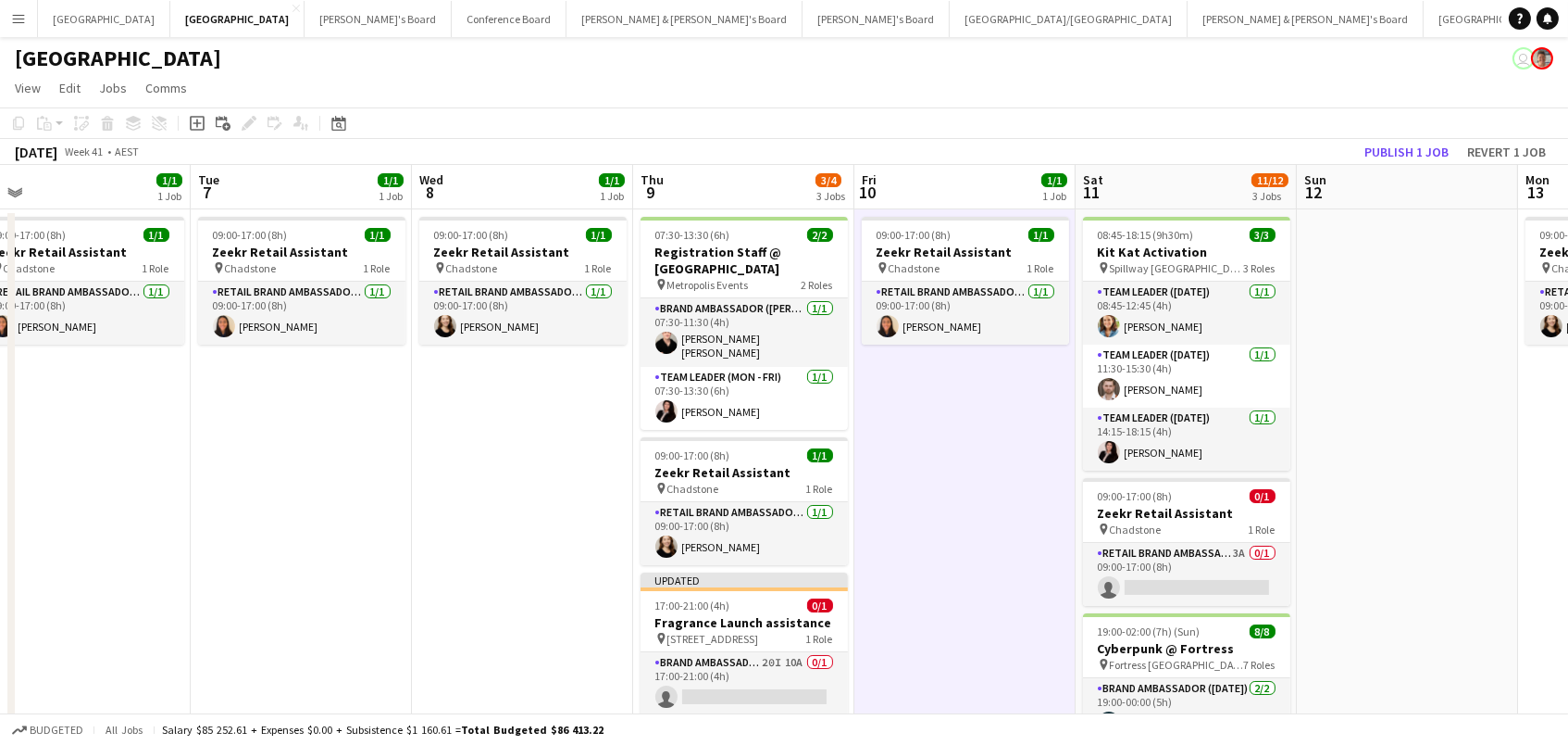
scroll to position [0, 471]
click at [1447, 143] on button "Publish 1 job" at bounding box center [1406, 152] width 99 height 25
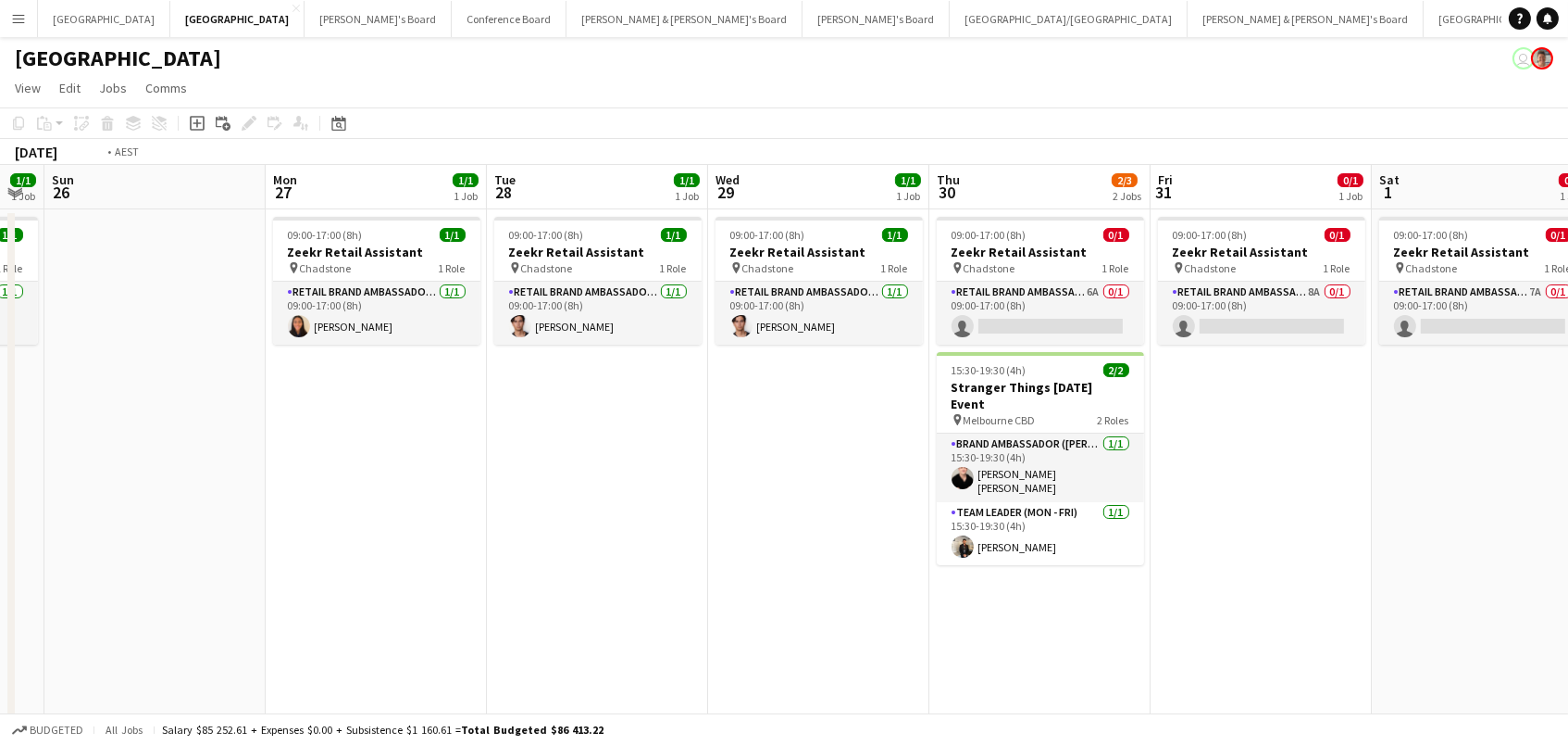
scroll to position [0, 878]
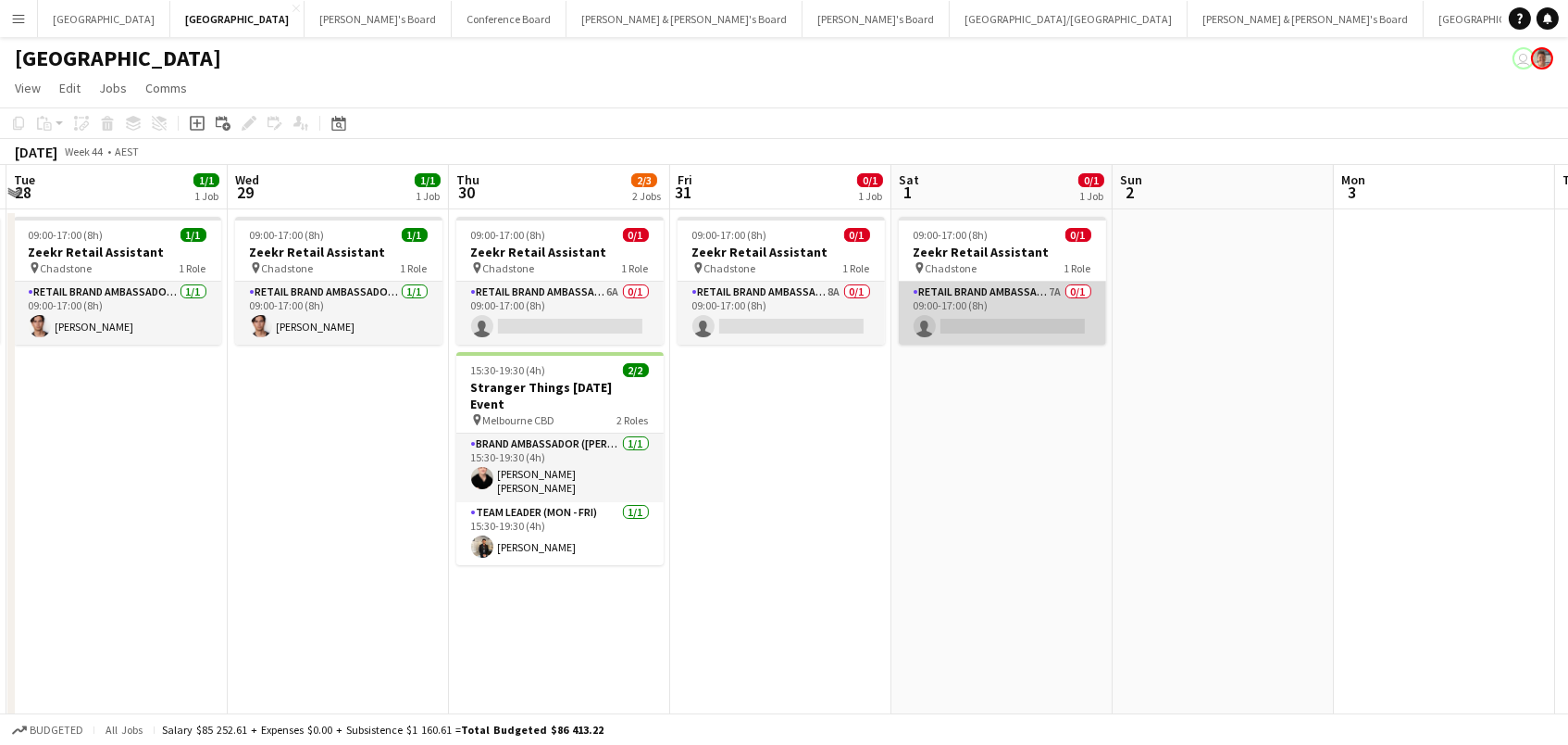
click at [1034, 310] on app-card-role "RETAIL Brand Ambassador ([DATE]) 7A 0/1 09:00-17:00 (8h) single-neutral-actions" at bounding box center [1003, 313] width 208 height 63
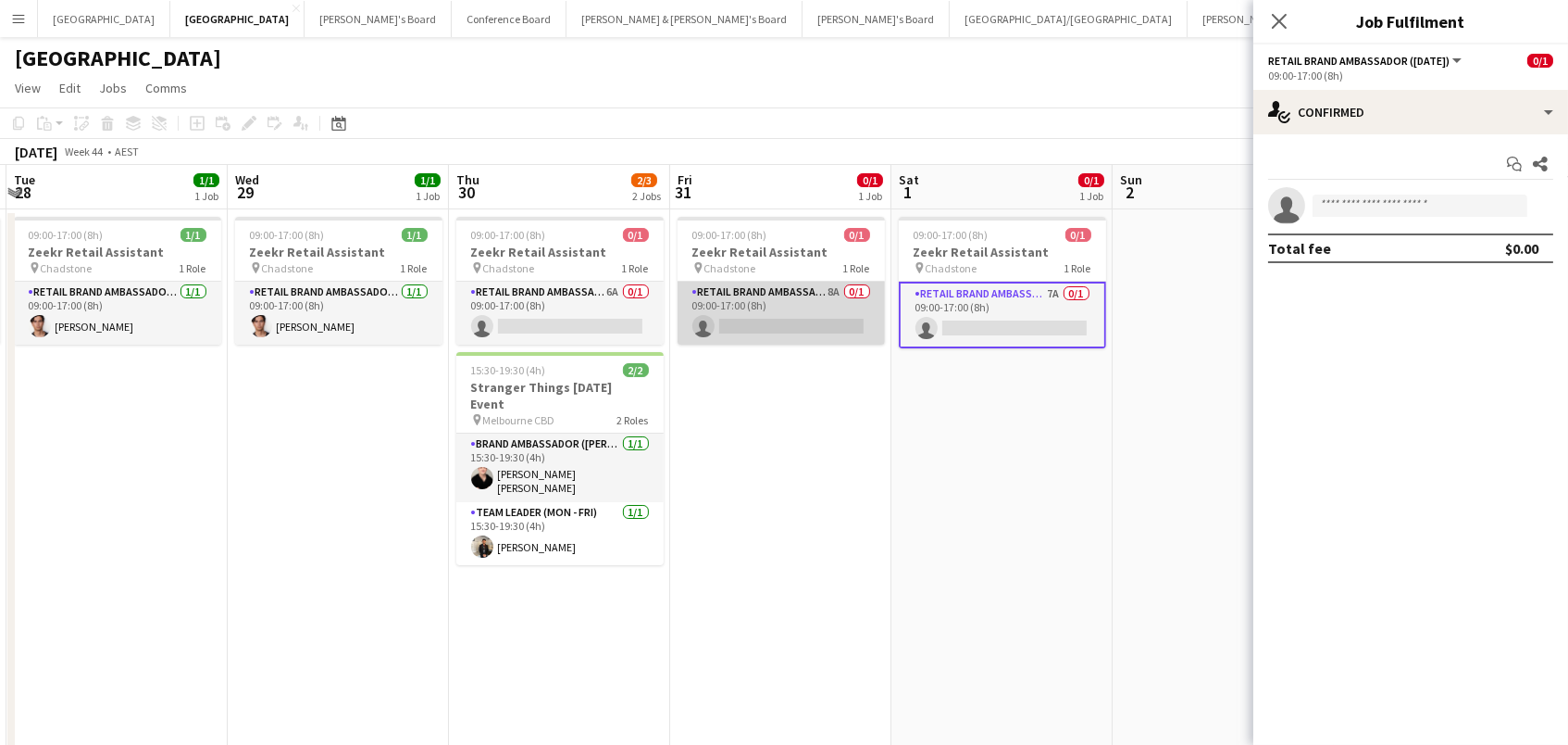
click at [772, 324] on app-card-role "RETAIL Brand Ambassador (Mon - Fri) 8A 0/1 09:00-17:00 (8h) single-neutral-acti…" at bounding box center [781, 313] width 208 height 63
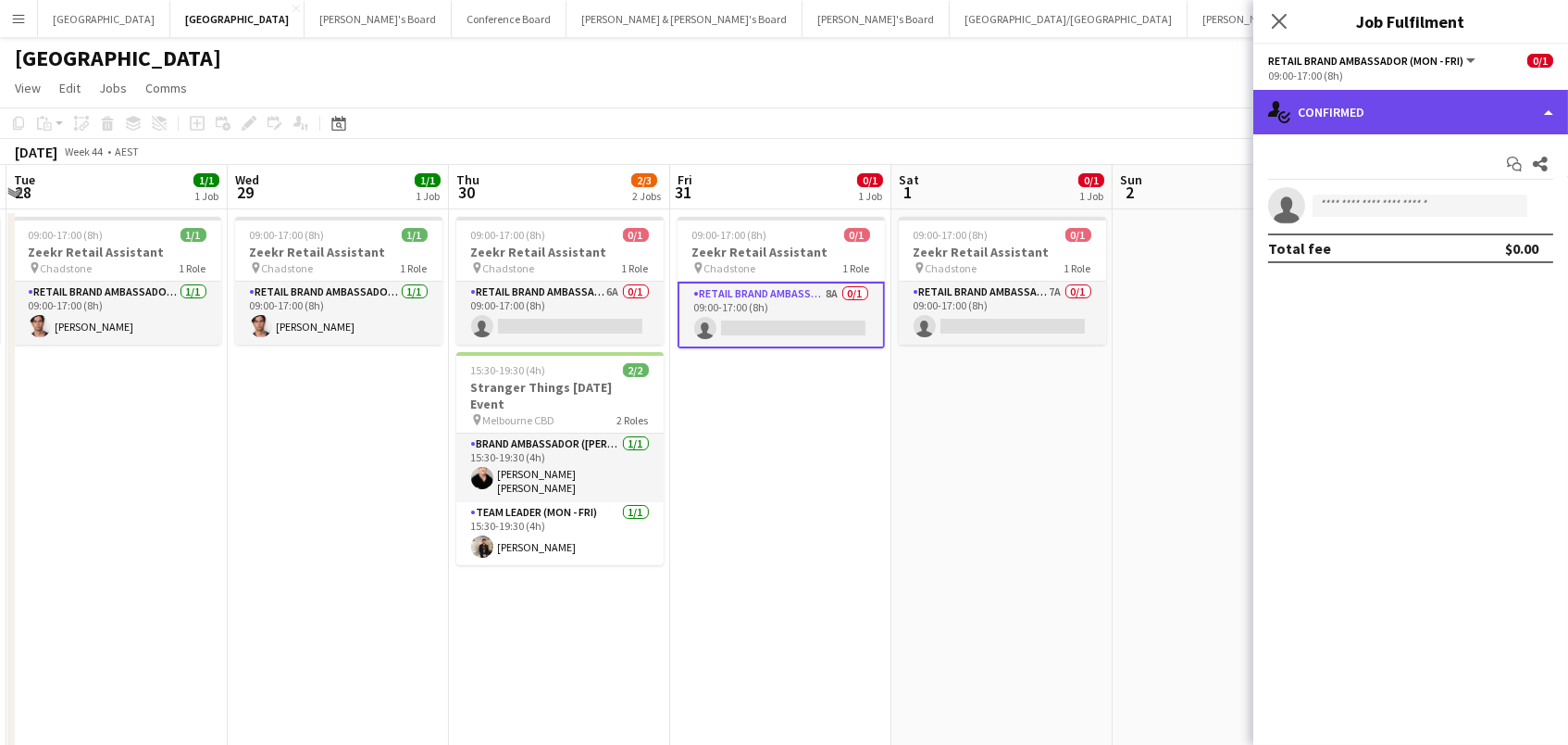
click at [1347, 113] on div "single-neutral-actions-check-2 Confirmed" at bounding box center [1410, 112] width 315 height 44
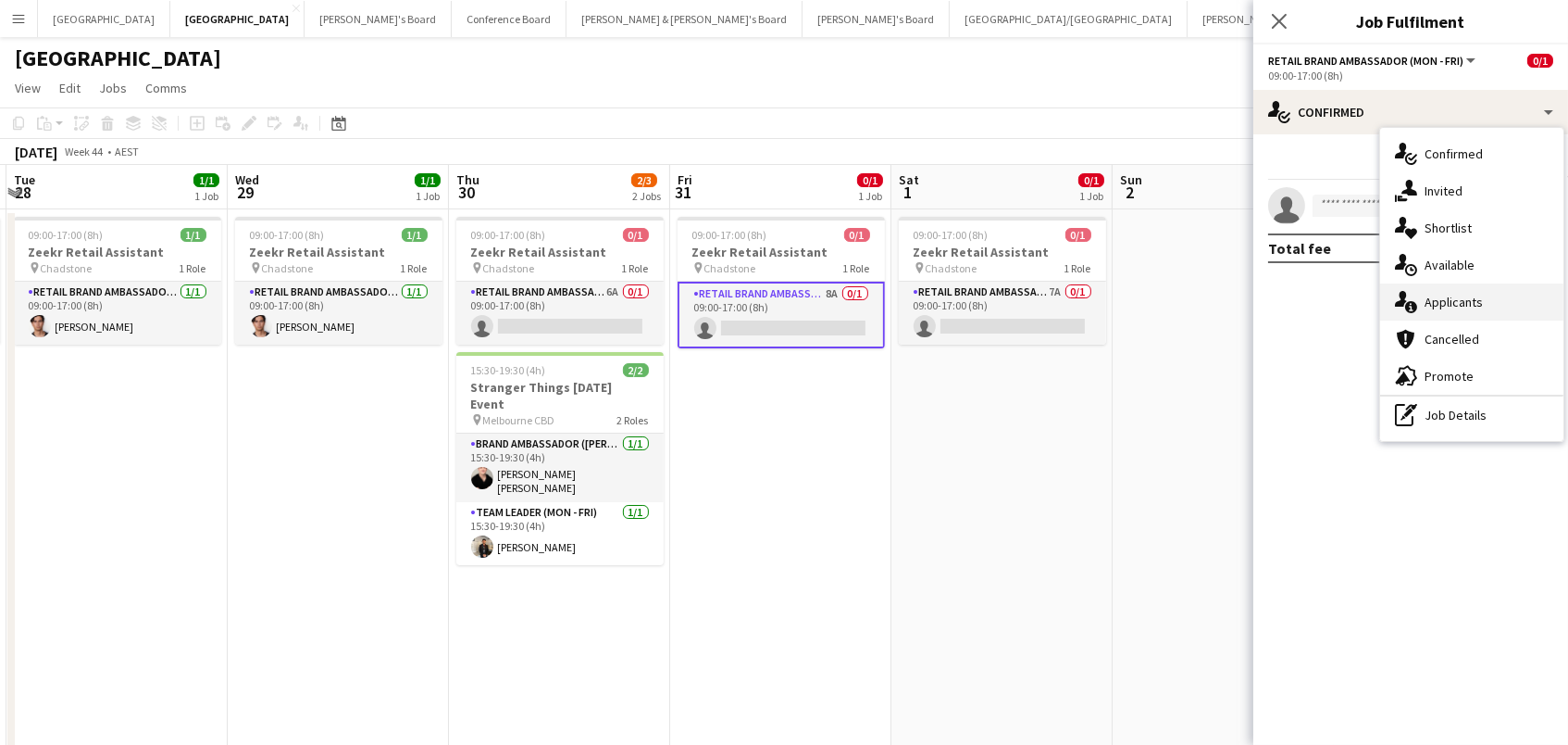
click at [1432, 306] on span "Applicants" at bounding box center [1454, 301] width 59 height 17
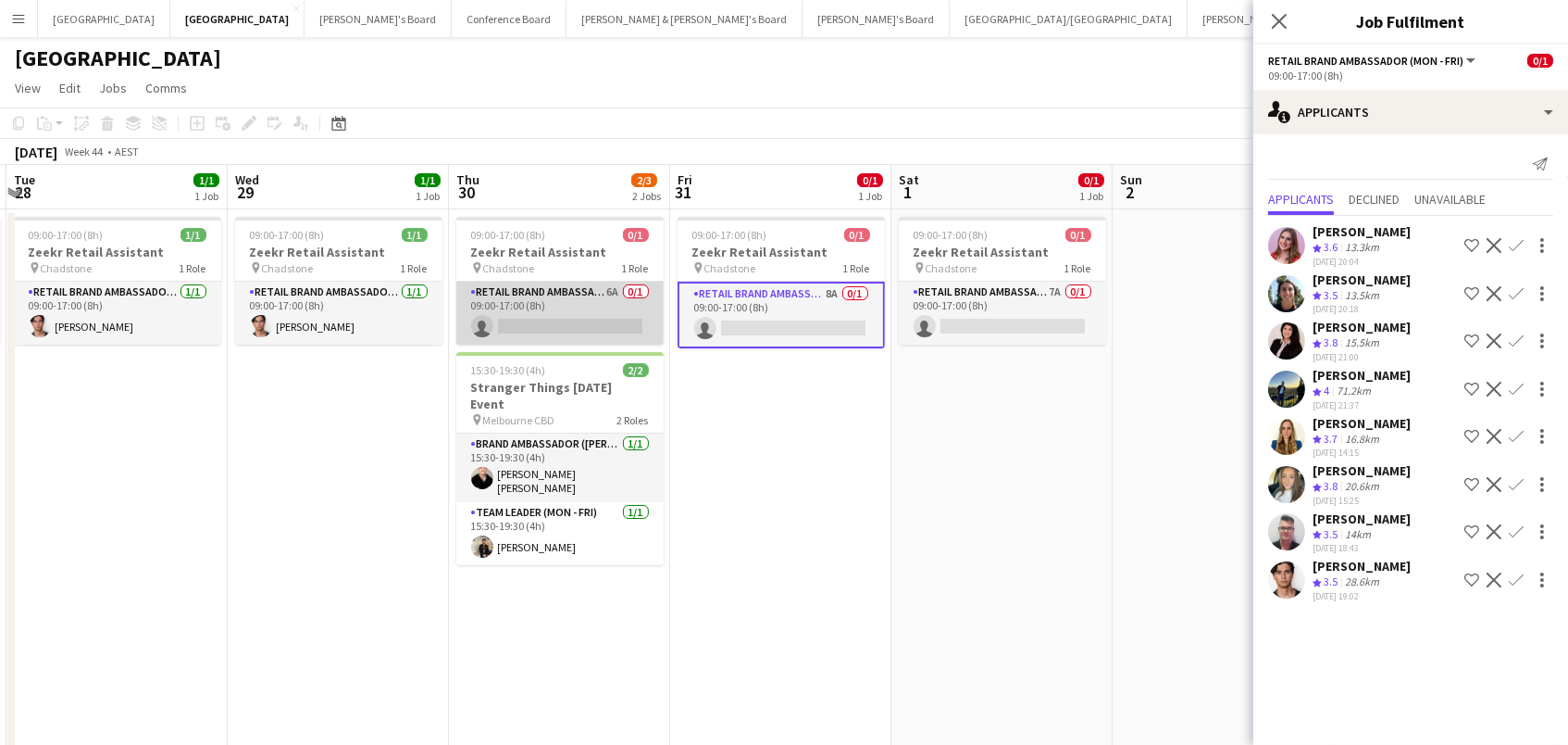
click at [529, 318] on app-card-role "RETAIL Brand Ambassador (Mon - Fri) 6A 0/1 09:00-17:00 (8h) single-neutral-acti…" at bounding box center [561, 313] width 208 height 63
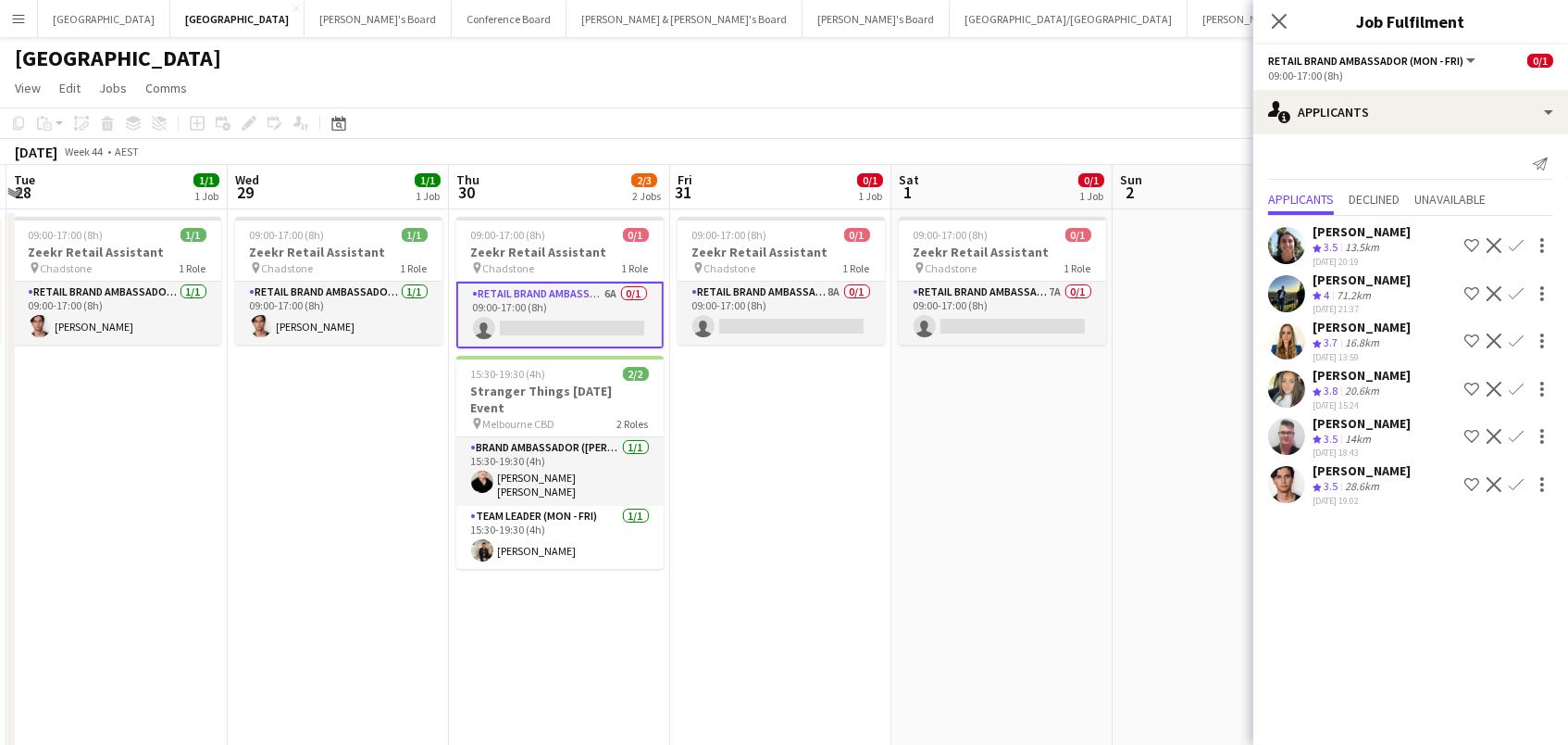
click at [842, 464] on app-date-cell "09:00-17:00 (8h) 0/1 Zeekr Retail Assistant pin Chadstone 1 Role RETAIL Brand A…" at bounding box center [781, 689] width 221 height 962
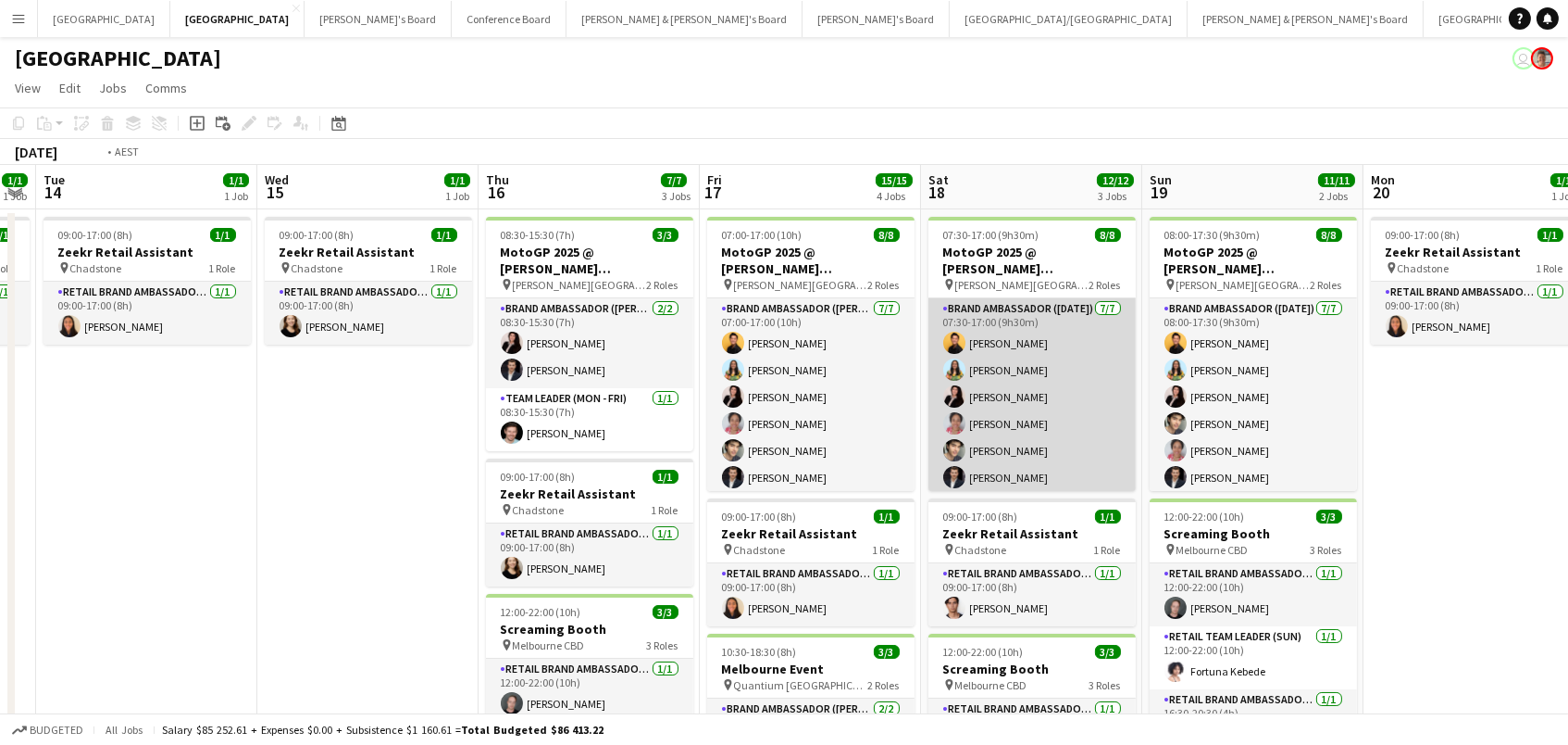
scroll to position [0, 378]
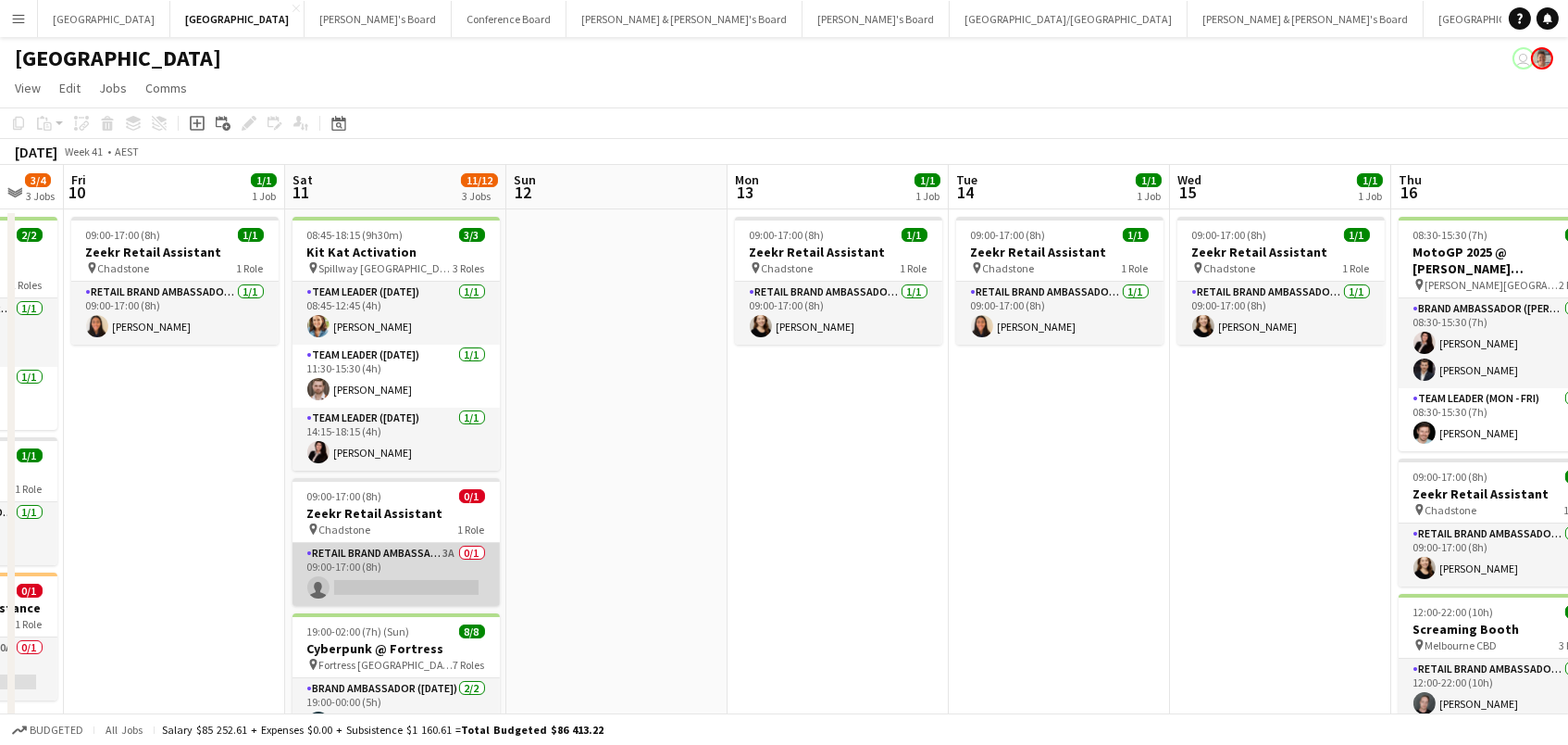
click at [409, 582] on app-card-role "RETAIL Brand Ambassador ([DATE]) 3A 0/1 09:00-17:00 (8h) single-neutral-actions" at bounding box center [397, 574] width 208 height 63
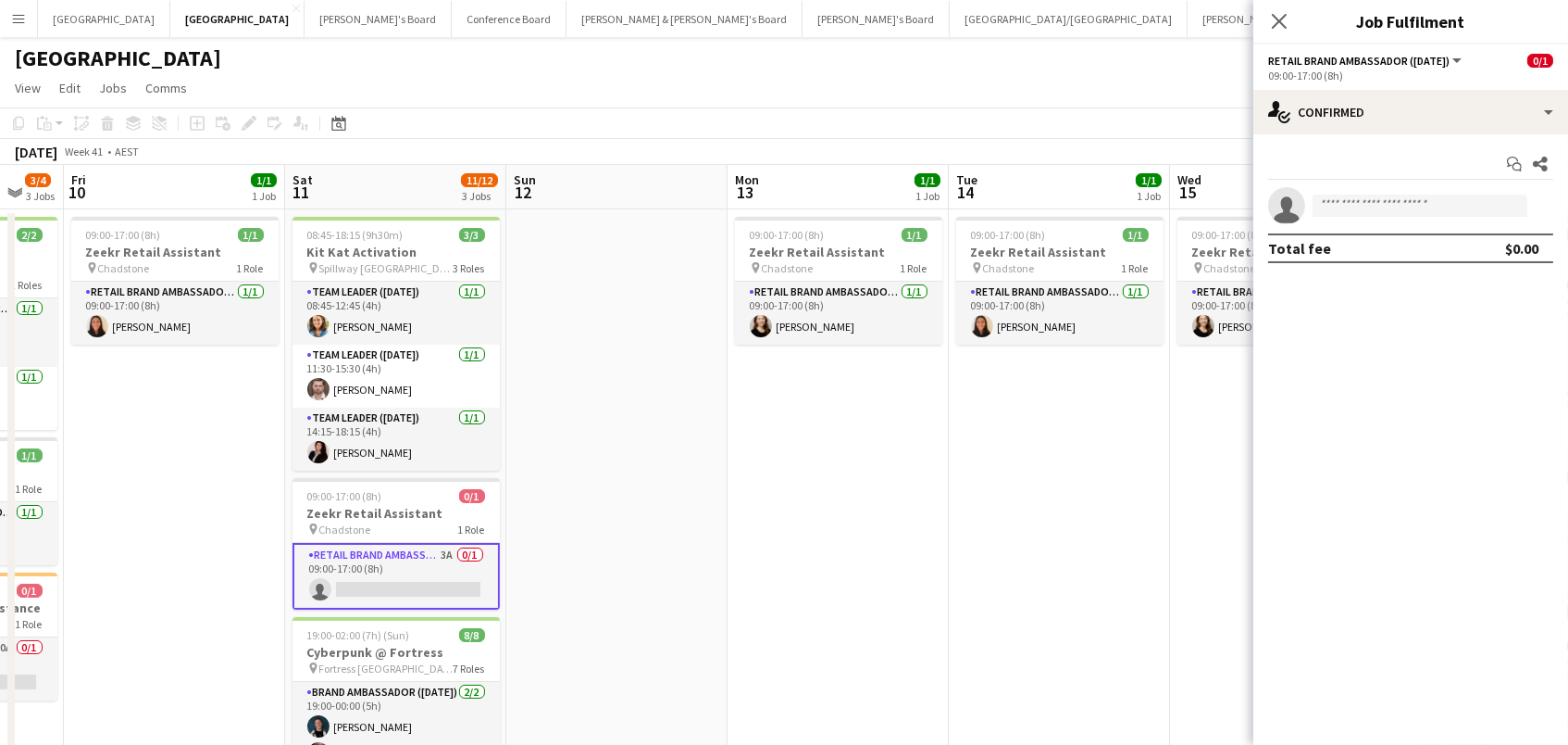
click at [1439, 134] on div "Start chat Share single-neutral-actions Total fee $0.00" at bounding box center [1410, 206] width 315 height 143
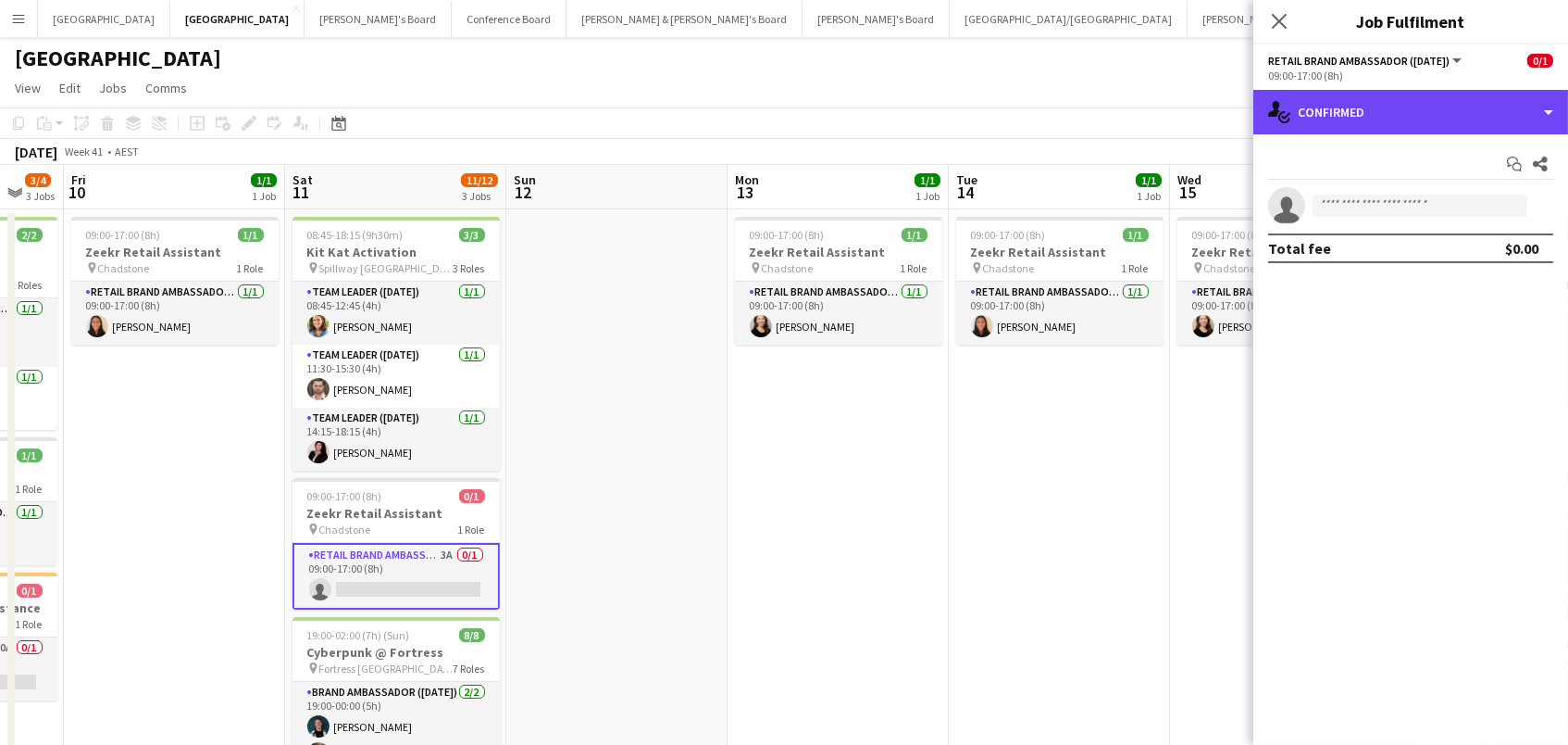
drag, startPoint x: 1446, startPoint y: 113, endPoint x: 1454, endPoint y: 131, distance: 19.7
click at [1446, 113] on div "single-neutral-actions-check-2 Confirmed" at bounding box center [1410, 112] width 315 height 44
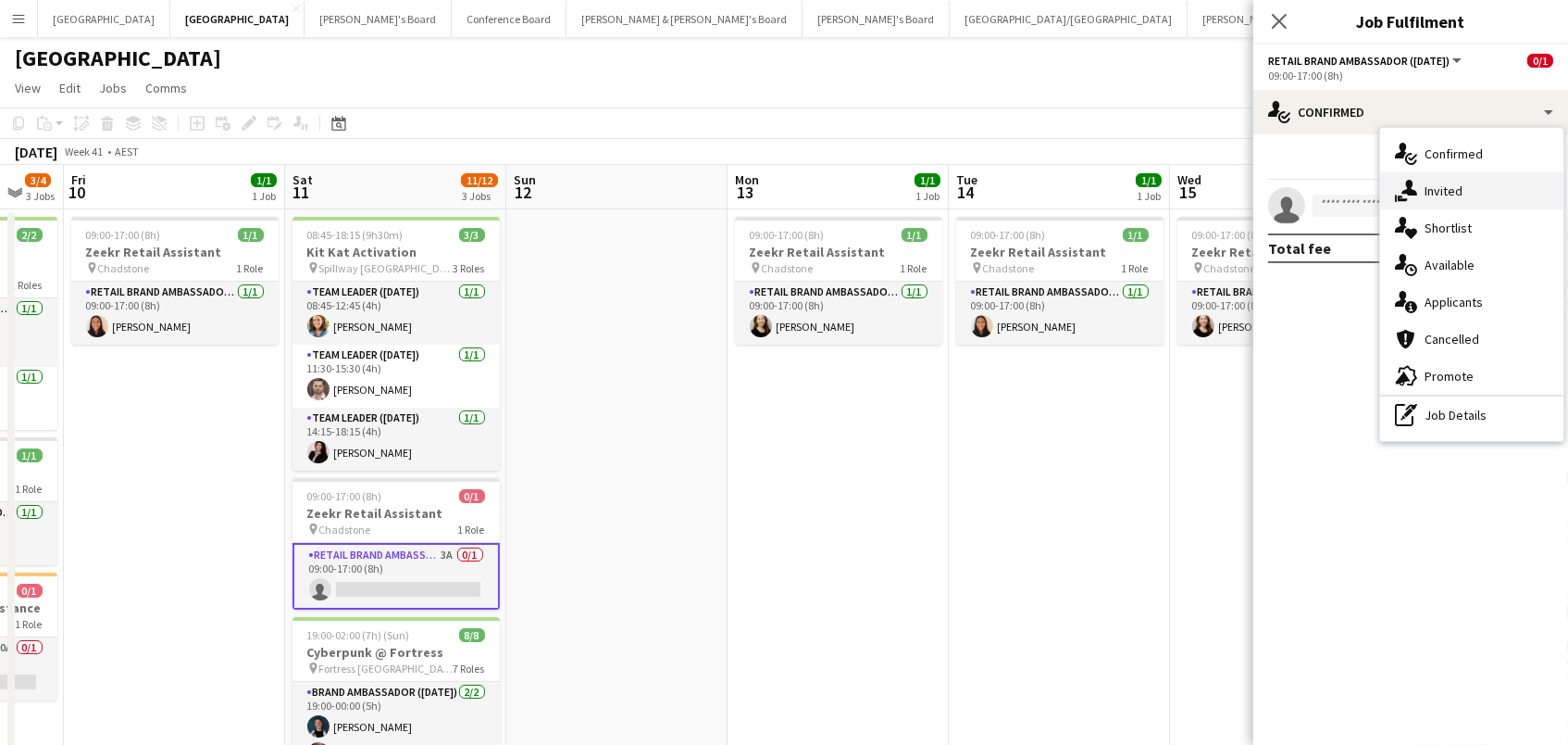
click at [1464, 199] on div "single-neutral-actions-share-1 Invited" at bounding box center [1471, 191] width 183 height 37
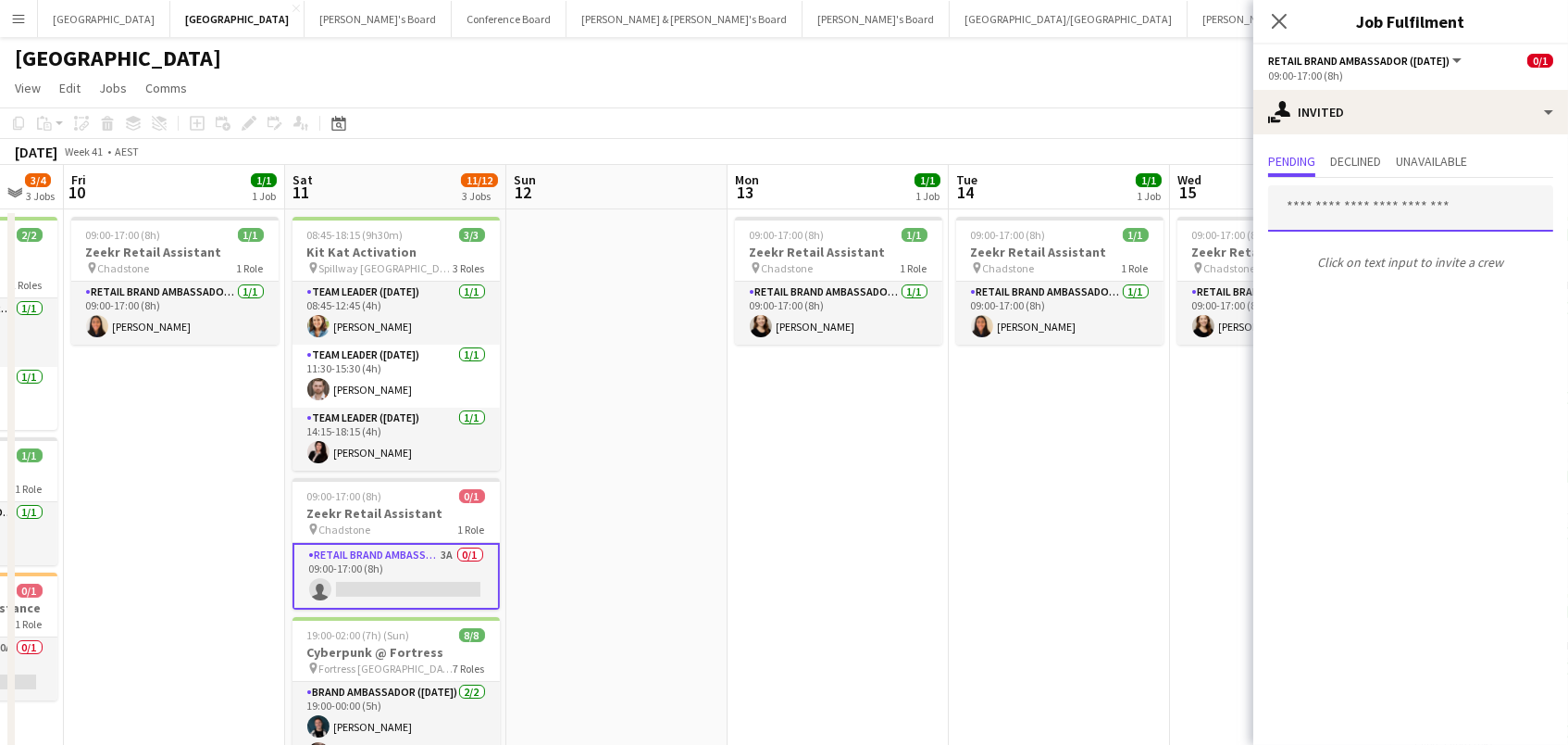
click at [1348, 205] on input "text" at bounding box center [1410, 208] width 285 height 46
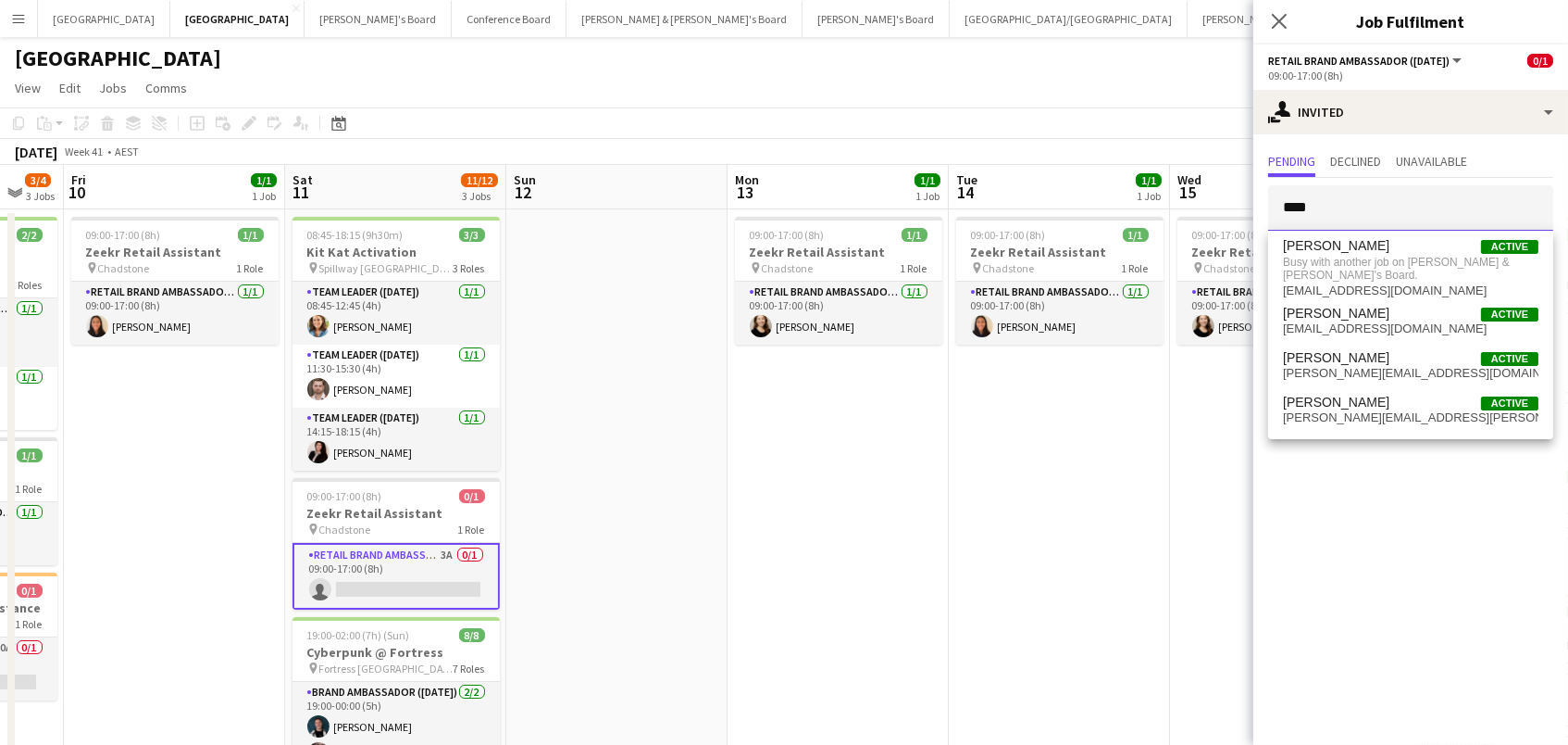
type input "********"
drag, startPoint x: 1365, startPoint y: 249, endPoint x: 614, endPoint y: 441, distance: 775.2
click at [614, 441] on app-date-cell at bounding box center [618, 689] width 221 height 962
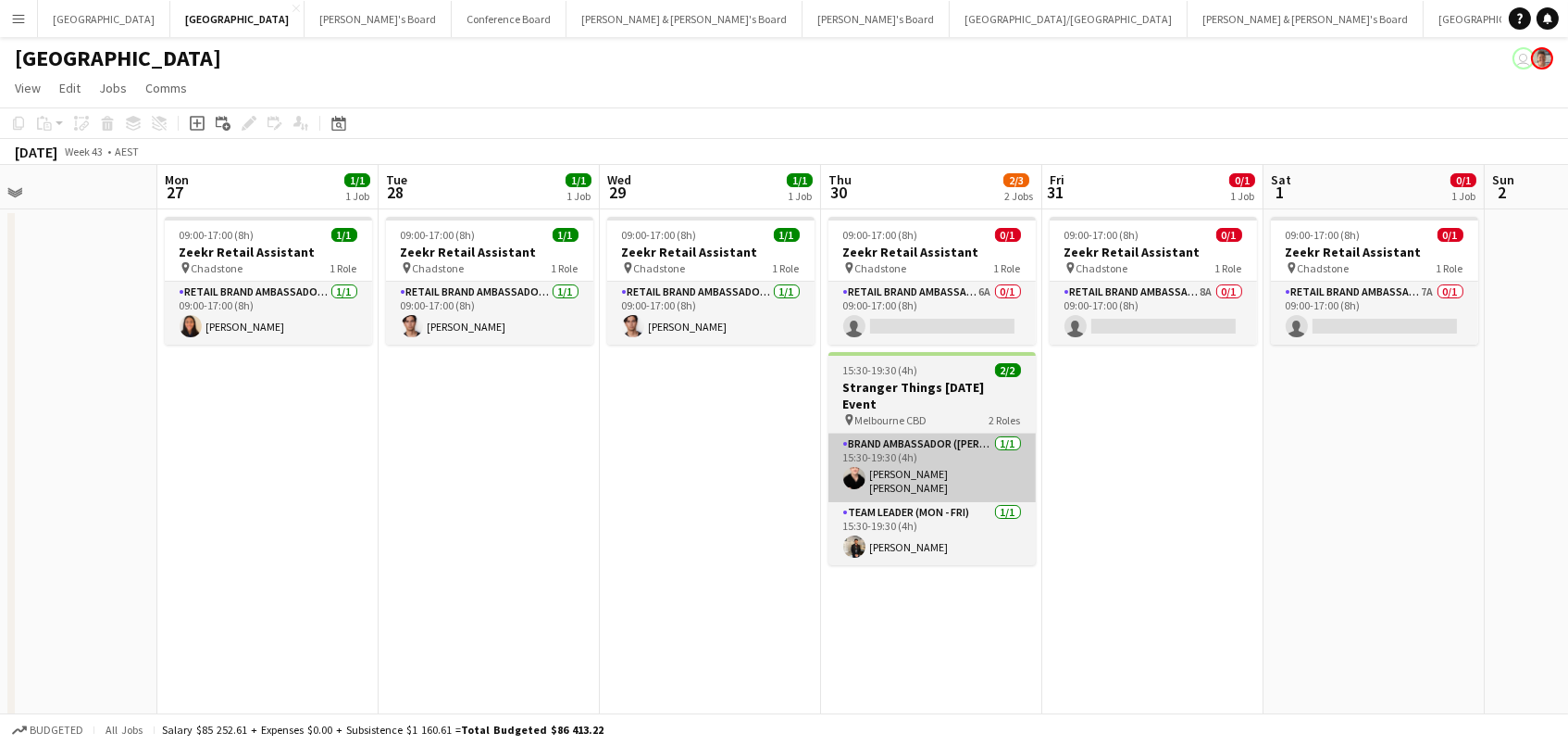
scroll to position [0, 509]
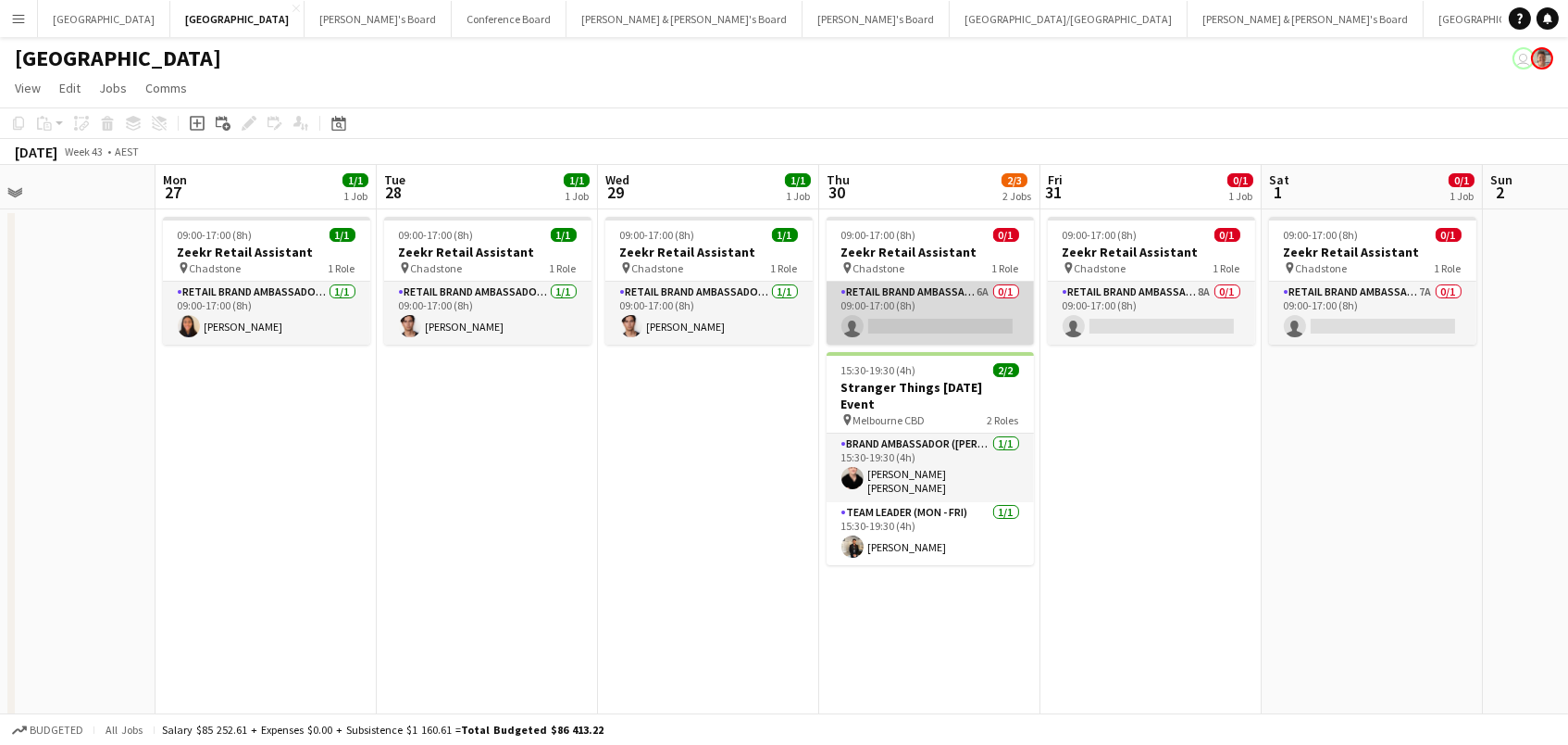
click at [984, 310] on app-card-role "RETAIL Brand Ambassador (Mon - Fri) 6A 0/1 09:00-17:00 (8h) single-neutral-acti…" at bounding box center [931, 313] width 208 height 63
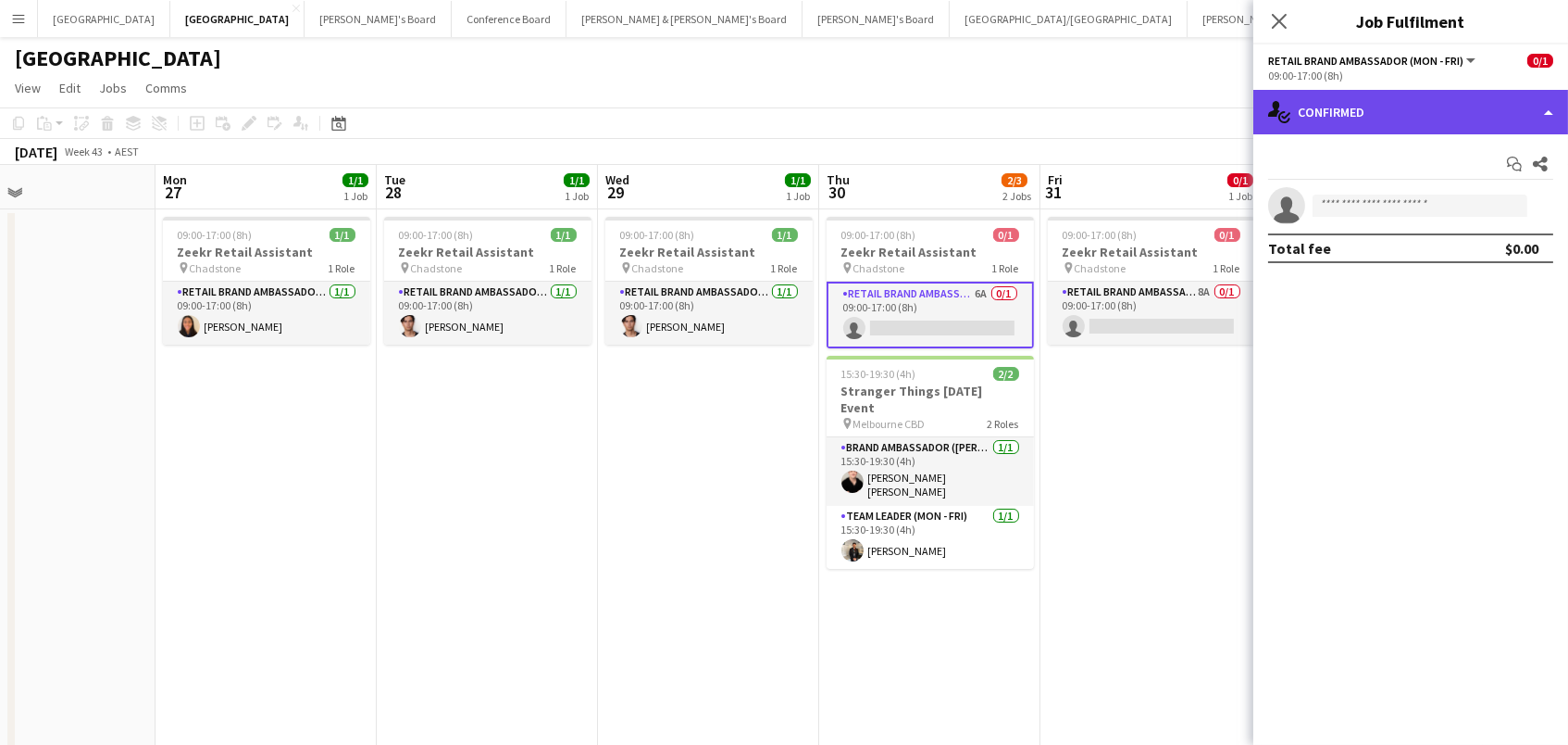
click at [1414, 99] on div "single-neutral-actions-check-2 Confirmed" at bounding box center [1410, 112] width 315 height 44
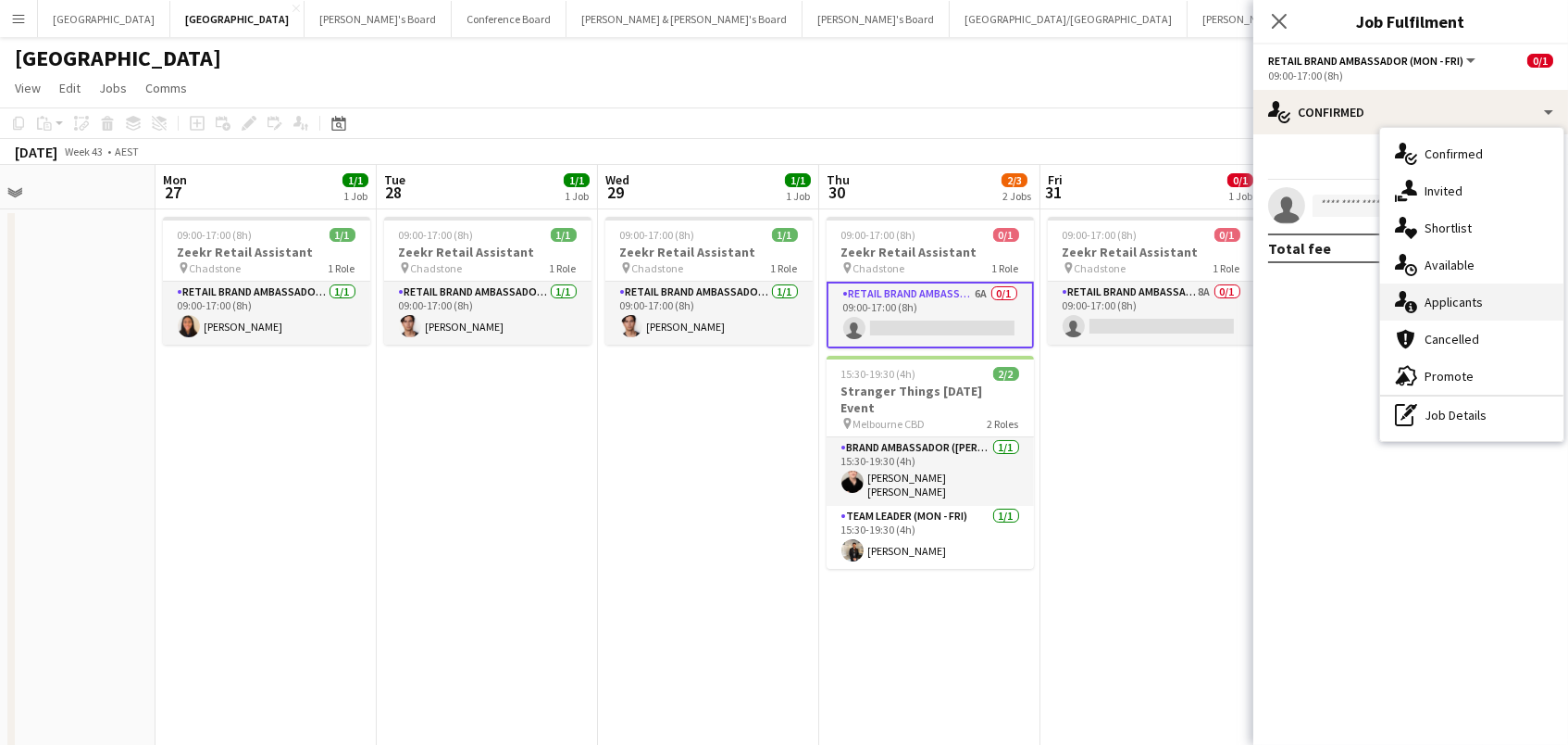
click at [1544, 304] on div "single-neutral-actions-information Applicants" at bounding box center [1471, 302] width 183 height 37
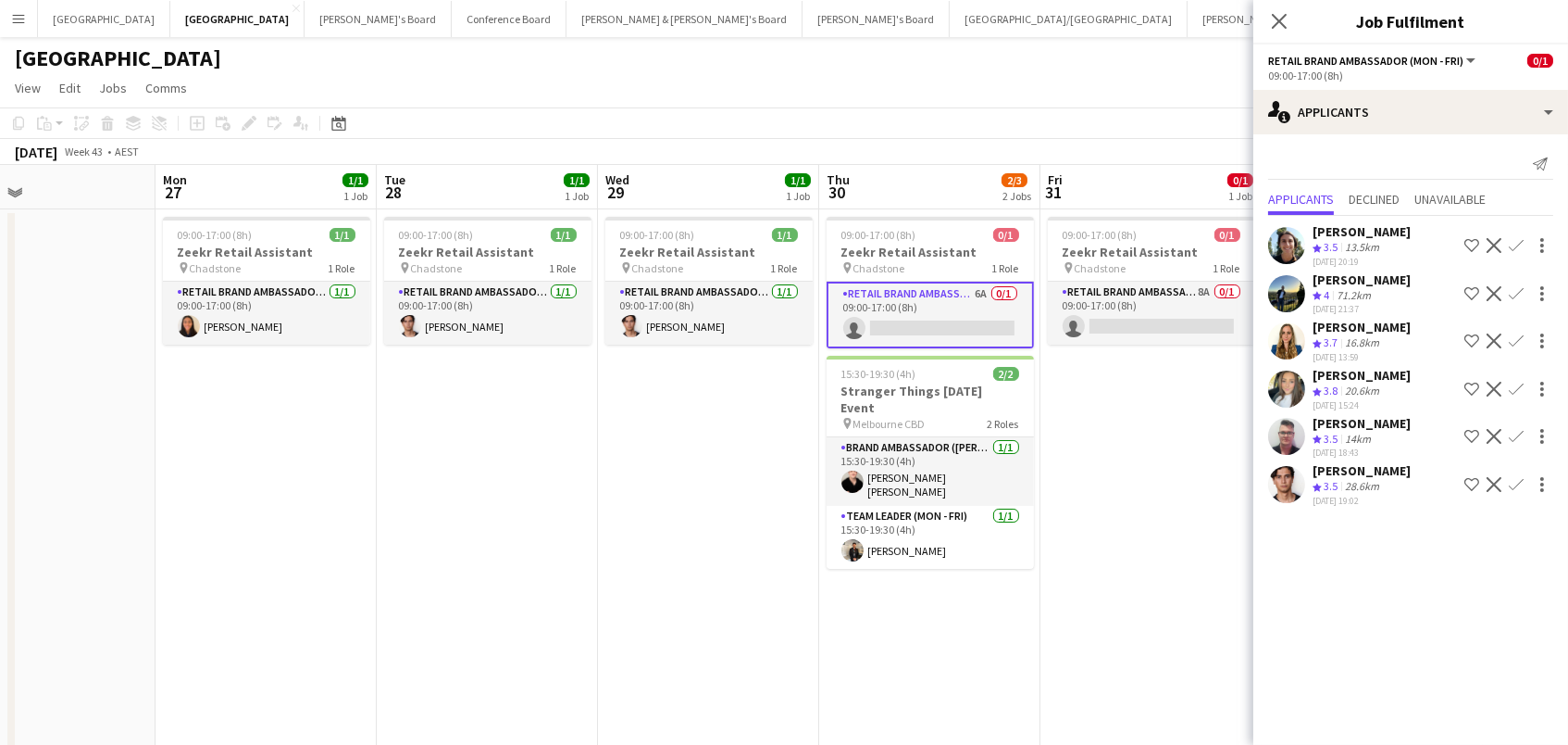
drag, startPoint x: 1515, startPoint y: 470, endPoint x: 1523, endPoint y: 491, distance: 22.5
click at [1516, 477] on app-icon "Confirm" at bounding box center [1516, 484] width 15 height 15
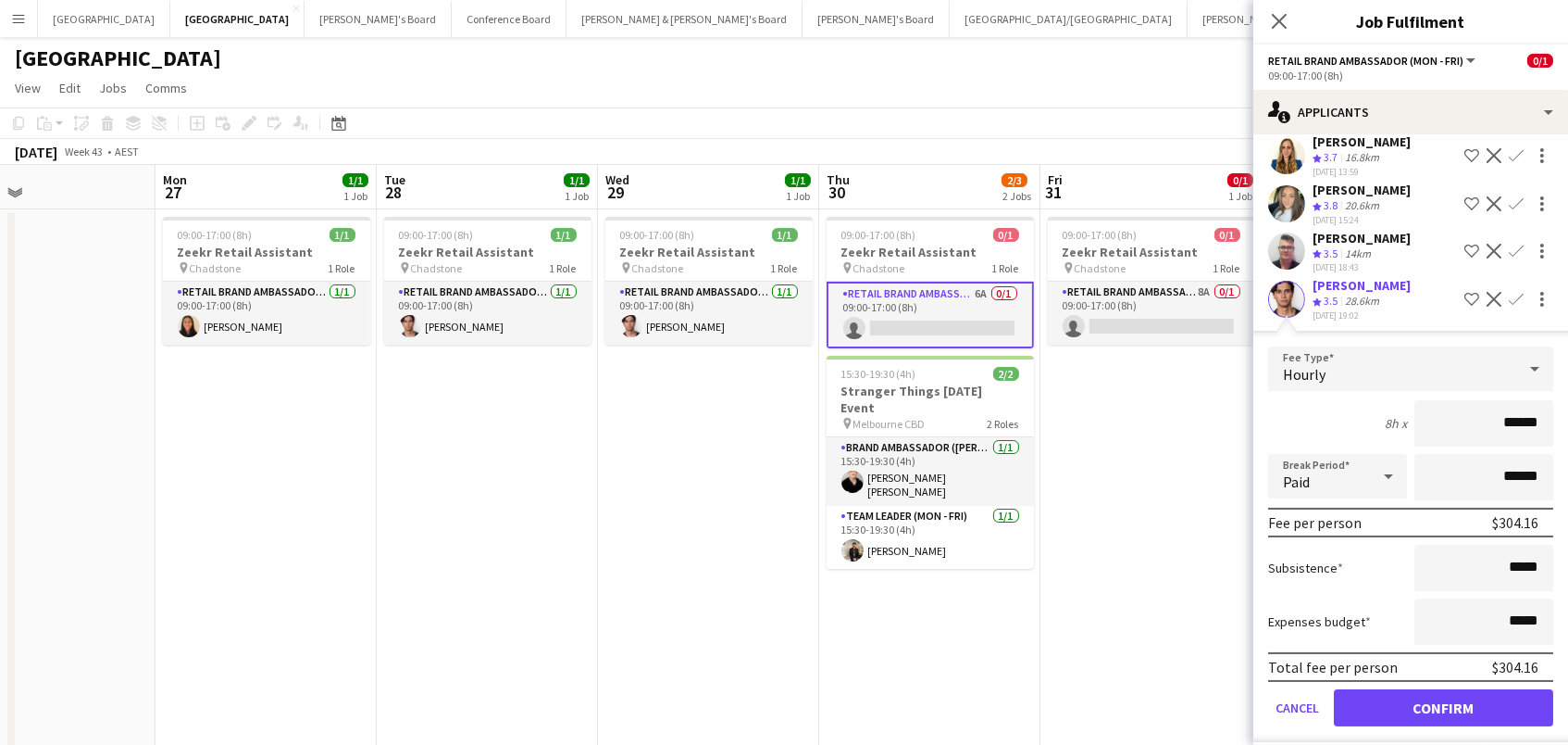
scroll to position [183, 0]
click at [1458, 702] on button "Confirm" at bounding box center [1444, 710] width 220 height 37
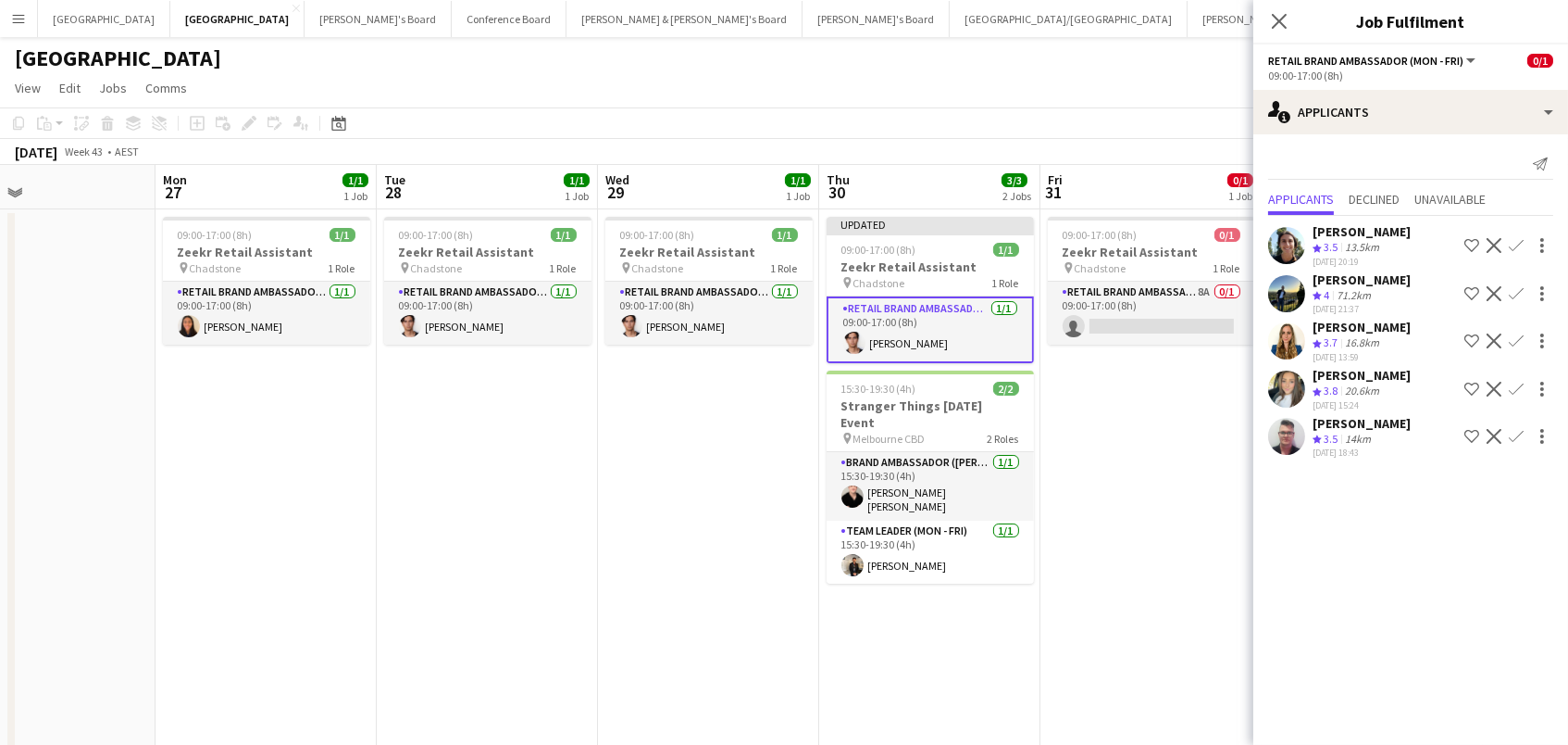
scroll to position [0, 0]
click at [1149, 641] on app-date-cell "09:00-17:00 (8h) 0/1 Zeekr Retail Assistant pin Chadstone 1 Role RETAIL Brand A…" at bounding box center [1152, 689] width 221 height 962
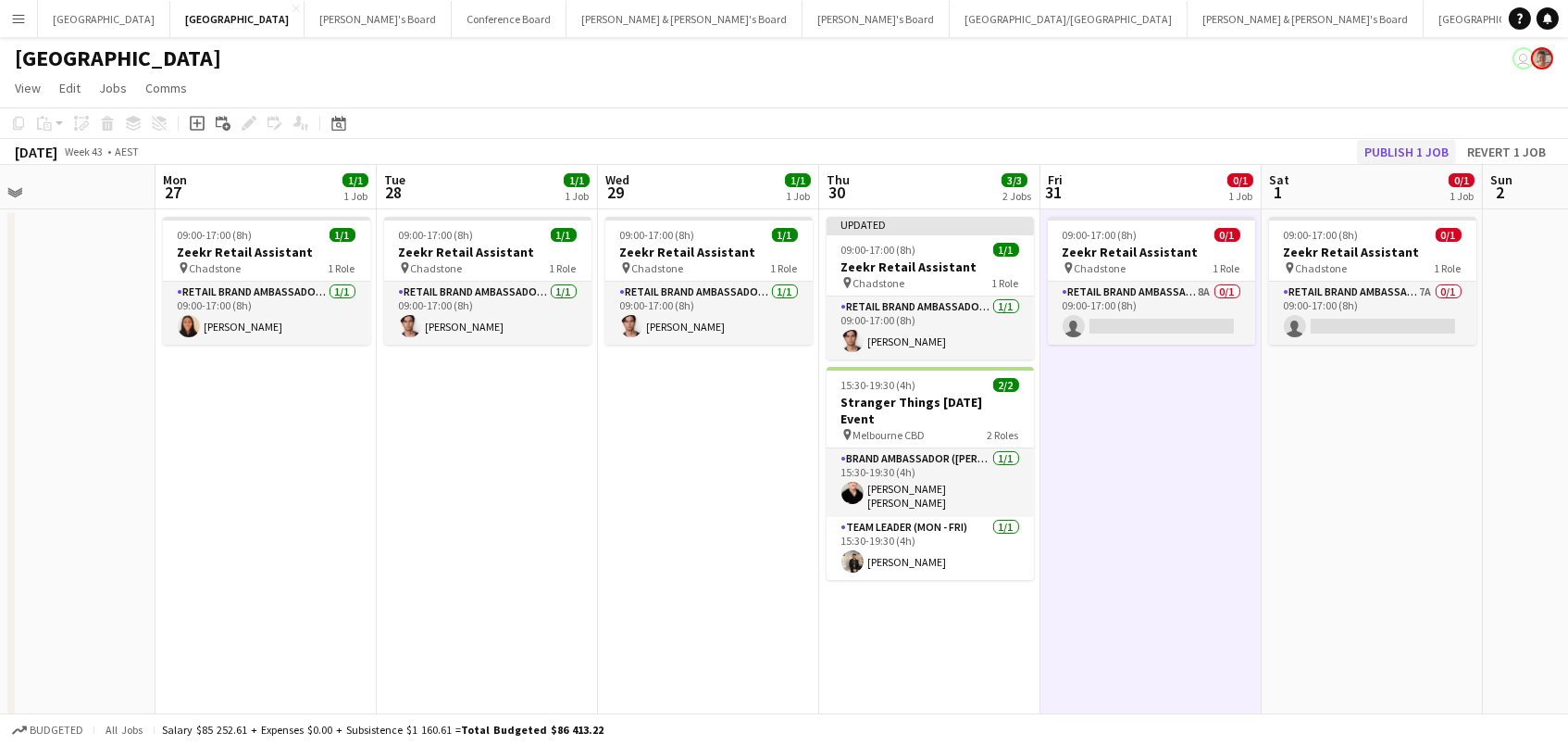
click at [1430, 143] on button "Publish 1 job" at bounding box center [1406, 152] width 99 height 25
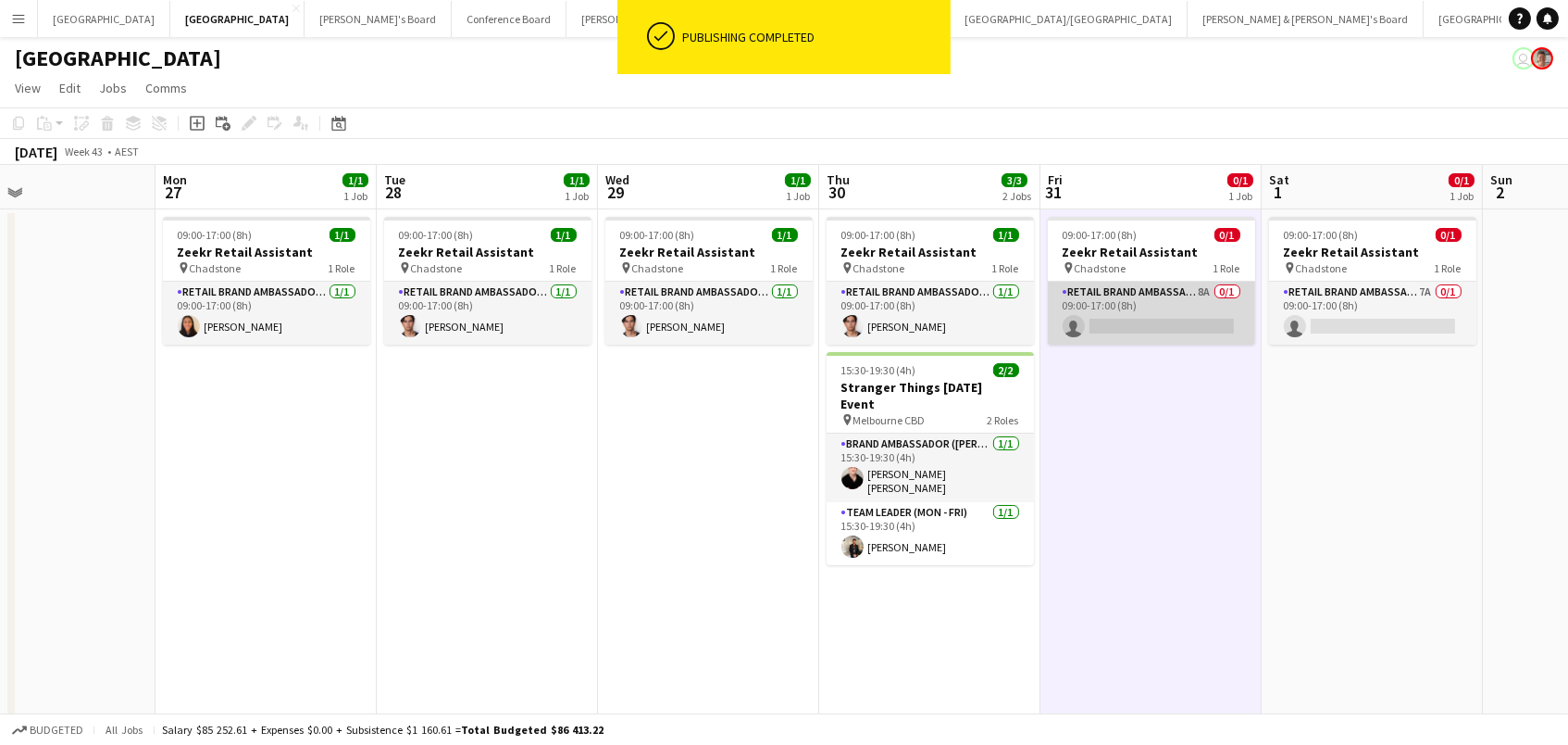
click at [1211, 307] on app-card-role "RETAIL Brand Ambassador (Mon - Fri) 8A 0/1 09:00-17:00 (8h) single-neutral-acti…" at bounding box center [1152, 313] width 208 height 63
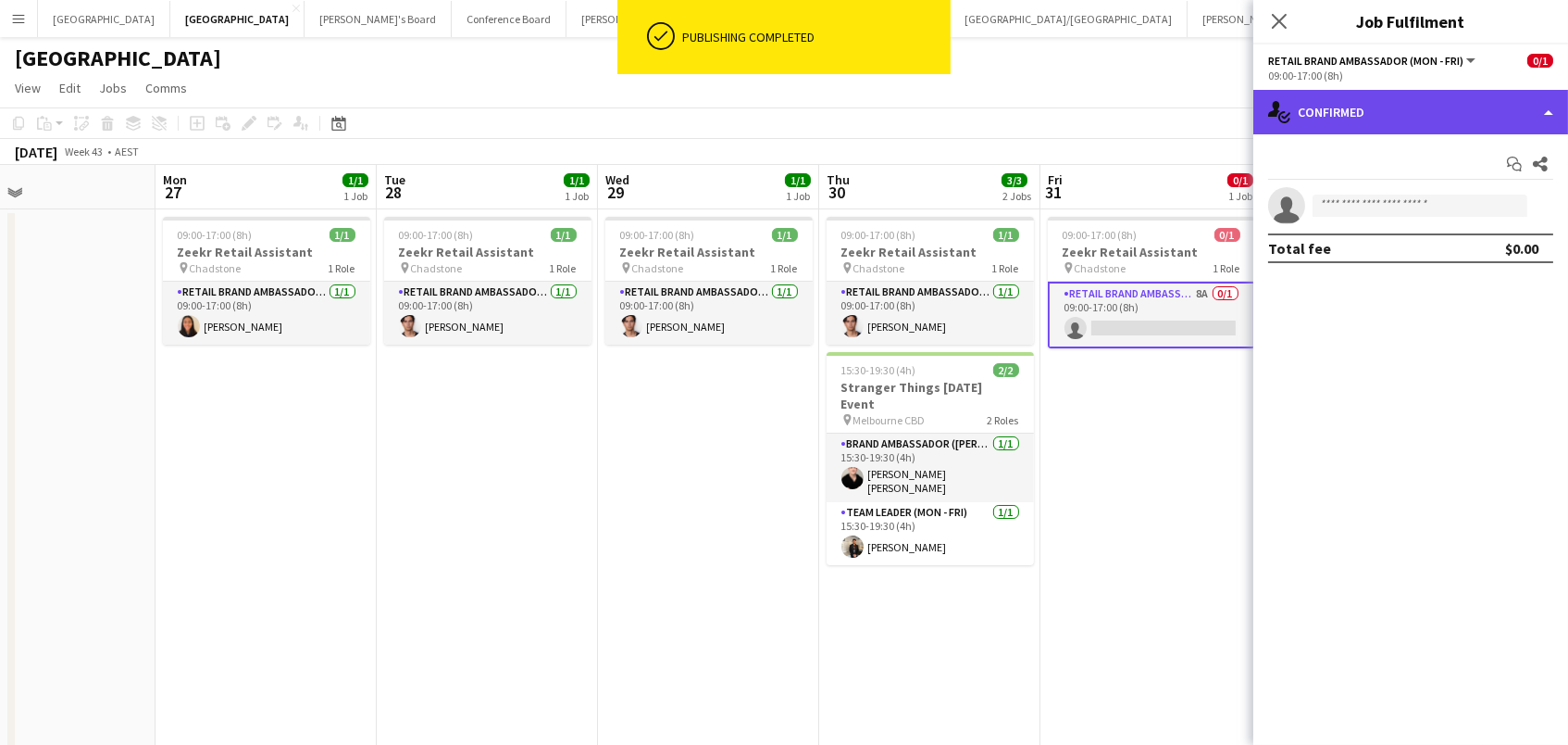
click at [1356, 92] on div "single-neutral-actions-check-2 Confirmed" at bounding box center [1410, 112] width 315 height 44
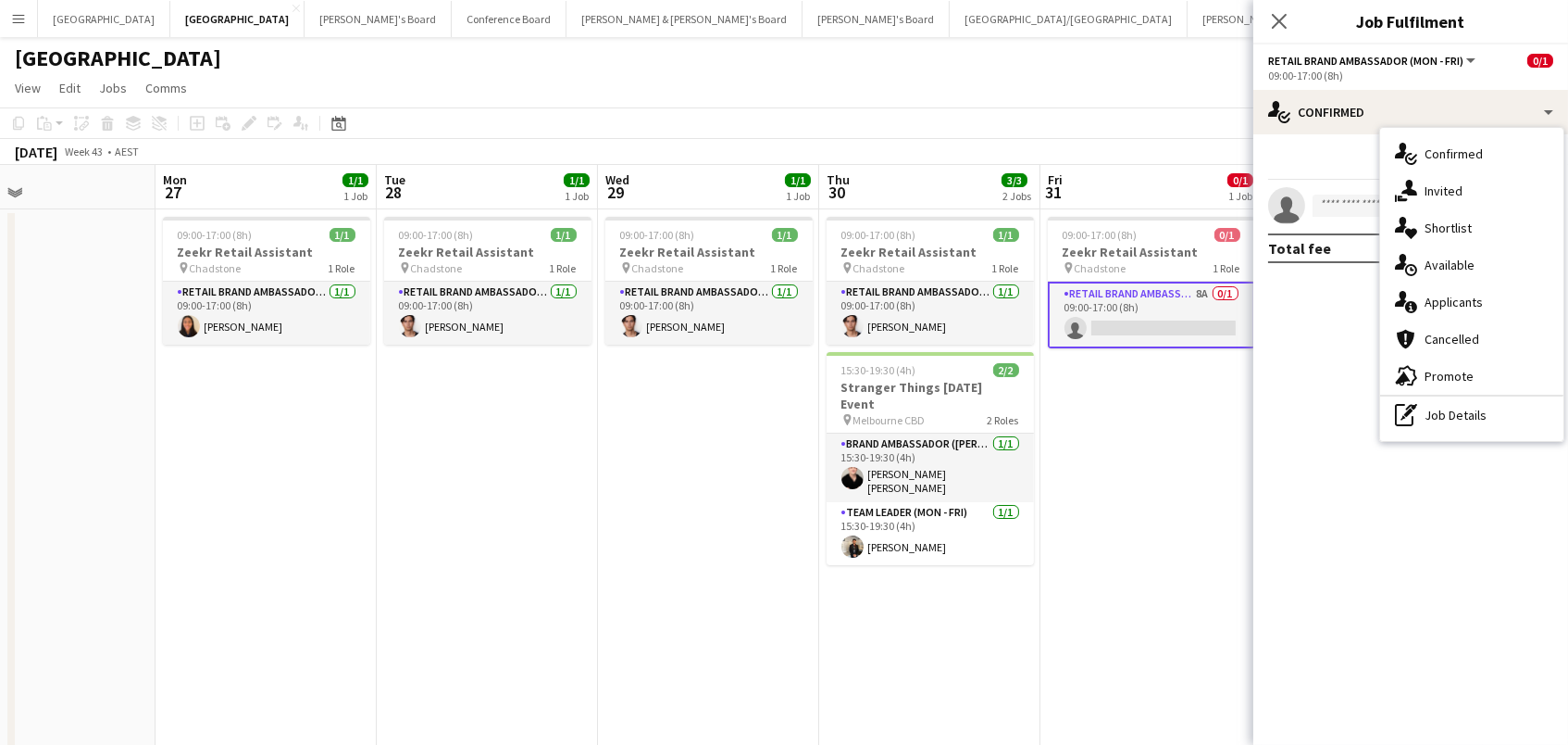
click at [1062, 101] on app-page-menu "View Day view expanded Day view collapsed Month view Date picker Jump to [DATE]…" at bounding box center [784, 90] width 1568 height 35
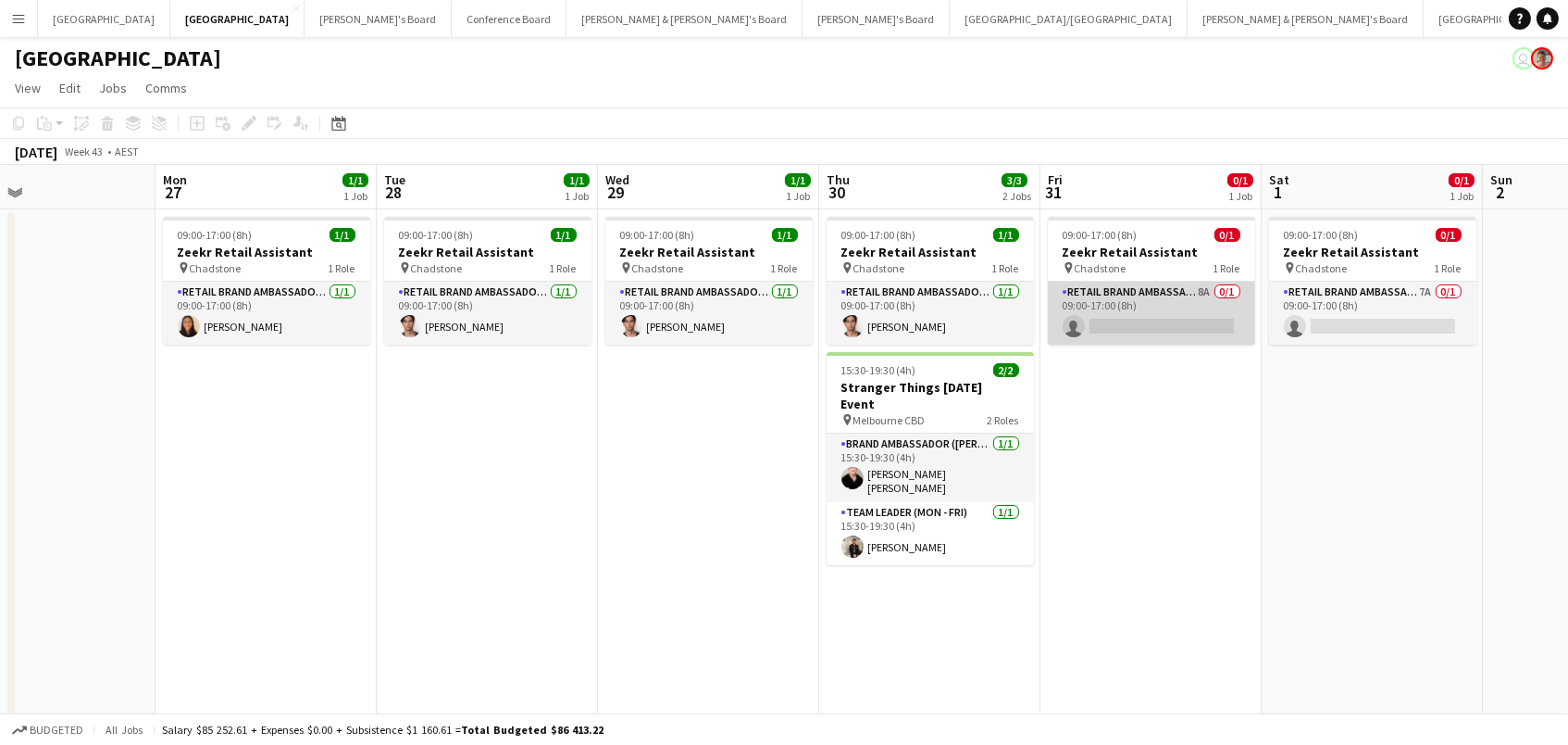
click at [1221, 326] on app-card-role "RETAIL Brand Ambassador (Mon - Fri) 8A 0/1 09:00-17:00 (8h) single-neutral-acti…" at bounding box center [1152, 313] width 208 height 63
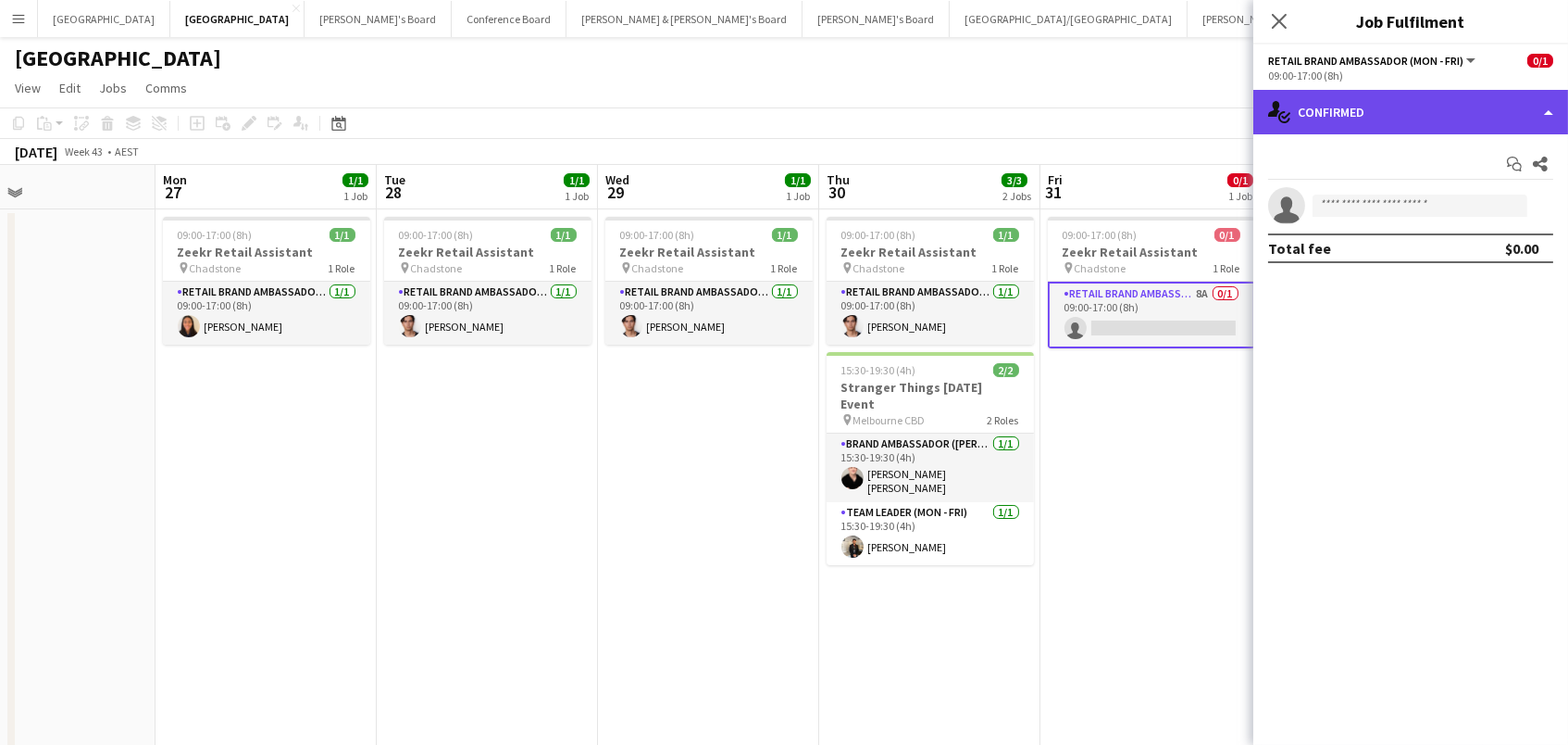
click at [1399, 103] on div "single-neutral-actions-check-2 Confirmed" at bounding box center [1410, 112] width 315 height 44
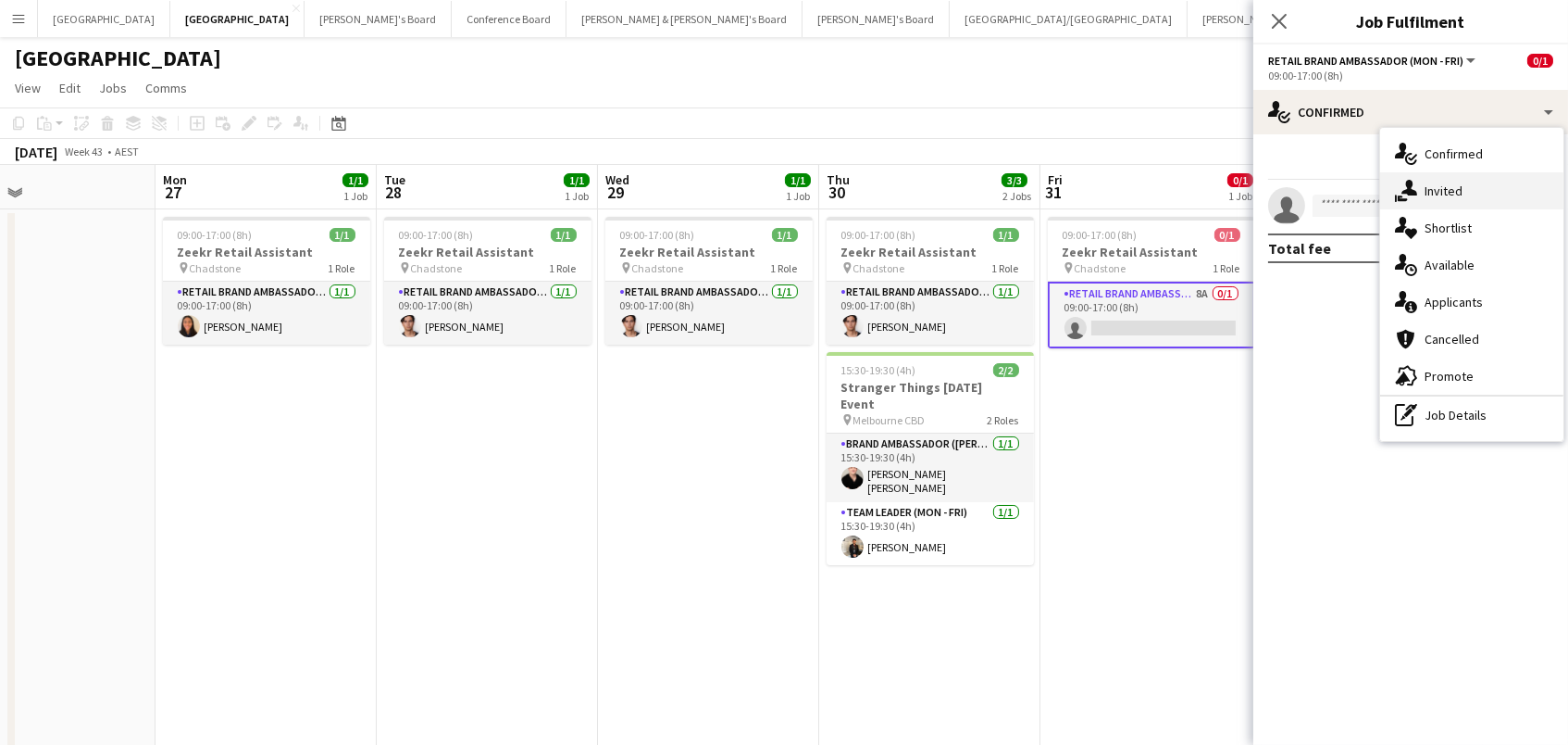
click at [1436, 179] on div "single-neutral-actions-share-1 Invited" at bounding box center [1471, 191] width 183 height 37
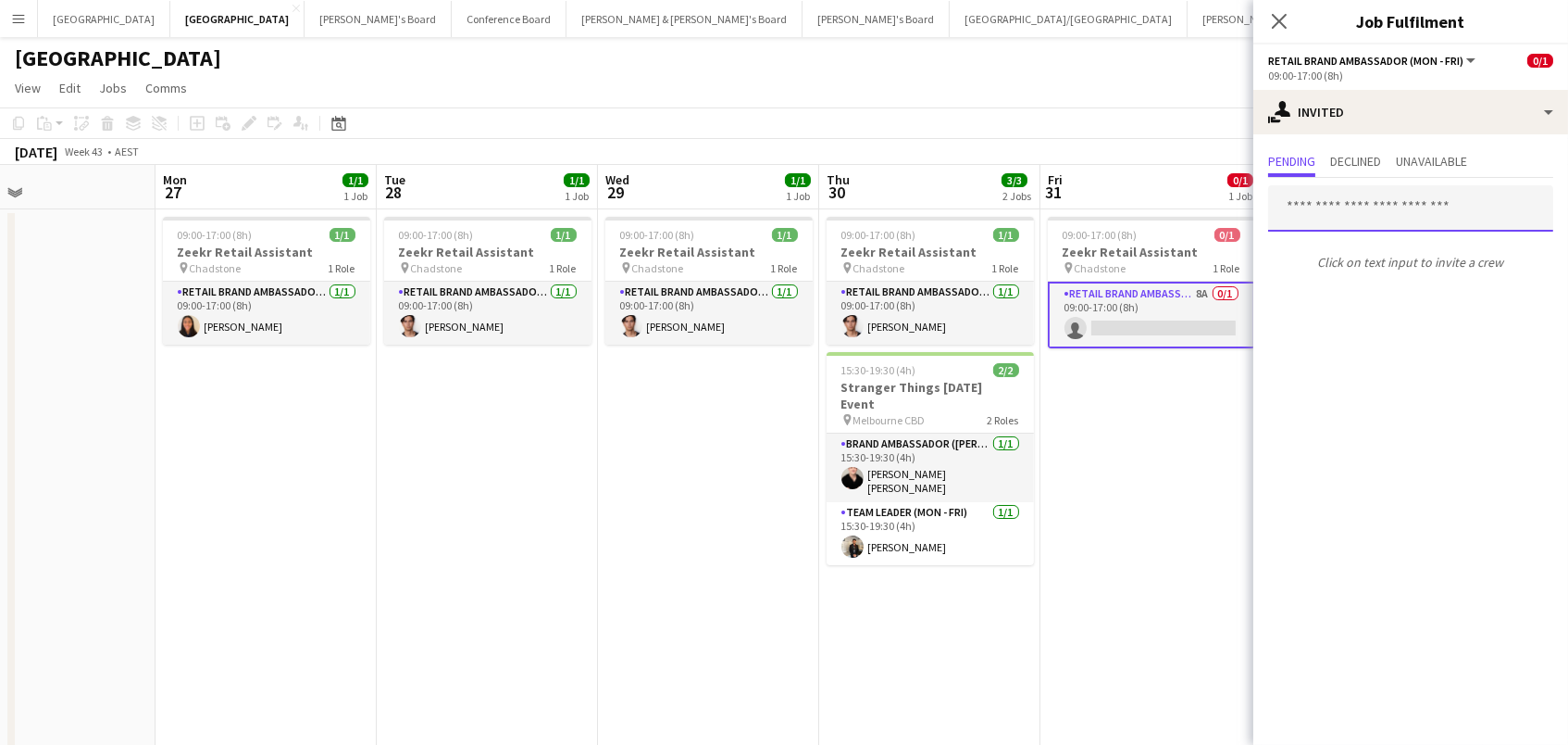
click at [1318, 210] on input "text" at bounding box center [1410, 208] width 285 height 46
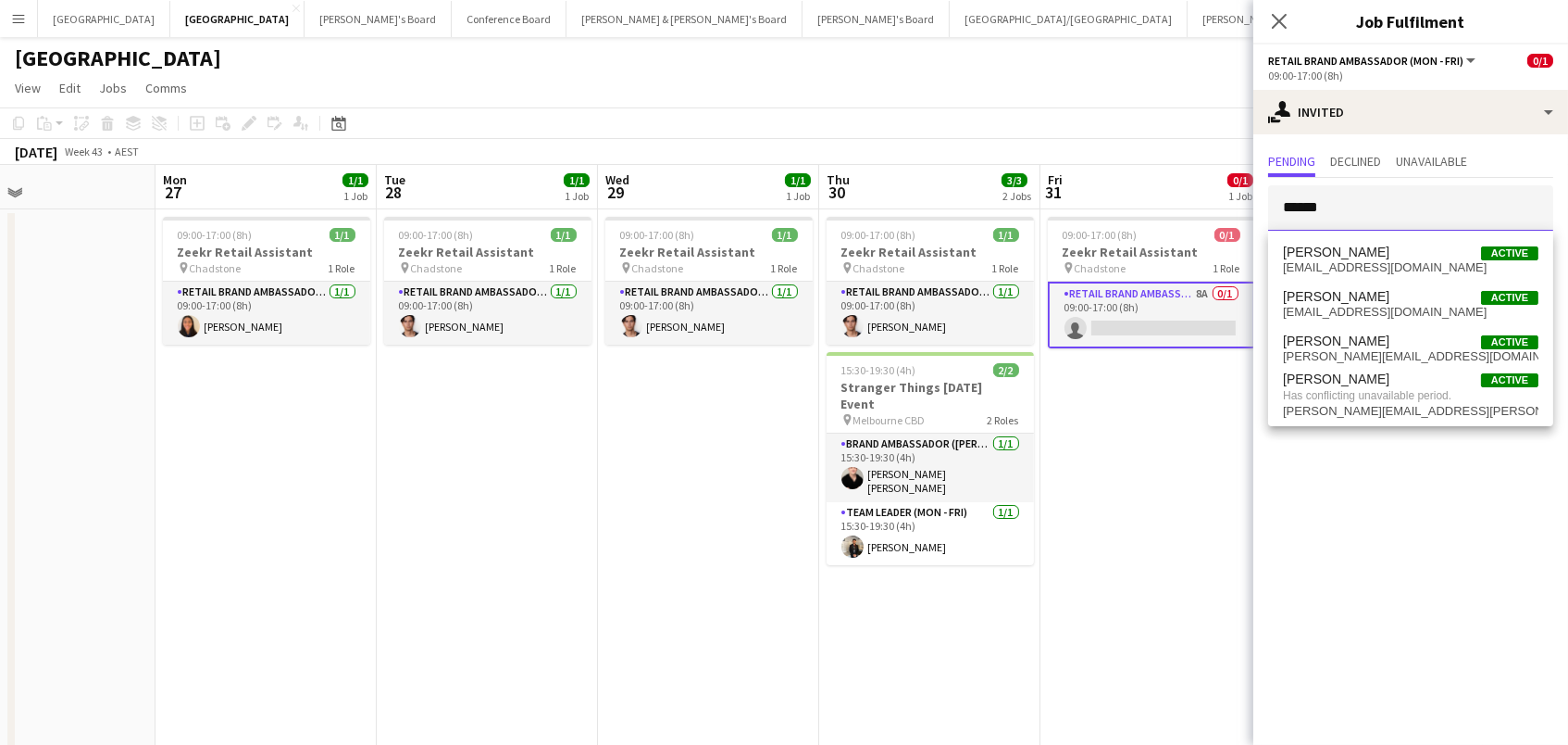
type input "******"
drag, startPoint x: 1325, startPoint y: 255, endPoint x: 1355, endPoint y: 258, distance: 30.1
click at [1355, 258] on span "[PERSON_NAME]" at bounding box center [1336, 252] width 107 height 16
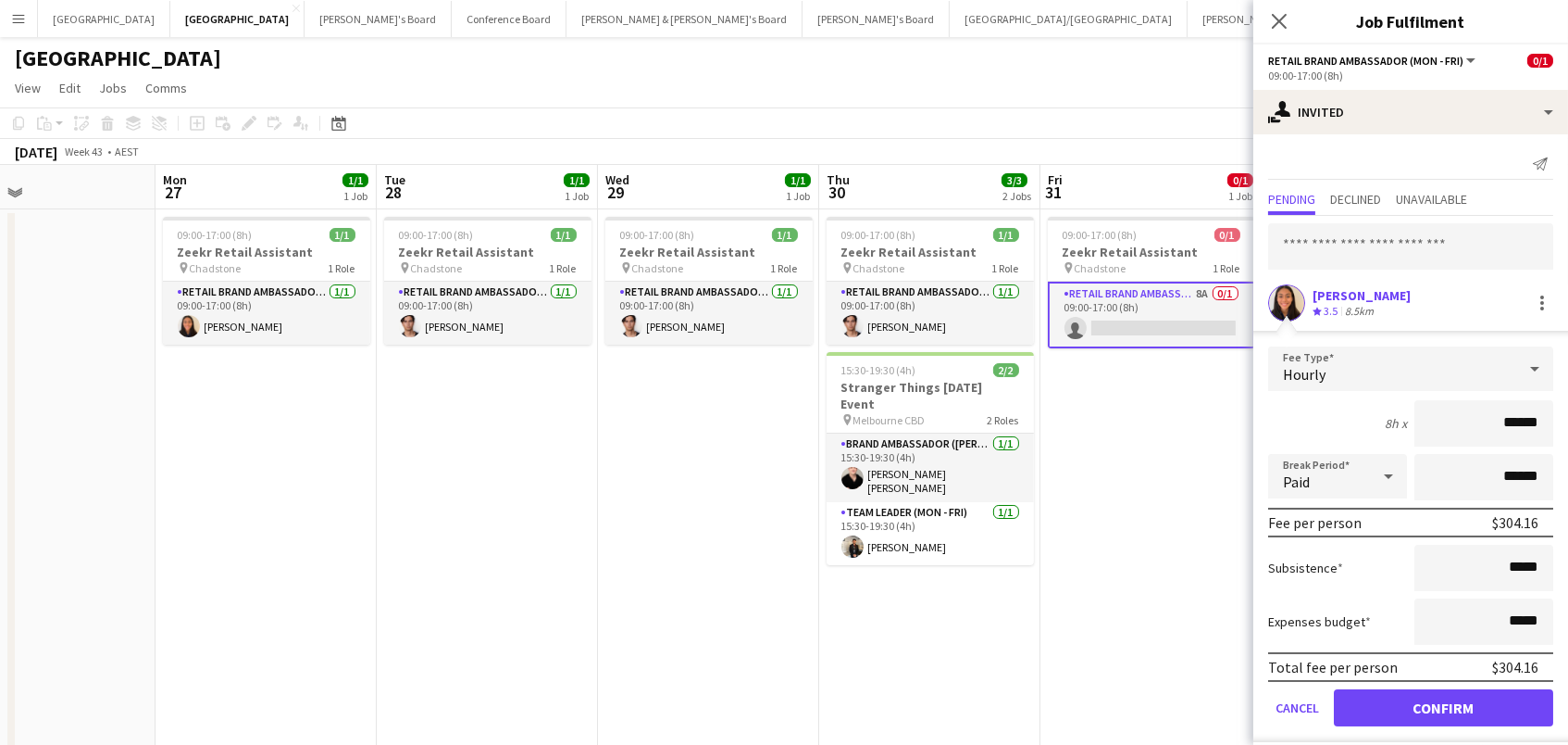
click at [1444, 705] on button "Confirm" at bounding box center [1444, 708] width 220 height 37
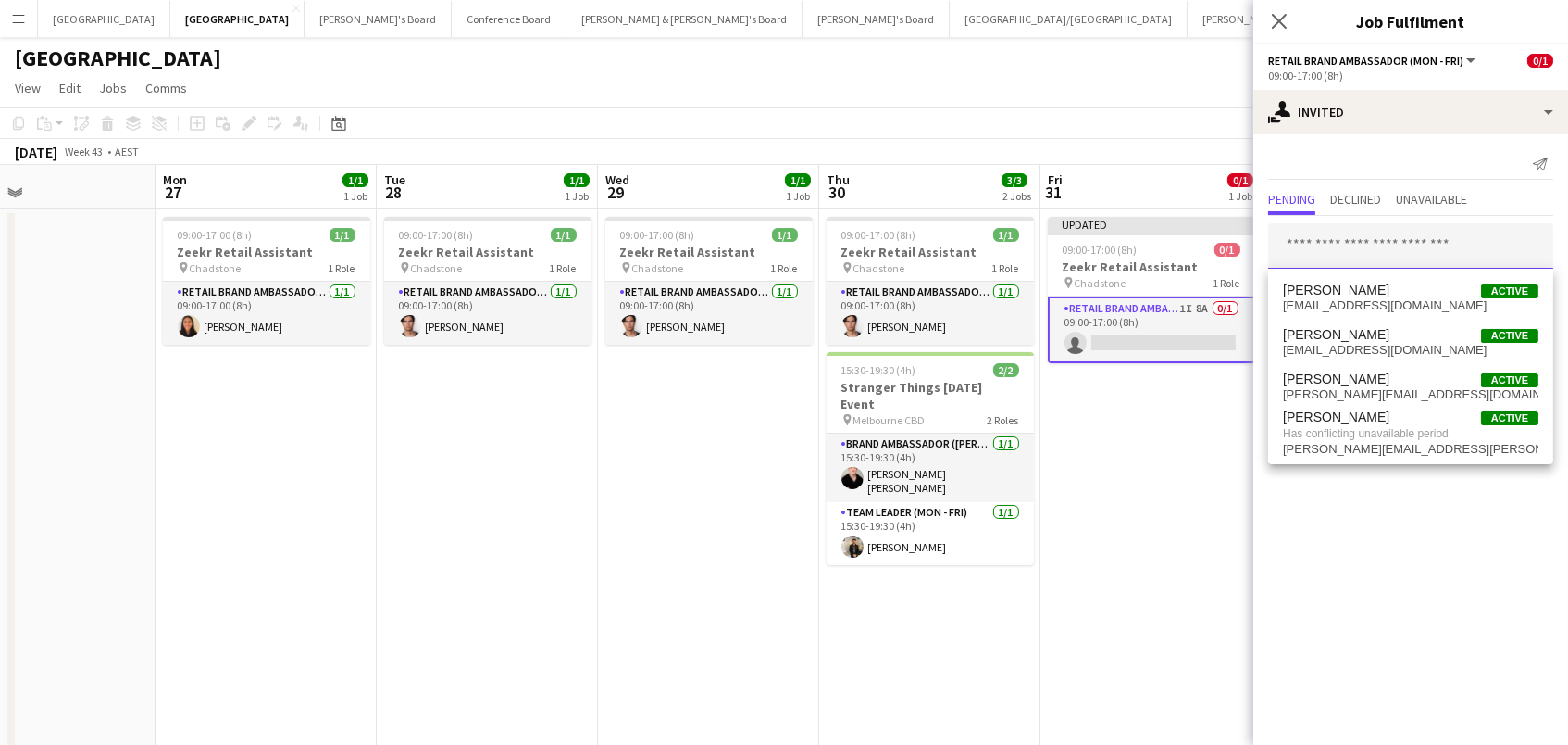
click at [1355, 249] on input "text" at bounding box center [1410, 246] width 285 height 46
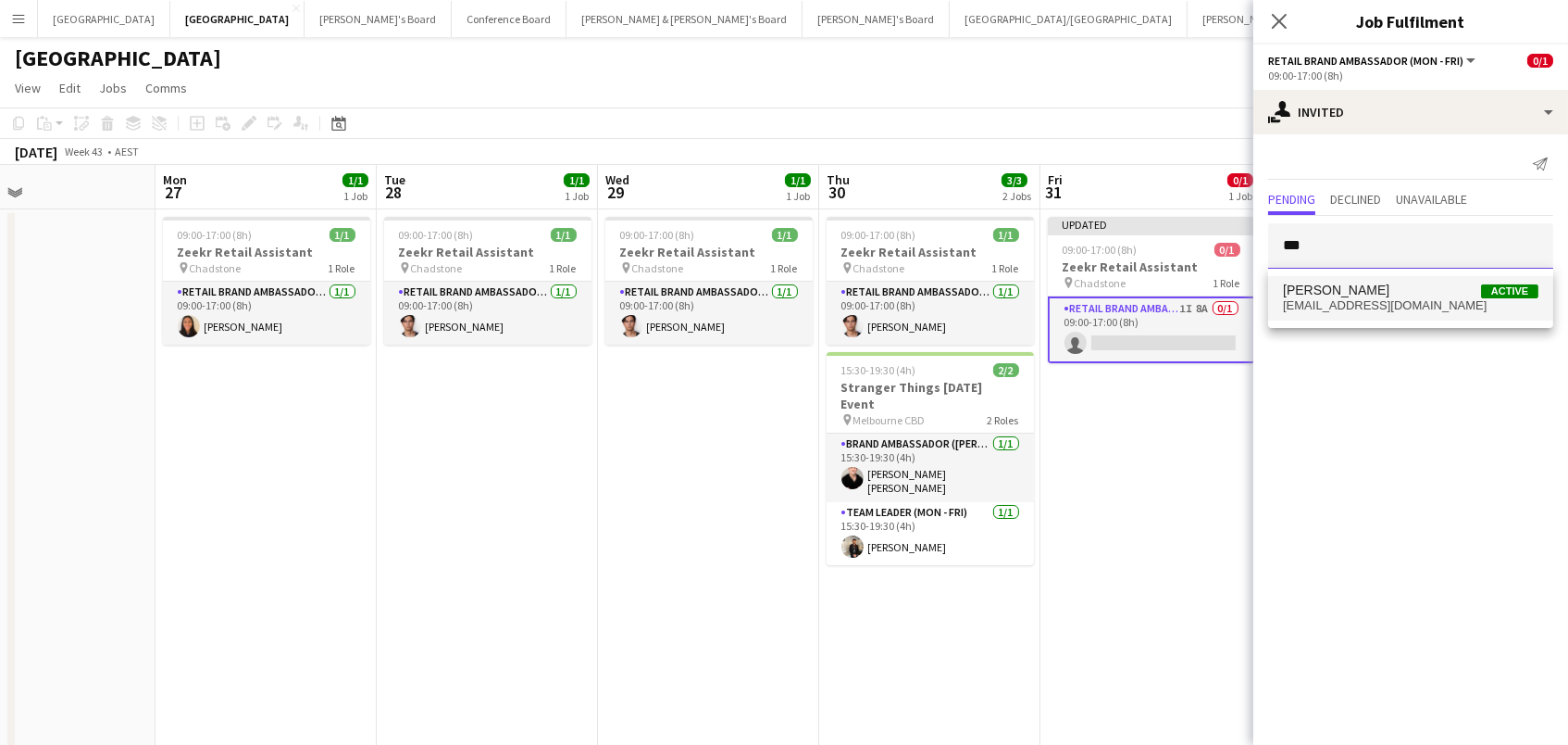
type input "***"
click at [1354, 291] on span "[PERSON_NAME]" at bounding box center [1336, 290] width 107 height 16
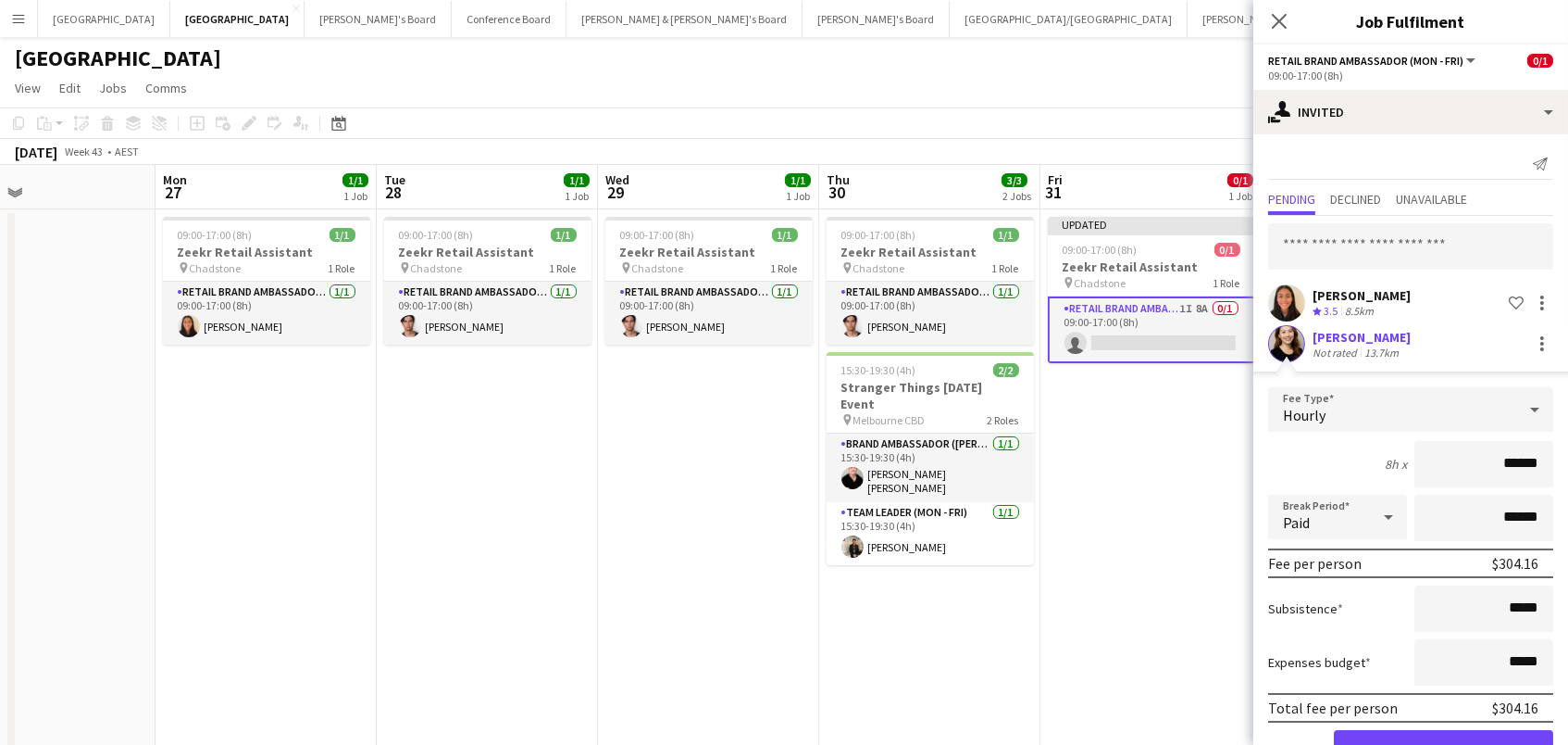
click at [1444, 744] on button "Confirm" at bounding box center [1444, 748] width 220 height 37
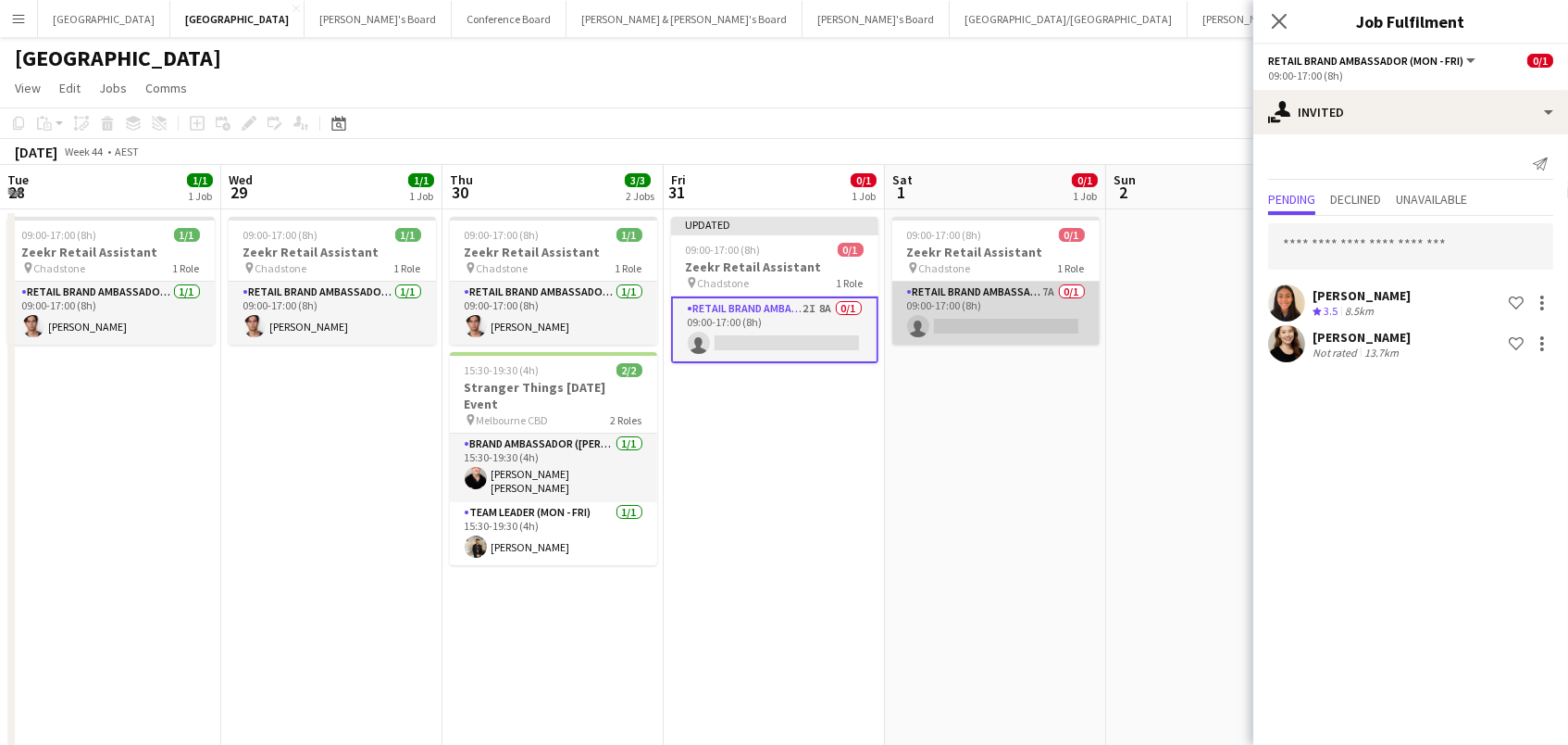
click at [962, 304] on app-card-role "RETAIL Brand Ambassador ([DATE]) 7A 0/1 09:00-17:00 (8h) single-neutral-actions" at bounding box center [997, 313] width 208 height 63
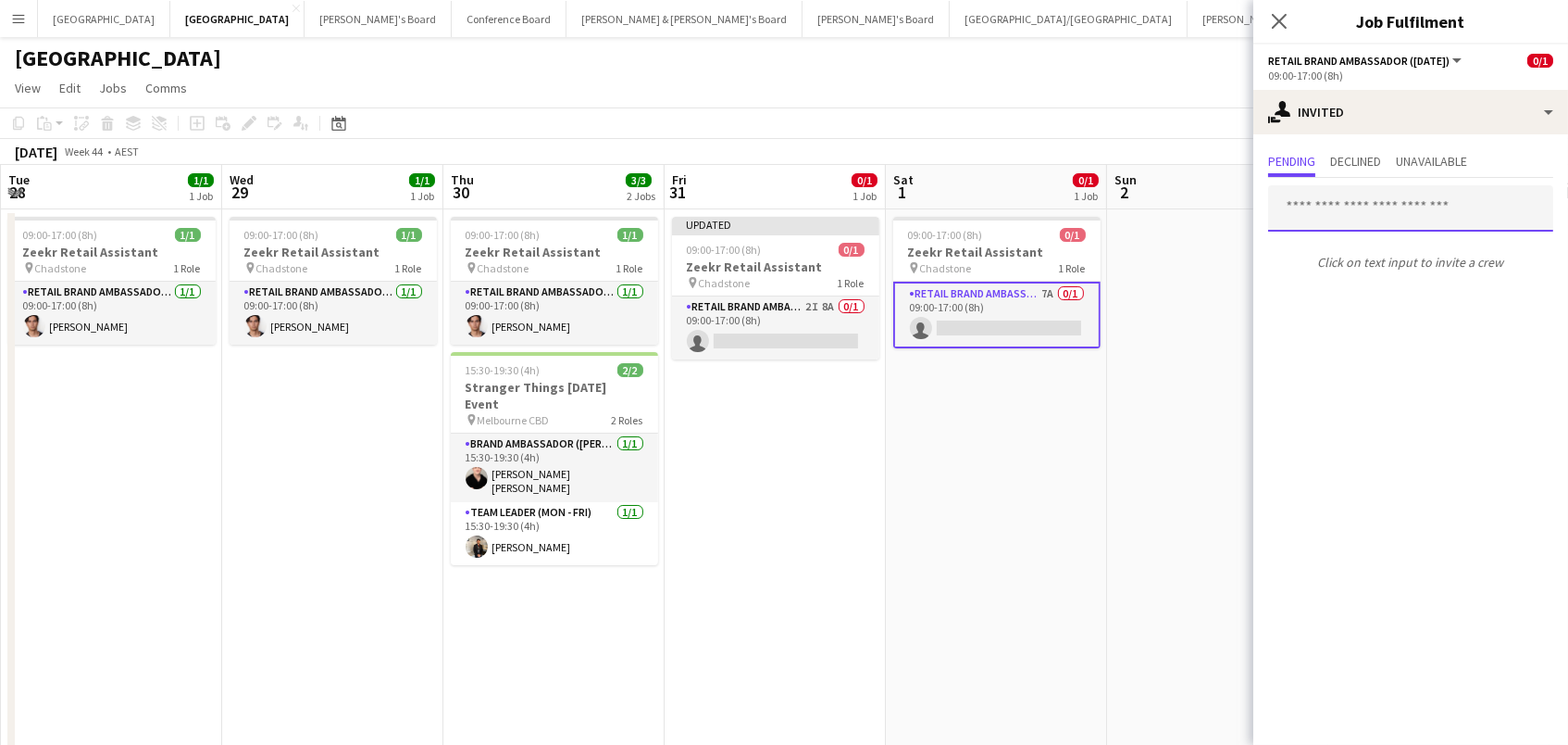
click at [1328, 206] on input "text" at bounding box center [1410, 208] width 285 height 46
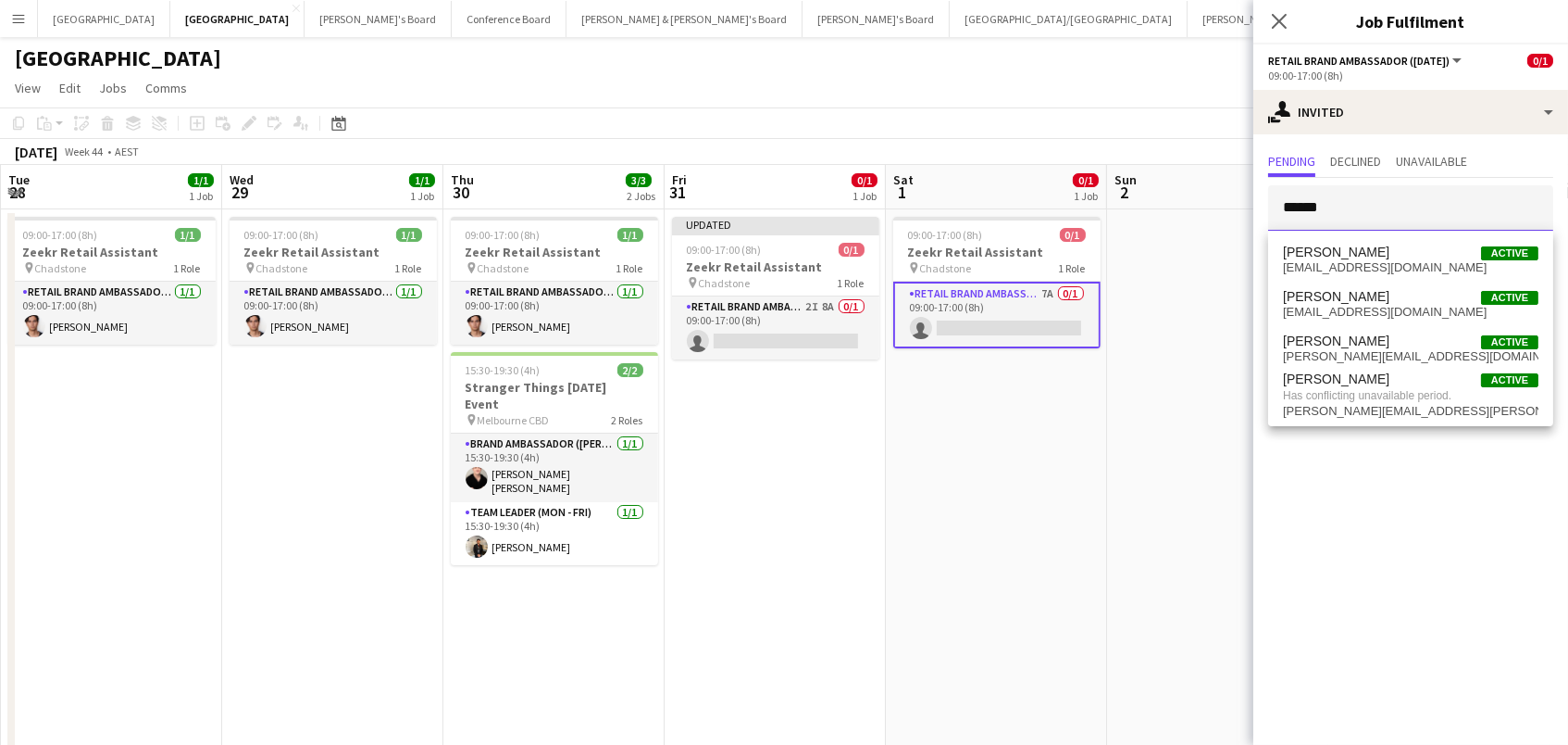
type input "******"
drag, startPoint x: 1336, startPoint y: 242, endPoint x: 1335, endPoint y: 258, distance: 16.0
click at [1335, 258] on span "[PERSON_NAME]" at bounding box center [1336, 252] width 107 height 16
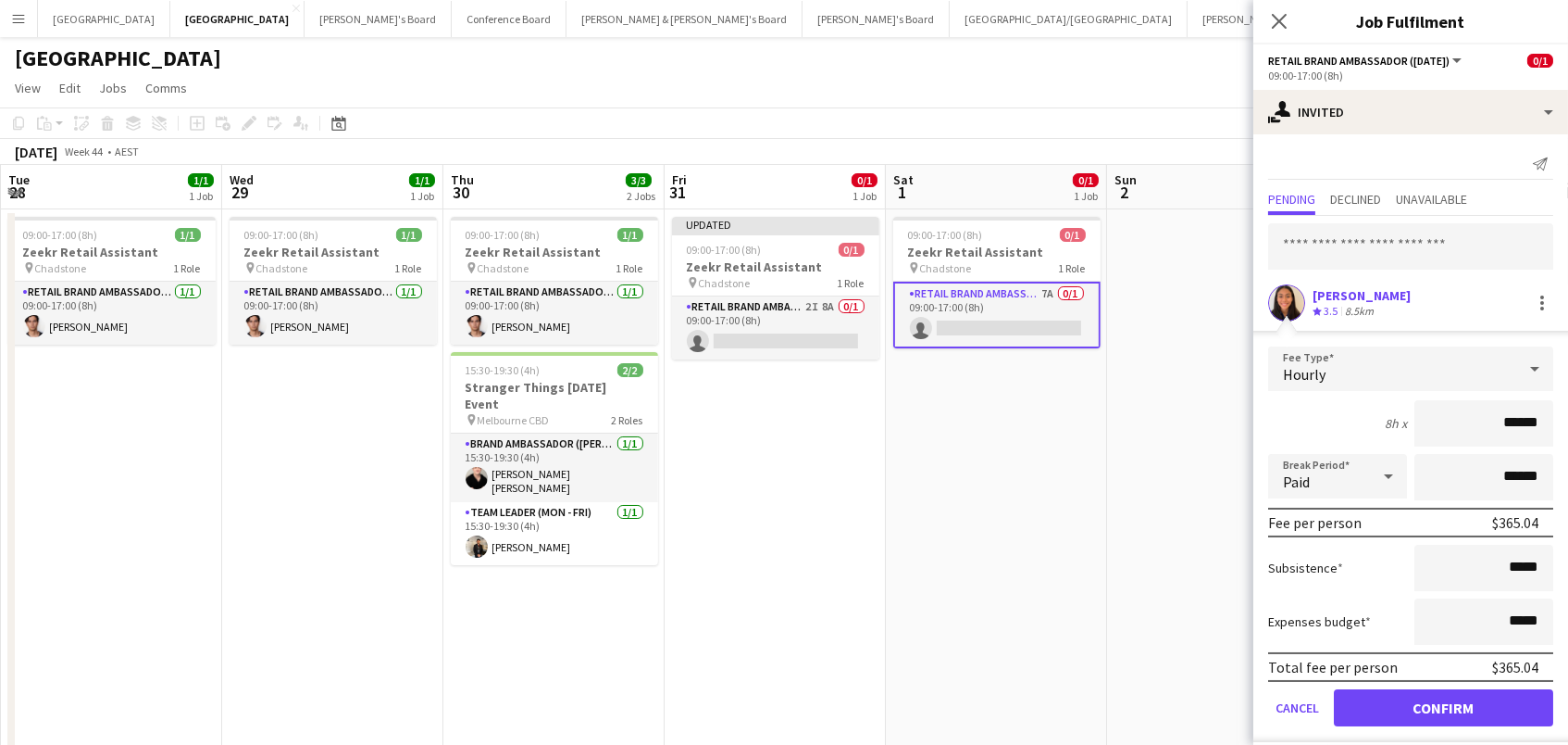
click at [1444, 705] on button "Confirm" at bounding box center [1444, 708] width 220 height 37
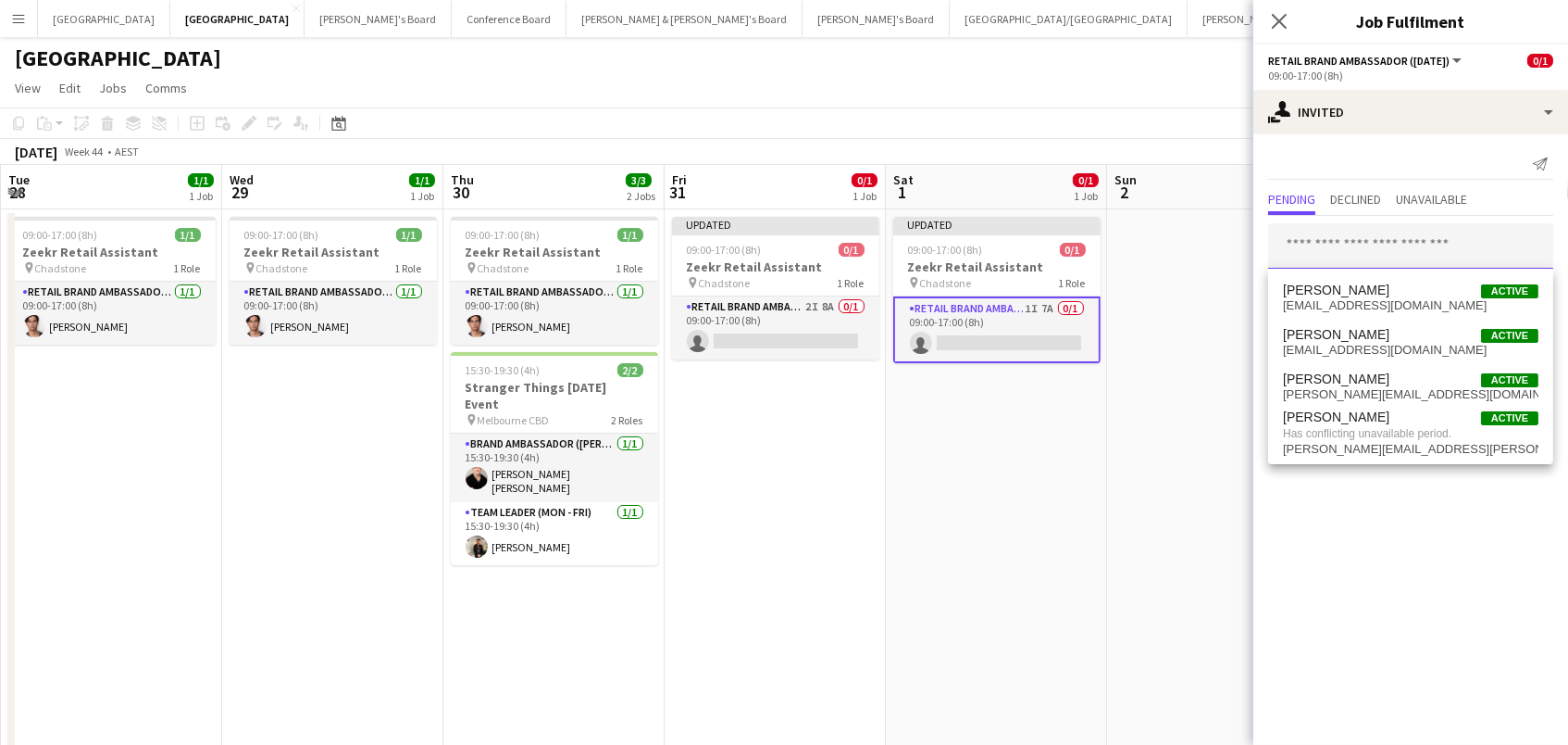
click at [1332, 232] on input "text" at bounding box center [1410, 246] width 285 height 46
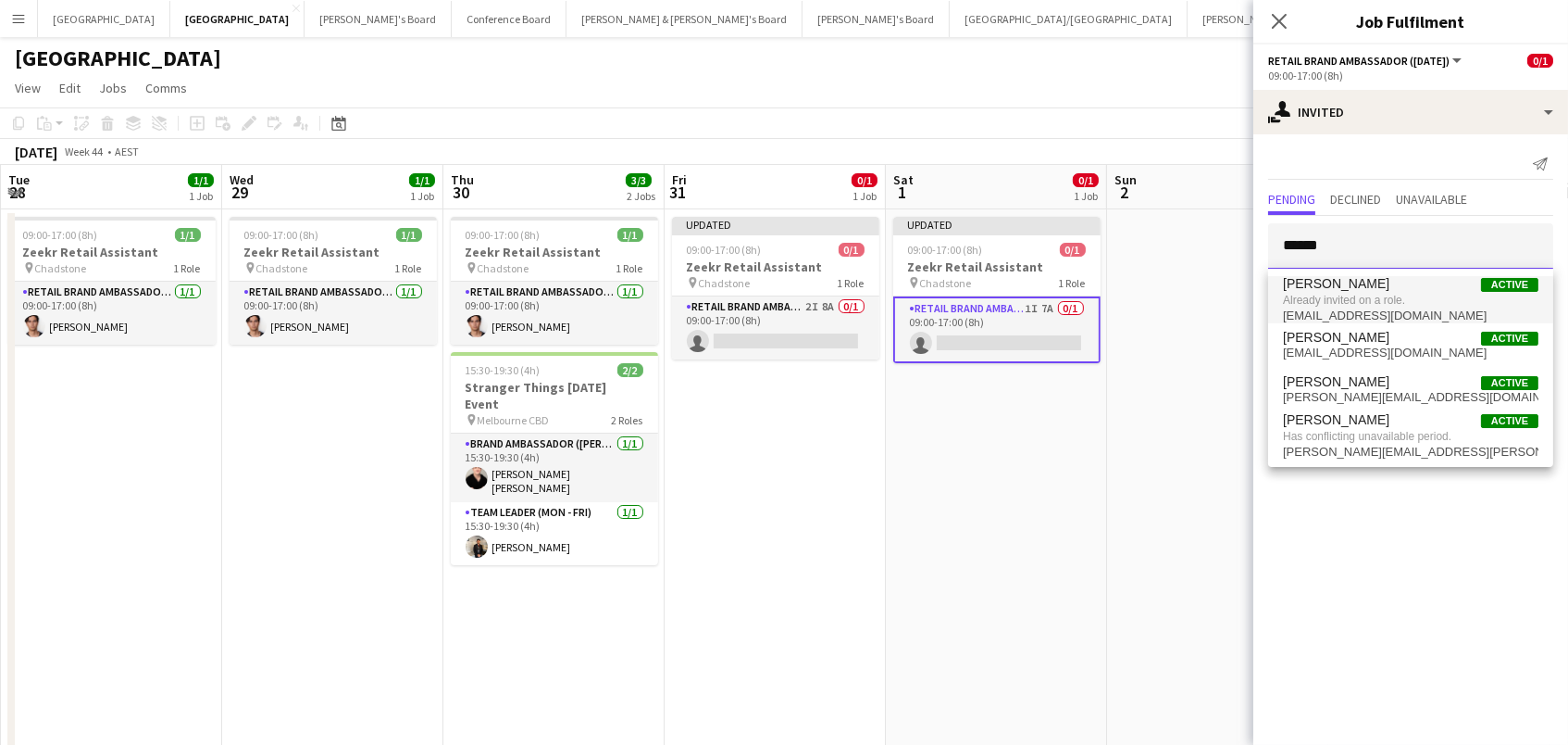
type input "******"
drag, startPoint x: 1335, startPoint y: 280, endPoint x: 1349, endPoint y: 294, distance: 19.8
click at [1349, 294] on span "Already invited on a role." at bounding box center [1410, 300] width 256 height 17
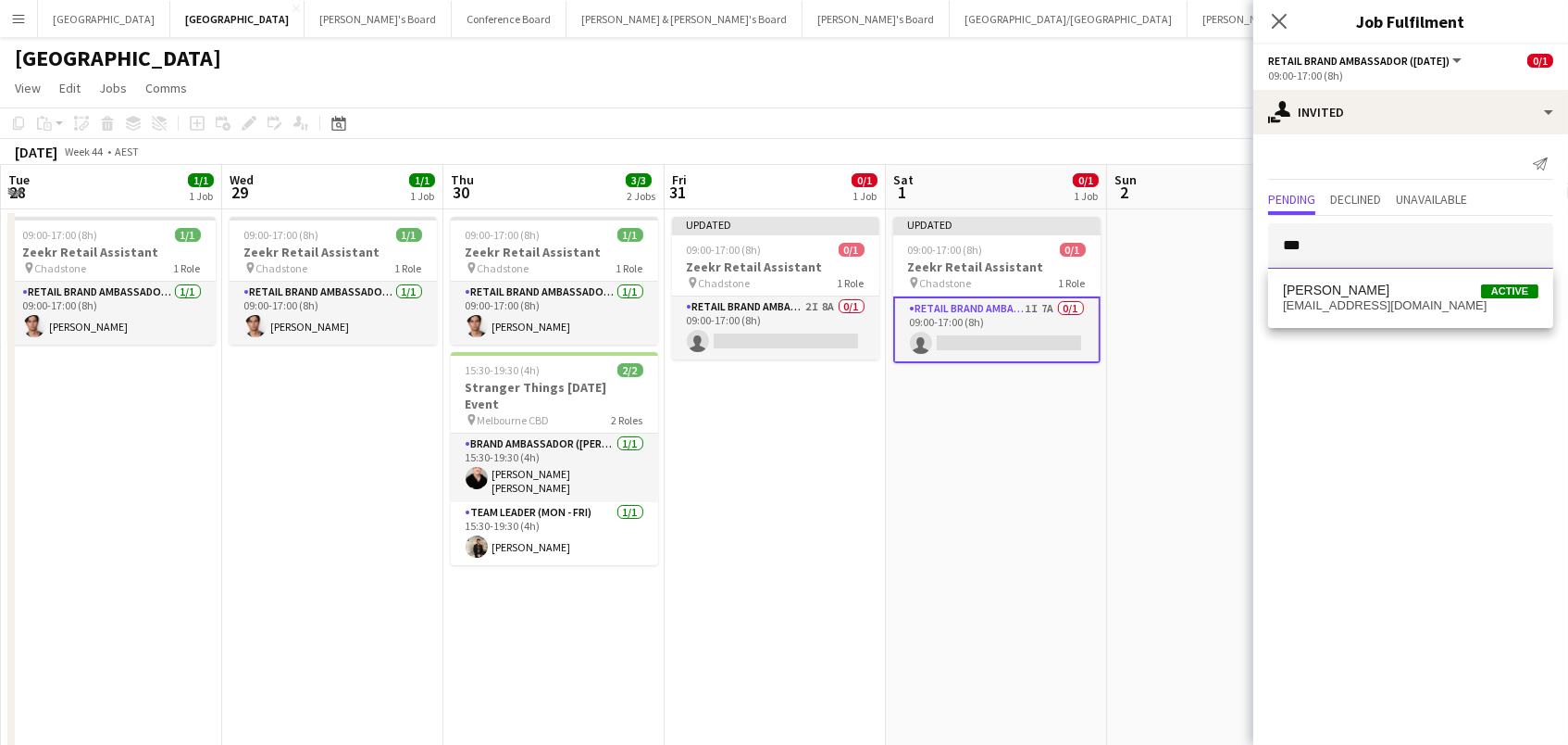
type input "***"
click at [1381, 295] on span "[PERSON_NAME] Active" at bounding box center [1410, 290] width 256 height 16
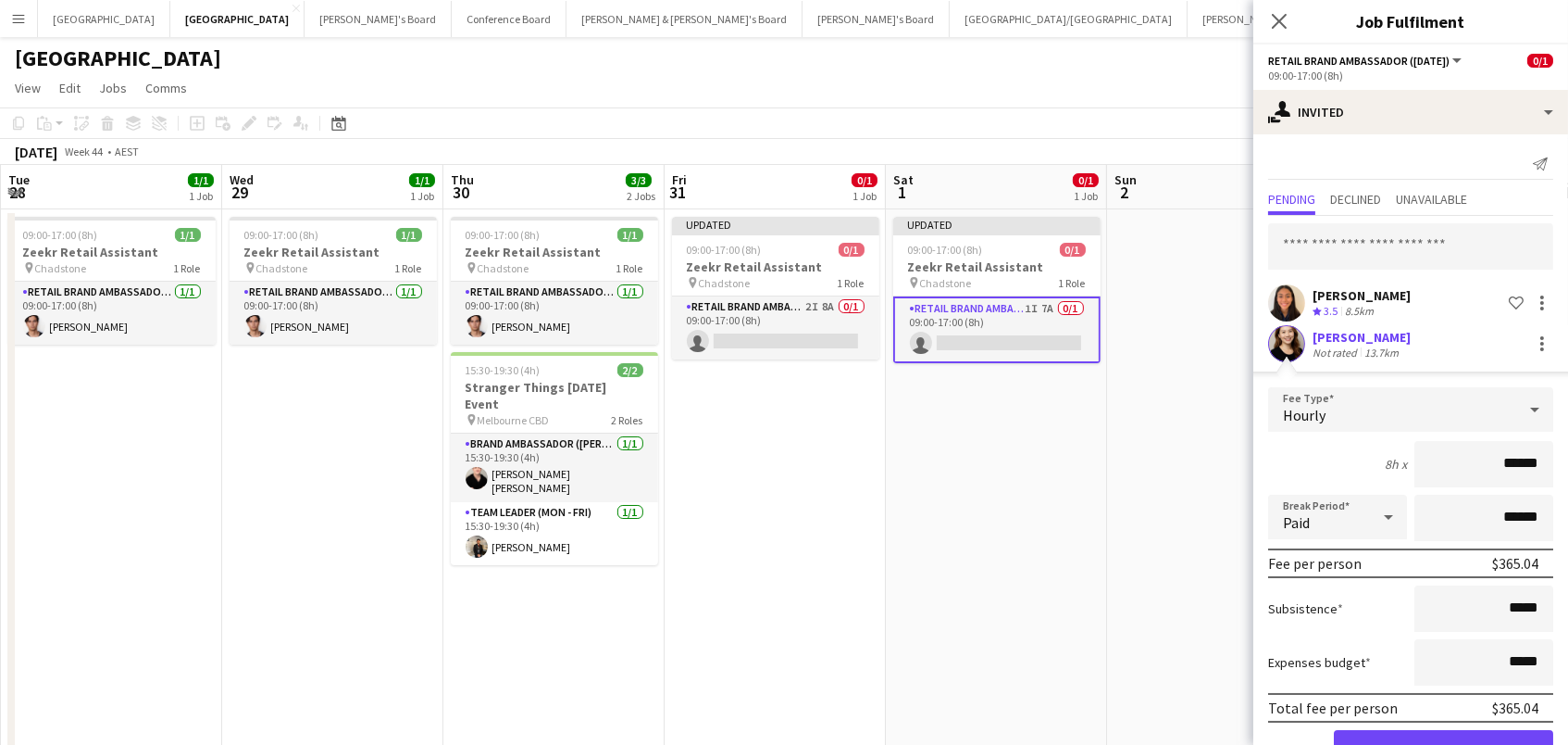
click at [1444, 744] on button "Confirm" at bounding box center [1444, 748] width 220 height 37
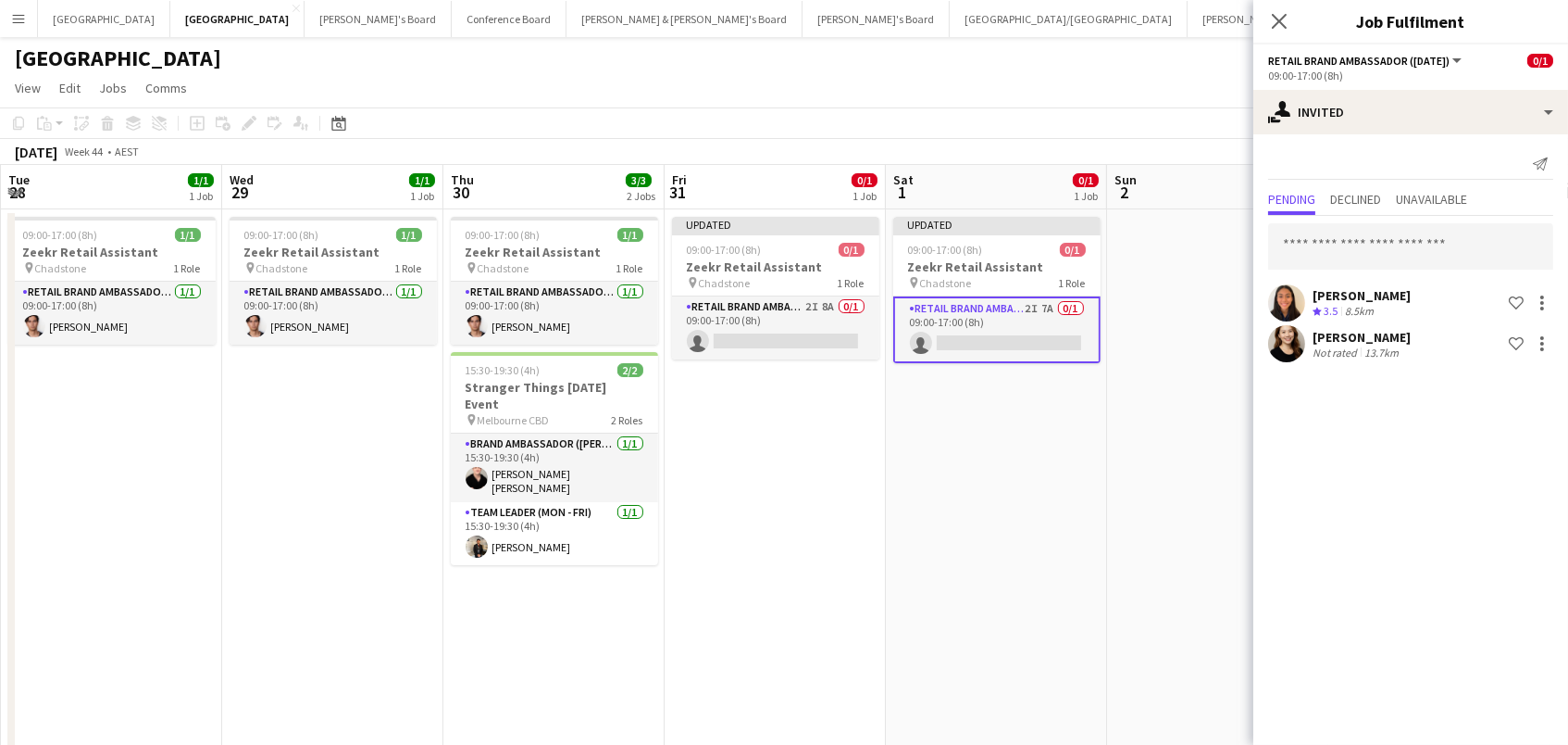
click at [1110, 76] on app-page-menu "View Day view expanded Day view collapsed Month view Date picker Jump to [DATE]…" at bounding box center [784, 90] width 1568 height 35
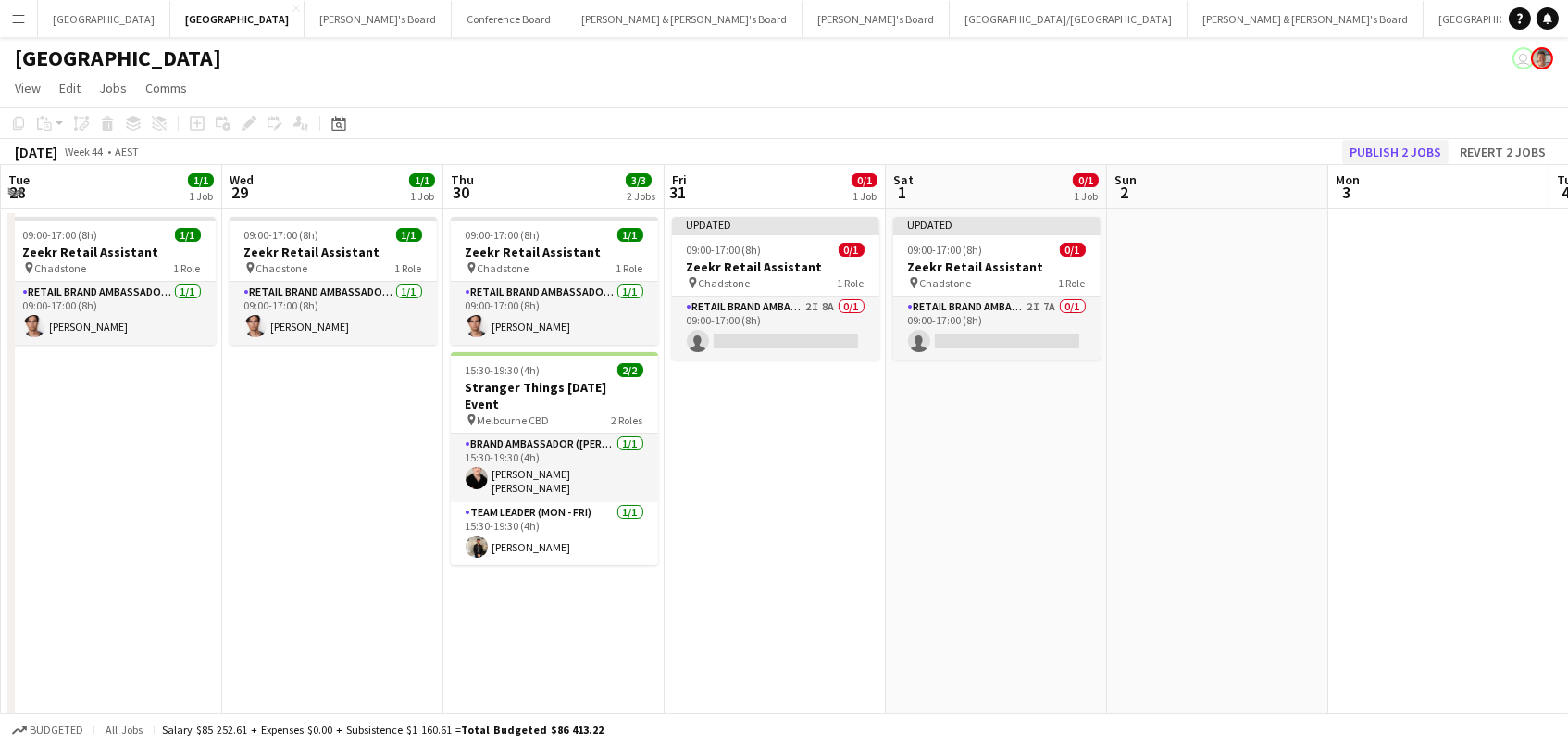
click at [1383, 161] on button "Publish 2 jobs" at bounding box center [1396, 152] width 107 height 25
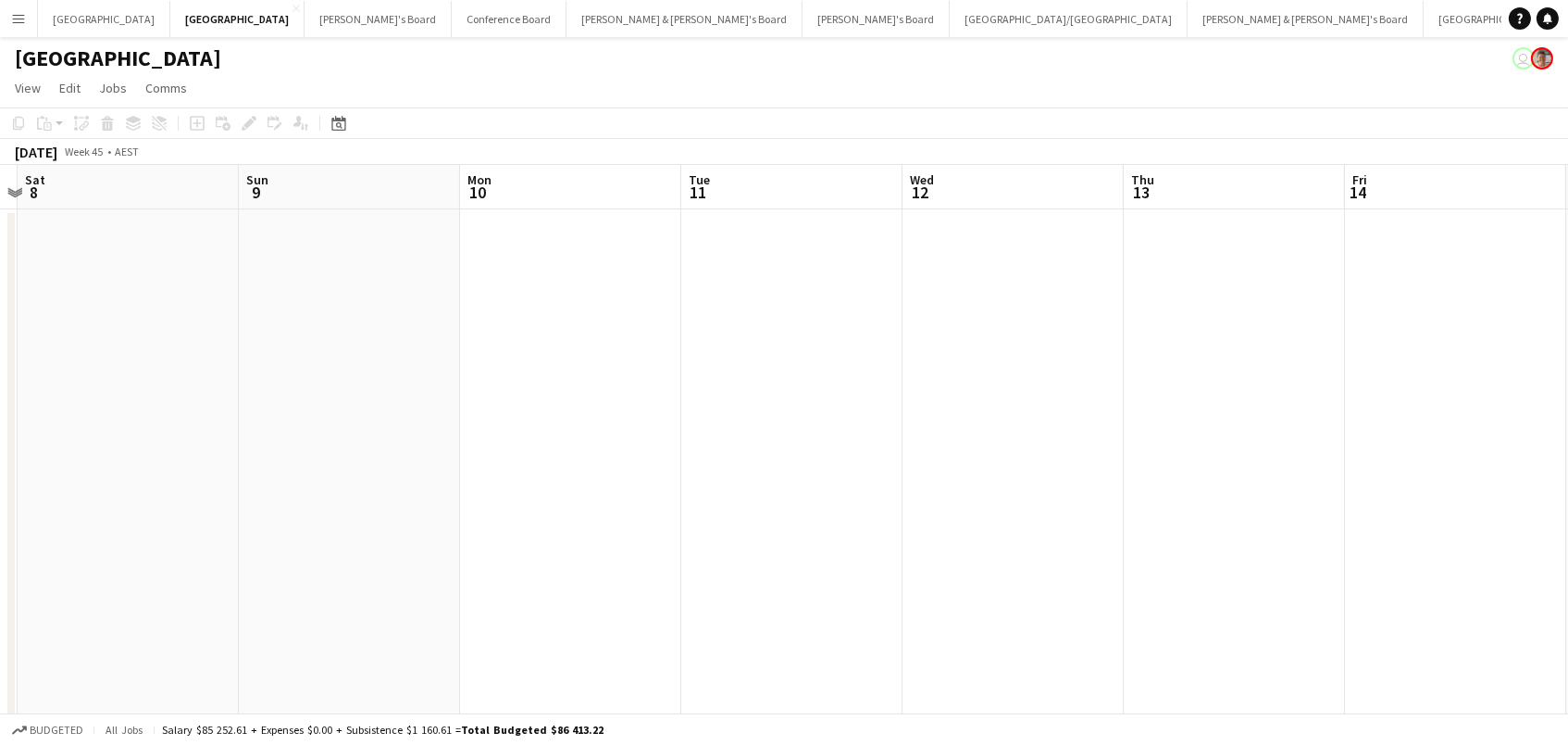
scroll to position [0, 442]
click at [332, 119] on icon "Date picker" at bounding box center [338, 123] width 15 height 15
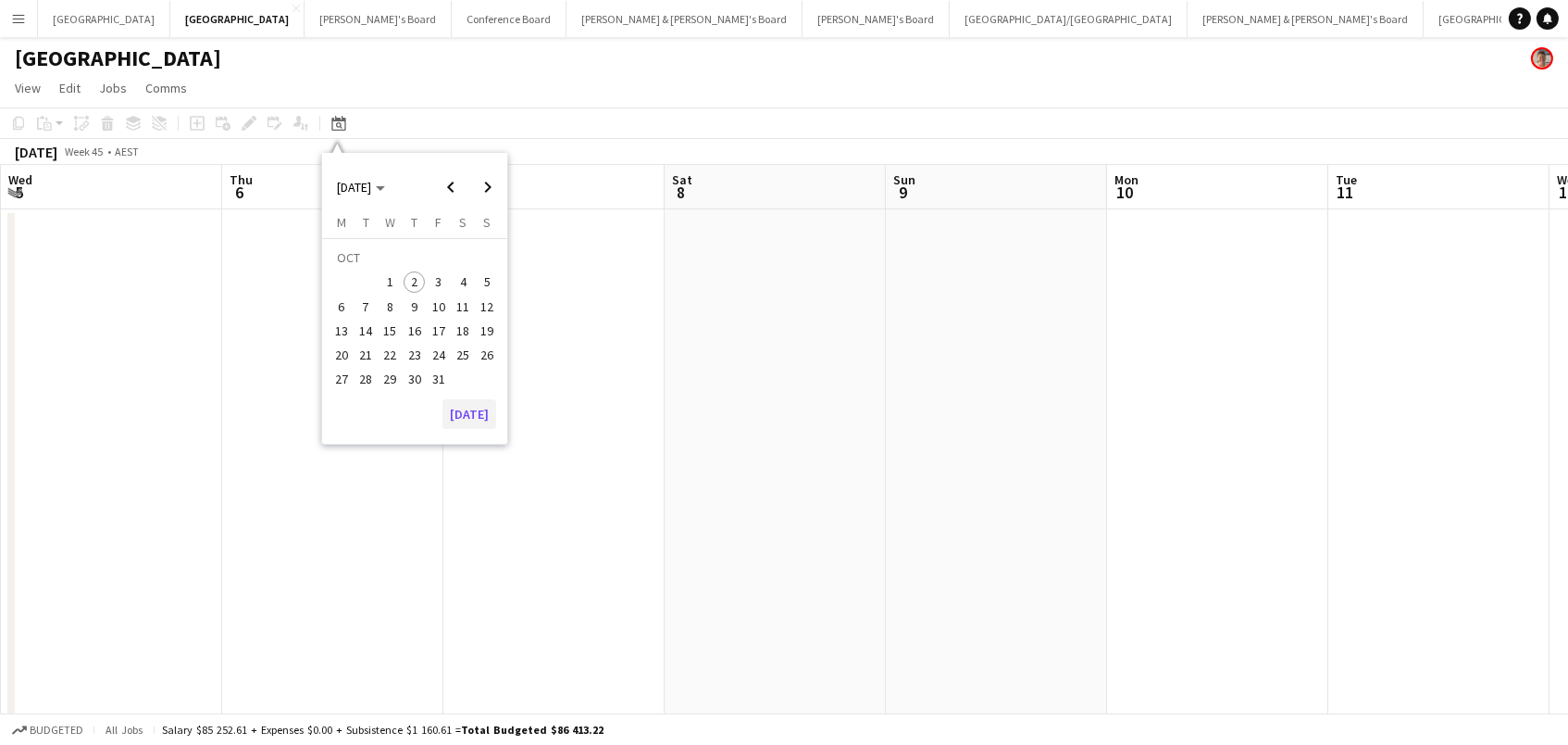
click at [459, 417] on button "[DATE]" at bounding box center [469, 414] width 54 height 29
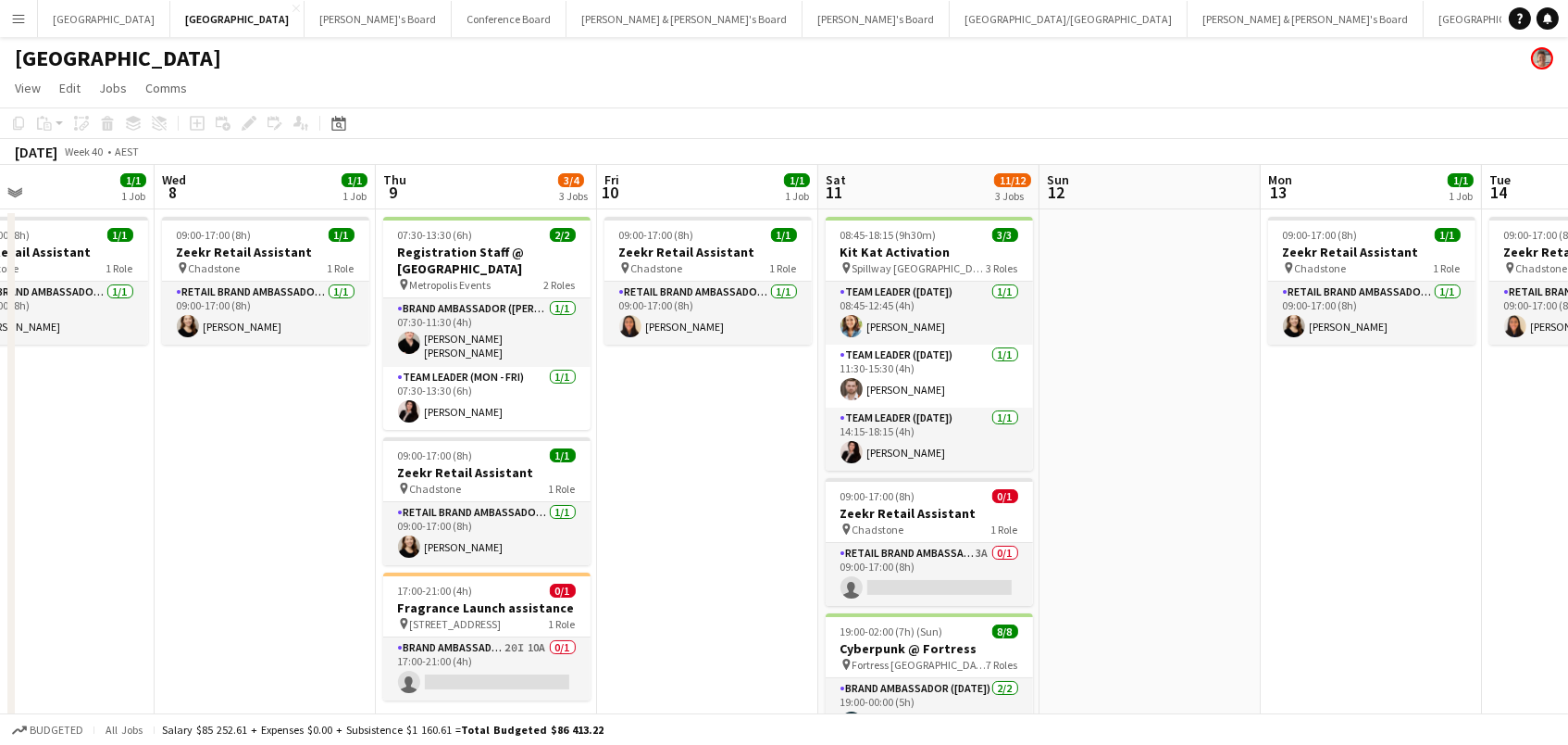
scroll to position [0, 669]
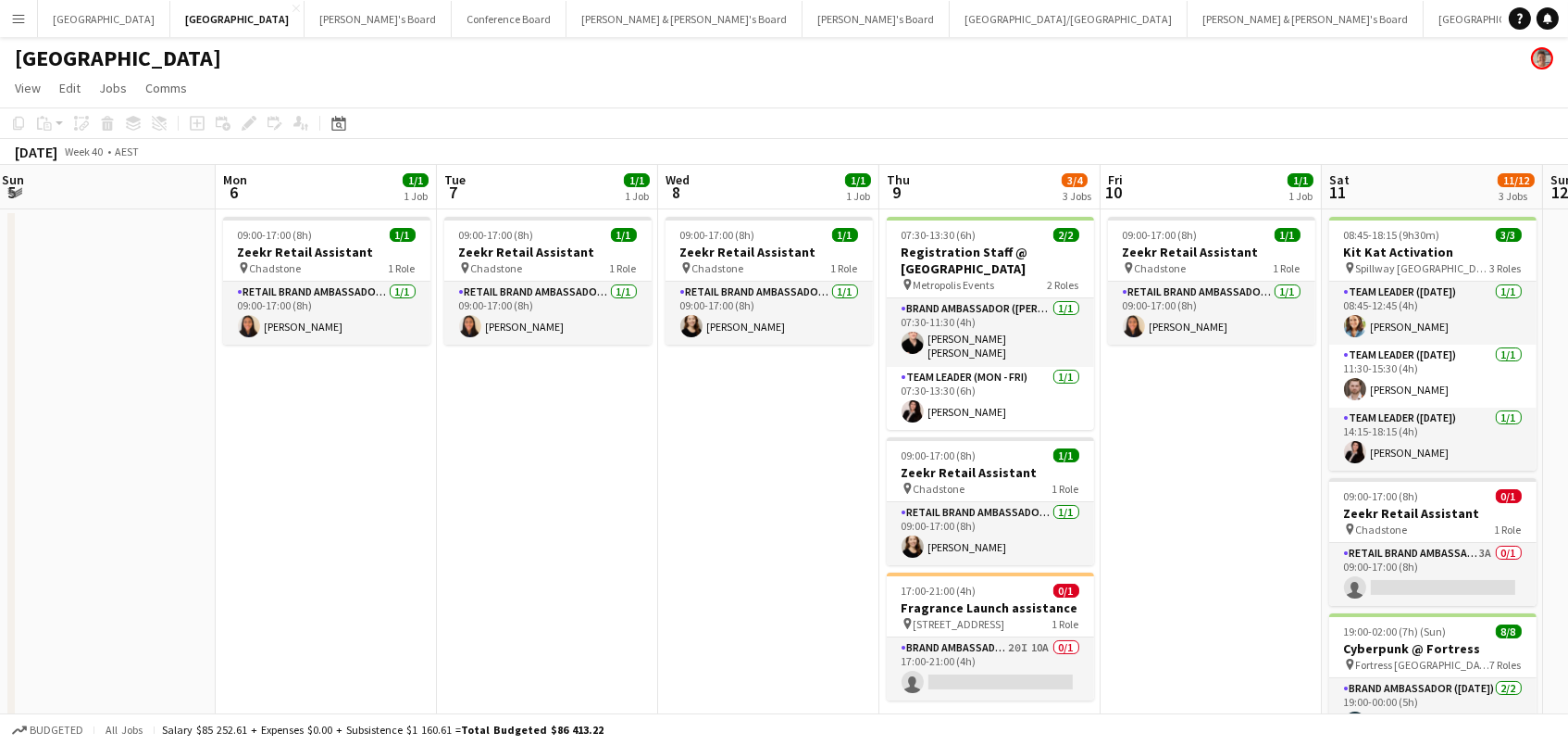
click at [459, 417] on app-date-cell "09:00-17:00 (8h) 1/1 Zeekr Retail Assistant pin Chadstone 1 Role RETAIL Brand A…" at bounding box center [548, 689] width 221 height 962
